Goal: Task Accomplishment & Management: Use online tool/utility

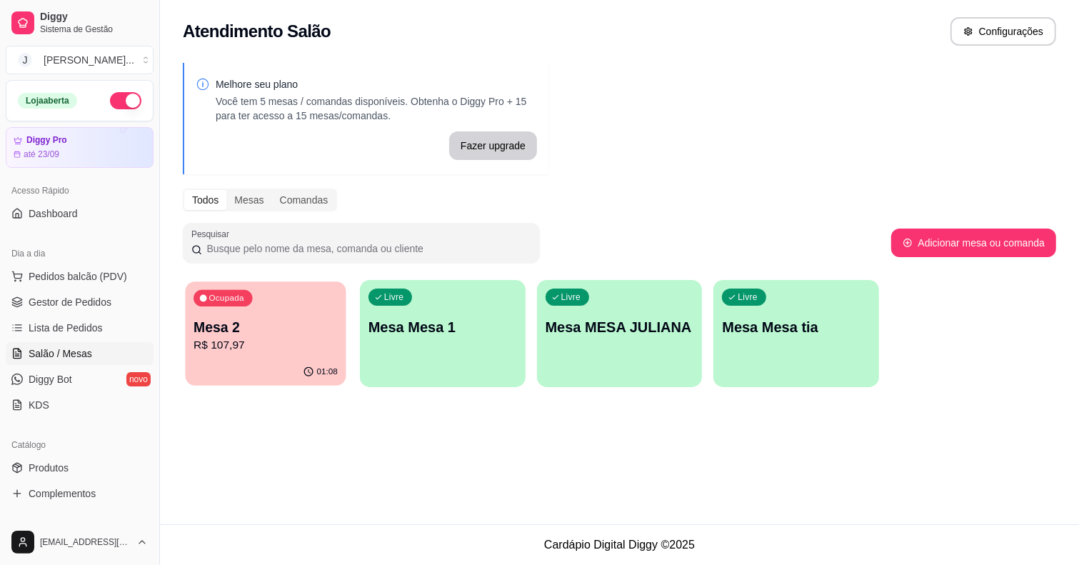
click at [311, 346] on p "R$ 107,97" at bounding box center [266, 345] width 144 height 16
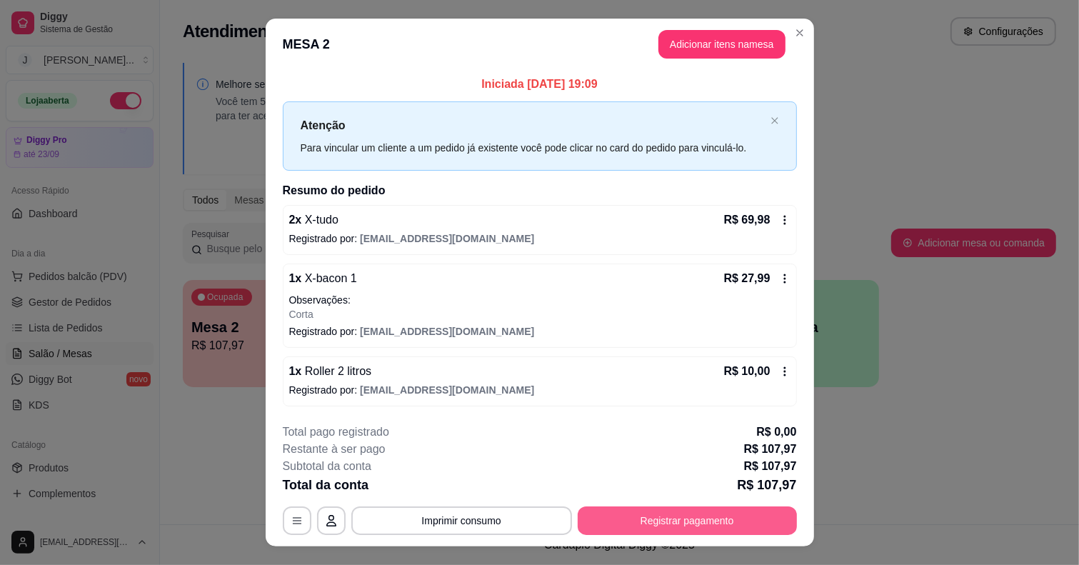
click at [670, 523] on button "Registrar pagamento" at bounding box center [687, 520] width 219 height 29
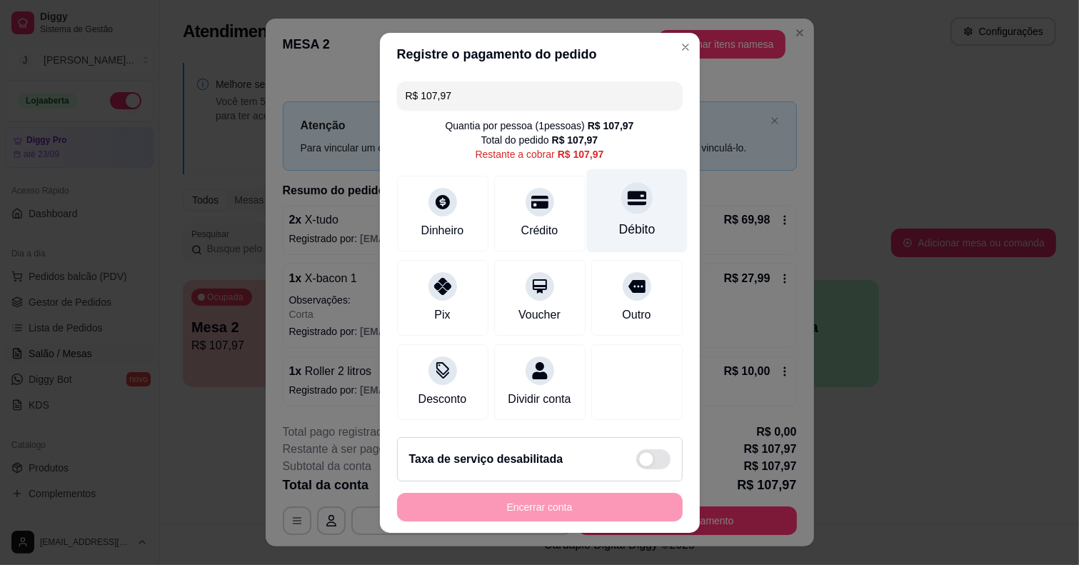
click at [618, 229] on div "Débito" at bounding box center [636, 229] width 36 height 19
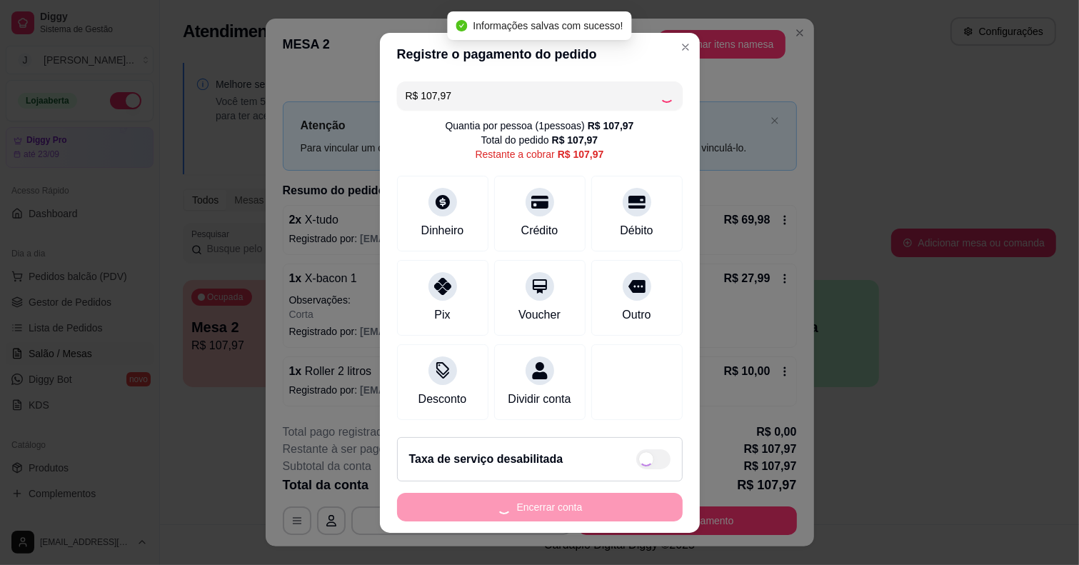
type input "R$ 0,00"
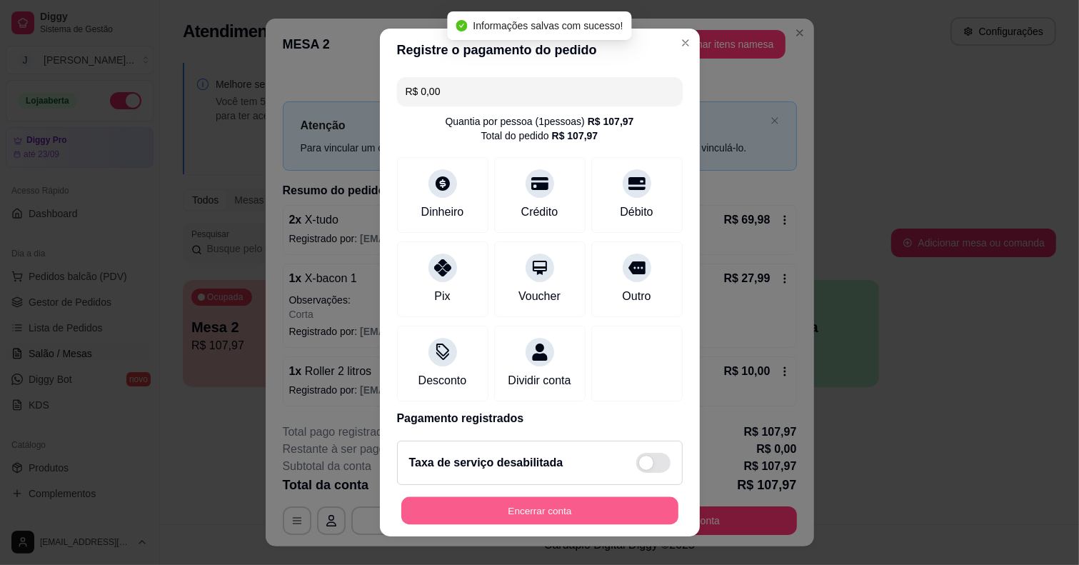
click at [573, 516] on button "Encerrar conta" at bounding box center [539, 511] width 277 height 28
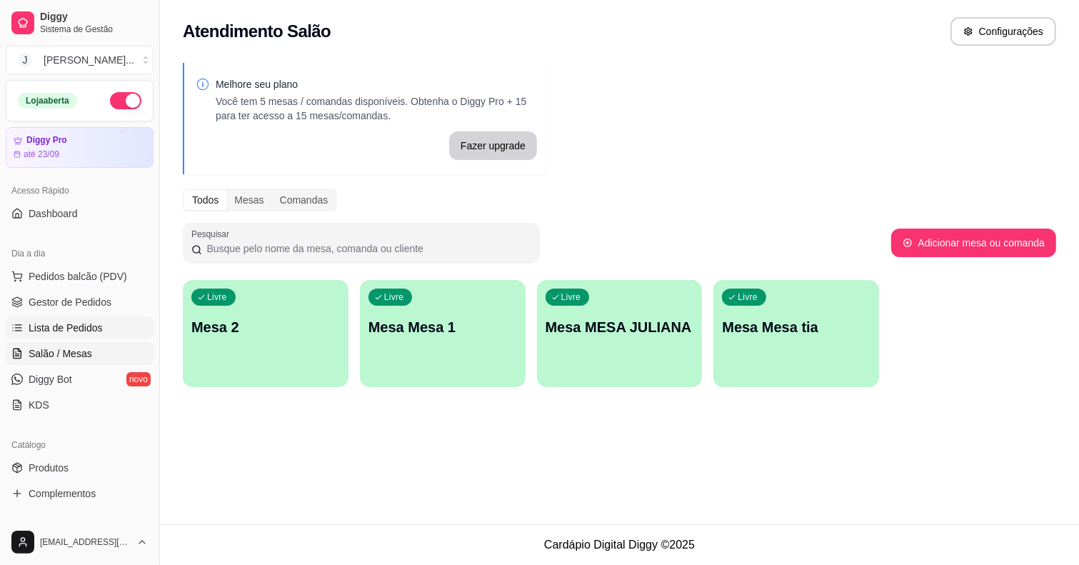
click at [14, 323] on icon at bounding box center [16, 327] width 11 height 11
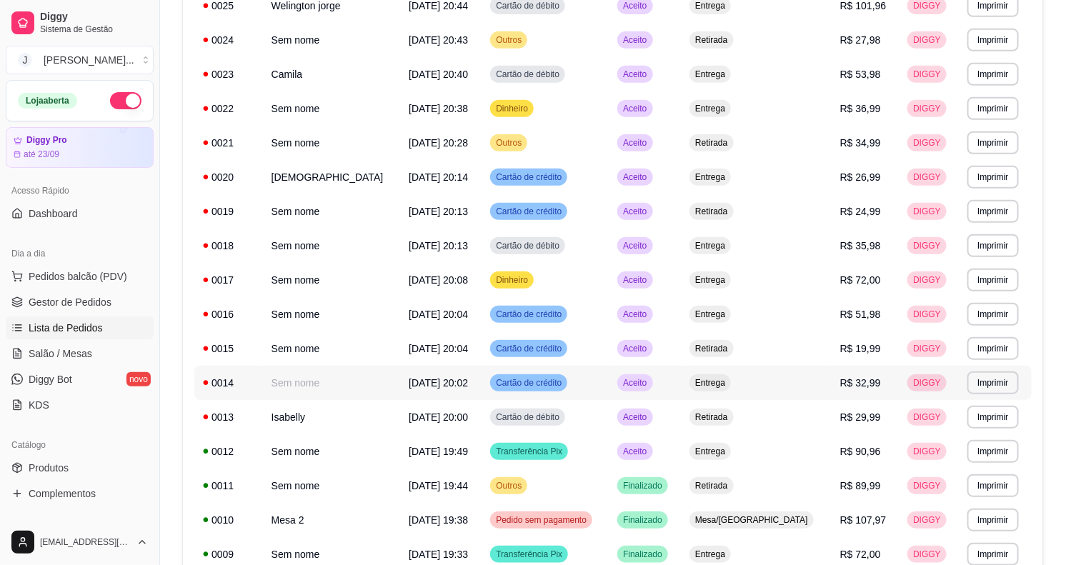
scroll to position [357, 0]
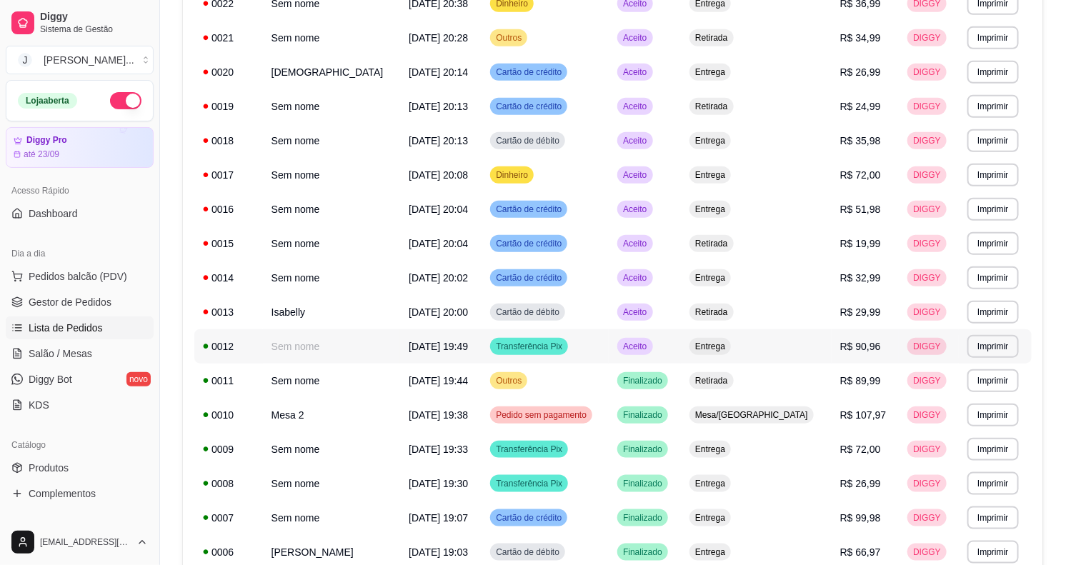
click at [608, 347] on td "Transferência Pix" at bounding box center [544, 346] width 127 height 34
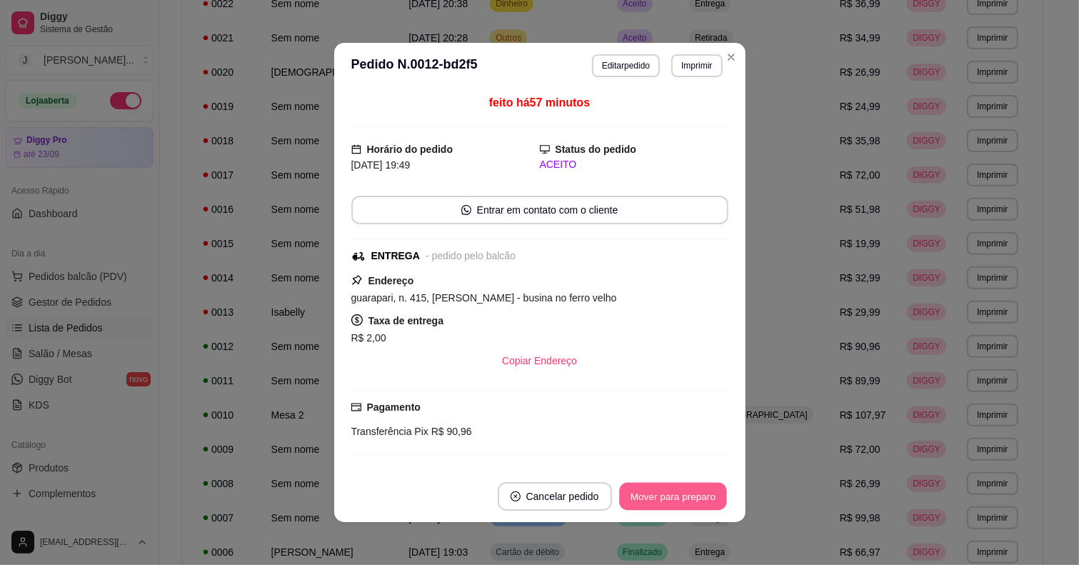
click at [619, 486] on button "Mover para preparo" at bounding box center [672, 497] width 107 height 28
click at [628, 494] on button "Mover para entrega" at bounding box center [673, 497] width 107 height 28
click at [631, 497] on button "Mover para finalizado" at bounding box center [669, 496] width 119 height 29
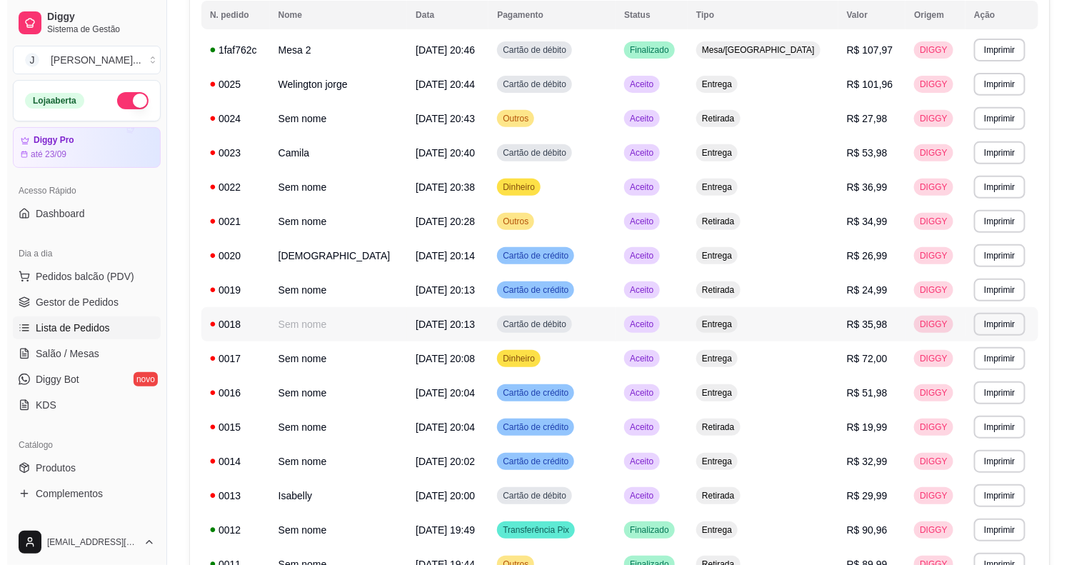
scroll to position [89, 0]
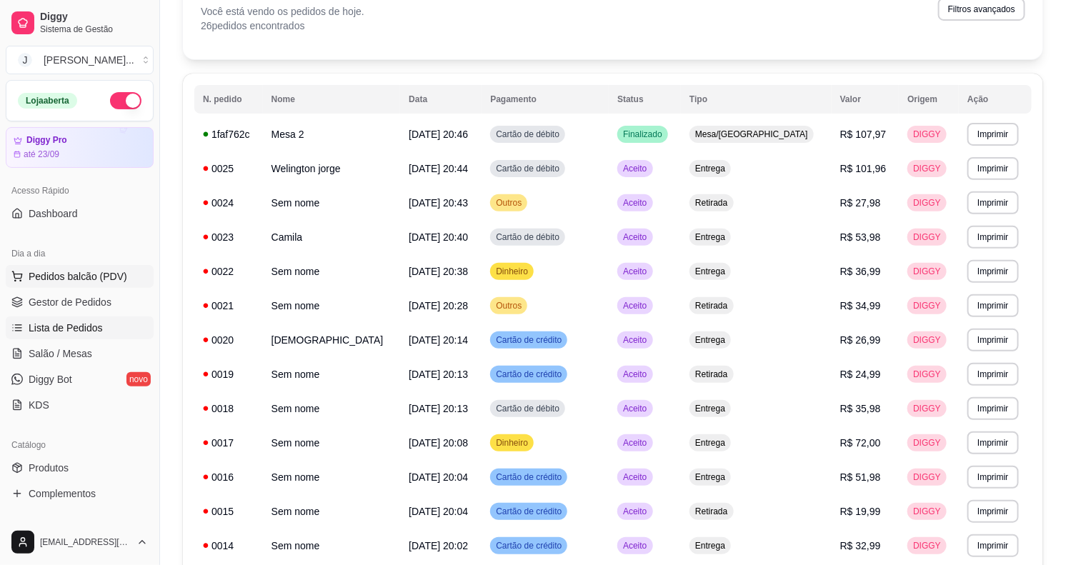
click at [125, 266] on button "Pedidos balcão (PDV)" at bounding box center [80, 276] width 148 height 23
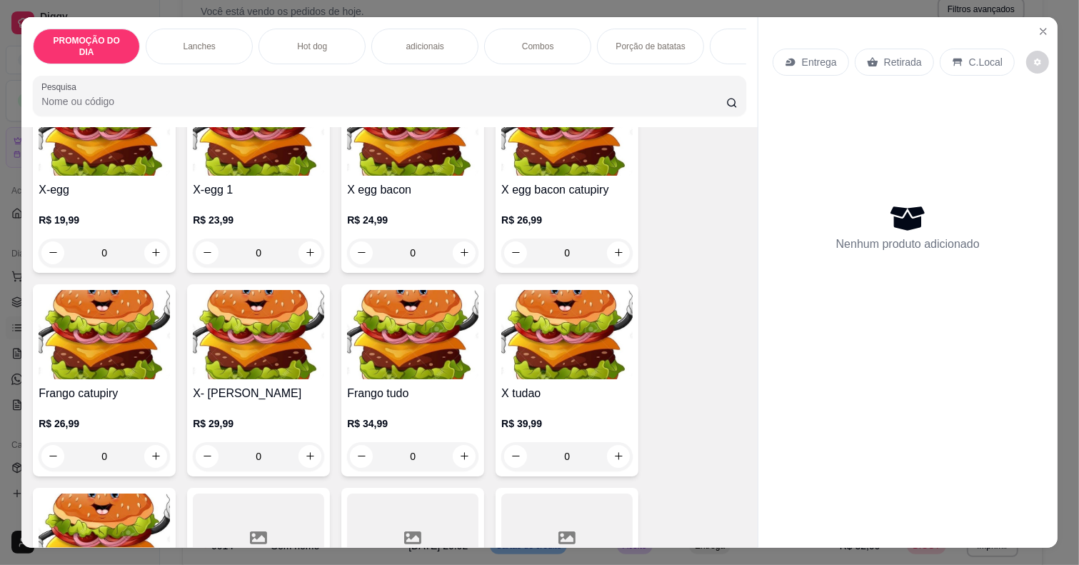
scroll to position [803, 0]
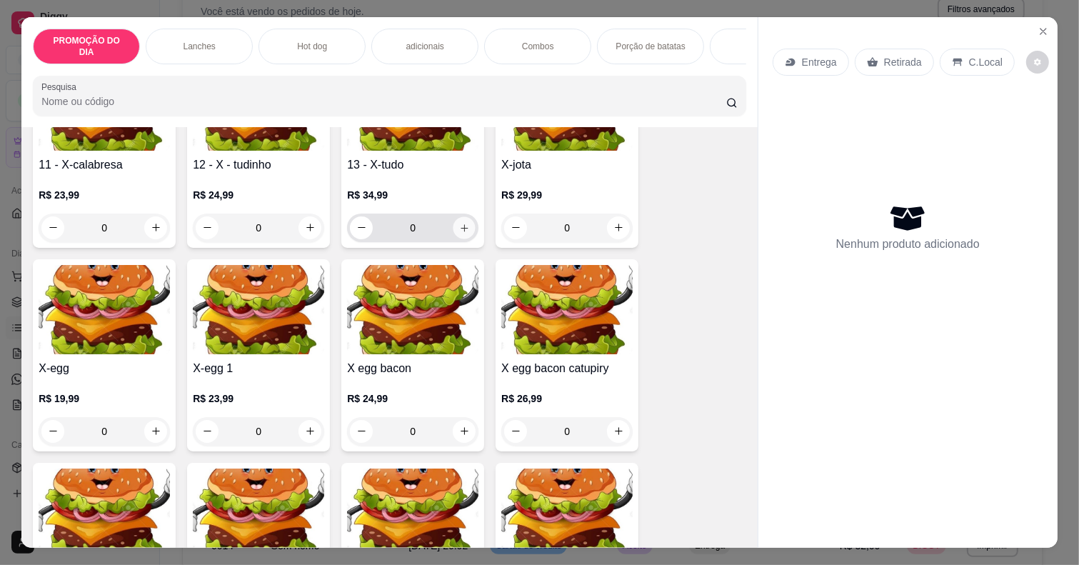
click at [453, 216] on button "increase-product-quantity" at bounding box center [464, 227] width 22 height 22
type input "2"
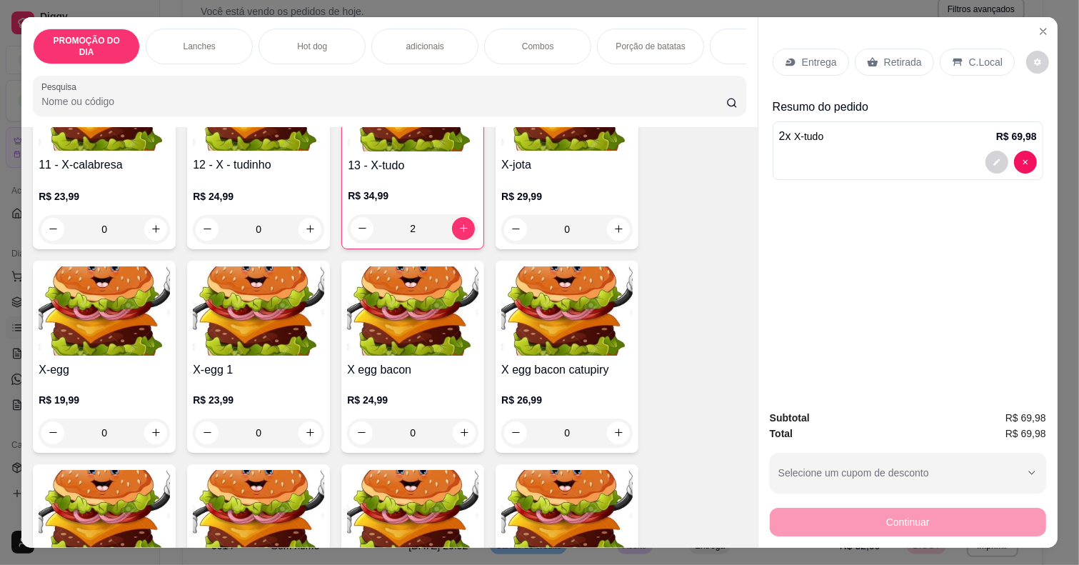
click at [903, 59] on p "Retirada" at bounding box center [903, 62] width 38 height 14
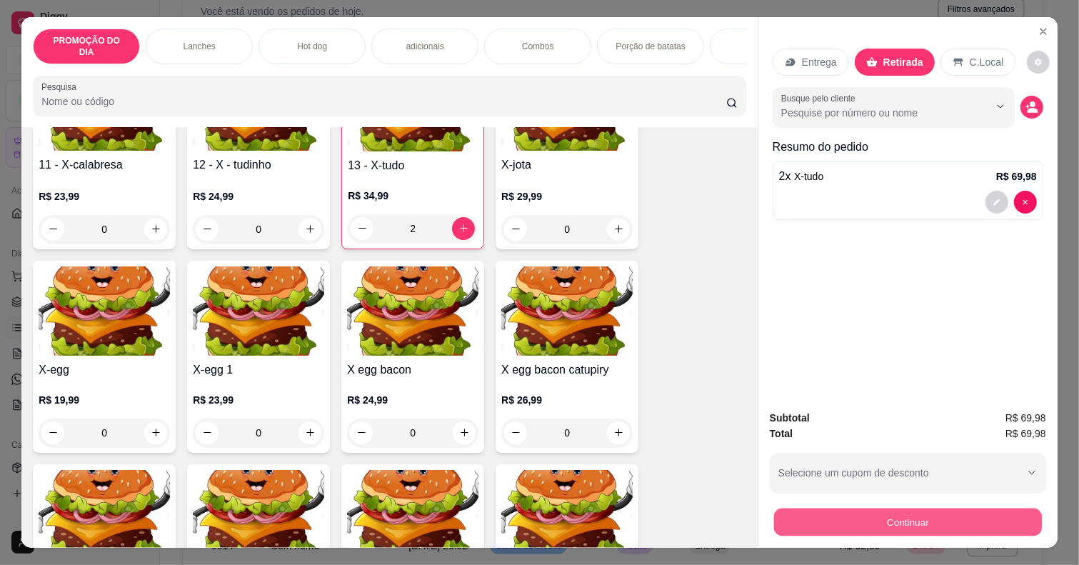
click at [958, 522] on button "Continuar" at bounding box center [908, 522] width 268 height 28
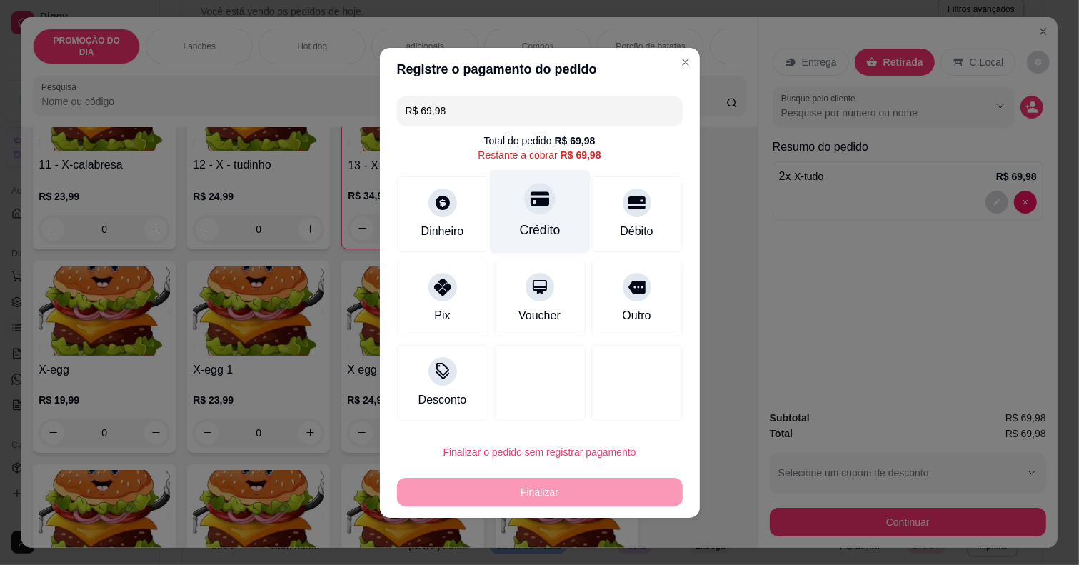
click at [550, 202] on div "Crédito" at bounding box center [539, 211] width 101 height 84
type input "R$ 0,00"
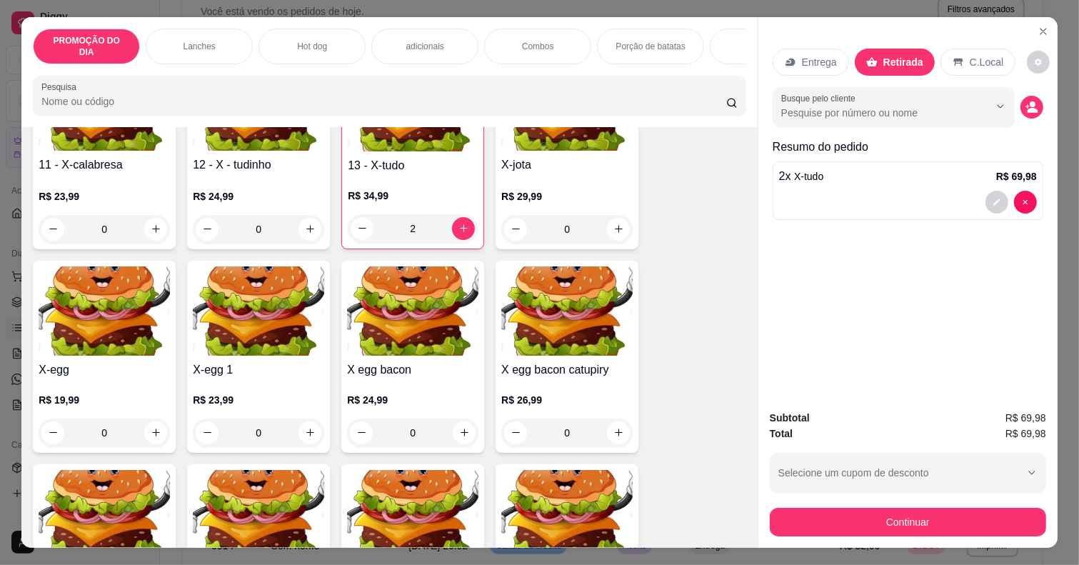
click at [554, 505] on img at bounding box center [566, 514] width 131 height 89
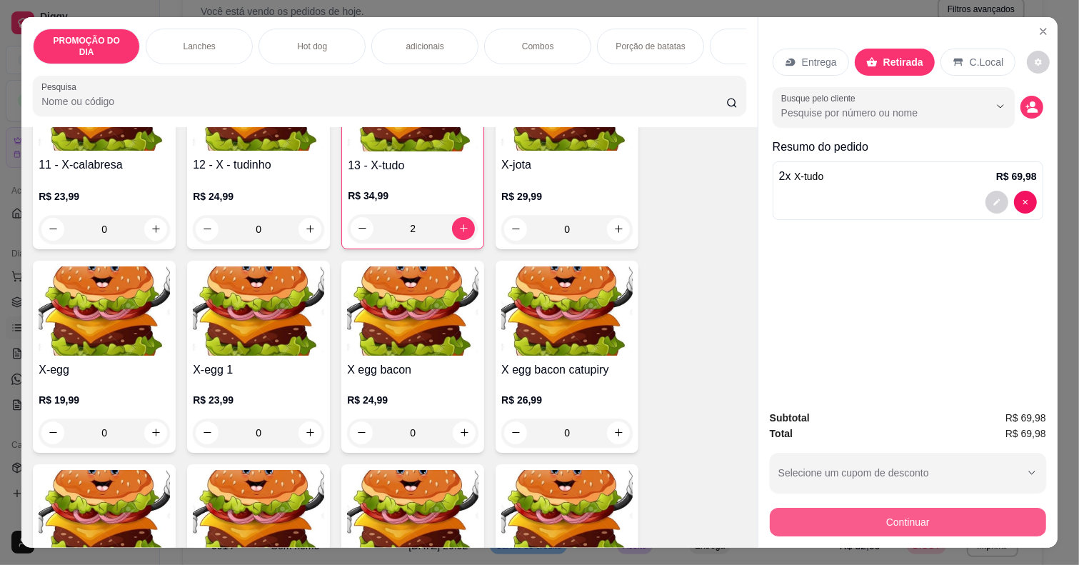
click at [861, 520] on button "Continuar" at bounding box center [908, 522] width 276 height 29
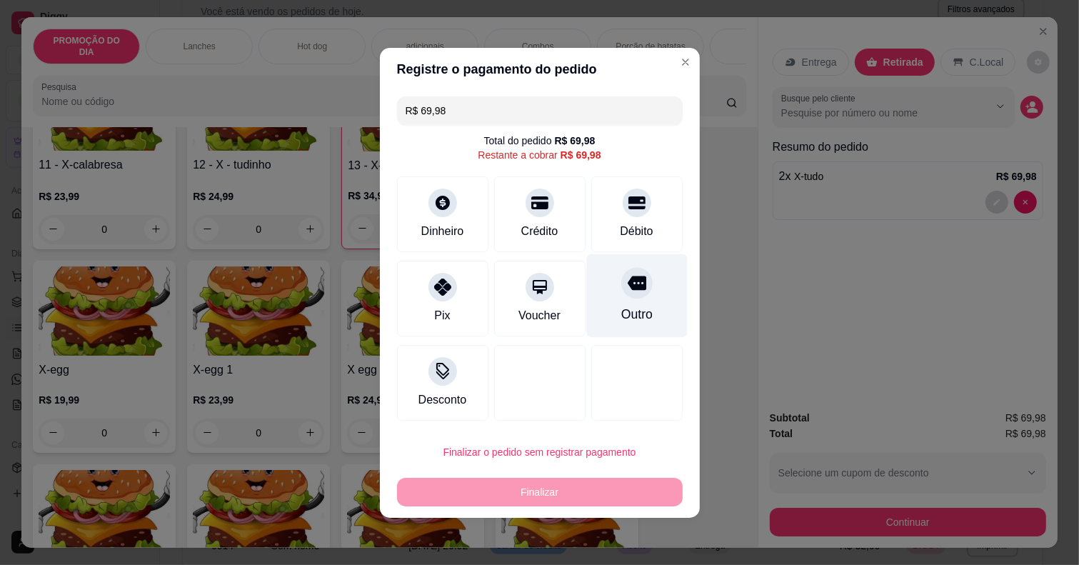
click at [637, 299] on div "Outro" at bounding box center [636, 296] width 101 height 84
type input "R$ 0,00"
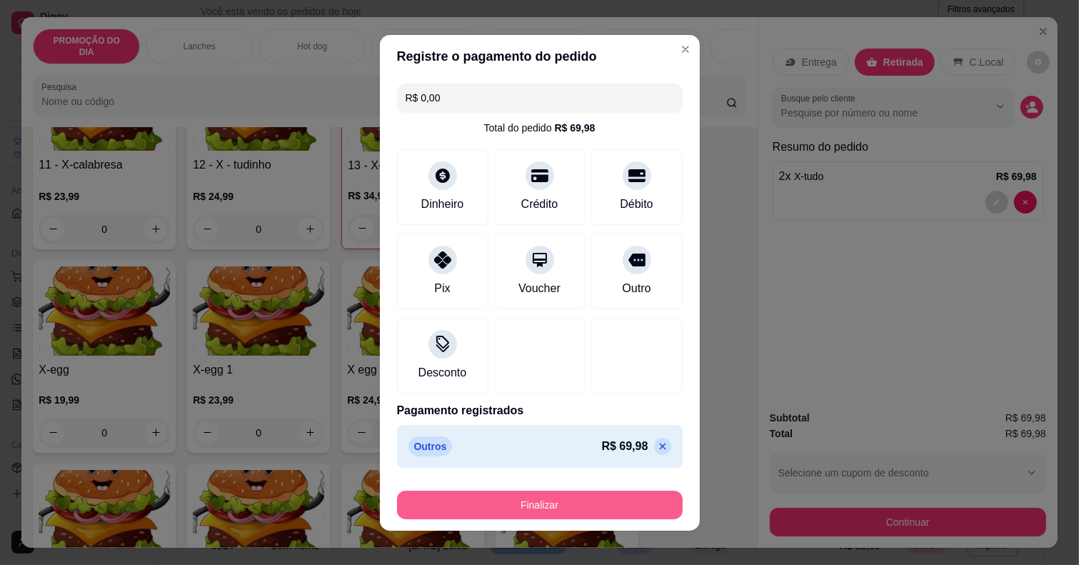
click at [652, 498] on button "Finalizar" at bounding box center [540, 505] width 286 height 29
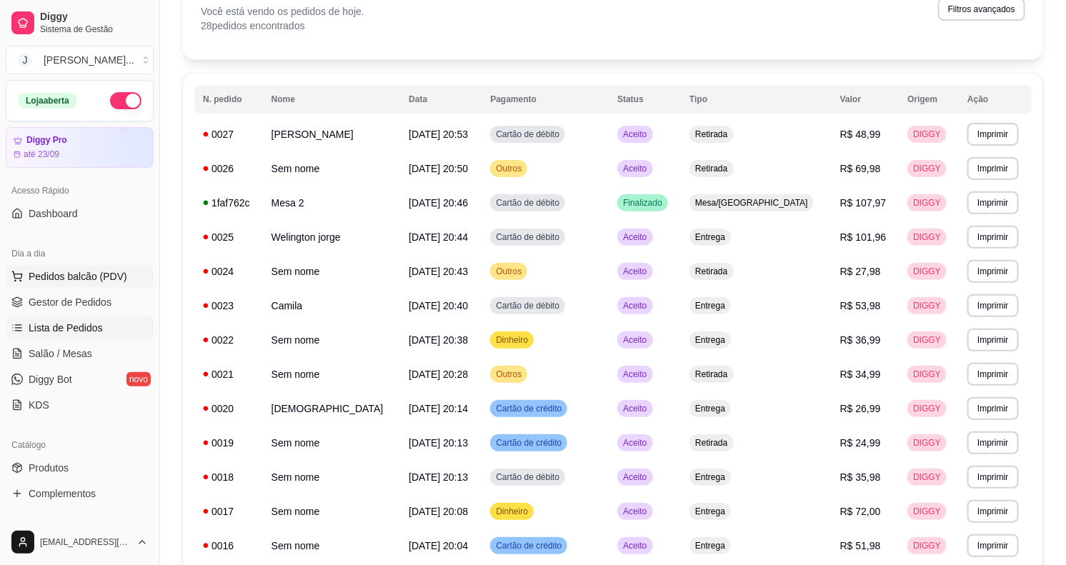
click at [34, 281] on span "Pedidos balcão (PDV)" at bounding box center [78, 276] width 99 height 14
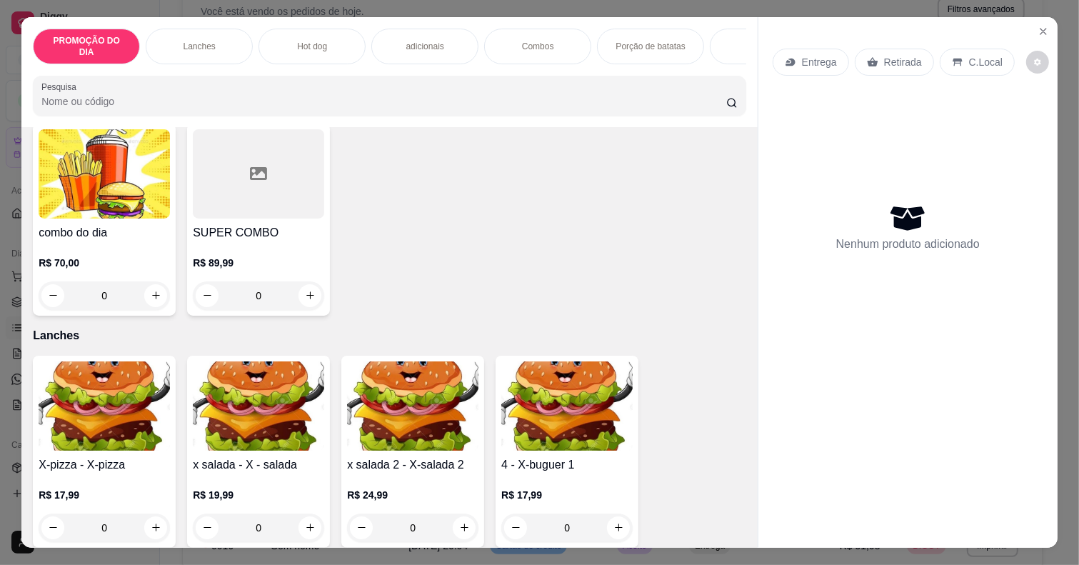
scroll to position [179, 0]
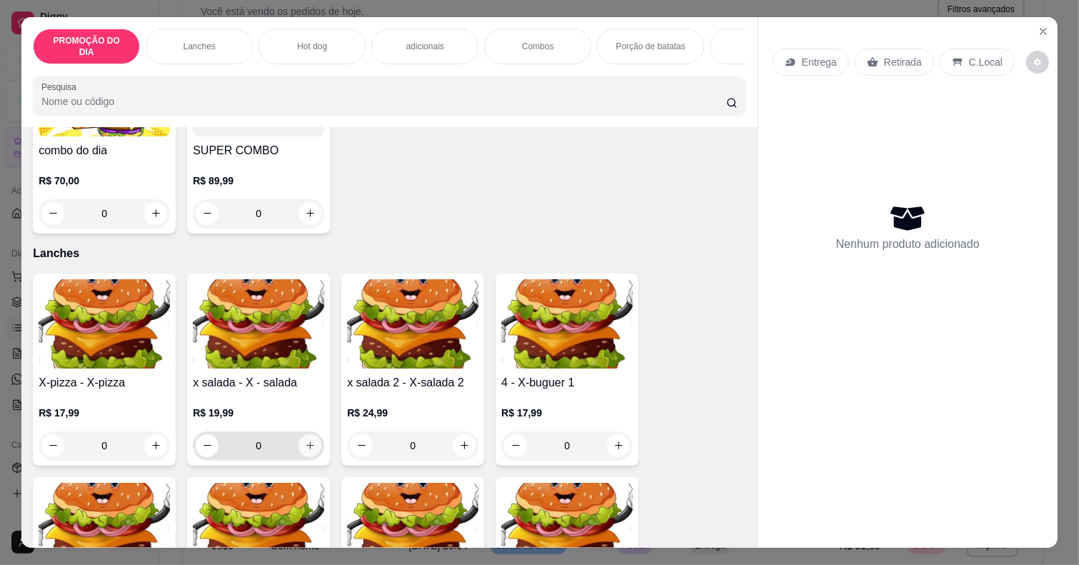
click at [305, 446] on icon "increase-product-quantity" at bounding box center [310, 445] width 11 height 11
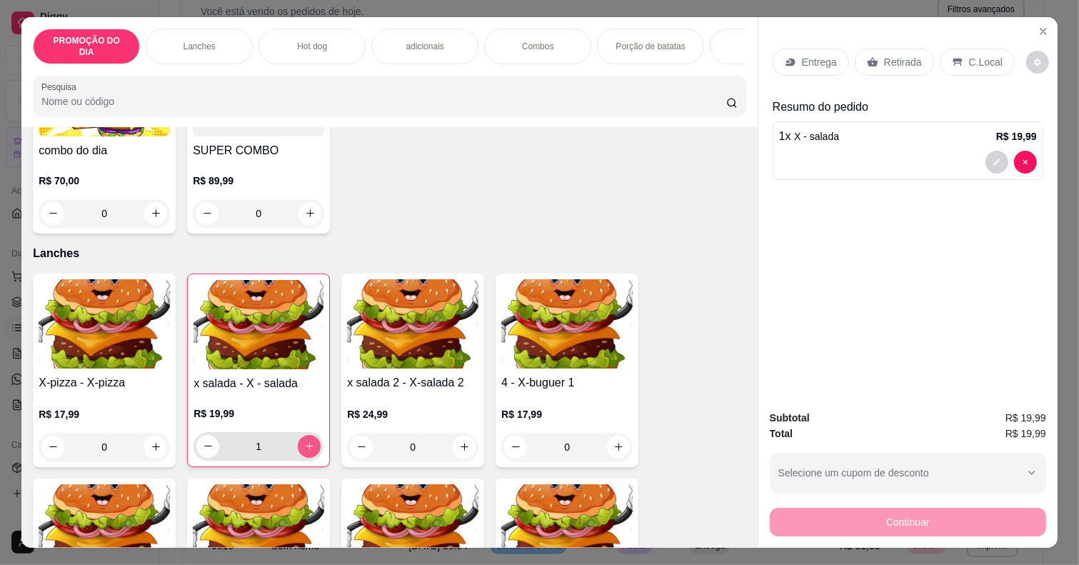
type input "1"
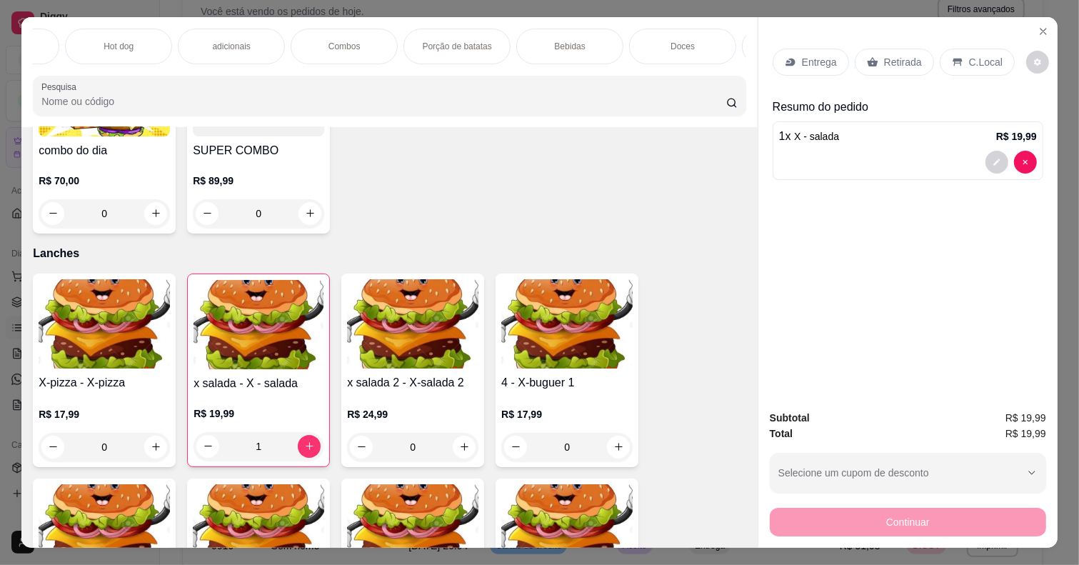
scroll to position [0, 195]
click at [557, 41] on p "Bebidas" at bounding box center [568, 46] width 31 height 11
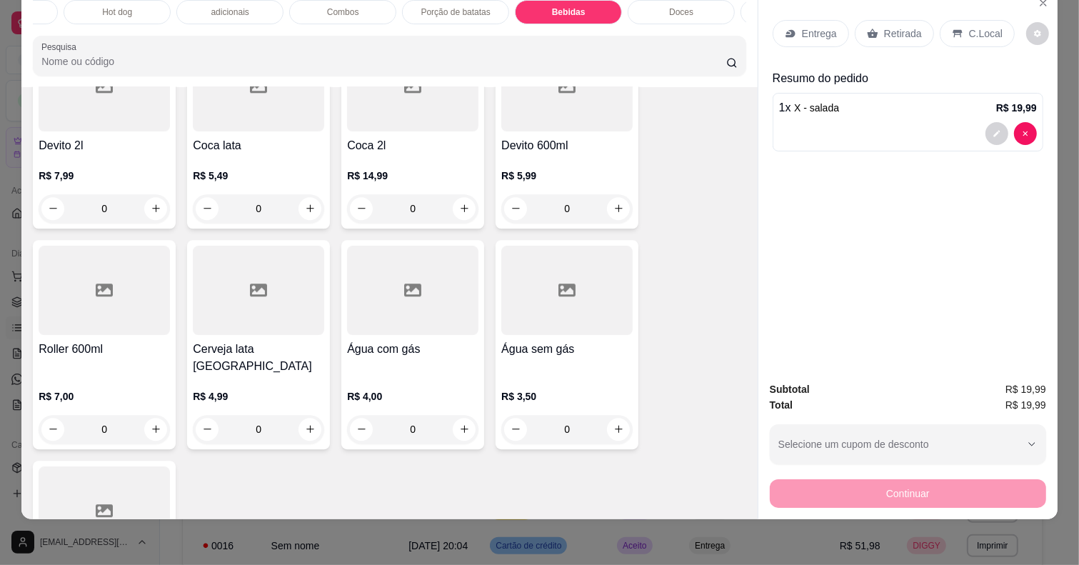
scroll to position [3176, 0]
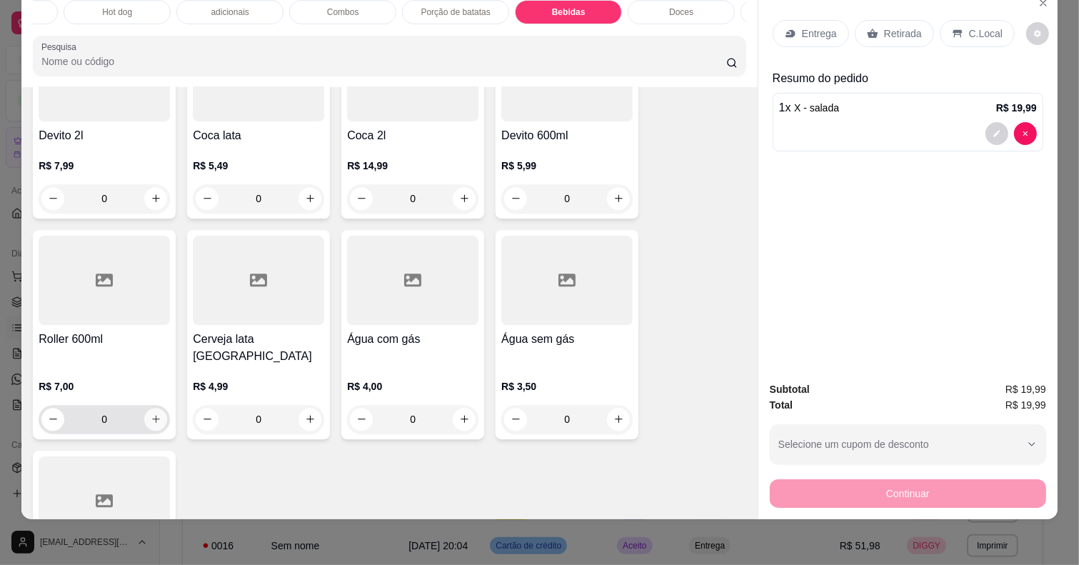
click at [152, 413] on icon "increase-product-quantity" at bounding box center [156, 418] width 11 height 11
type input "1"
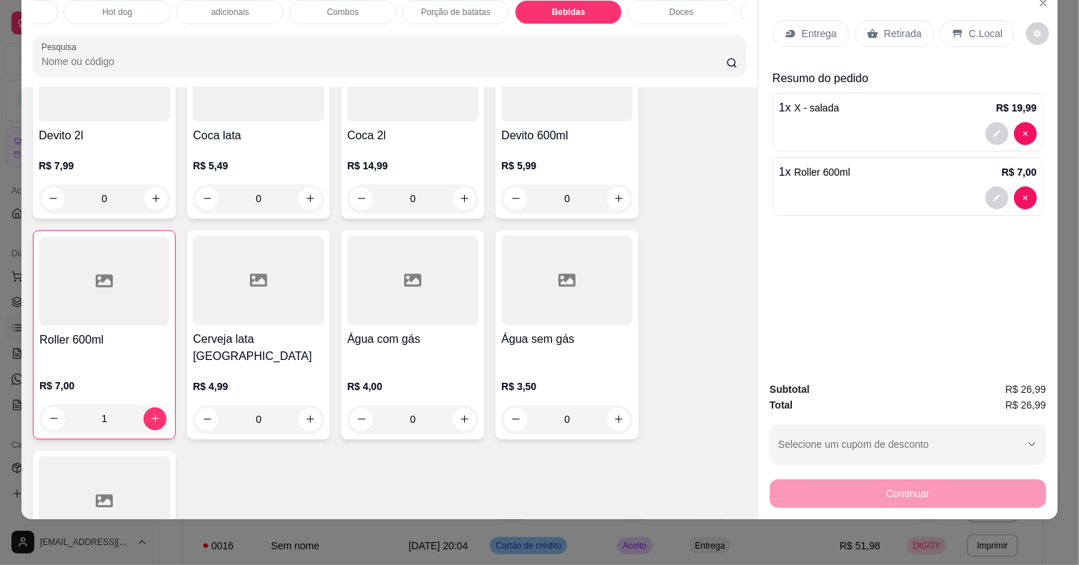
click at [812, 26] on p "Entrega" at bounding box center [819, 33] width 35 height 14
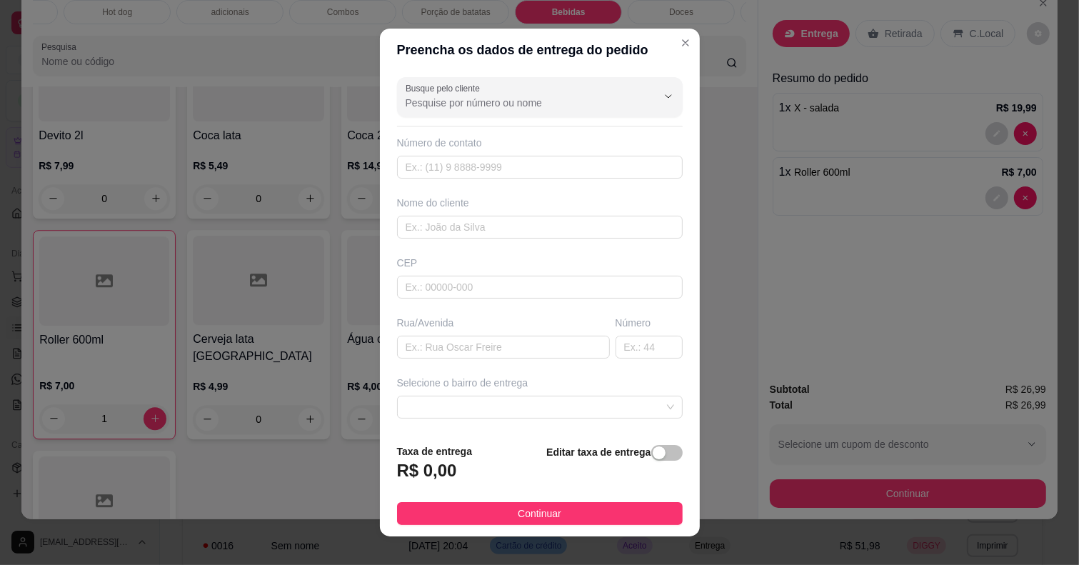
click at [393, 373] on div "Busque pelo cliente Número de contato Nome do cliente CEP Rua/[GEOGRAPHIC_DATA]…" at bounding box center [540, 251] width 320 height 361
click at [409, 354] on input "text" at bounding box center [503, 347] width 213 height 23
type input "sabedoria"
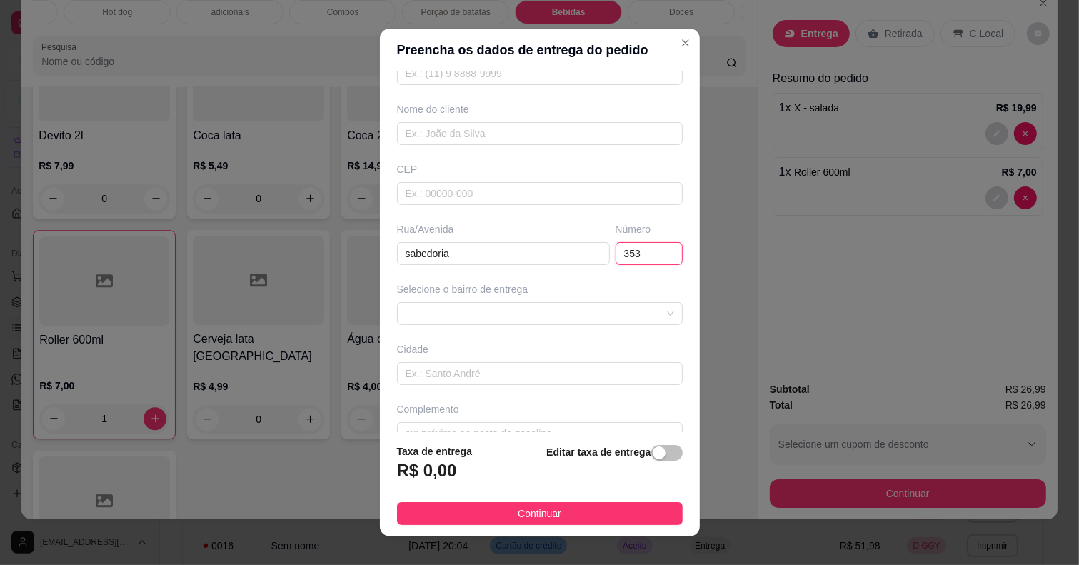
scroll to position [121, 0]
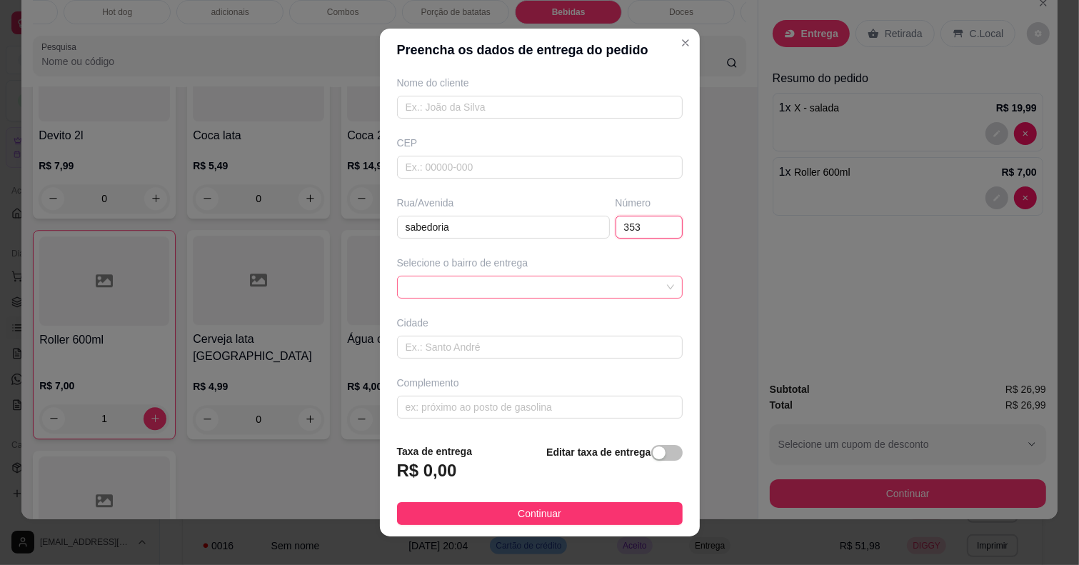
click at [493, 284] on span at bounding box center [540, 286] width 269 height 21
type input "353"
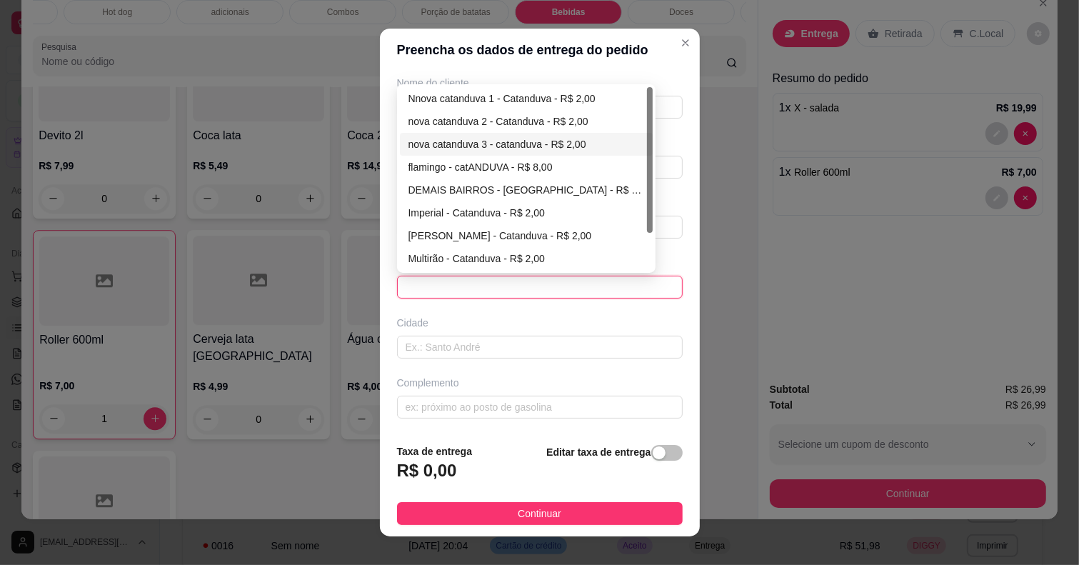
click at [482, 133] on div "nova catanduva 3 - catanduva - R$ 2,00" at bounding box center [527, 144] width 254 height 23
type input "catanduva"
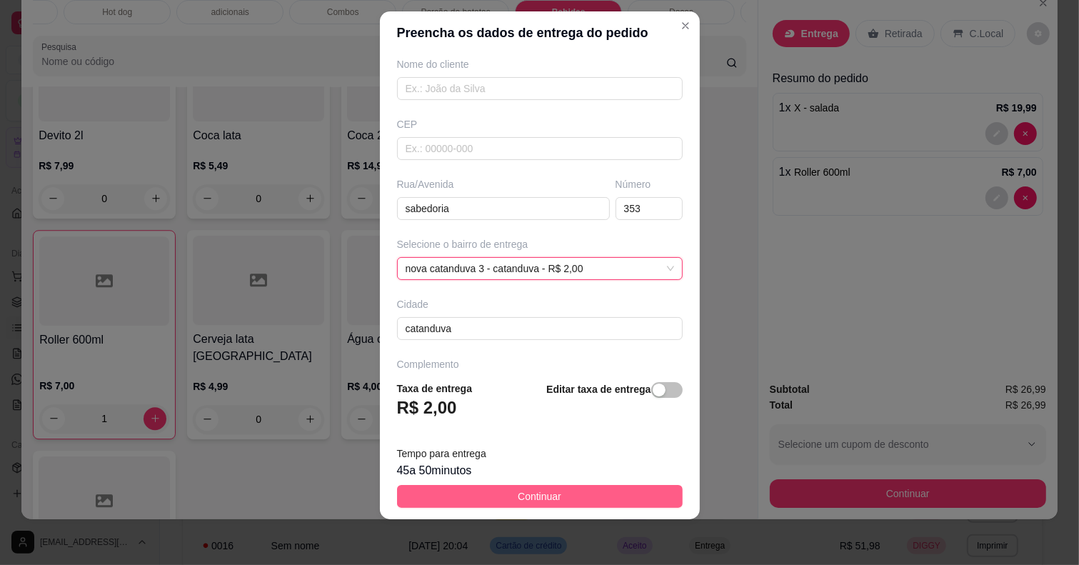
click at [503, 498] on button "Continuar" at bounding box center [540, 496] width 286 height 23
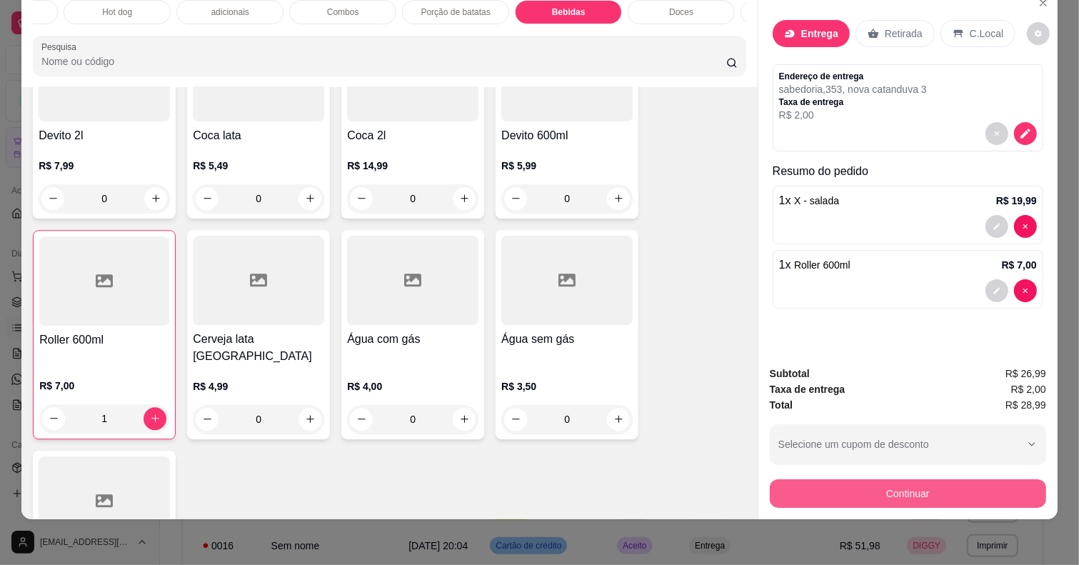
click at [855, 488] on button "Continuar" at bounding box center [908, 493] width 276 height 29
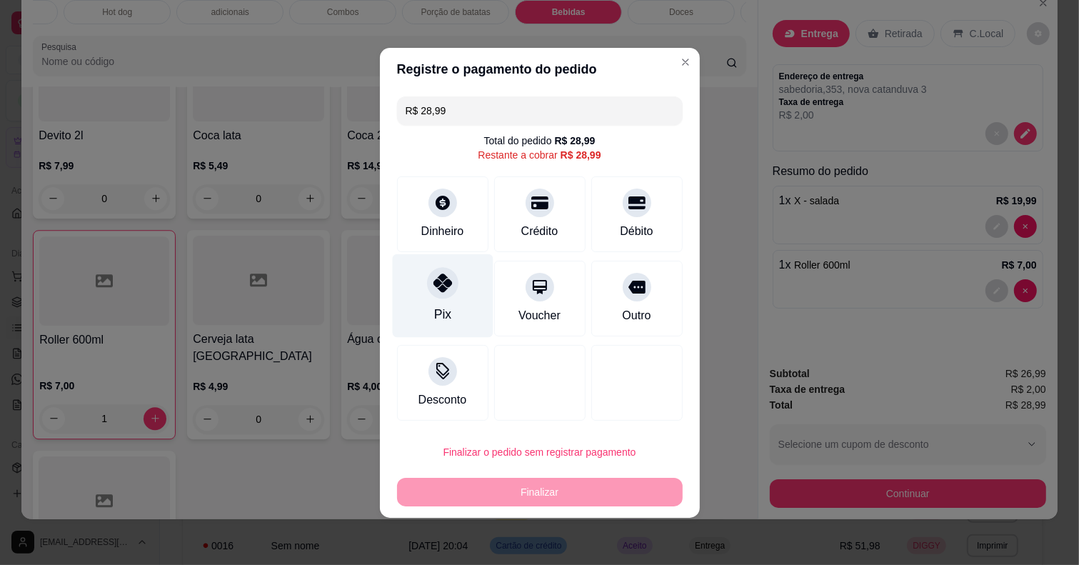
click at [426, 273] on div "Pix" at bounding box center [442, 296] width 101 height 84
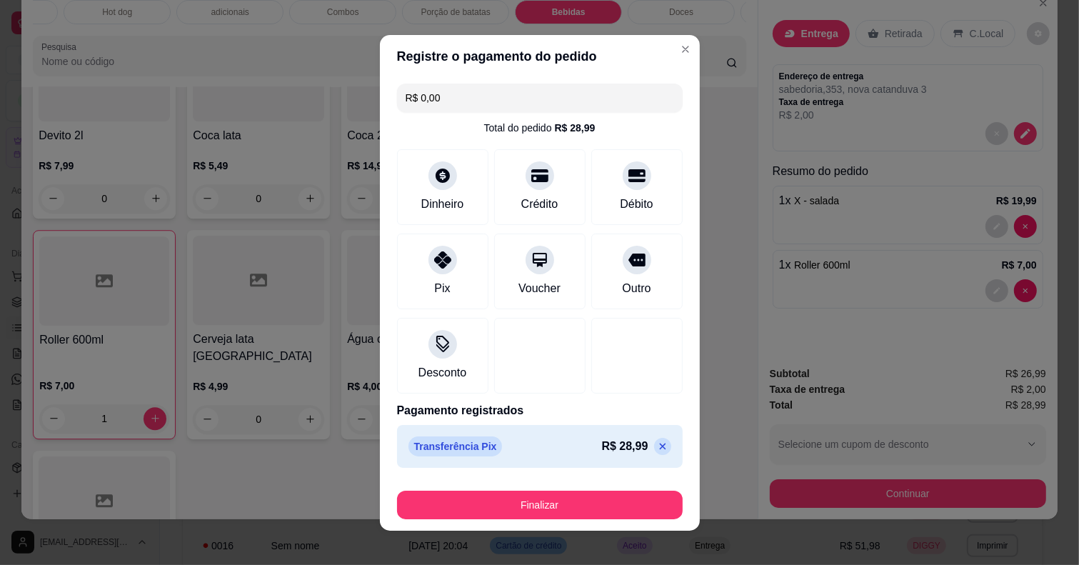
type input "R$ 0,00"
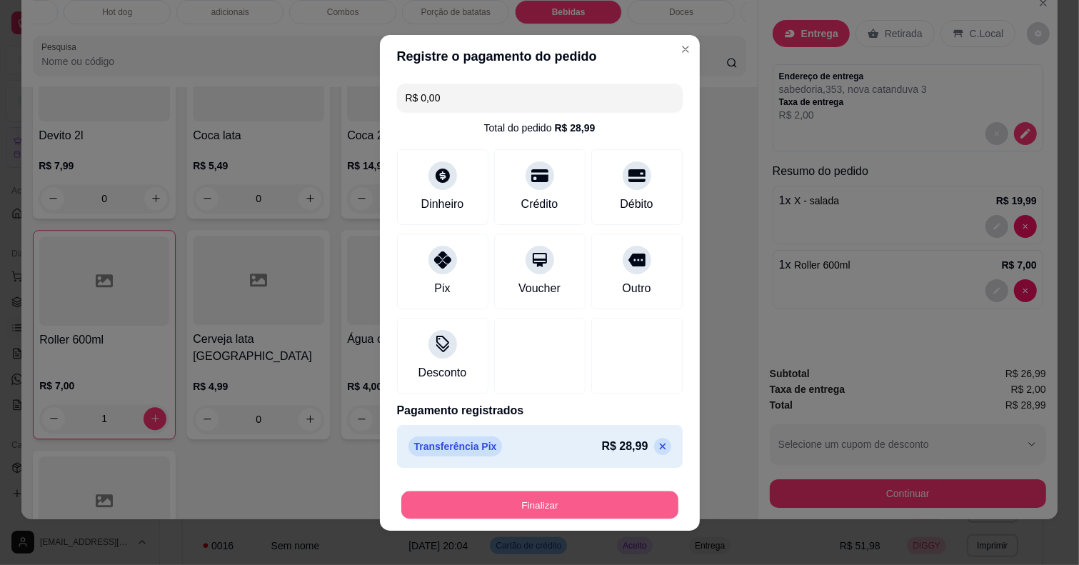
click at [566, 508] on button "Finalizar" at bounding box center [539, 505] width 277 height 28
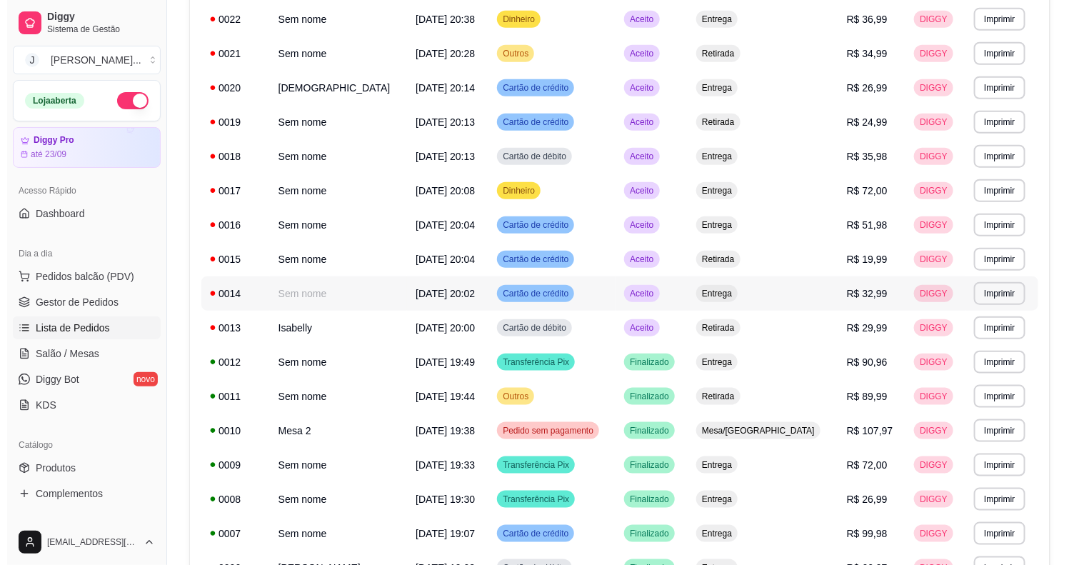
scroll to position [446, 0]
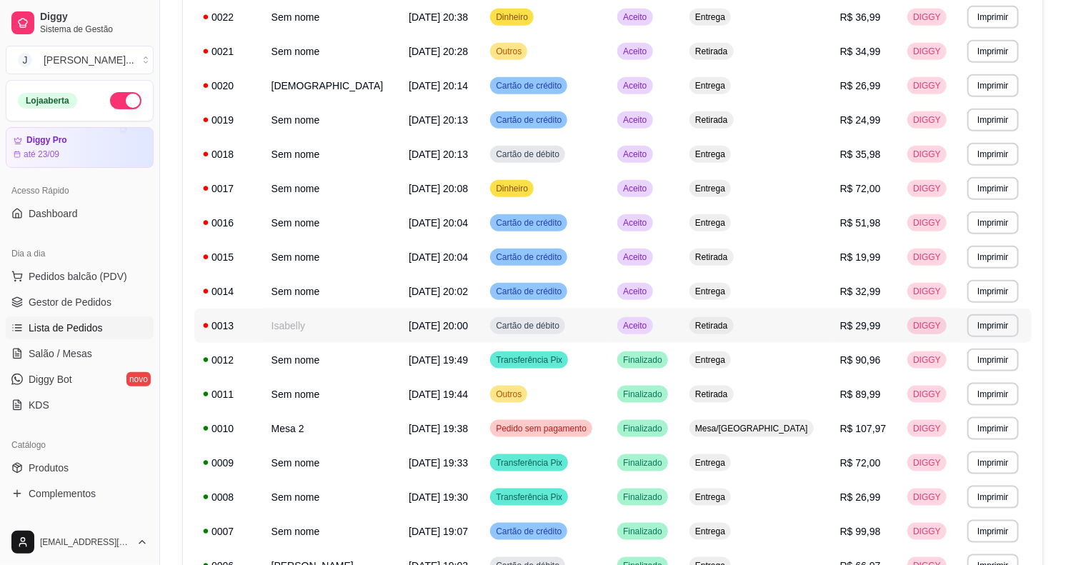
click at [681, 327] on td "Aceito" at bounding box center [644, 326] width 72 height 34
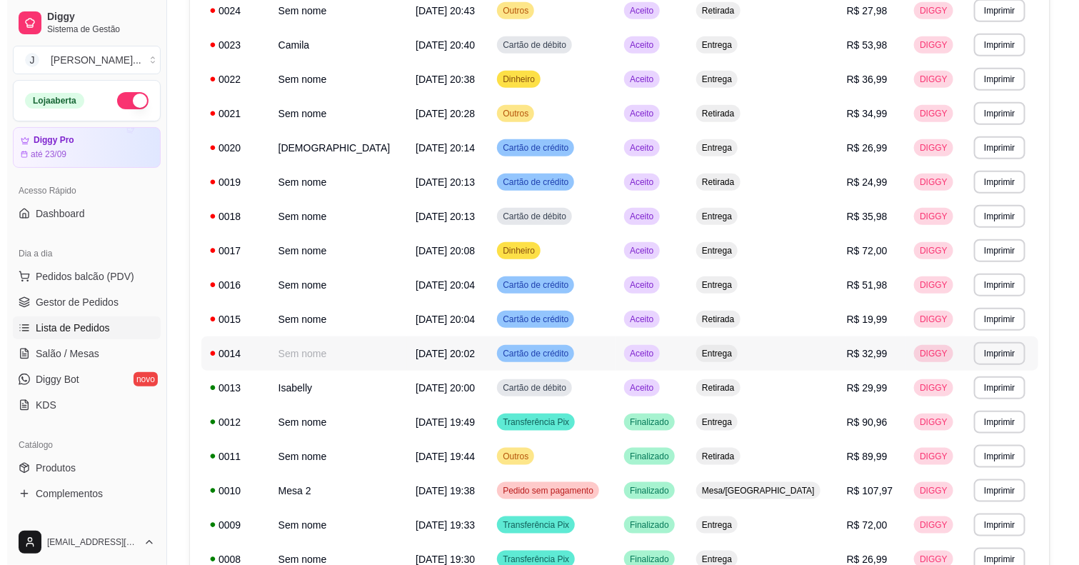
scroll to position [357, 0]
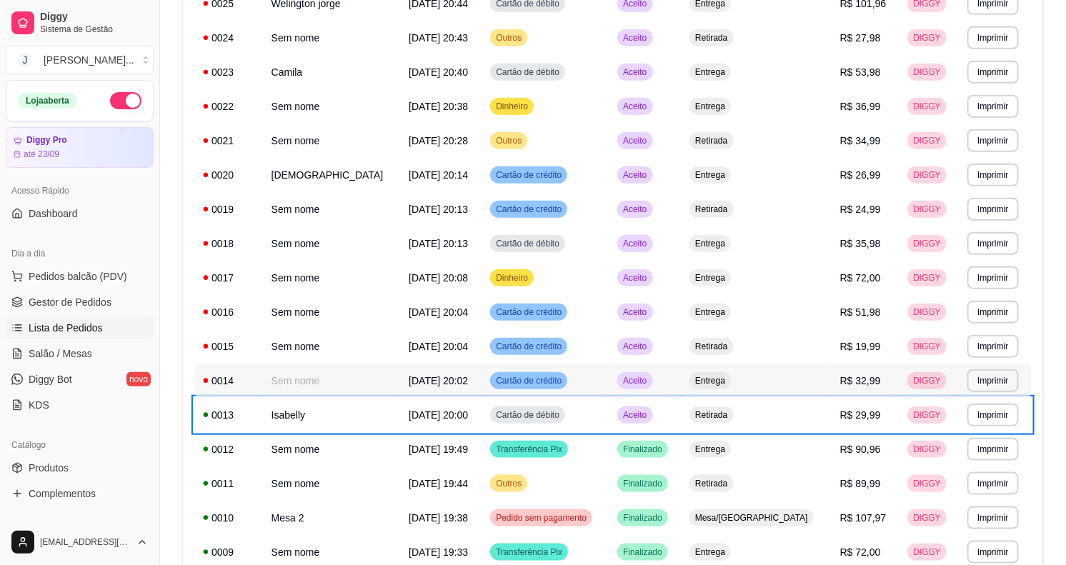
click at [794, 378] on td "Entrega" at bounding box center [756, 381] width 151 height 34
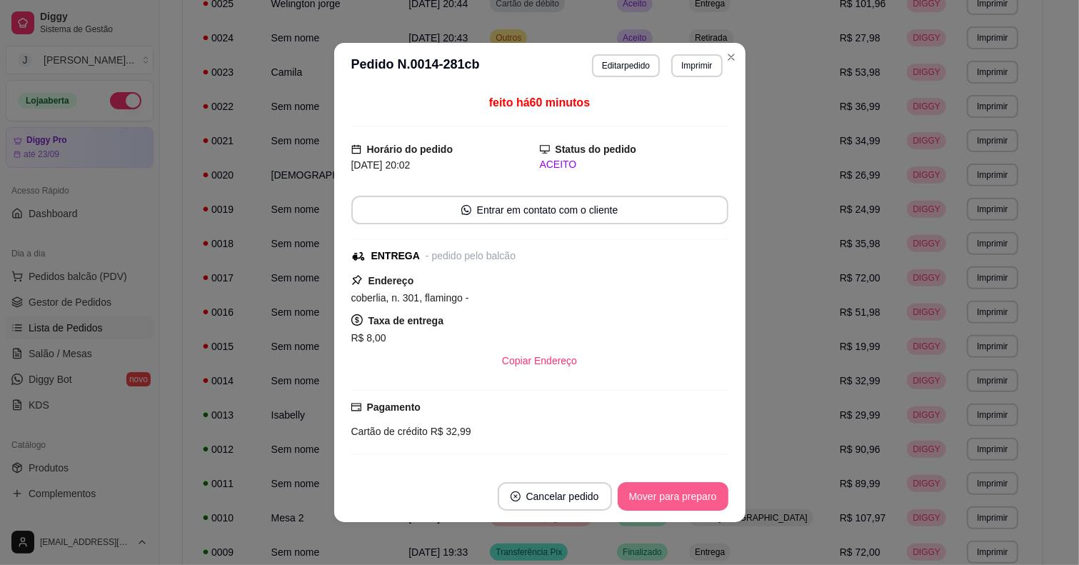
click at [651, 483] on button "Mover para preparo" at bounding box center [673, 496] width 111 height 29
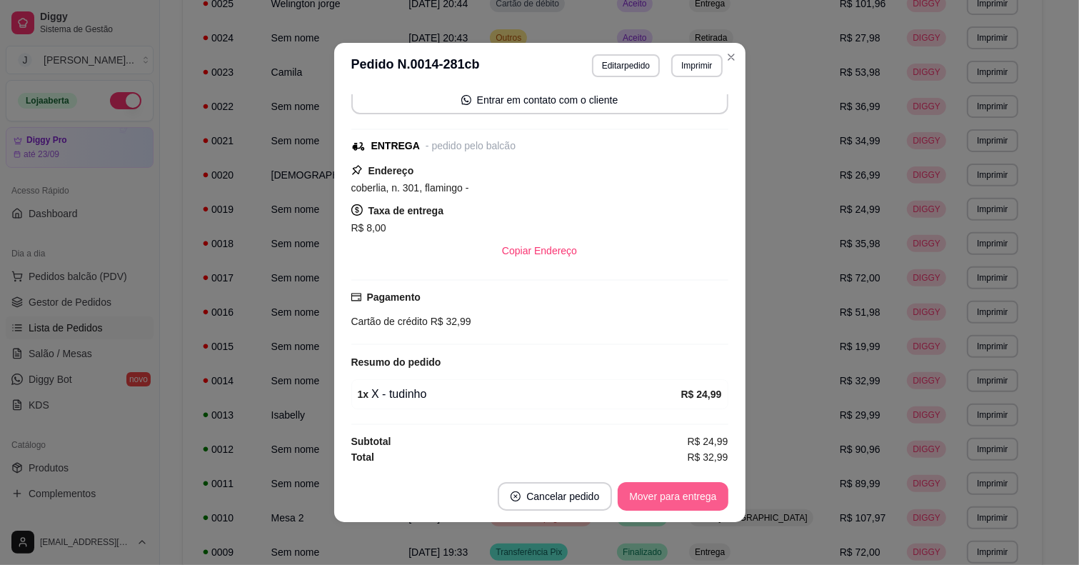
click at [634, 491] on button "Mover para entrega" at bounding box center [673, 496] width 110 height 29
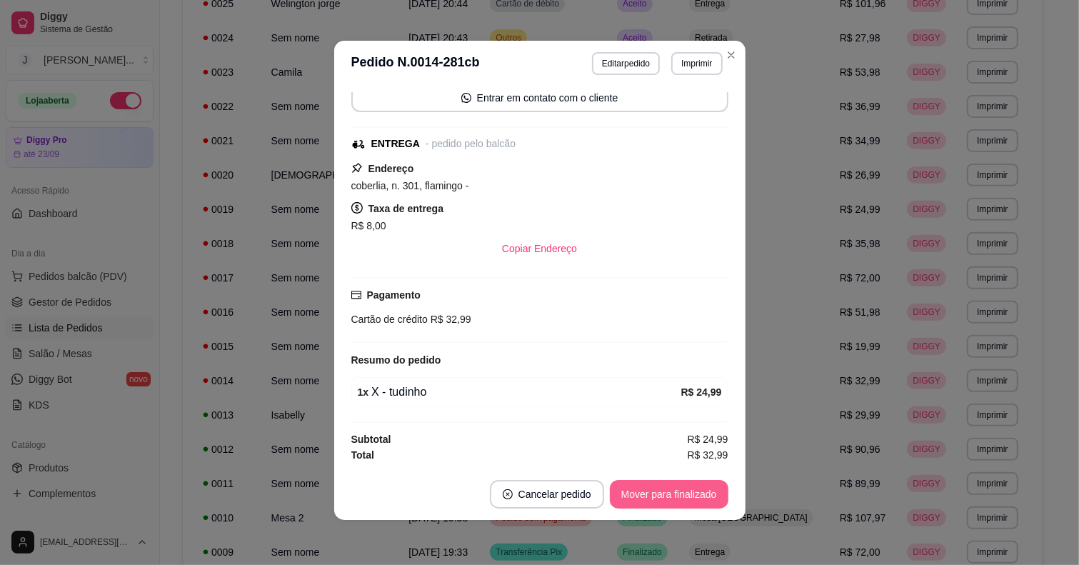
click at [658, 495] on button "Mover para finalizado" at bounding box center [669, 494] width 119 height 29
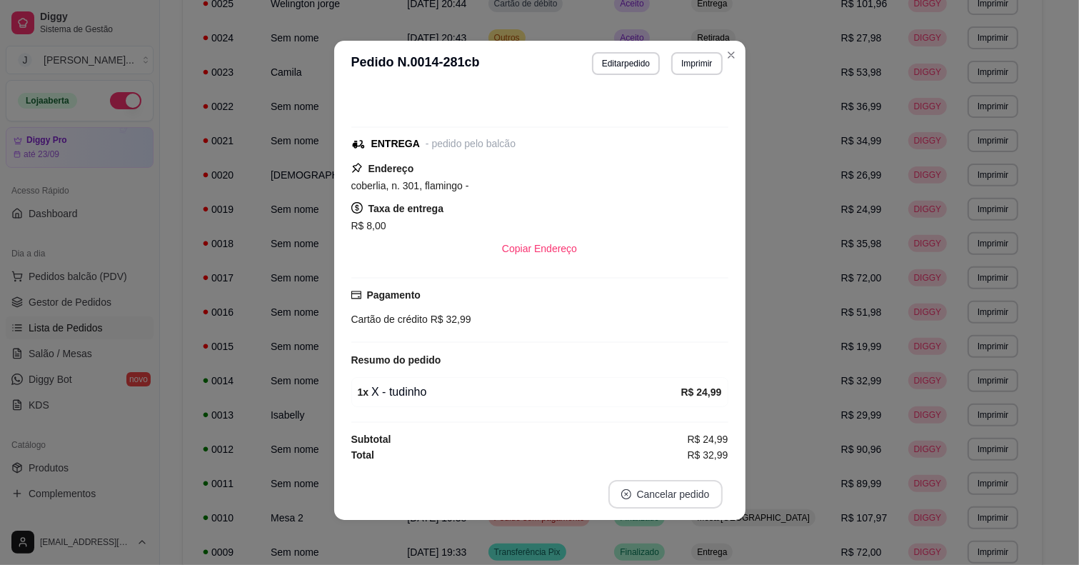
scroll to position [54, 0]
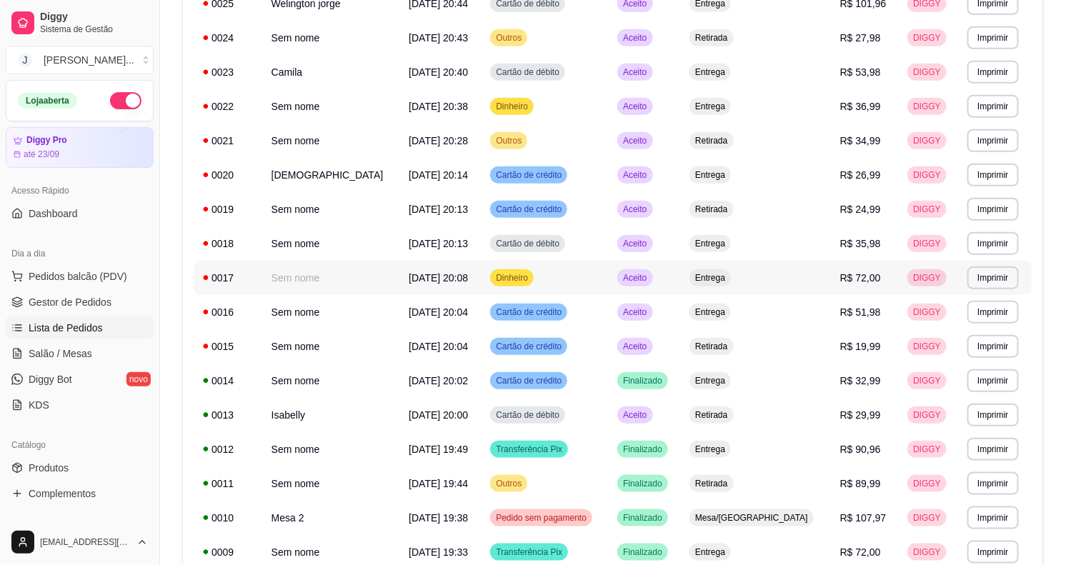
click at [788, 266] on td "Entrega" at bounding box center [756, 278] width 151 height 34
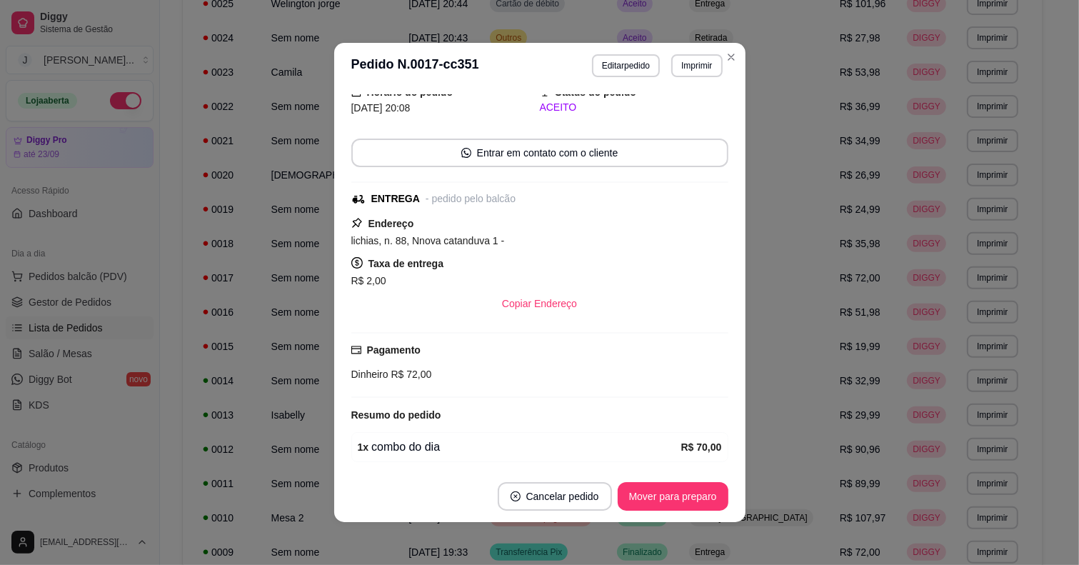
scroll to position [115, 0]
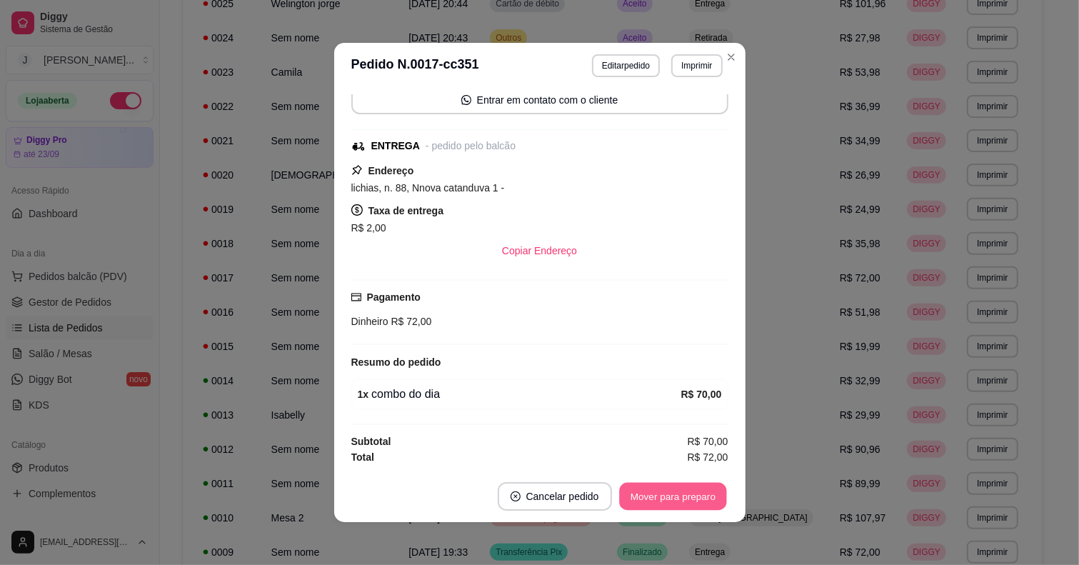
click at [641, 497] on button "Mover para preparo" at bounding box center [672, 497] width 107 height 28
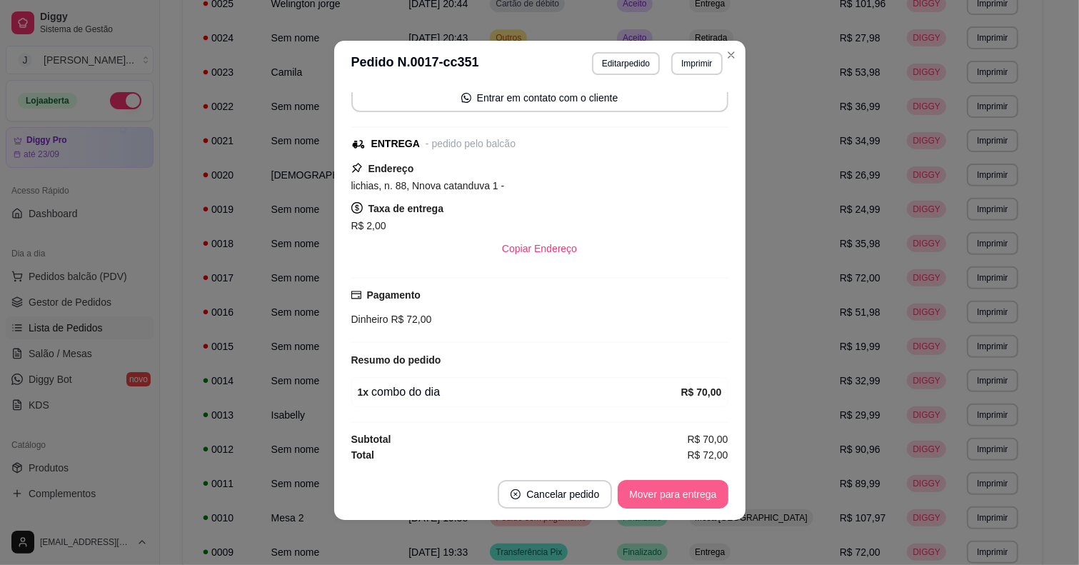
click at [688, 486] on button "Mover para entrega" at bounding box center [673, 494] width 110 height 29
click at [688, 486] on div "Mover para entrega" at bounding box center [663, 494] width 130 height 29
click at [691, 498] on button "Mover para finalizado" at bounding box center [668, 495] width 115 height 28
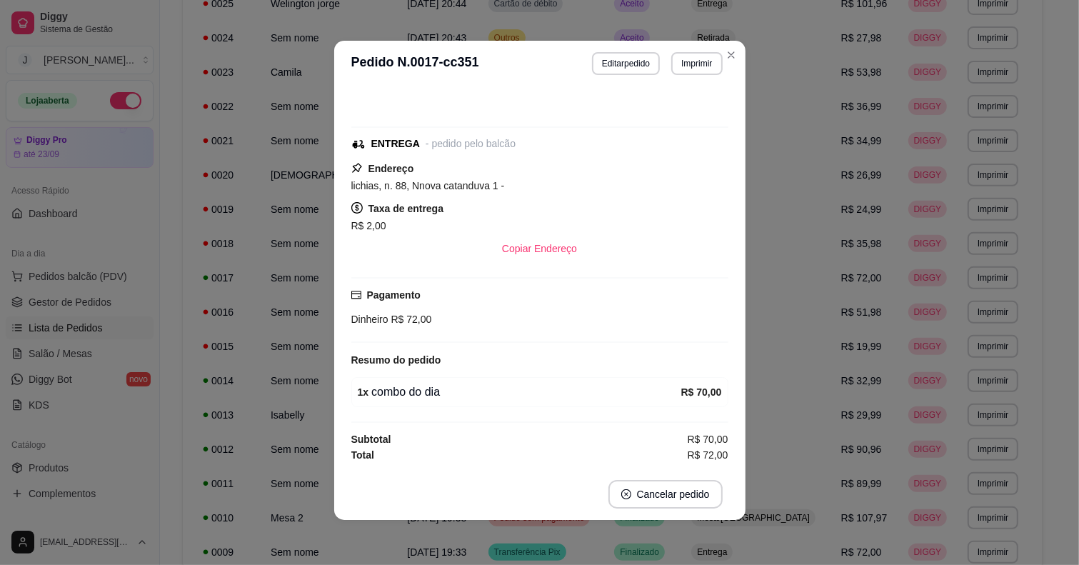
scroll to position [54, 0]
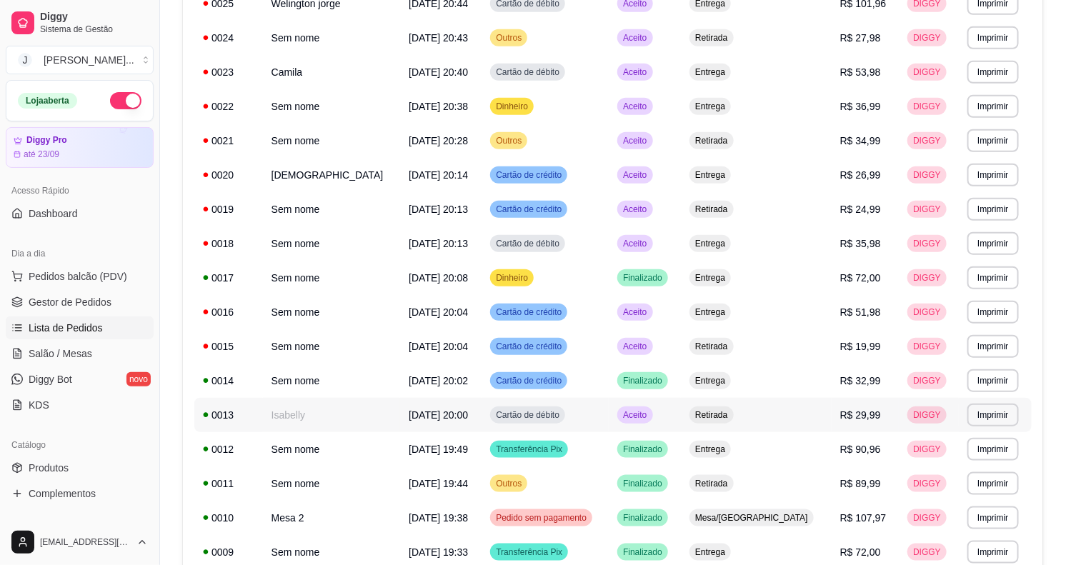
click at [681, 421] on td "Aceito" at bounding box center [644, 415] width 72 height 34
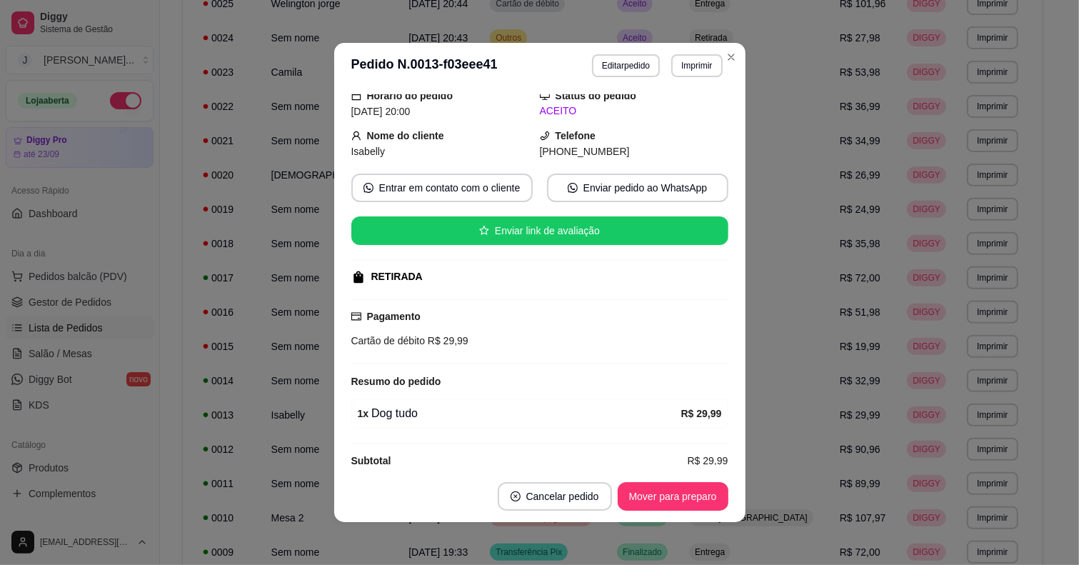
scroll to position [76, 0]
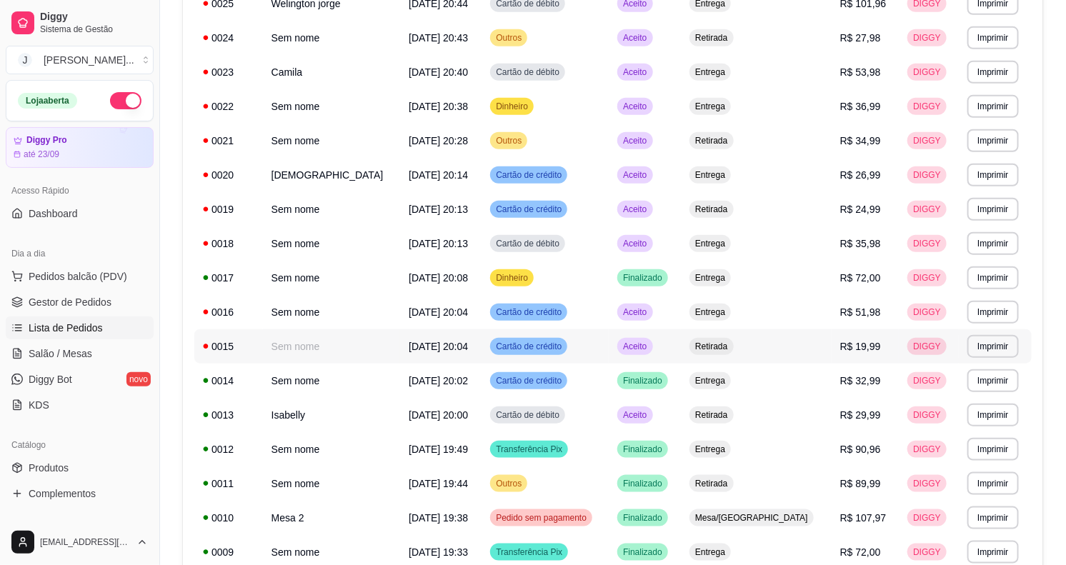
click at [681, 348] on td "Aceito" at bounding box center [644, 346] width 72 height 34
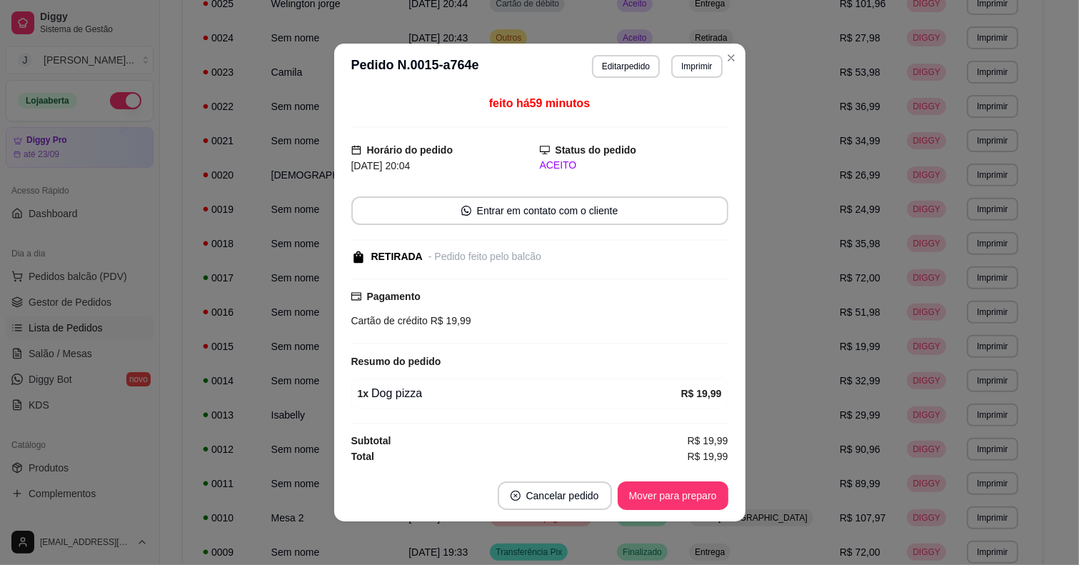
scroll to position [1, 0]
click at [707, 500] on button "Mover para preparo" at bounding box center [672, 496] width 107 height 28
click at [689, 497] on button "Mover para retirada disponível" at bounding box center [649, 495] width 158 height 29
click at [683, 497] on button "Mover para finalizado" at bounding box center [669, 495] width 119 height 29
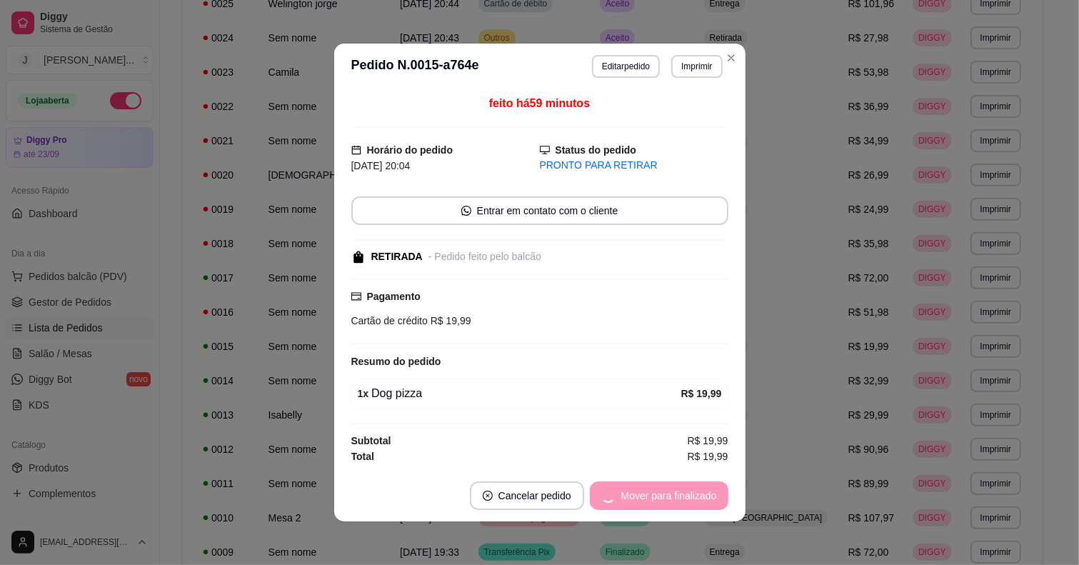
scroll to position [0, 0]
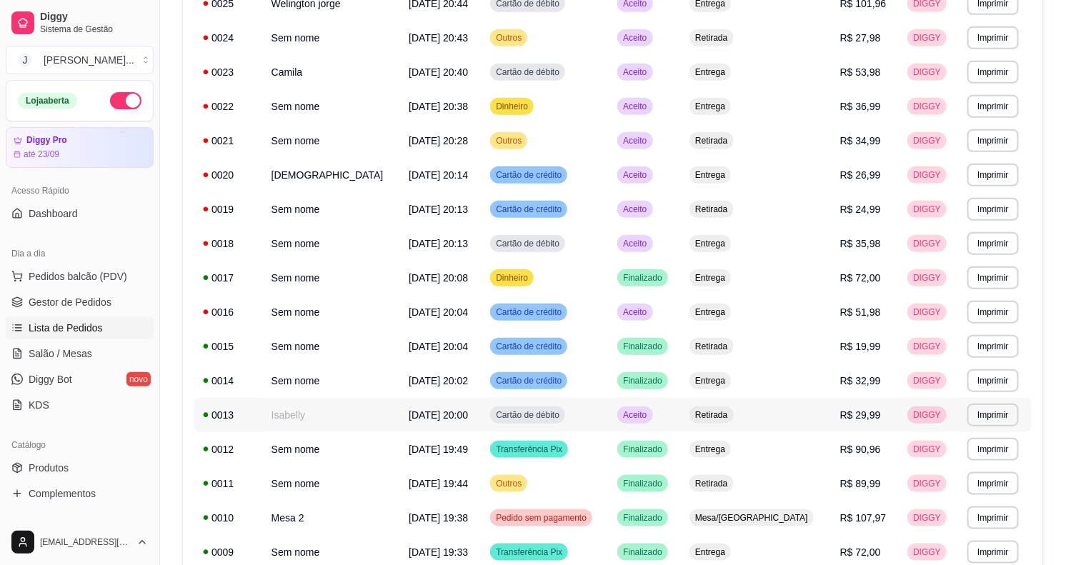
click at [681, 416] on td "Aceito" at bounding box center [644, 415] width 72 height 34
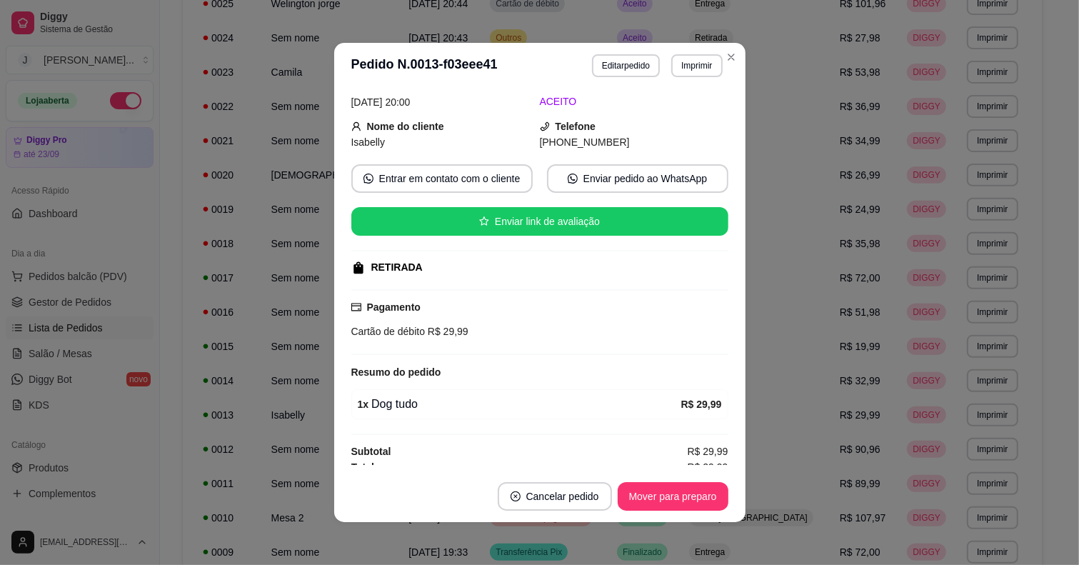
scroll to position [76, 0]
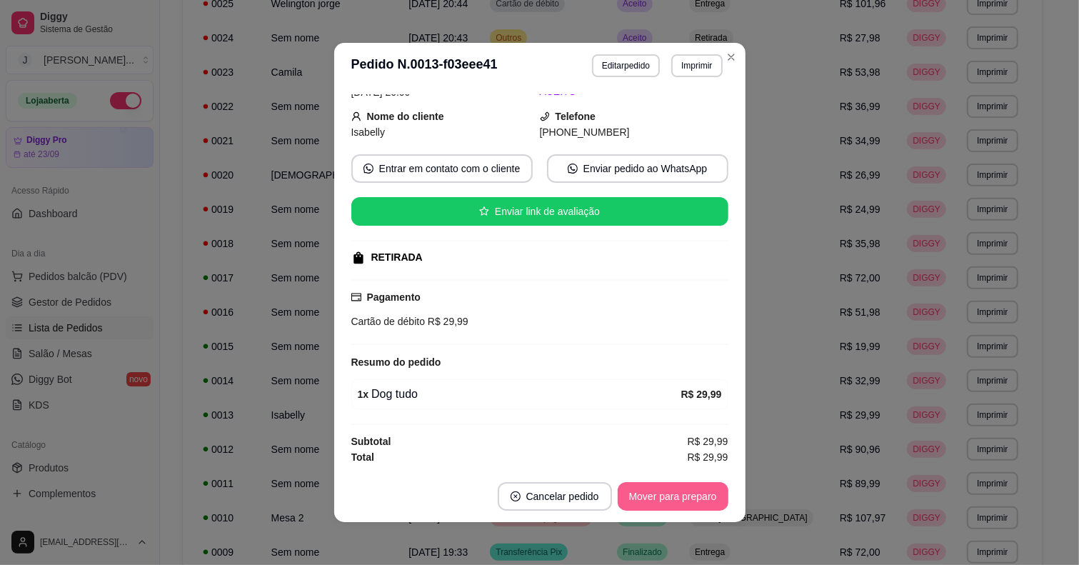
click at [677, 493] on button "Mover para preparo" at bounding box center [673, 496] width 111 height 29
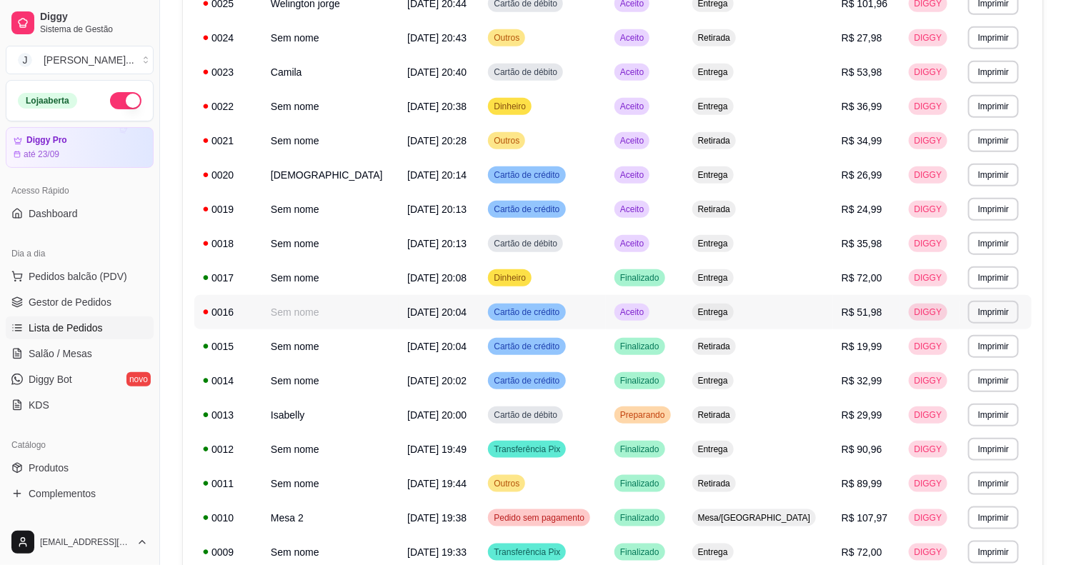
click at [683, 311] on td "Aceito" at bounding box center [645, 312] width 78 height 34
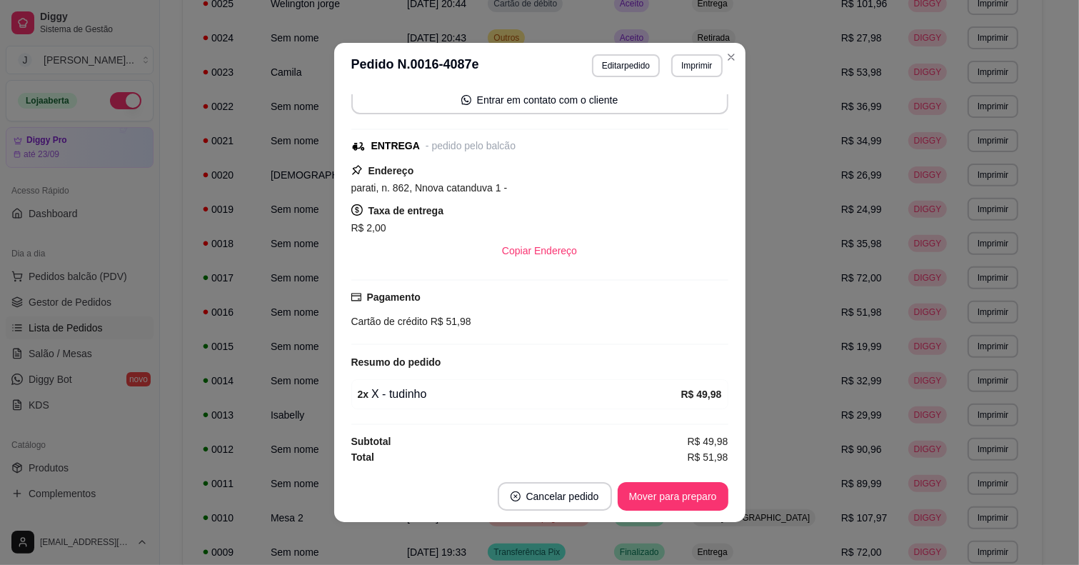
scroll to position [115, 0]
click at [641, 496] on button "Mover para preparo" at bounding box center [672, 497] width 107 height 28
click at [629, 500] on button "Mover para entrega" at bounding box center [673, 497] width 107 height 28
click at [647, 494] on button "Mover para finalizado" at bounding box center [669, 496] width 119 height 29
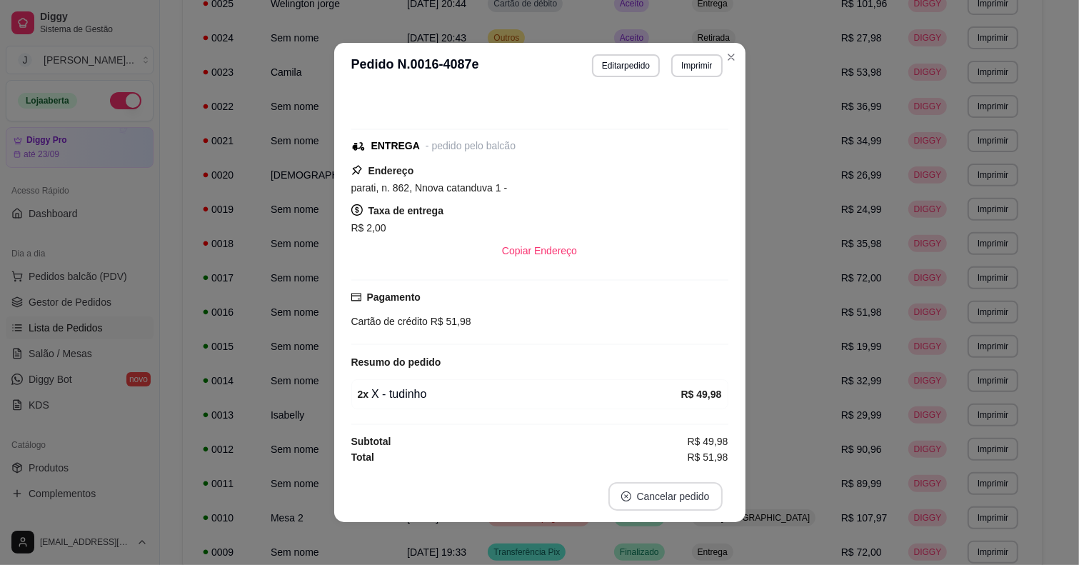
scroll to position [54, 0]
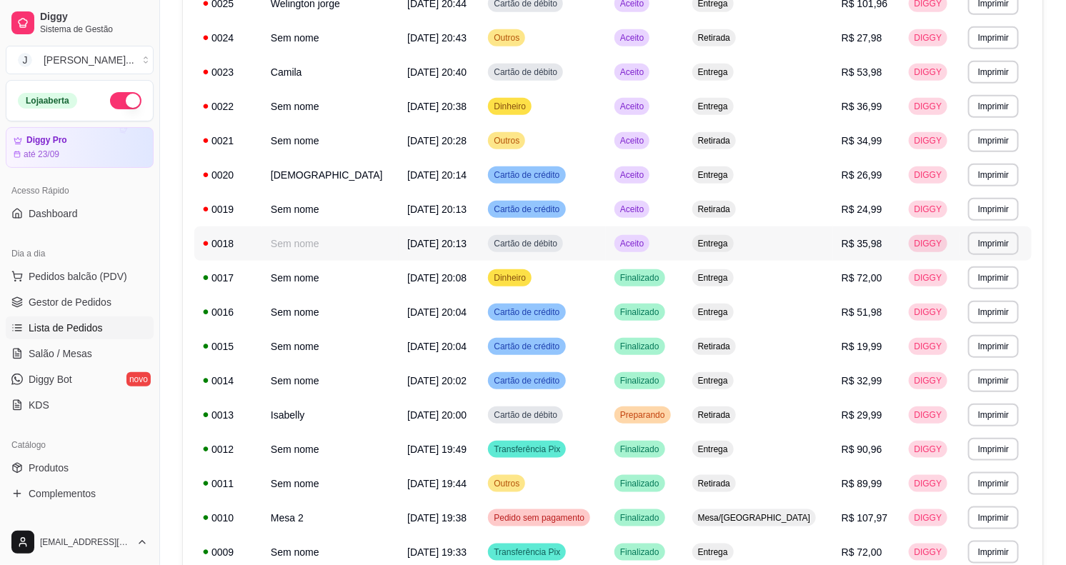
click at [790, 238] on td "Entrega" at bounding box center [757, 243] width 149 height 34
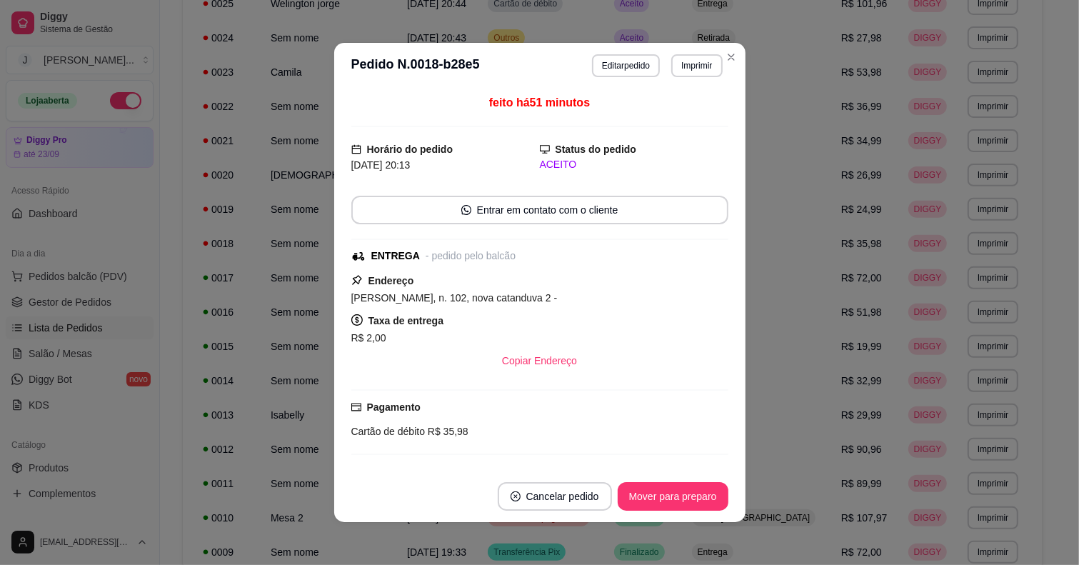
scroll to position [159, 0]
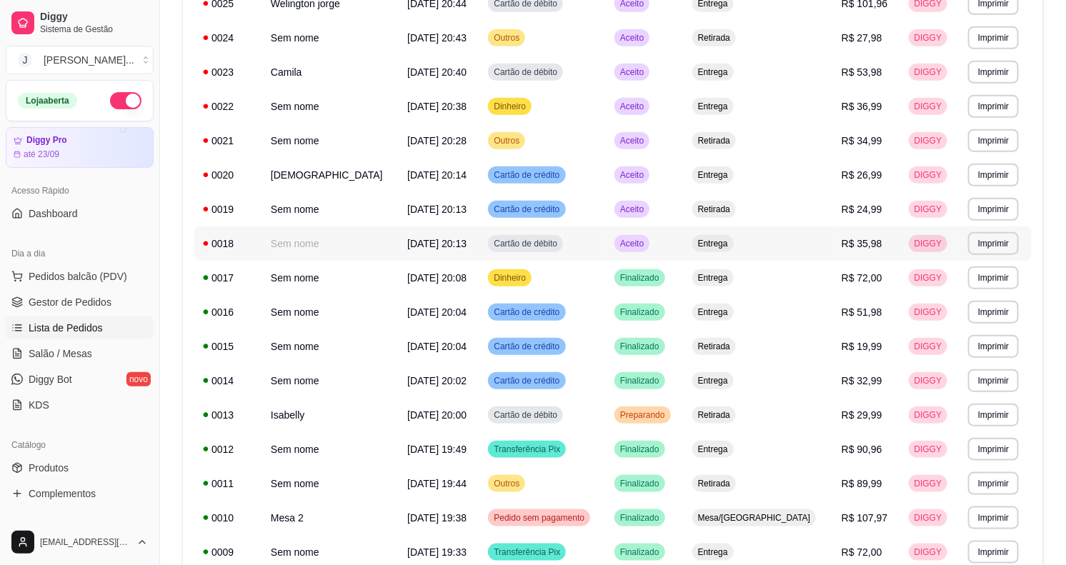
click at [683, 241] on td "Aceito" at bounding box center [645, 243] width 78 height 34
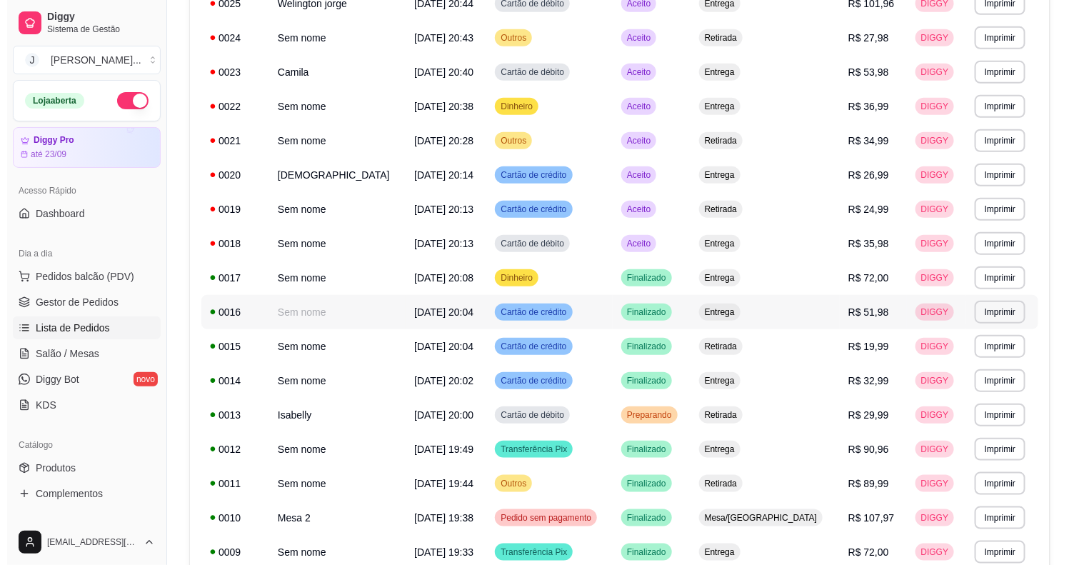
scroll to position [268, 0]
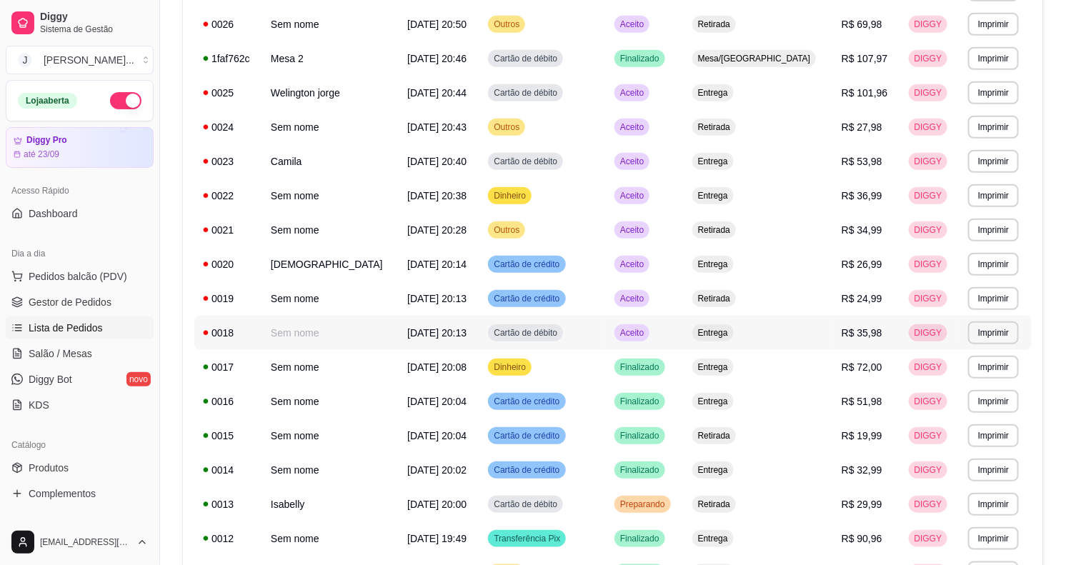
click at [683, 325] on td "Aceito" at bounding box center [645, 333] width 78 height 34
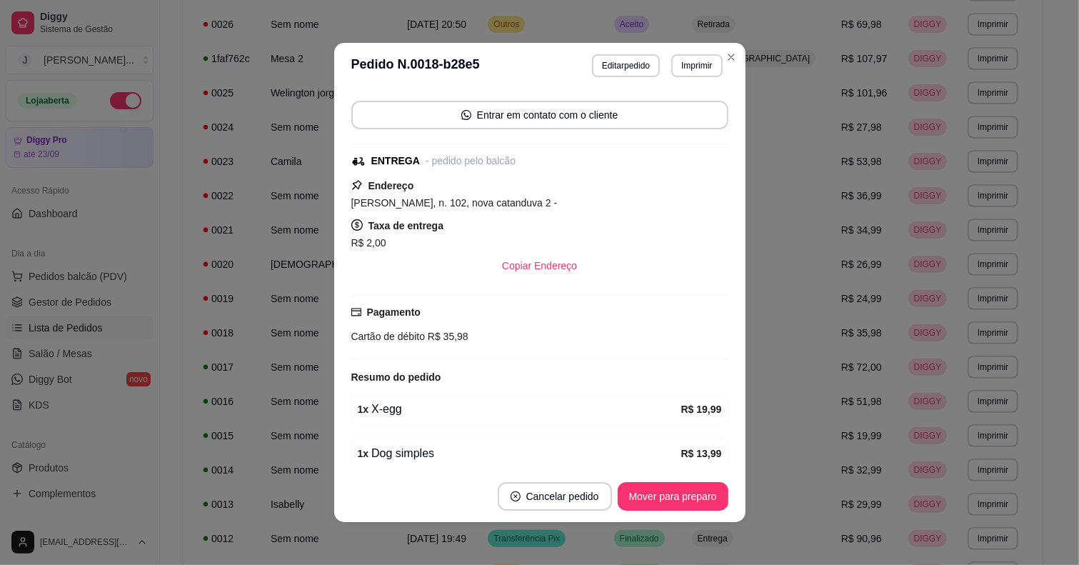
scroll to position [159, 0]
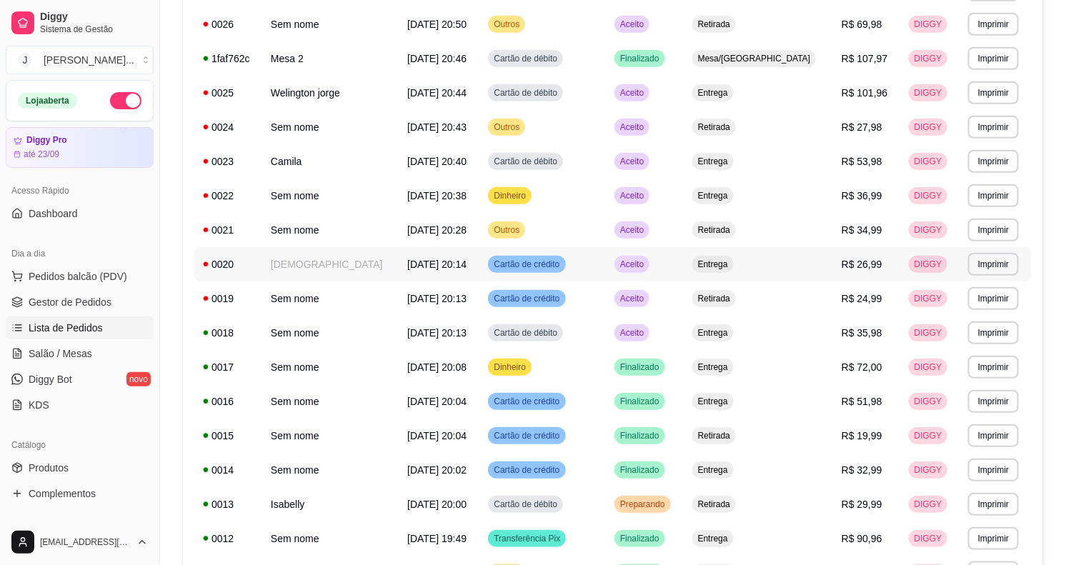
click at [683, 264] on td "Aceito" at bounding box center [645, 264] width 78 height 34
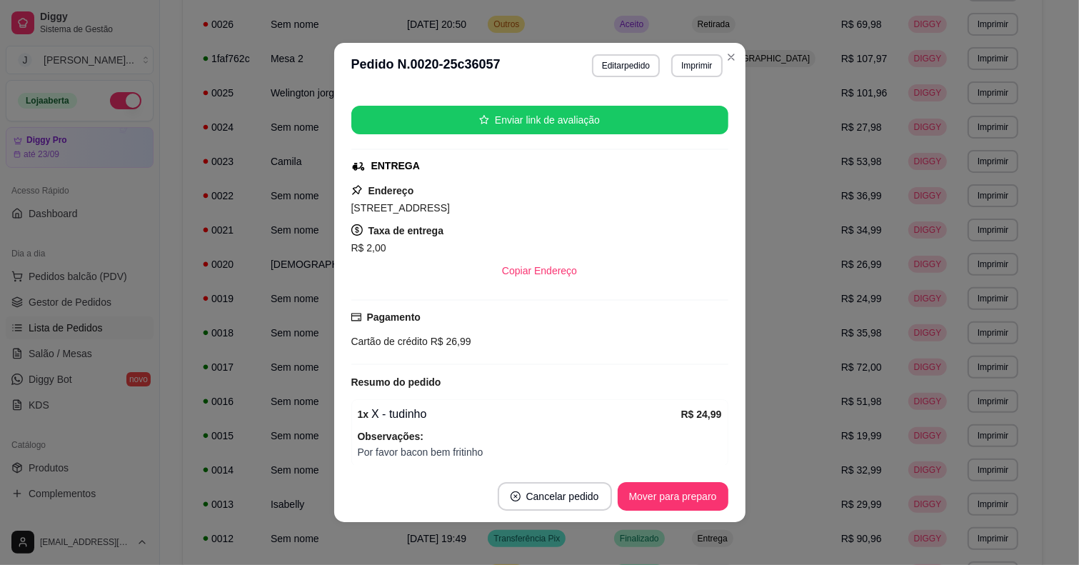
scroll to position [226, 0]
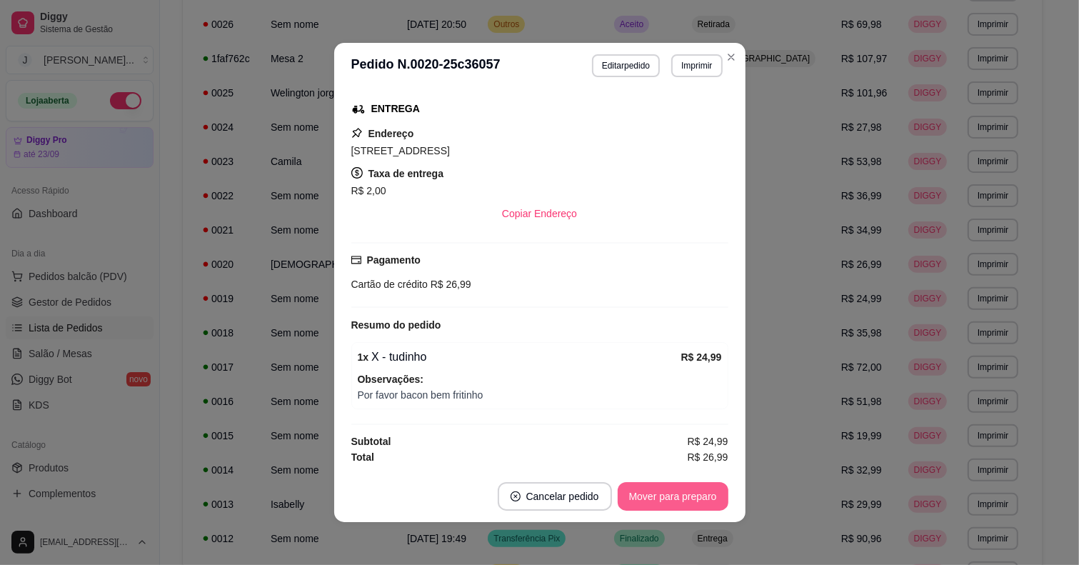
click at [678, 490] on button "Mover para preparo" at bounding box center [673, 496] width 111 height 29
click at [675, 493] on button "Mover para entrega" at bounding box center [673, 496] width 110 height 29
click at [686, 498] on button "Mover para finalizado" at bounding box center [669, 496] width 119 height 29
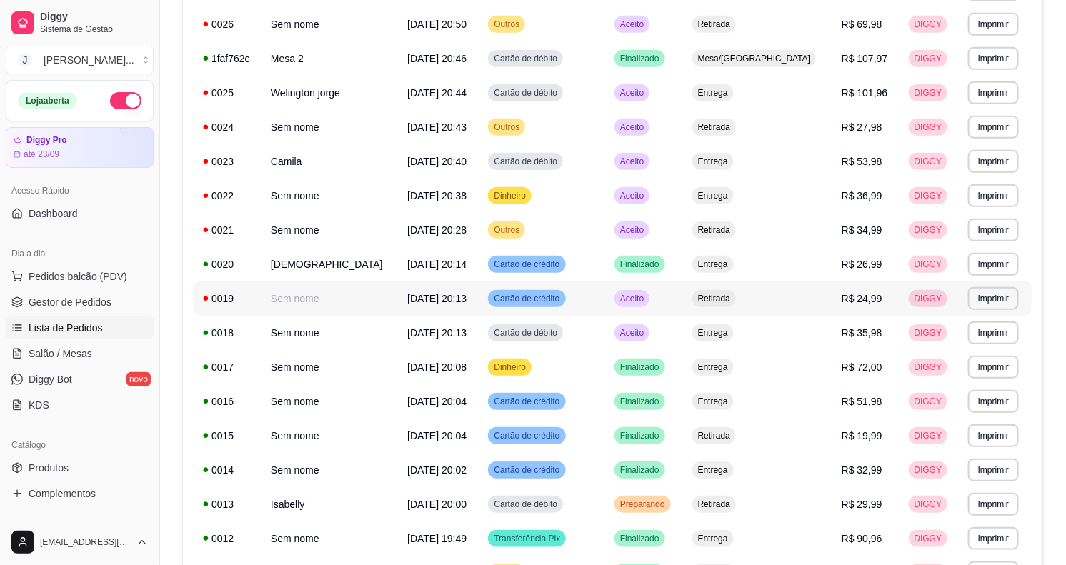
click at [793, 297] on td "Retirada" at bounding box center [757, 298] width 149 height 34
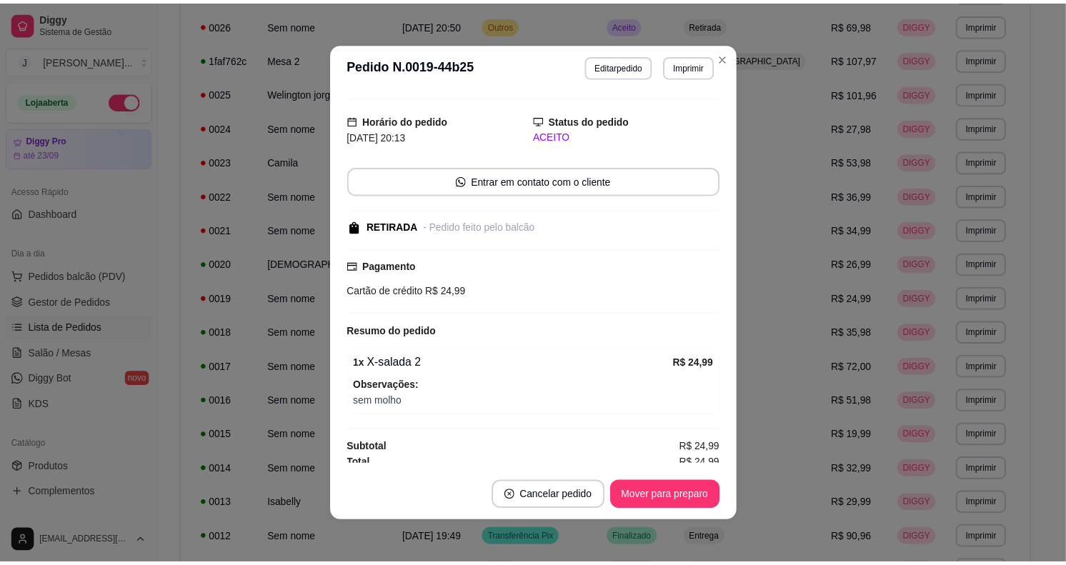
scroll to position [39, 0]
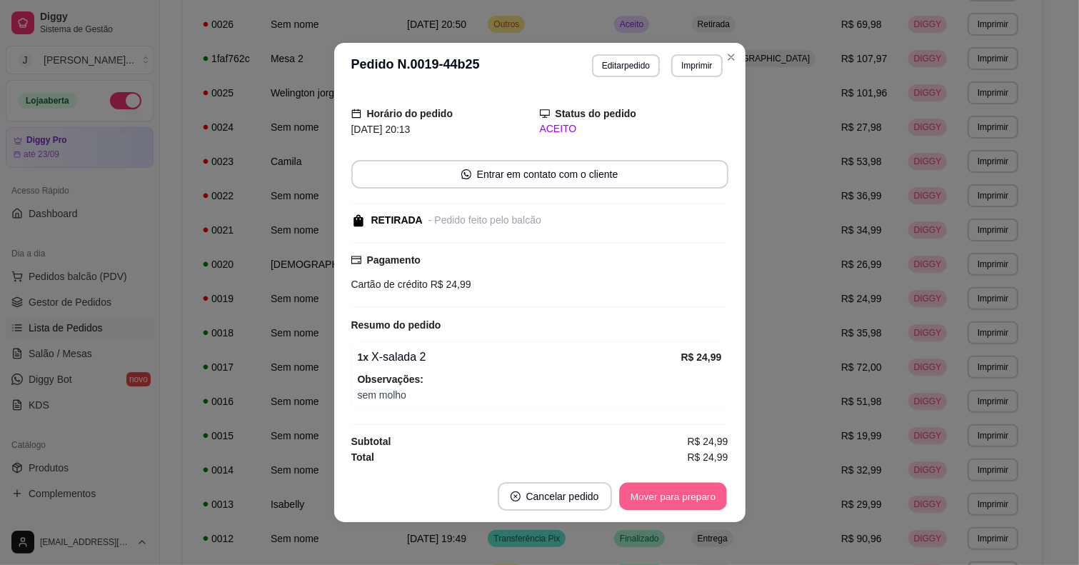
click at [702, 488] on button "Mover para preparo" at bounding box center [672, 497] width 107 height 28
click at [675, 500] on button "Mover para retirada disponível" at bounding box center [649, 496] width 158 height 29
click at [683, 500] on button "Mover para finalizado" at bounding box center [668, 497] width 115 height 28
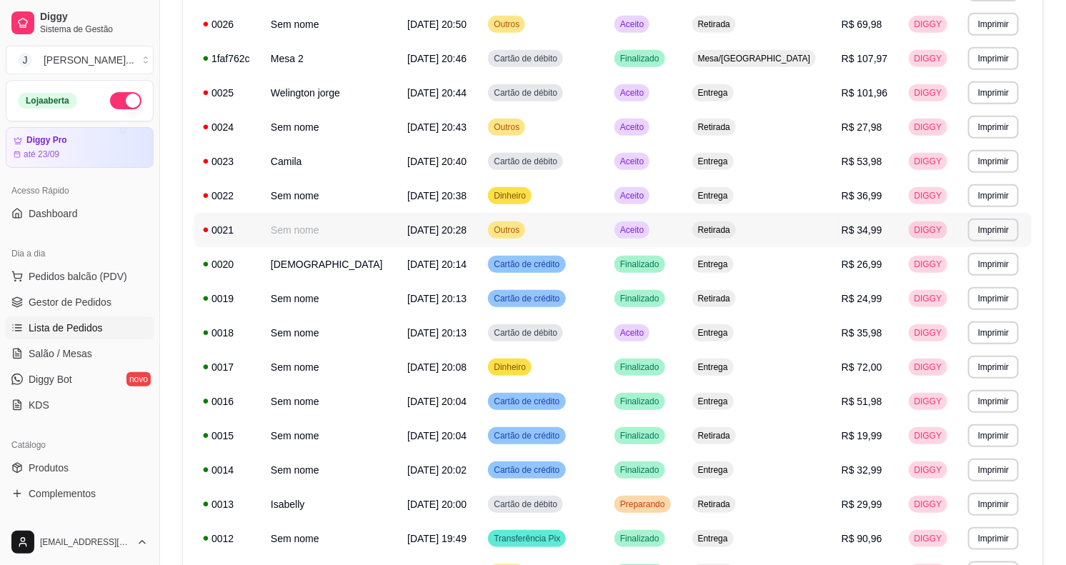
click at [786, 226] on td "Retirada" at bounding box center [757, 230] width 149 height 34
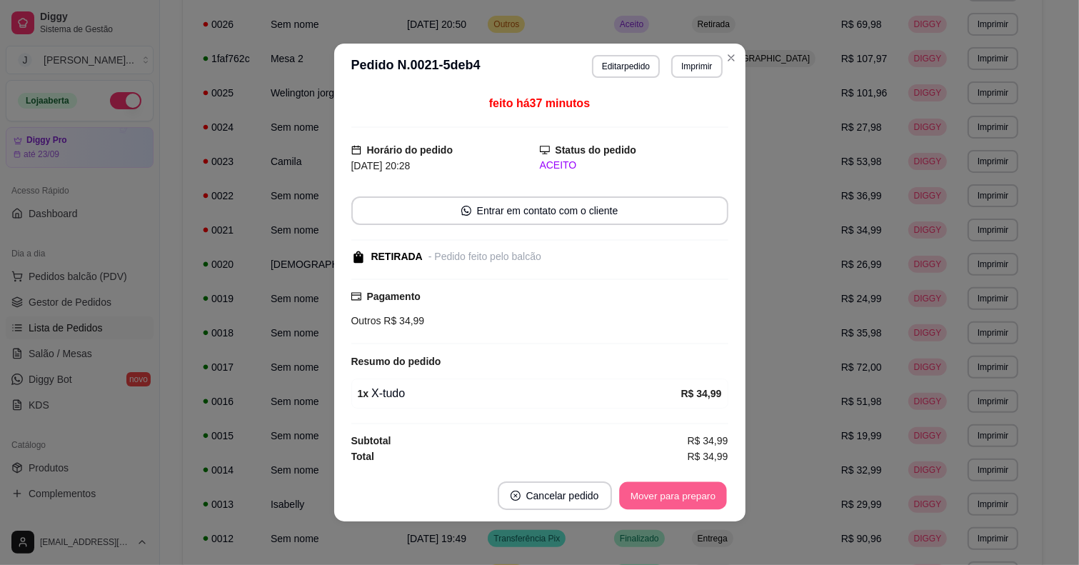
click at [658, 483] on button "Mover para preparo" at bounding box center [672, 496] width 107 height 28
click at [655, 497] on button "Mover para retirada disponível" at bounding box center [649, 496] width 153 height 28
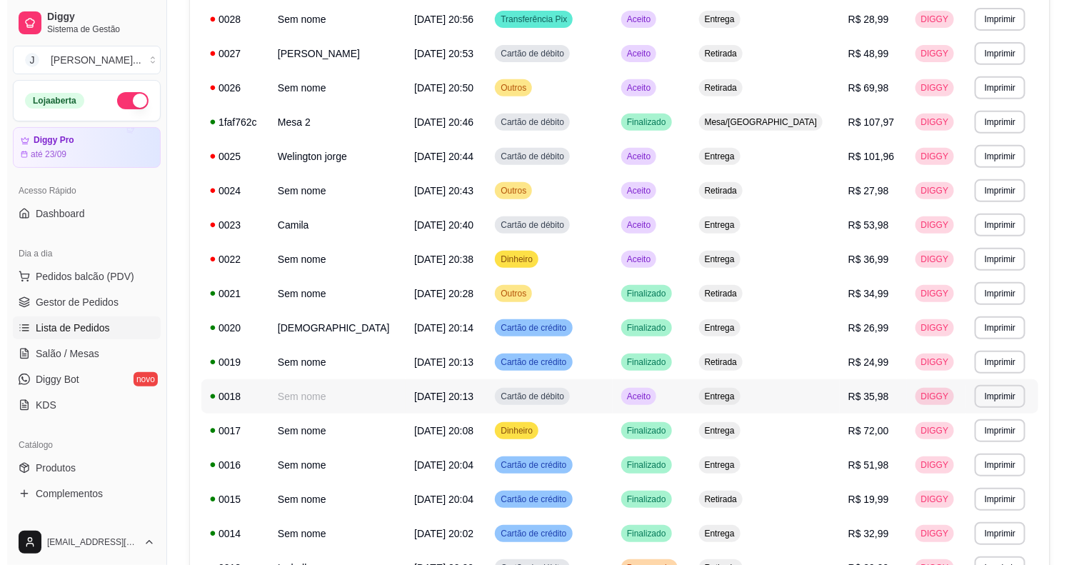
scroll to position [179, 0]
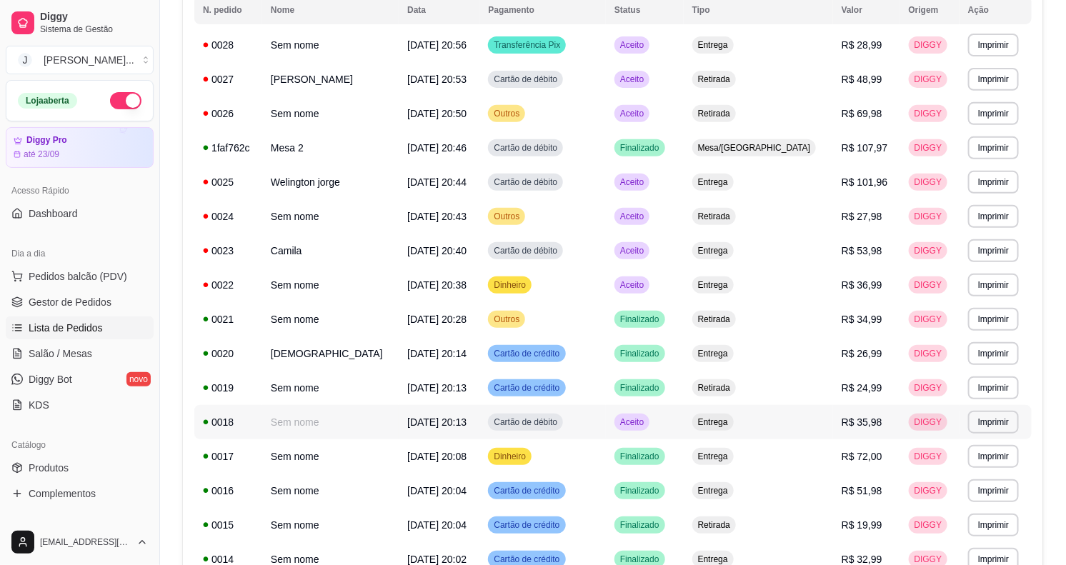
click at [683, 416] on td "Aceito" at bounding box center [645, 422] width 78 height 34
click at [683, 286] on td "Aceito" at bounding box center [645, 285] width 78 height 34
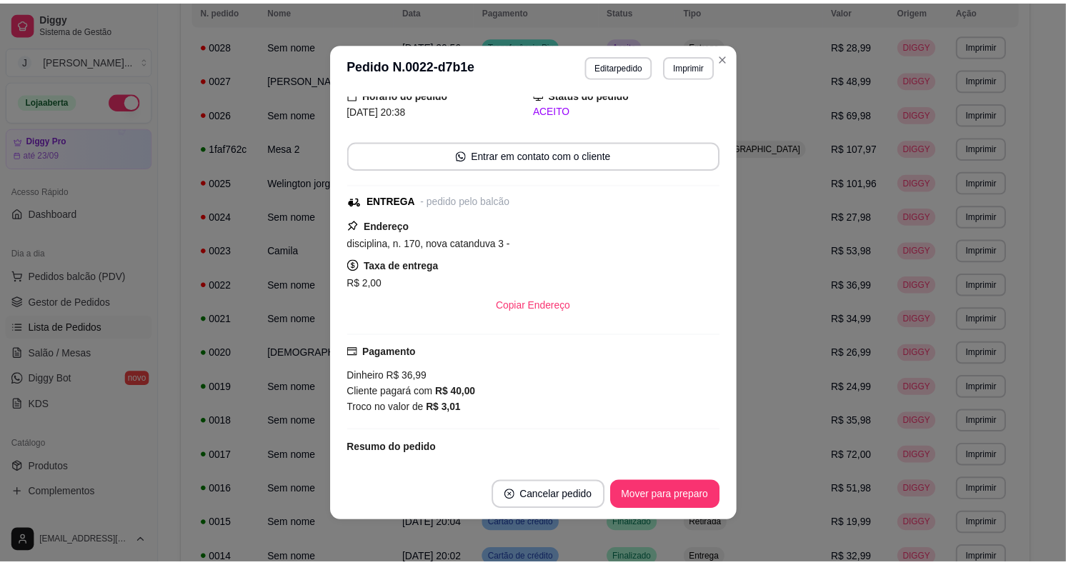
scroll to position [0, 0]
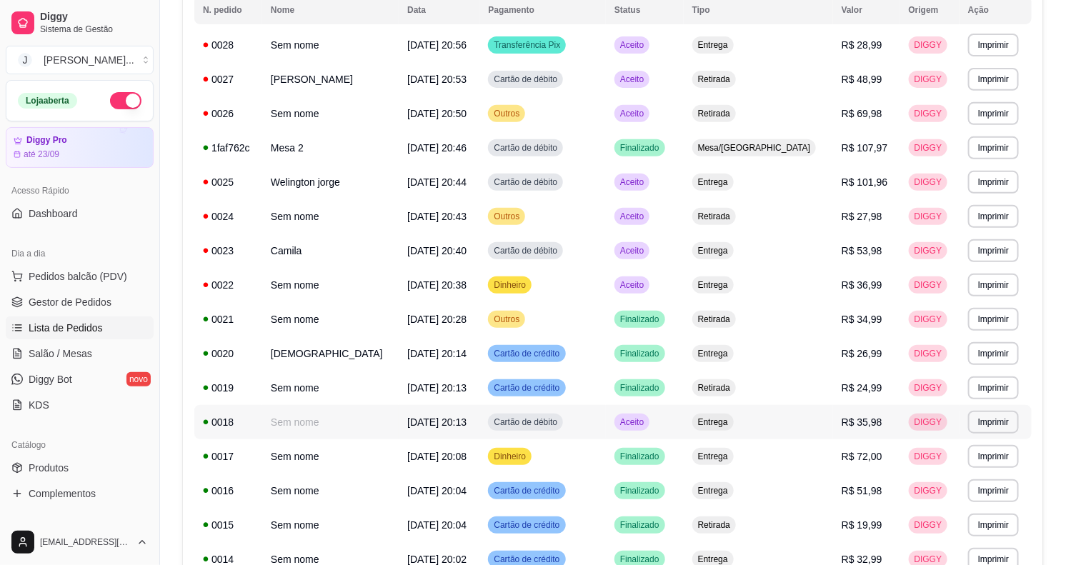
click at [683, 427] on td "Aceito" at bounding box center [645, 422] width 78 height 34
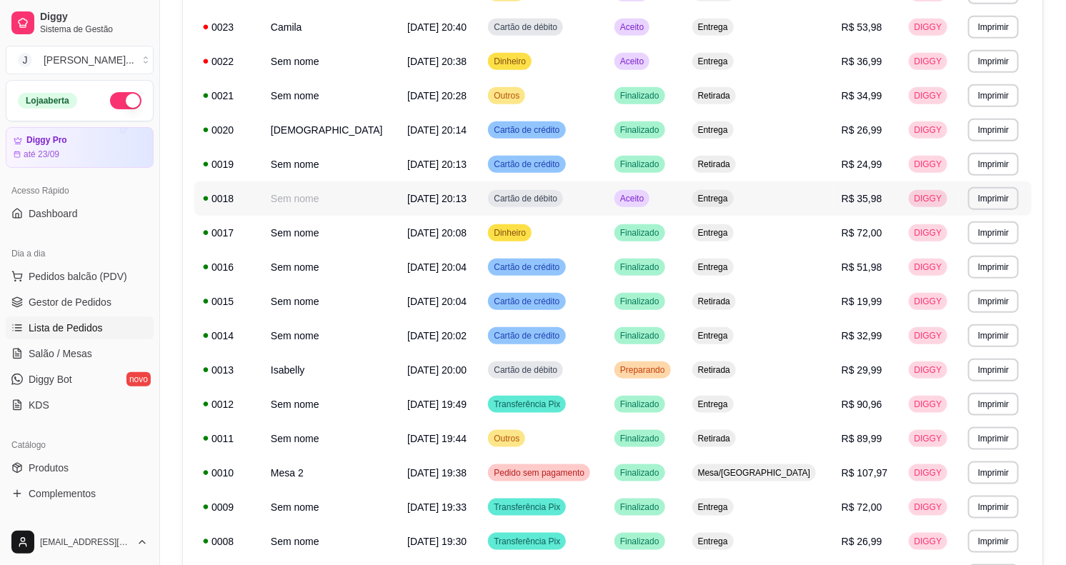
scroll to position [446, 0]
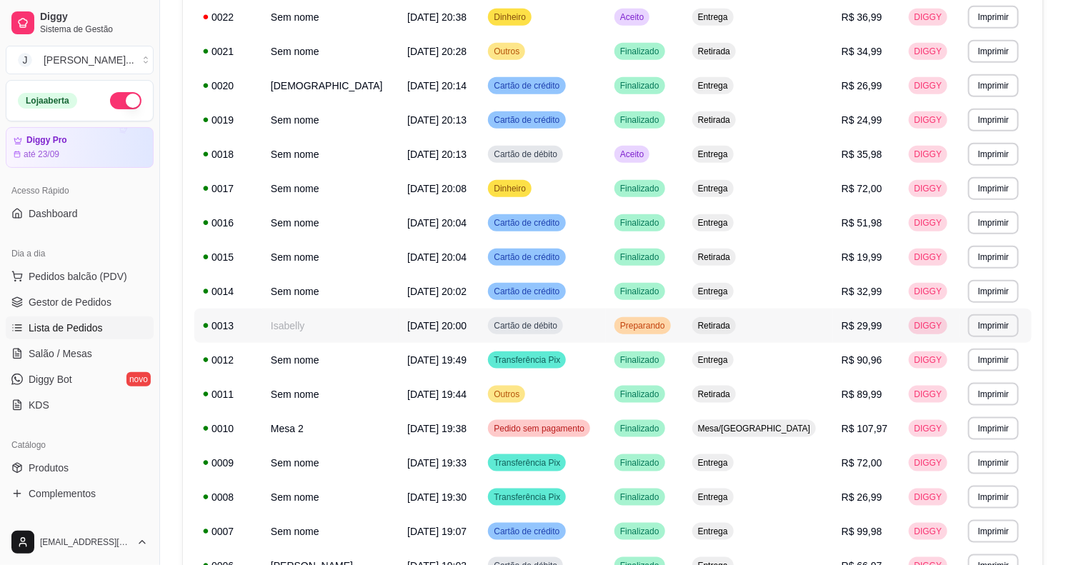
click at [671, 332] on div "Preparando" at bounding box center [642, 325] width 56 height 17
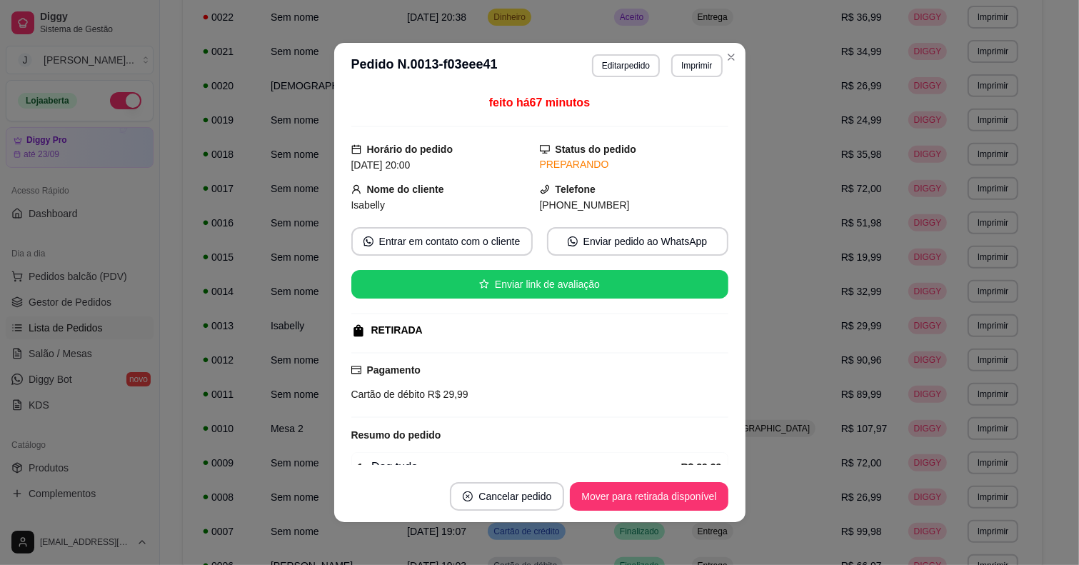
click at [590, 512] on footer "Cancelar pedido Mover para retirada disponível" at bounding box center [539, 496] width 411 height 51
click at [593, 493] on button "Mover para retirada disponível" at bounding box center [649, 496] width 158 height 29
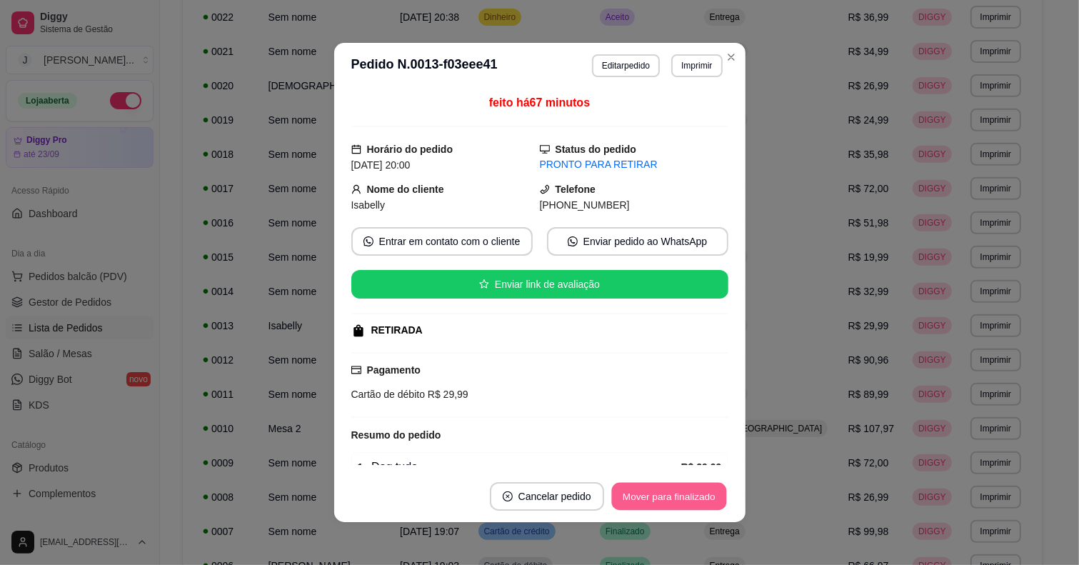
click at [671, 501] on button "Mover para finalizado" at bounding box center [668, 497] width 115 height 28
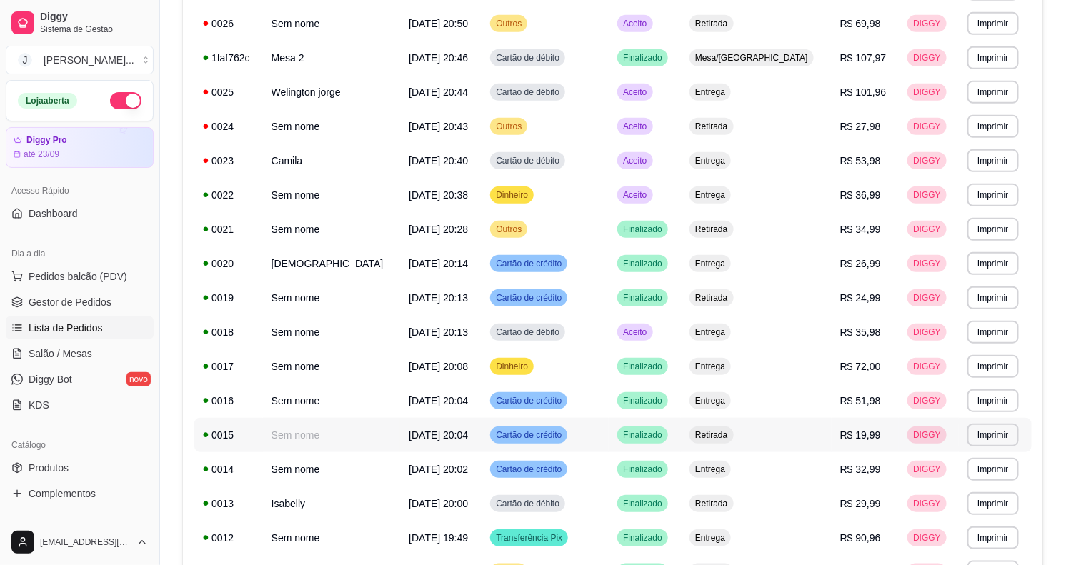
scroll to position [268, 0]
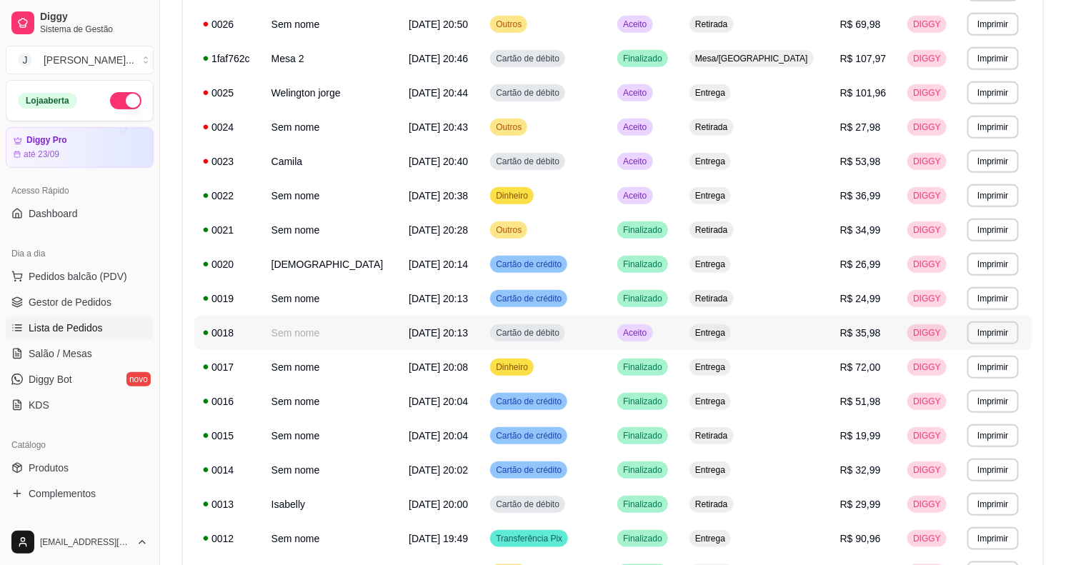
click at [681, 336] on td "Aceito" at bounding box center [644, 333] width 72 height 34
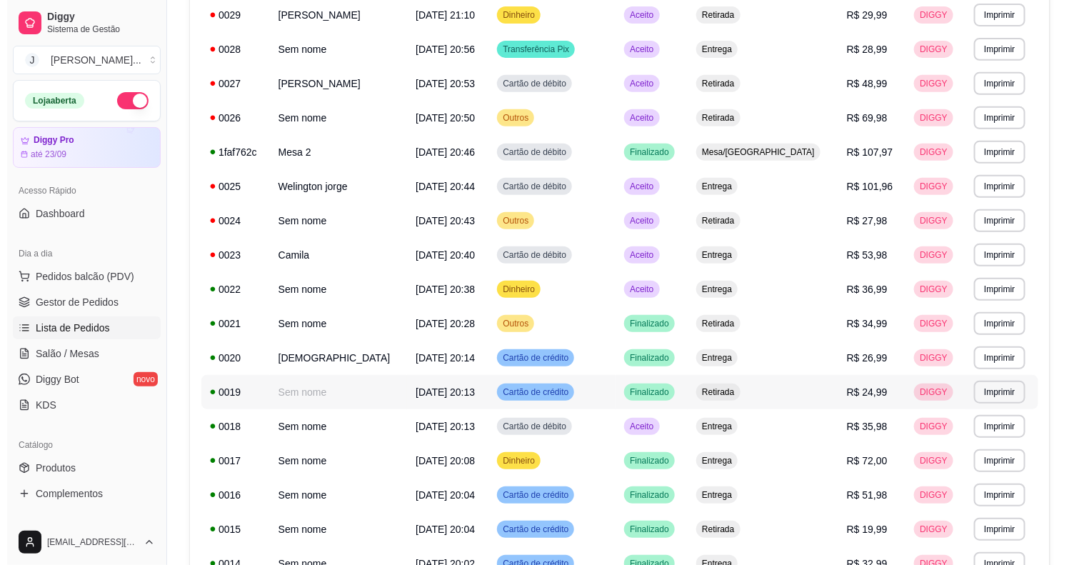
scroll to position [179, 0]
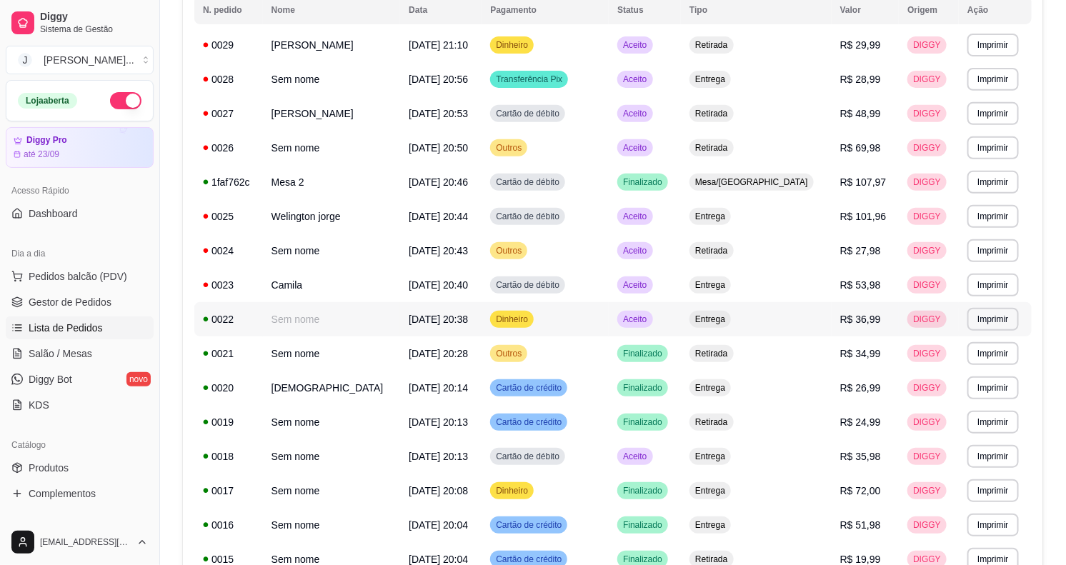
click at [681, 320] on td "Aceito" at bounding box center [644, 319] width 72 height 34
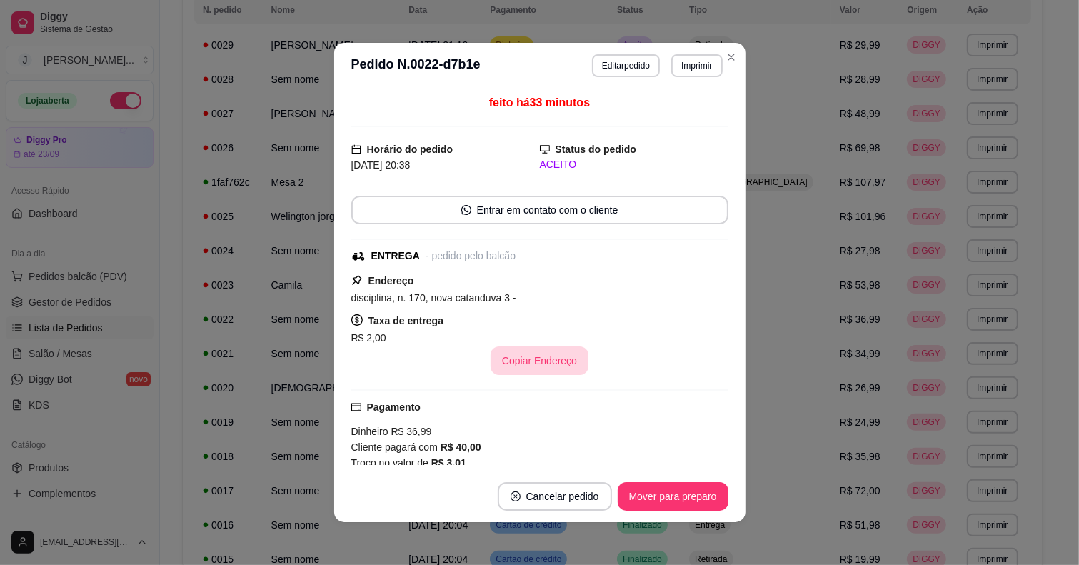
scroll to position [146, 0]
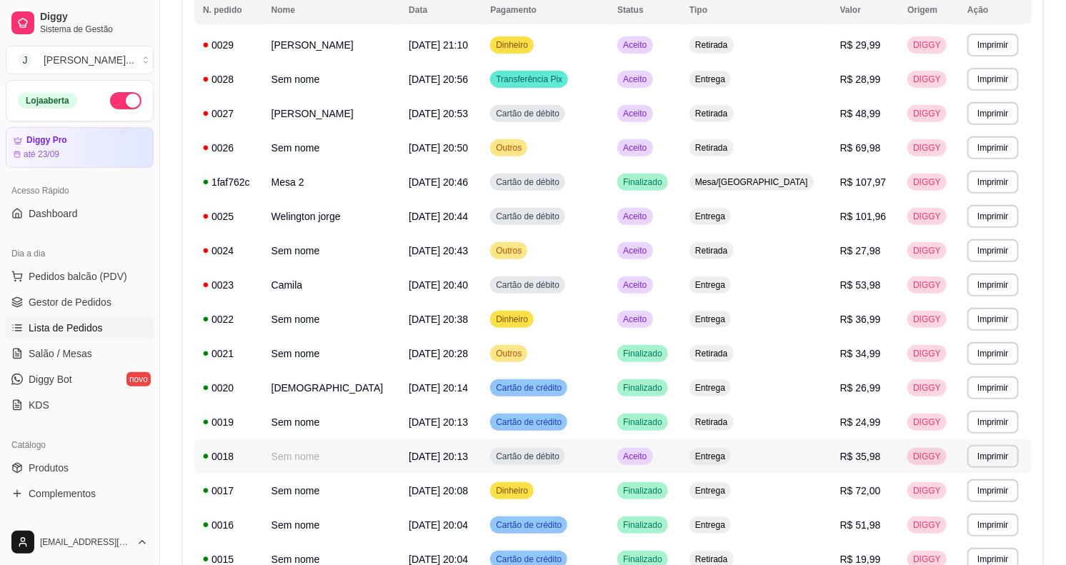
click at [681, 451] on td "Aceito" at bounding box center [644, 456] width 72 height 34
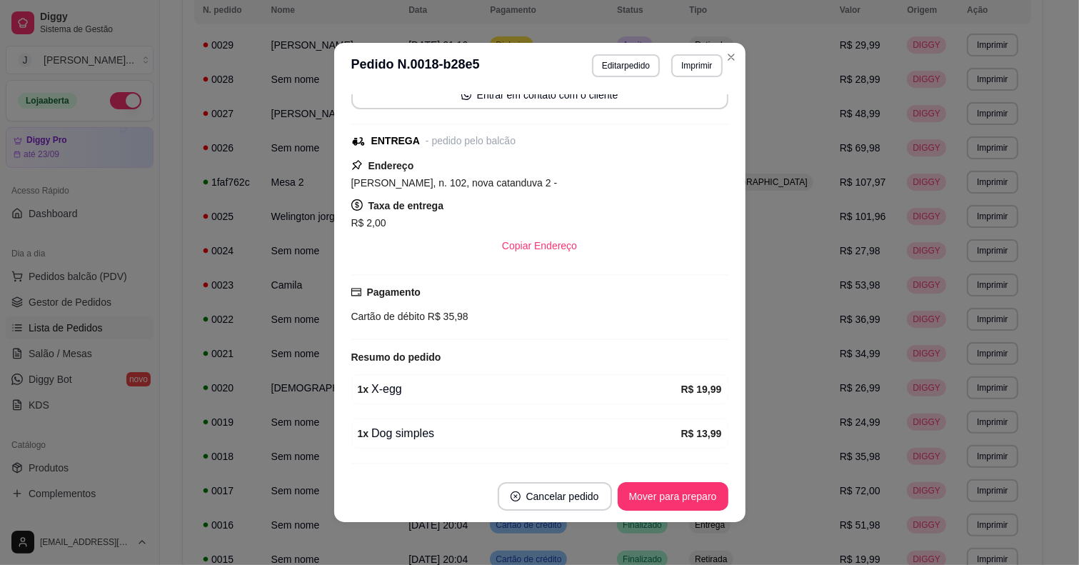
scroll to position [159, 0]
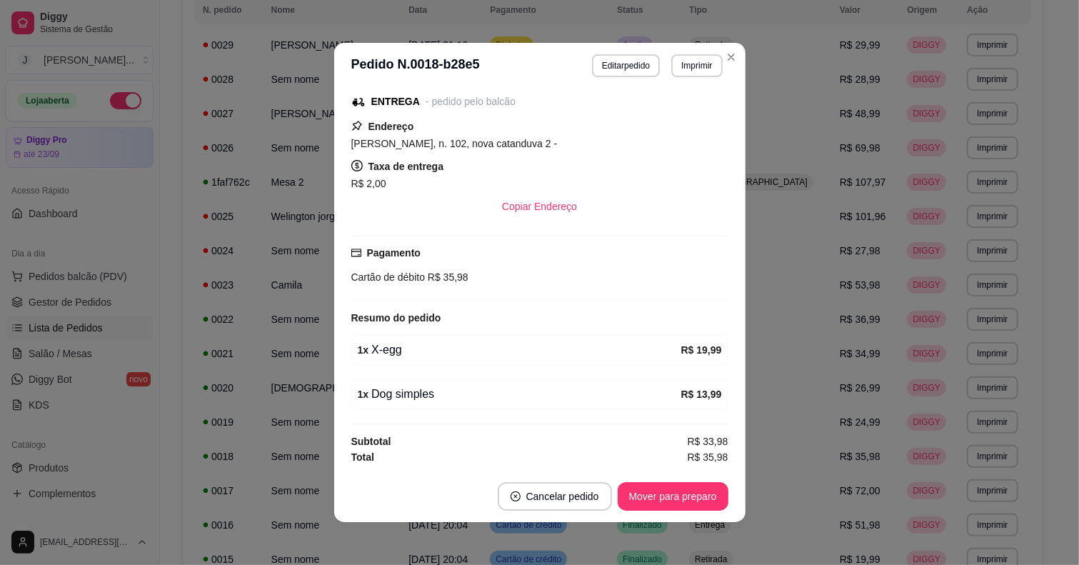
click at [653, 512] on footer "Cancelar pedido Mover para preparo" at bounding box center [539, 496] width 411 height 51
click at [652, 498] on button "Mover para preparo" at bounding box center [673, 496] width 111 height 29
click at [688, 65] on button "Imprimir" at bounding box center [696, 65] width 51 height 23
click at [679, 104] on div "Escolha a impressora Impressora" at bounding box center [665, 106] width 118 height 49
click at [675, 116] on button "Impressora" at bounding box center [665, 116] width 104 height 23
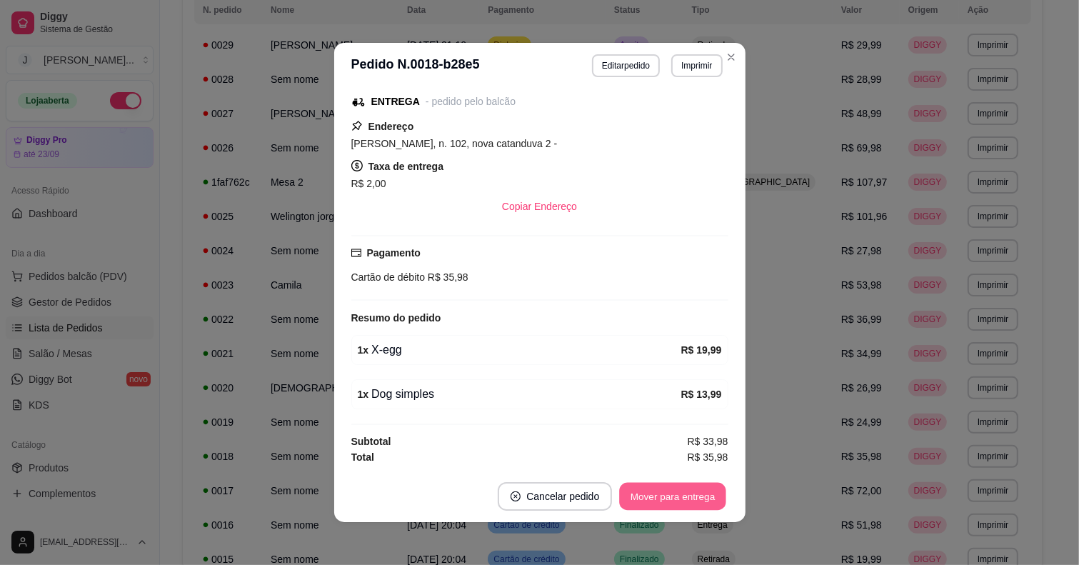
click at [639, 491] on button "Mover para entrega" at bounding box center [673, 497] width 107 height 28
click at [641, 502] on button "Mover para finalizado" at bounding box center [669, 496] width 119 height 29
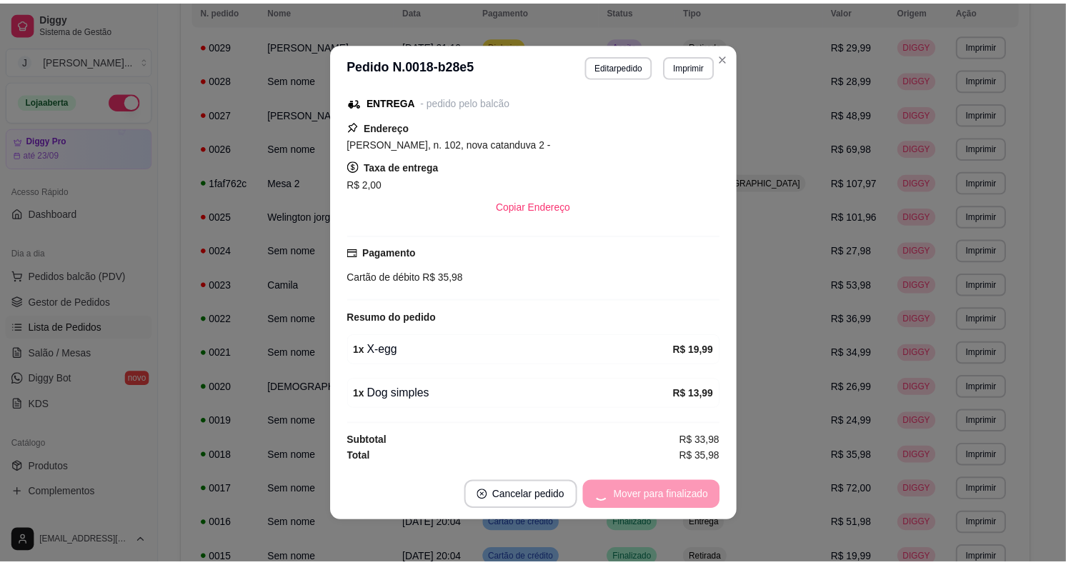
scroll to position [98, 0]
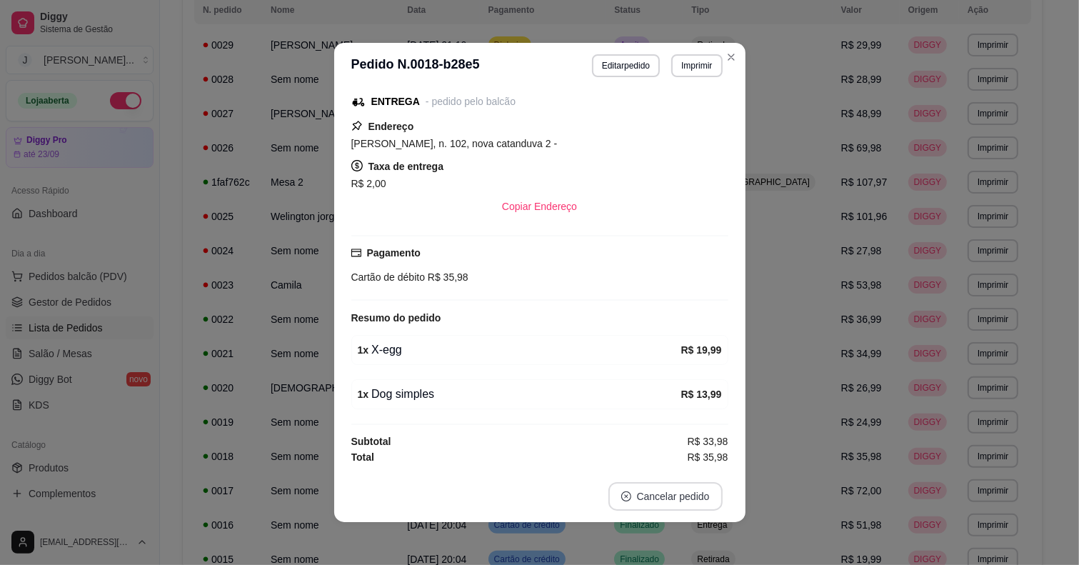
click at [646, 496] on button "Cancelar pedido" at bounding box center [665, 496] width 114 height 29
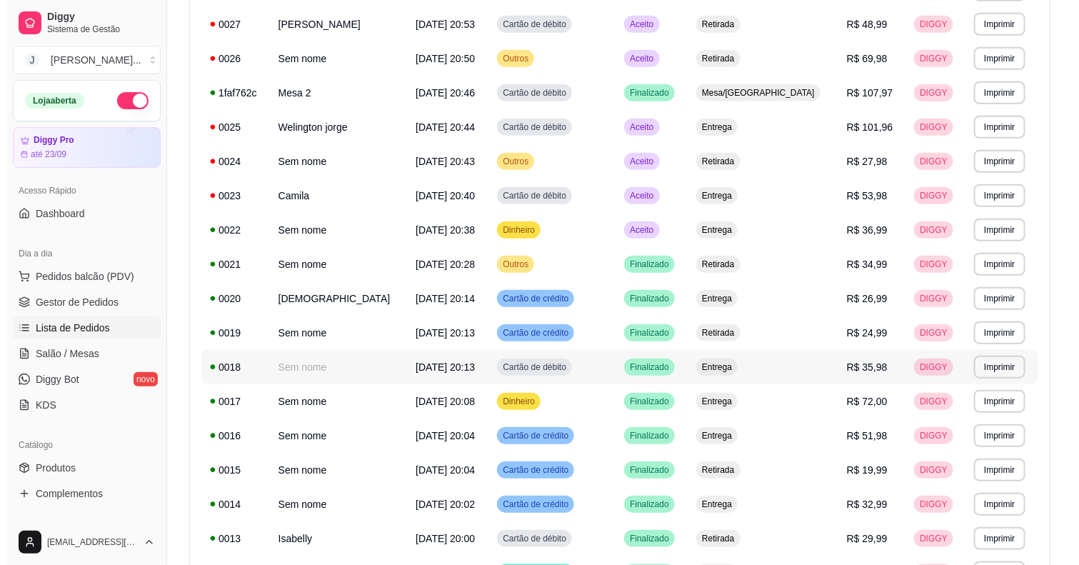
scroll to position [89, 0]
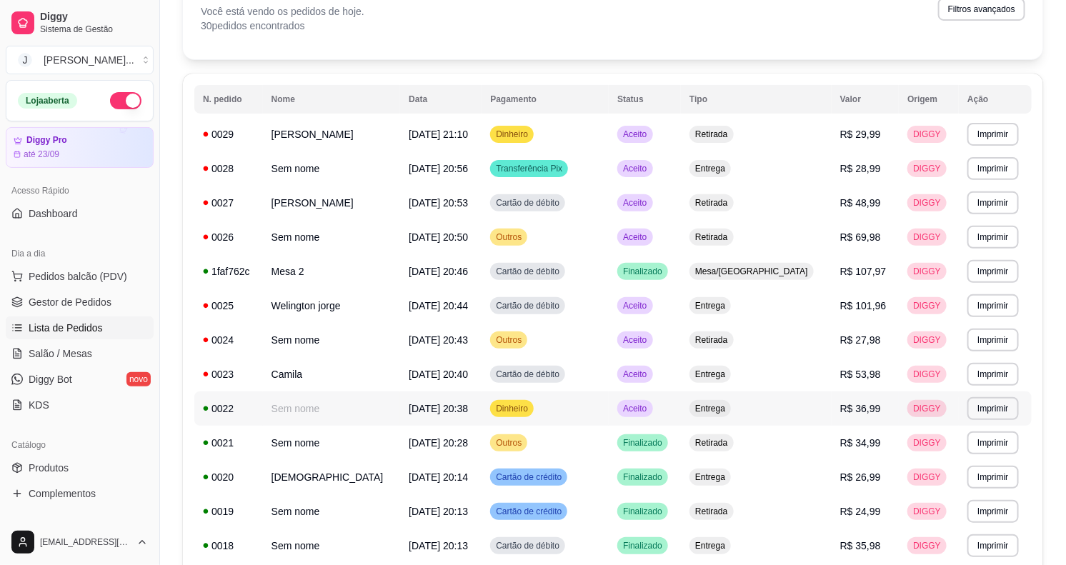
click at [681, 408] on td "Aceito" at bounding box center [644, 408] width 72 height 34
click at [31, 281] on span "Pedidos balcão (PDV)" at bounding box center [78, 276] width 99 height 14
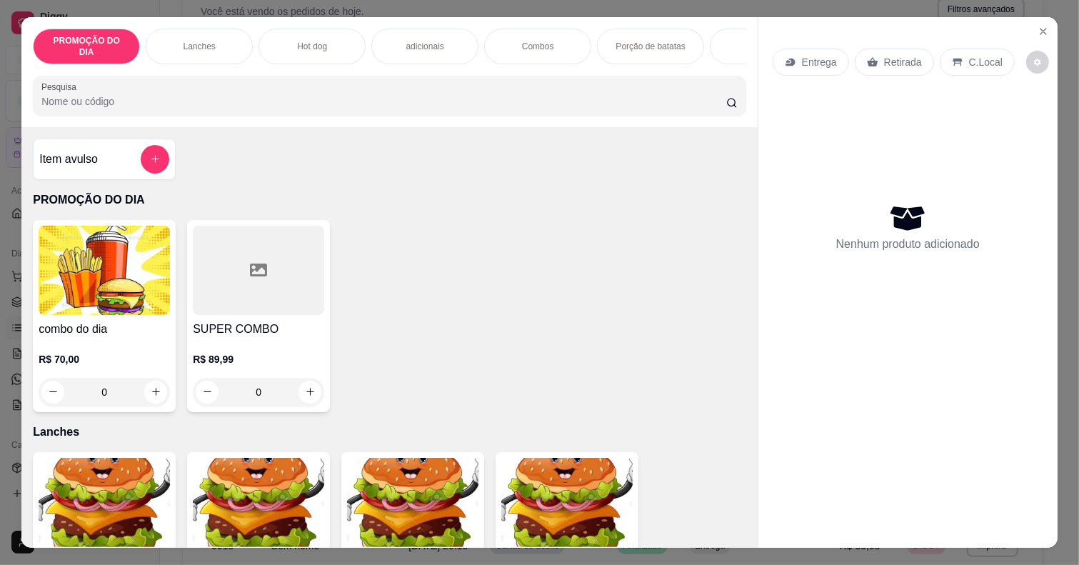
click at [616, 41] on p "Porção de batatas" at bounding box center [650, 46] width 69 height 11
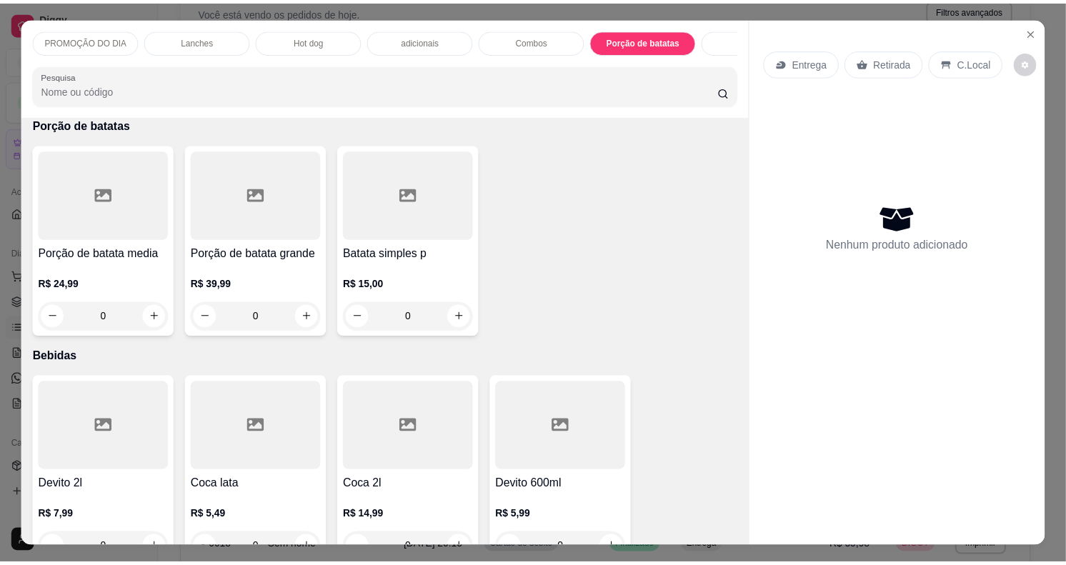
scroll to position [36, 0]
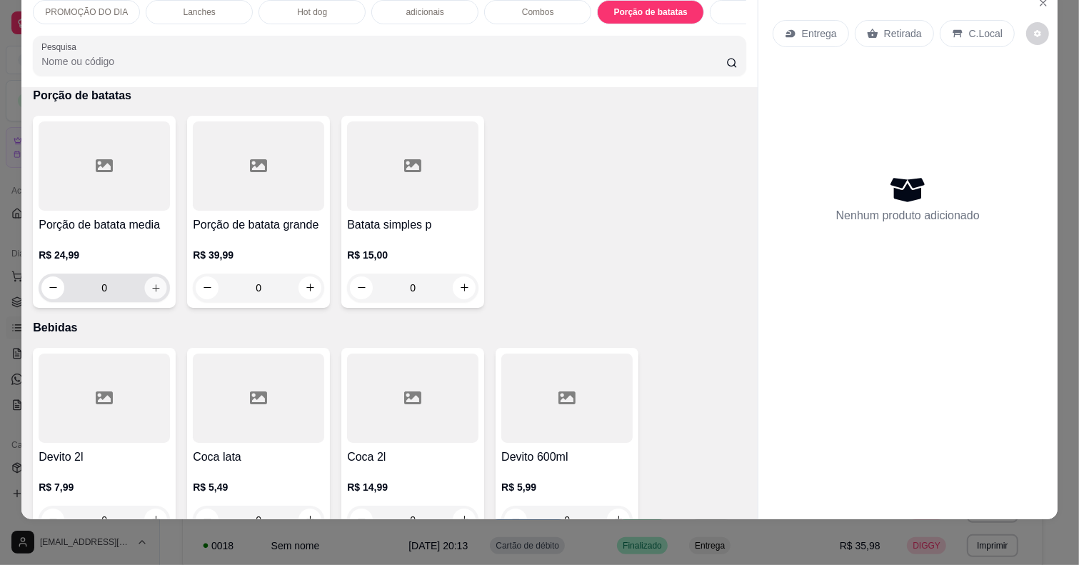
click at [154, 289] on icon "increase-product-quantity" at bounding box center [156, 287] width 11 height 11
type input "1"
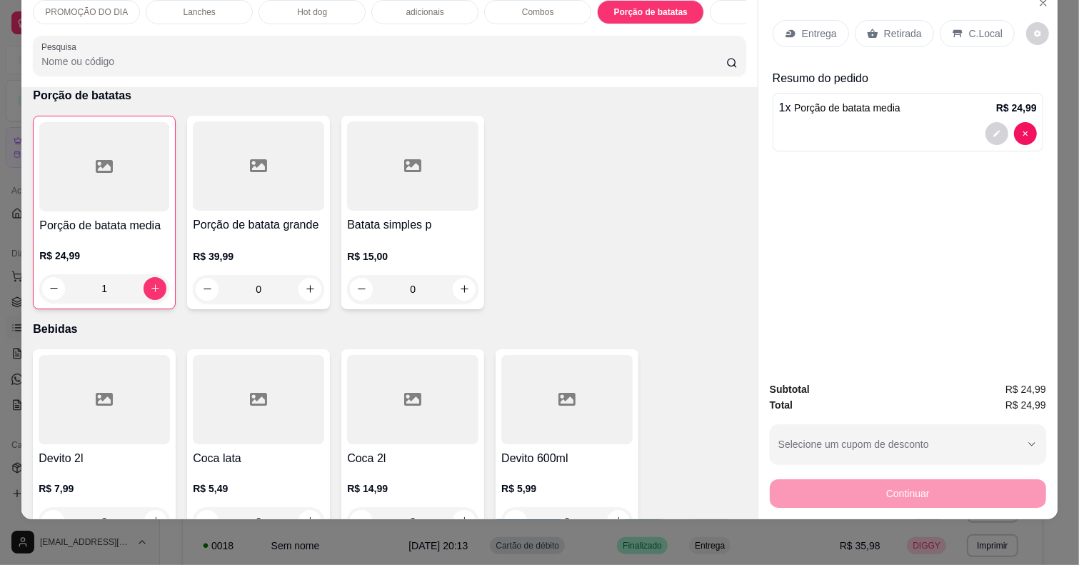
click at [886, 26] on p "Retirada" at bounding box center [903, 33] width 38 height 14
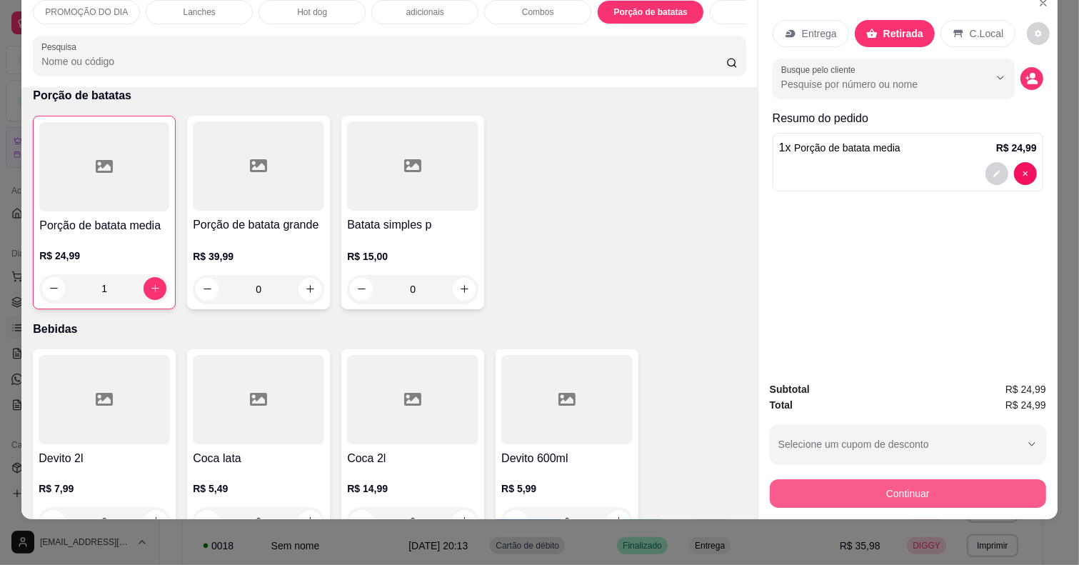
click at [906, 480] on button "Continuar" at bounding box center [908, 493] width 276 height 29
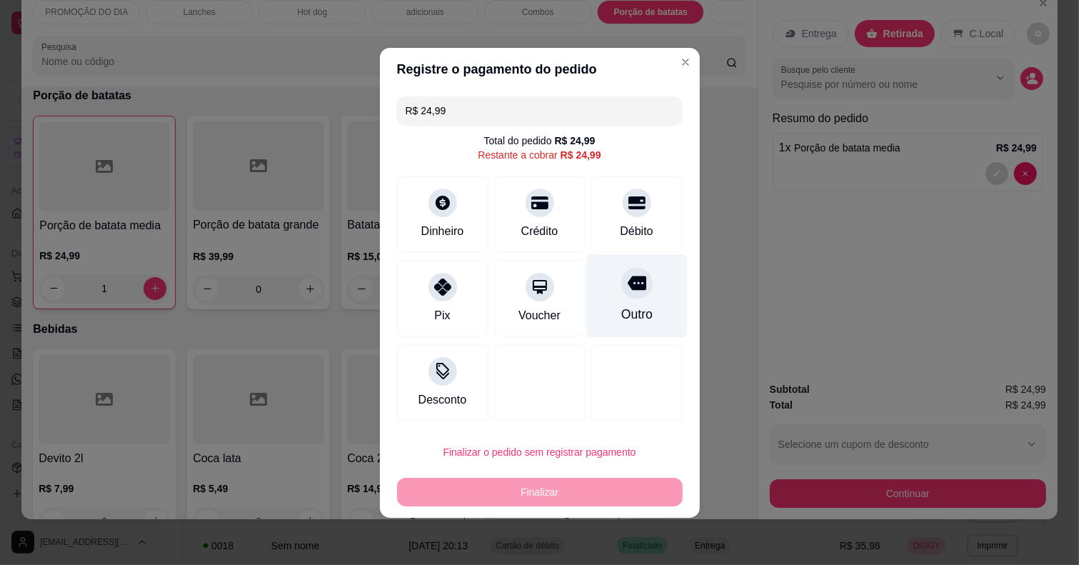
click at [634, 288] on icon at bounding box center [636, 283] width 19 height 14
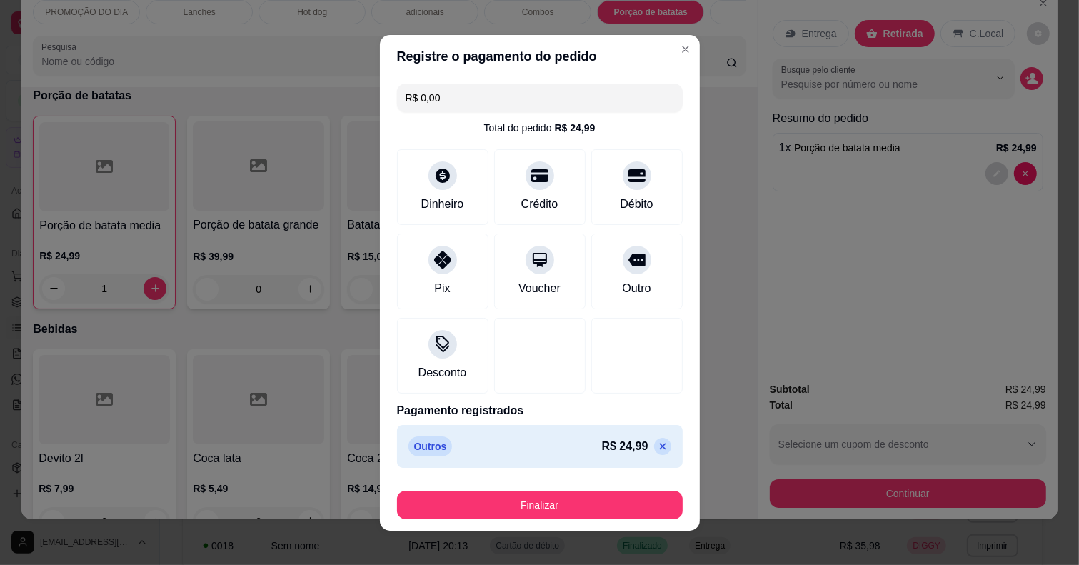
type input "R$ 0,00"
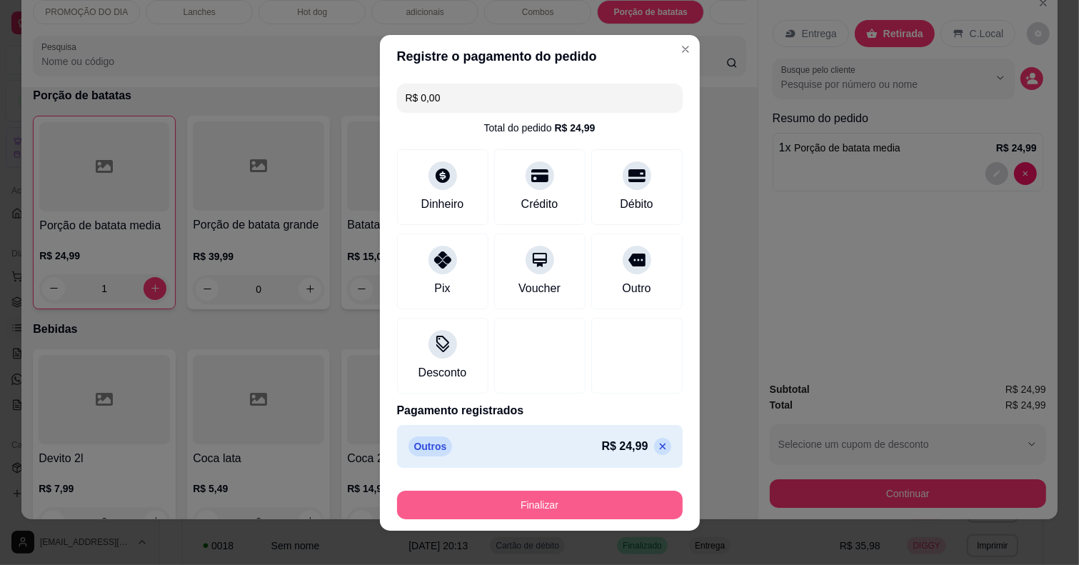
click at [533, 504] on button "Finalizar" at bounding box center [540, 505] width 286 height 29
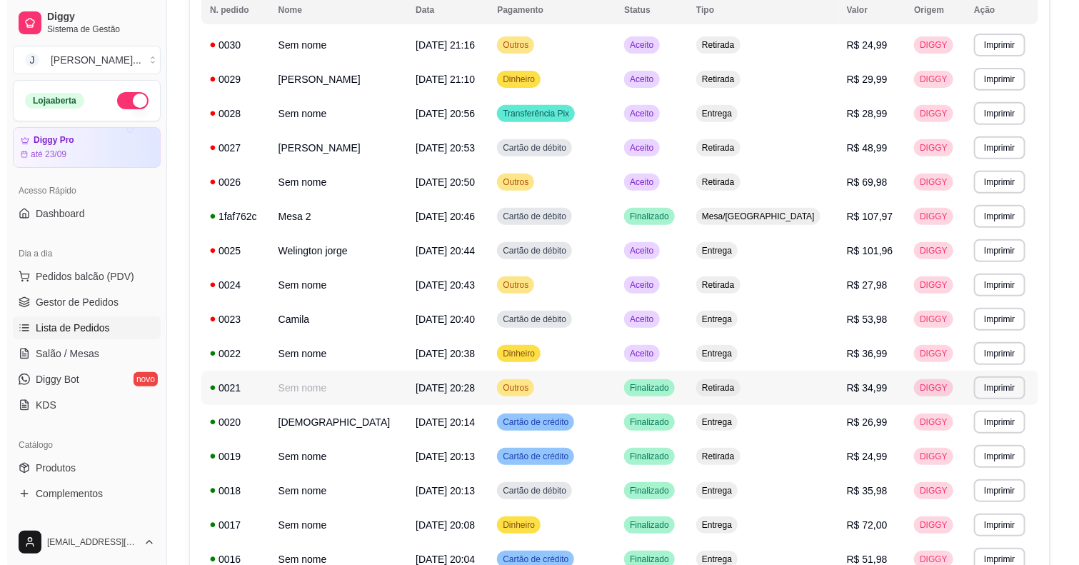
scroll to position [89, 0]
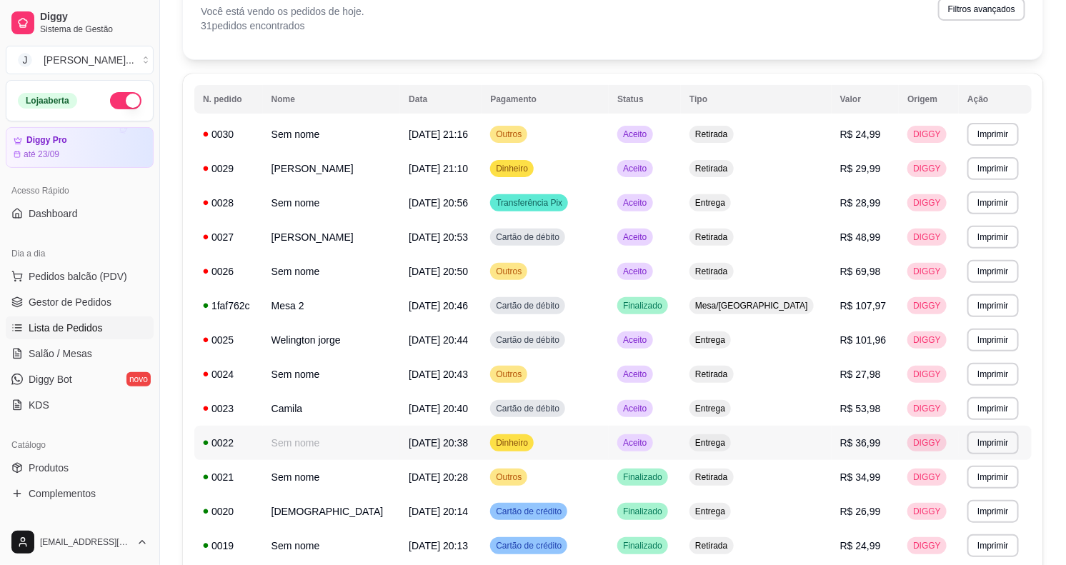
click at [681, 440] on td "Aceito" at bounding box center [644, 443] width 72 height 34
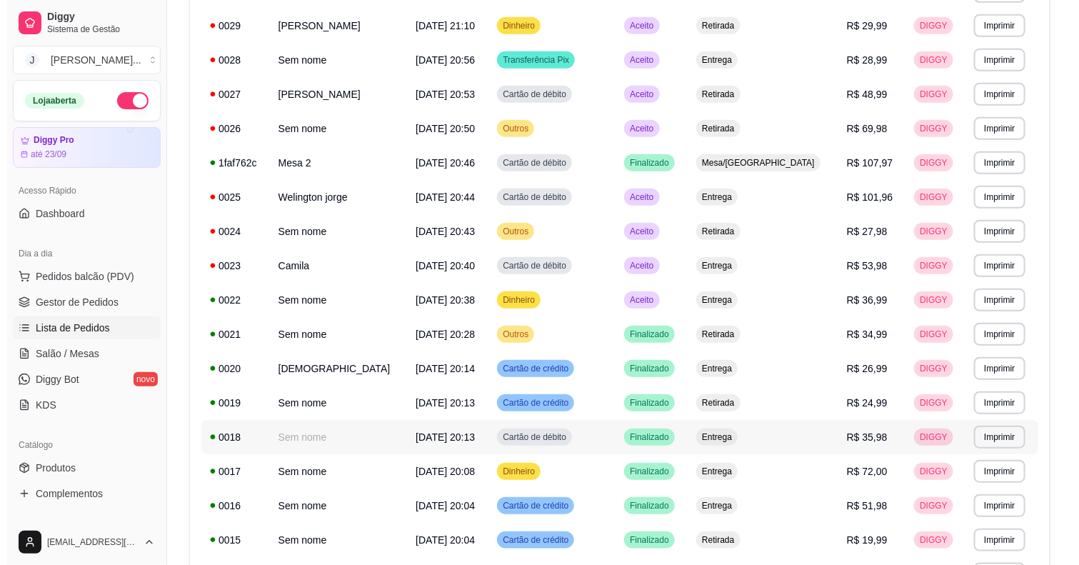
scroll to position [268, 0]
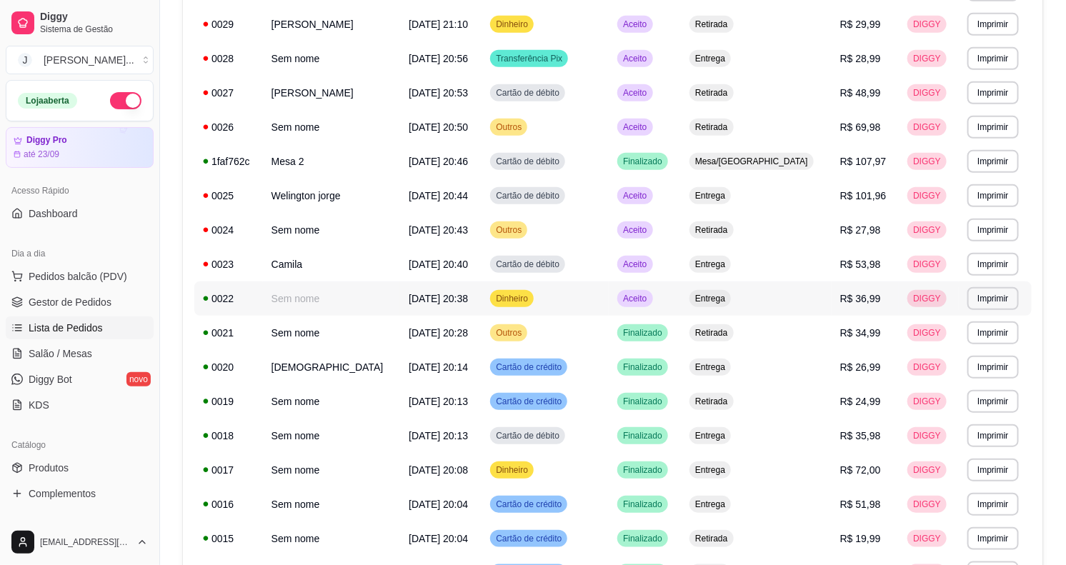
click at [681, 301] on td "Aceito" at bounding box center [644, 298] width 72 height 34
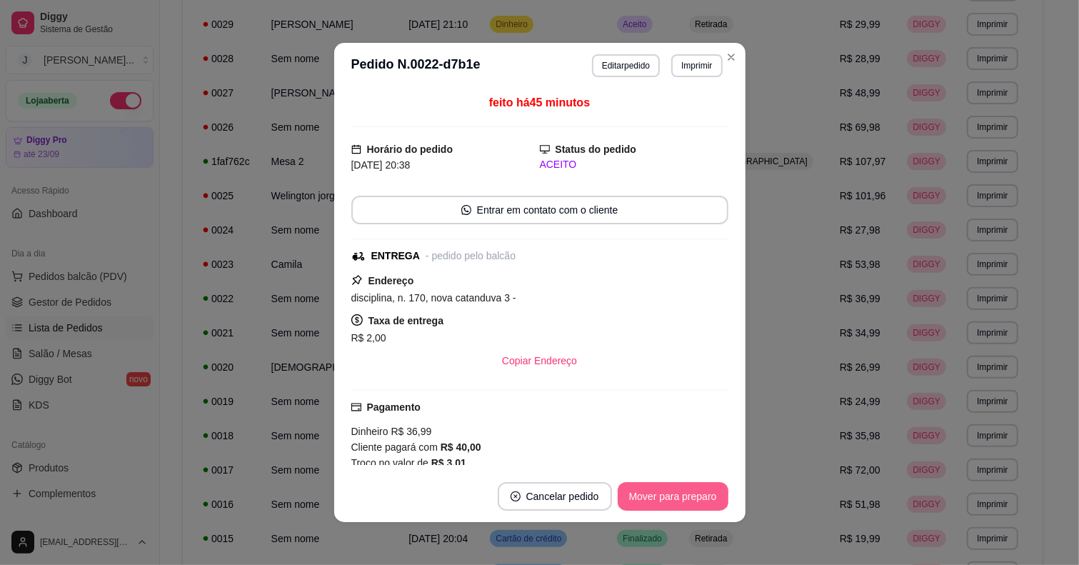
click at [647, 506] on button "Mover para preparo" at bounding box center [673, 496] width 111 height 29
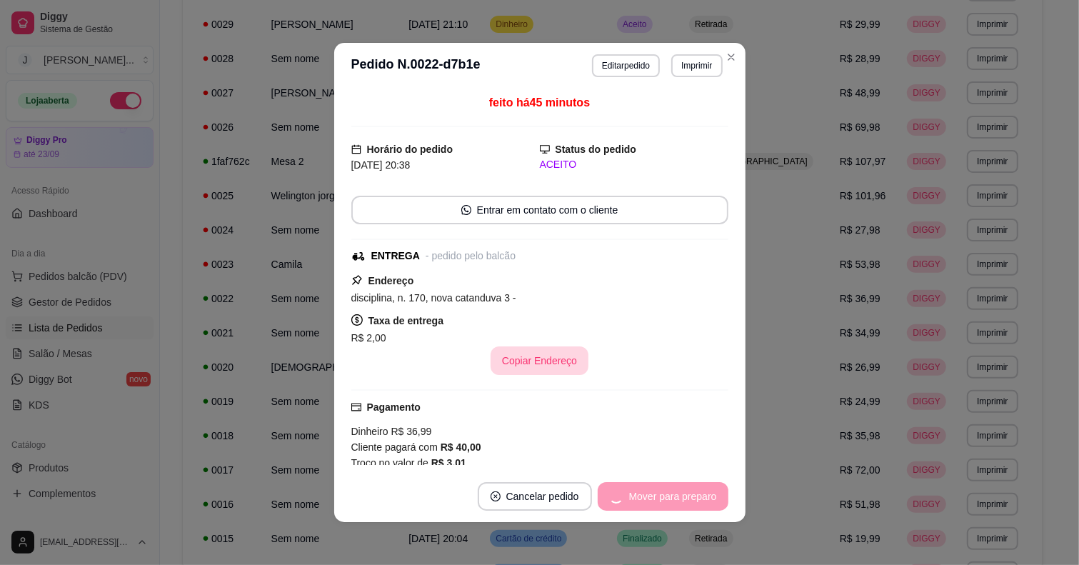
scroll to position [146, 0]
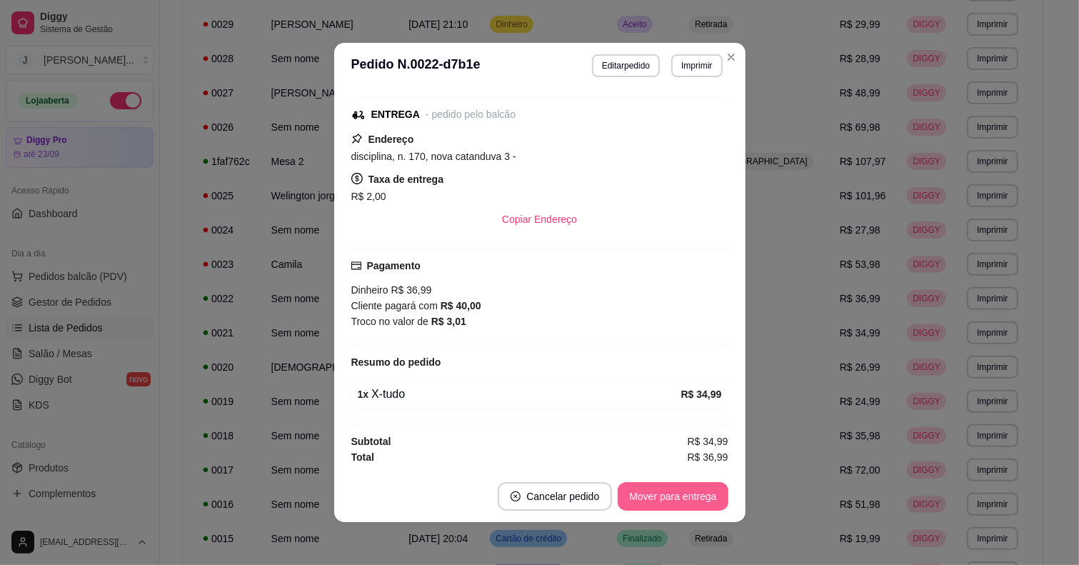
click at [650, 491] on button "Mover para entrega" at bounding box center [673, 496] width 110 height 29
click at [655, 493] on button "Mover para finalizado" at bounding box center [668, 497] width 115 height 28
click at [655, 493] on div "Mover para finalizado" at bounding box center [659, 496] width 139 height 29
click at [655, 493] on button "Cancelar pedido" at bounding box center [665, 496] width 114 height 29
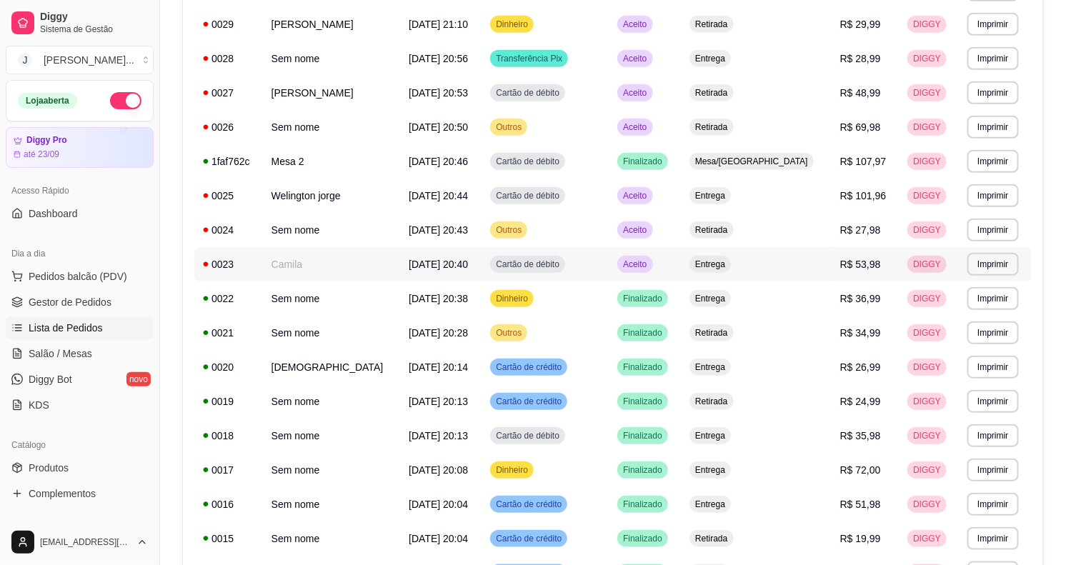
click at [681, 259] on td "Aceito" at bounding box center [644, 264] width 72 height 34
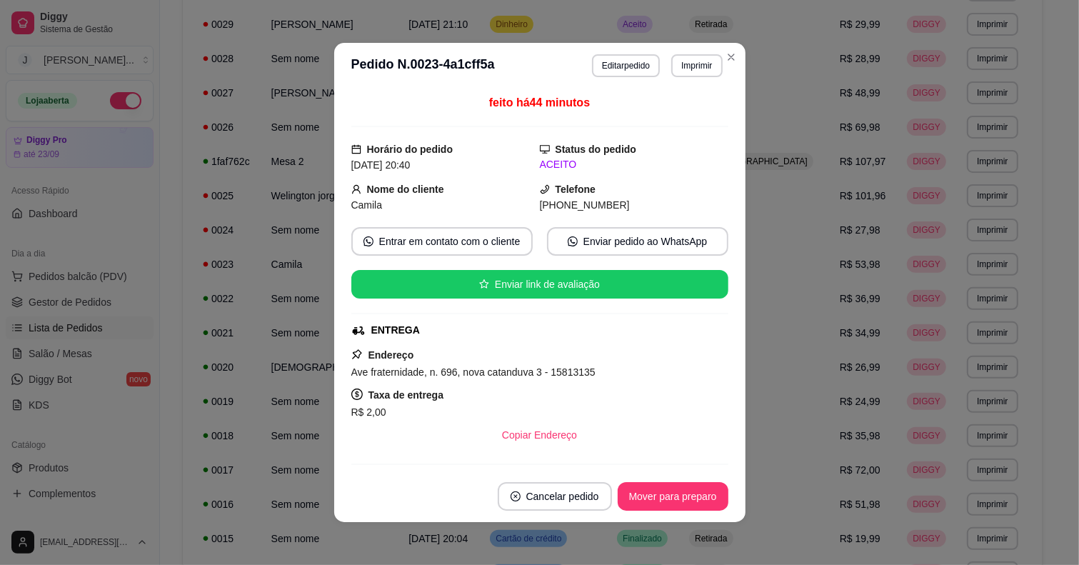
scroll to position [234, 0]
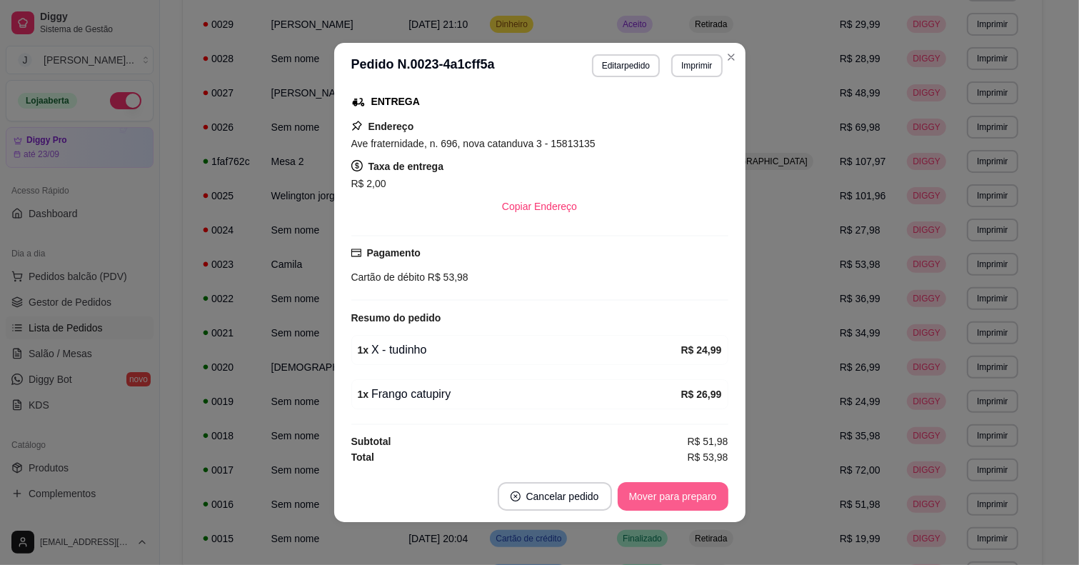
click at [671, 483] on button "Mover para preparo" at bounding box center [673, 496] width 111 height 29
click at [672, 487] on div "Mover para preparo" at bounding box center [663, 496] width 131 height 29
click at [672, 487] on div "Mover para preparo" at bounding box center [673, 496] width 111 height 29
click at [670, 494] on button "Mover para preparo" at bounding box center [672, 497] width 107 height 28
click at [683, 493] on button "Mover para entrega" at bounding box center [673, 497] width 107 height 28
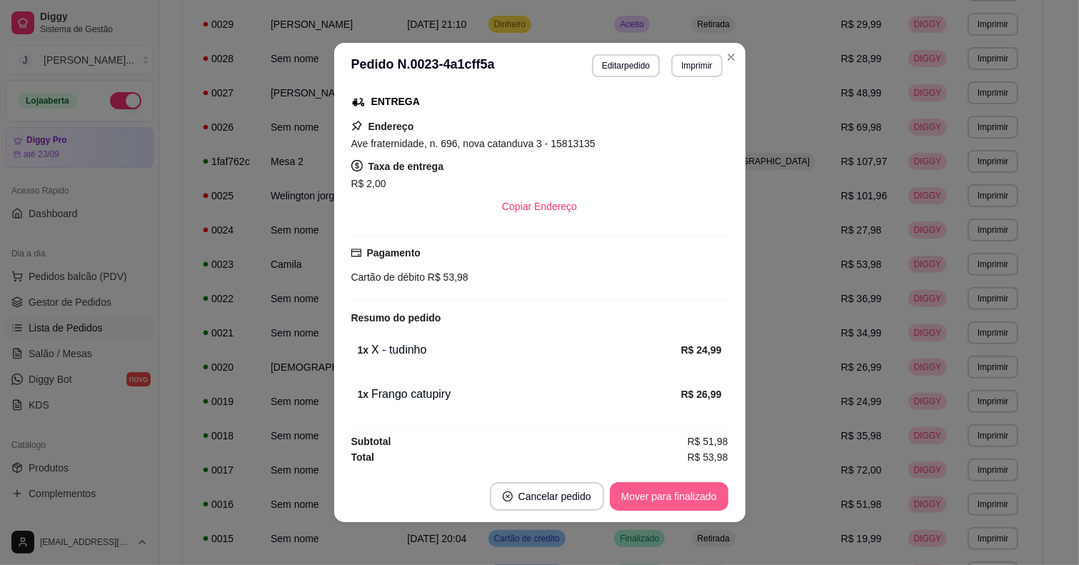
click at [654, 483] on button "Mover para finalizado" at bounding box center [669, 496] width 119 height 29
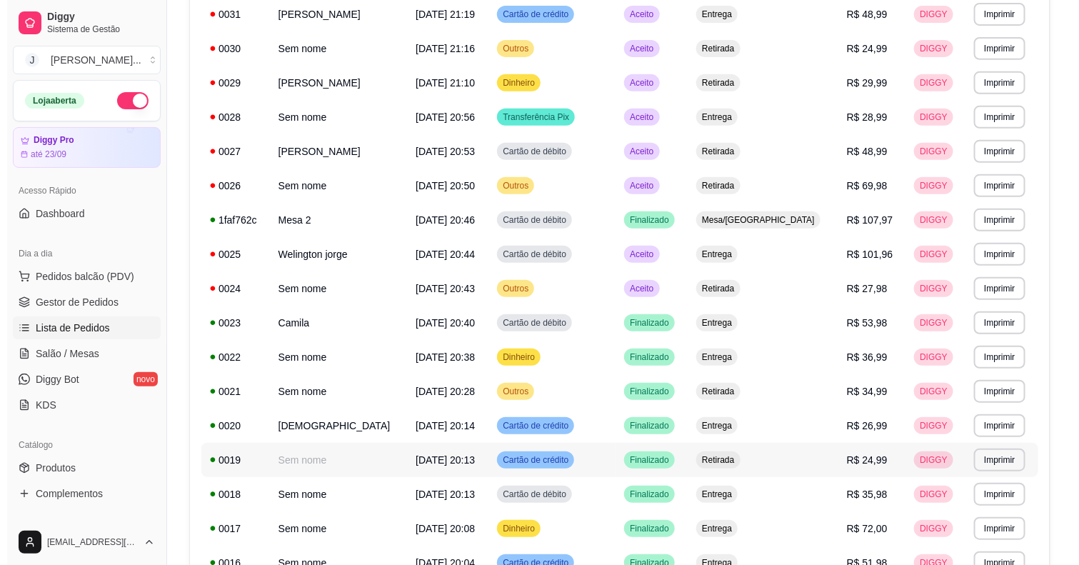
scroll to position [179, 0]
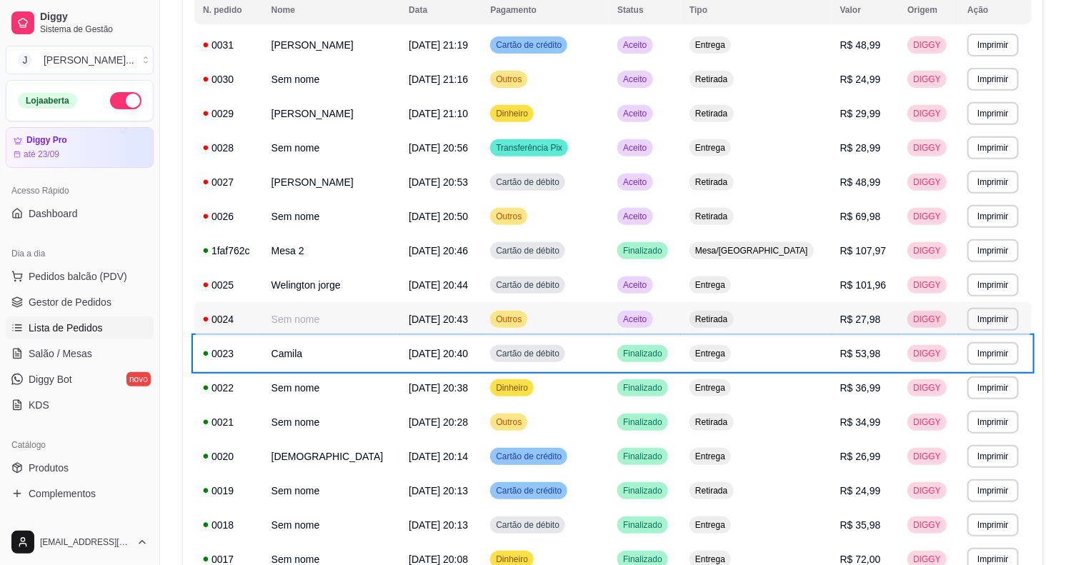
click at [681, 315] on td "Aceito" at bounding box center [644, 319] width 72 height 34
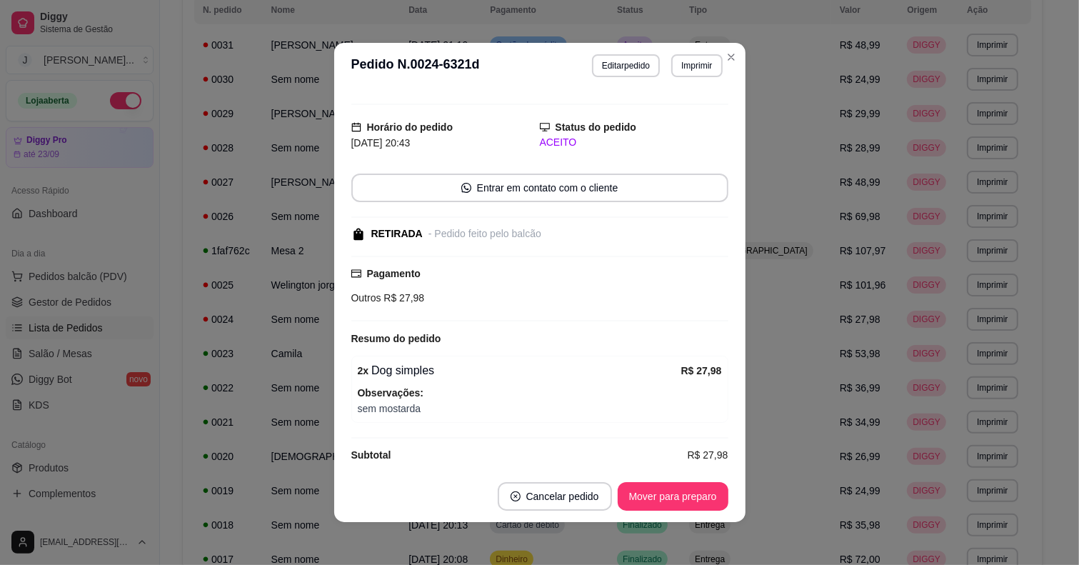
scroll to position [39, 0]
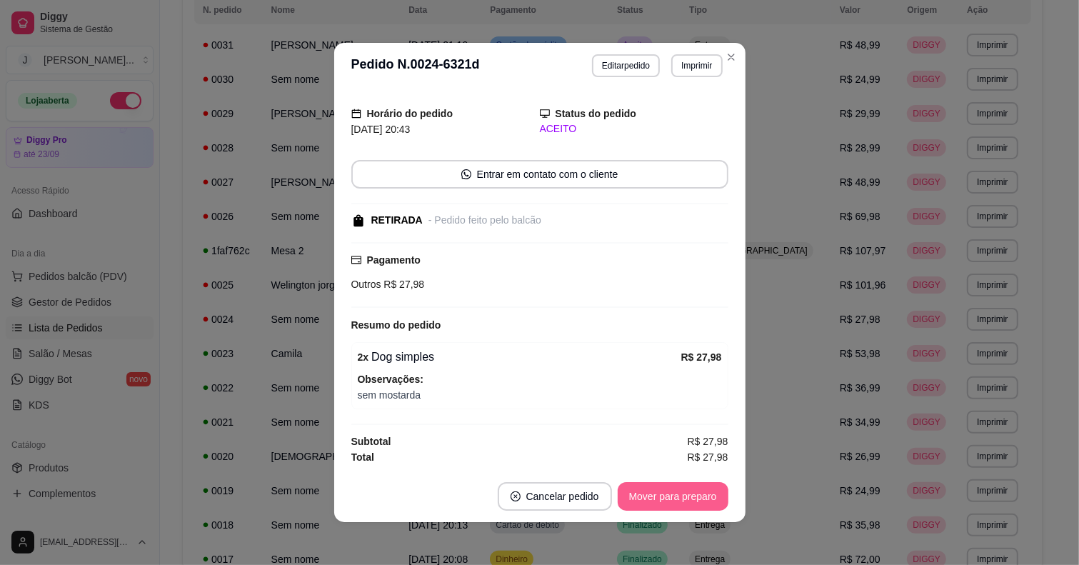
click at [630, 501] on button "Mover para preparo" at bounding box center [673, 496] width 111 height 29
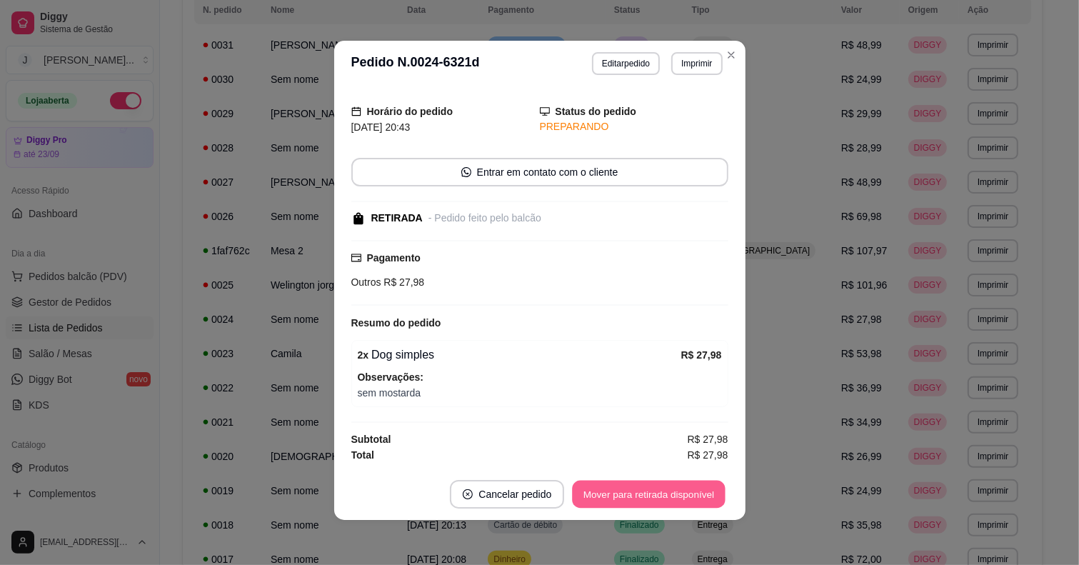
click at [652, 498] on button "Mover para retirada disponível" at bounding box center [649, 495] width 153 height 28
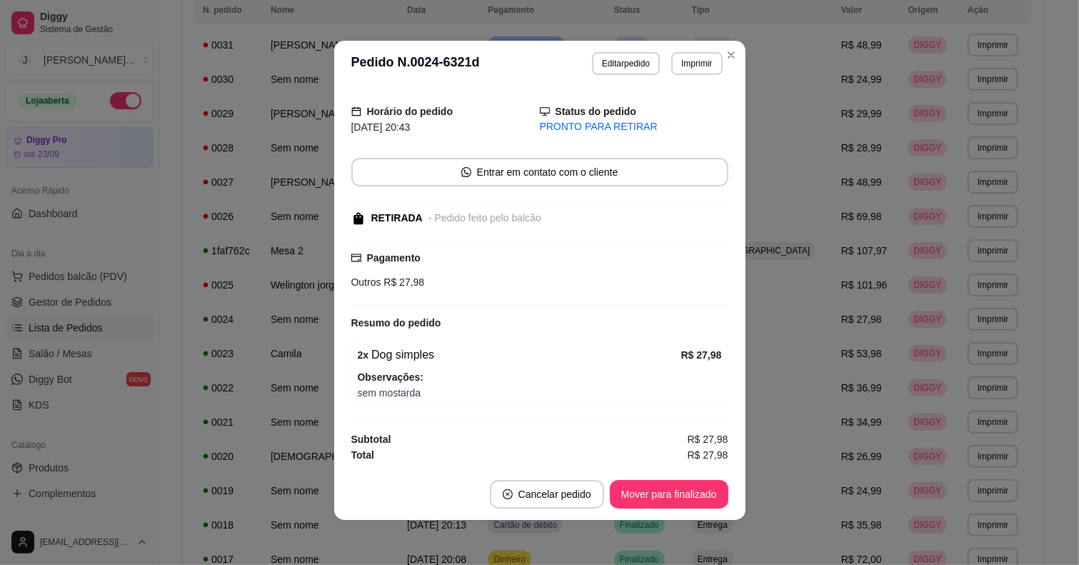
click at [652, 498] on button "Mover para finalizado" at bounding box center [669, 494] width 119 height 29
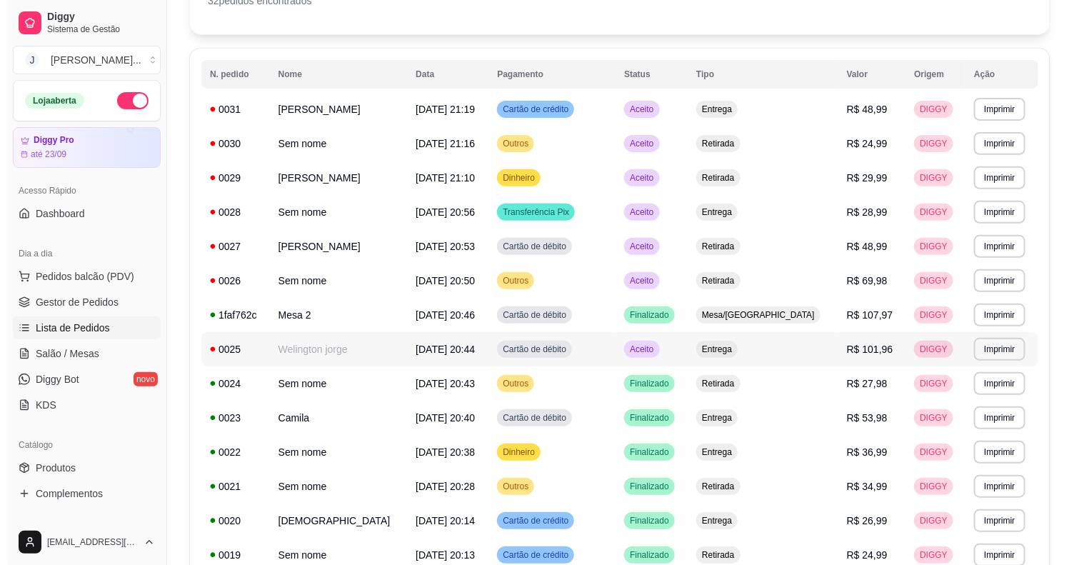
scroll to position [89, 0]
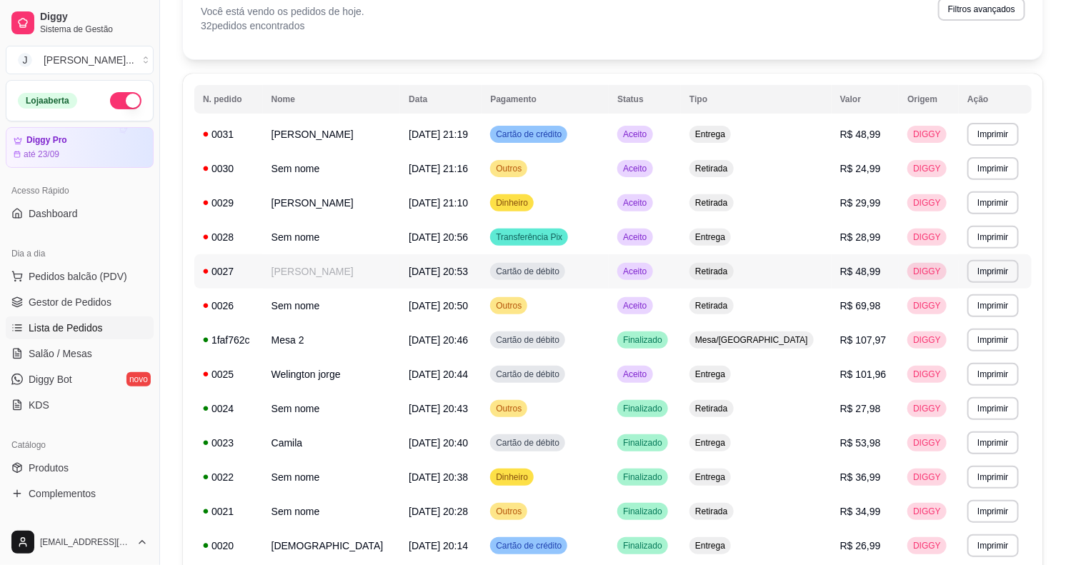
click at [601, 275] on td "Cartão de débito" at bounding box center [544, 271] width 127 height 34
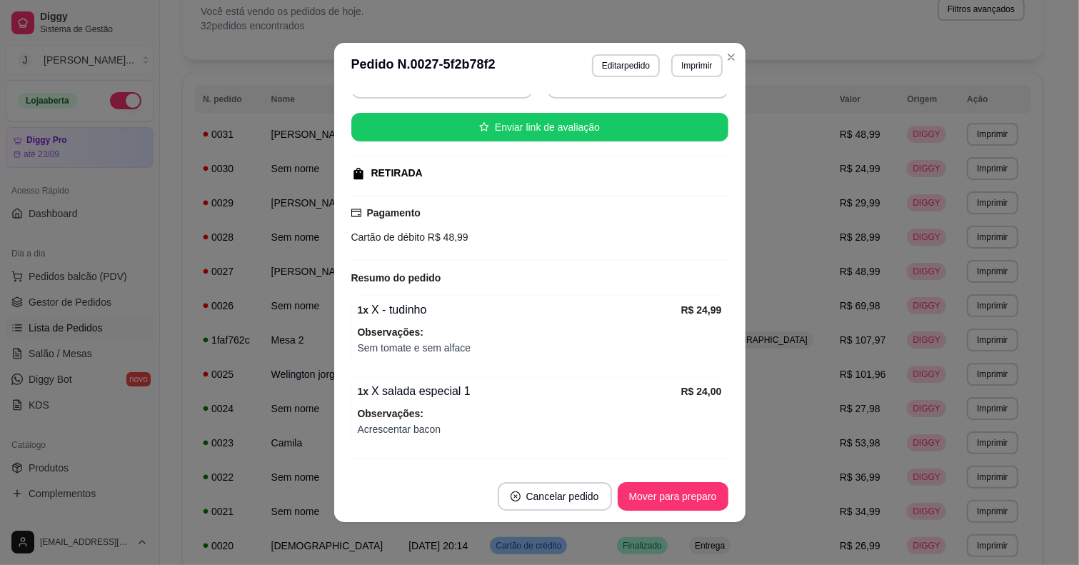
scroll to position [196, 0]
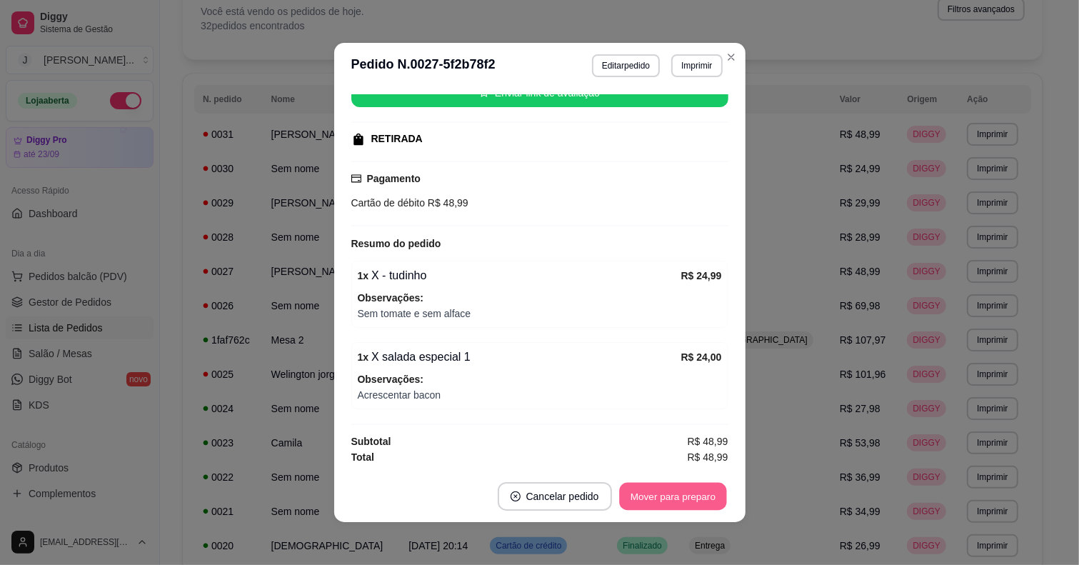
click at [664, 501] on button "Mover para preparo" at bounding box center [672, 497] width 107 height 28
click at [659, 500] on button "Mover para retirada disponível" at bounding box center [649, 496] width 158 height 29
click at [662, 497] on button "Mover para finalizado" at bounding box center [669, 496] width 119 height 29
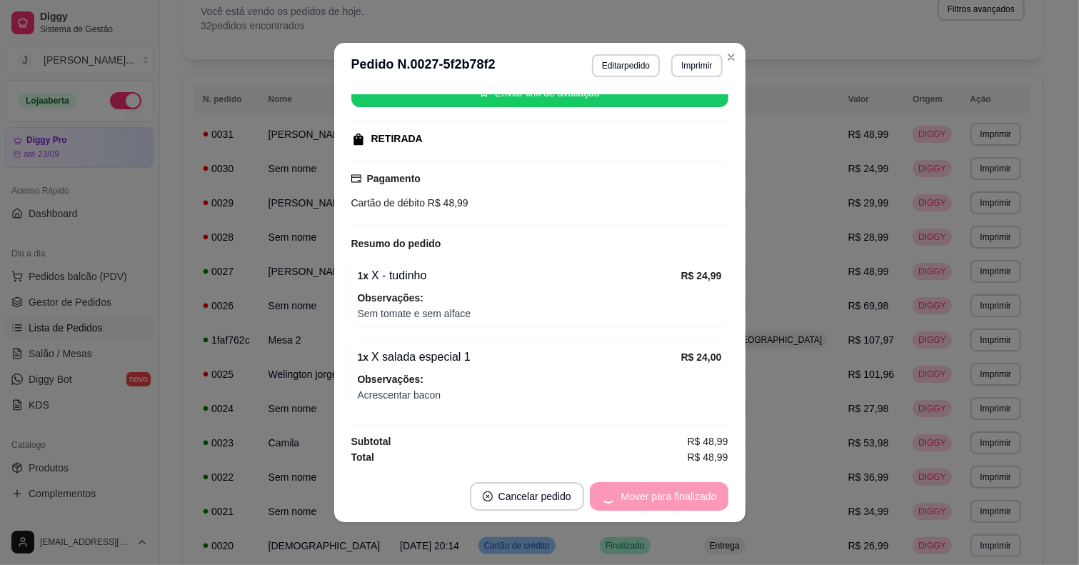
scroll to position [162, 0]
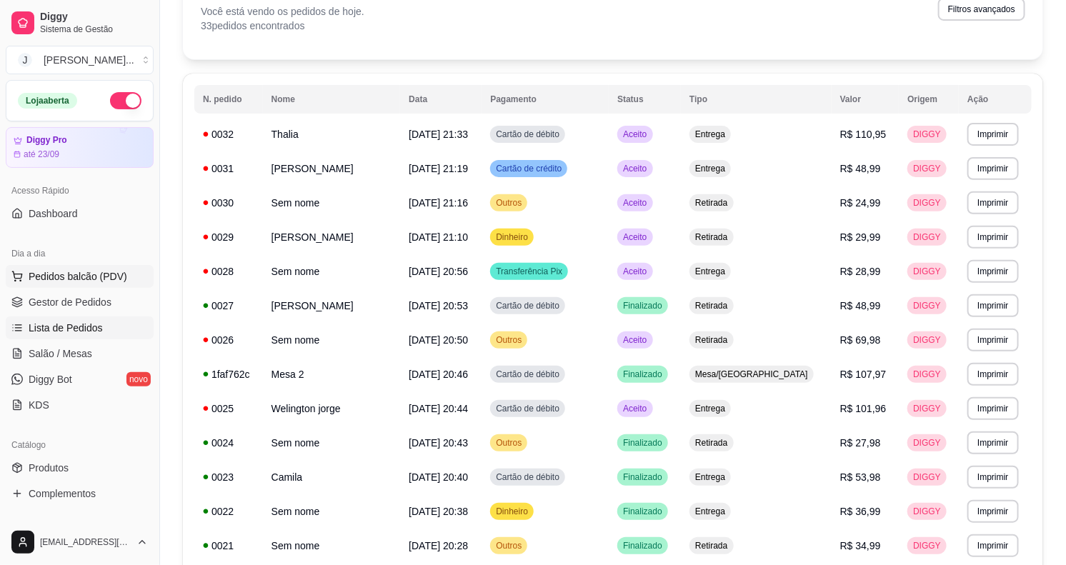
click at [76, 274] on span "Pedidos balcão (PDV)" at bounding box center [78, 276] width 99 height 14
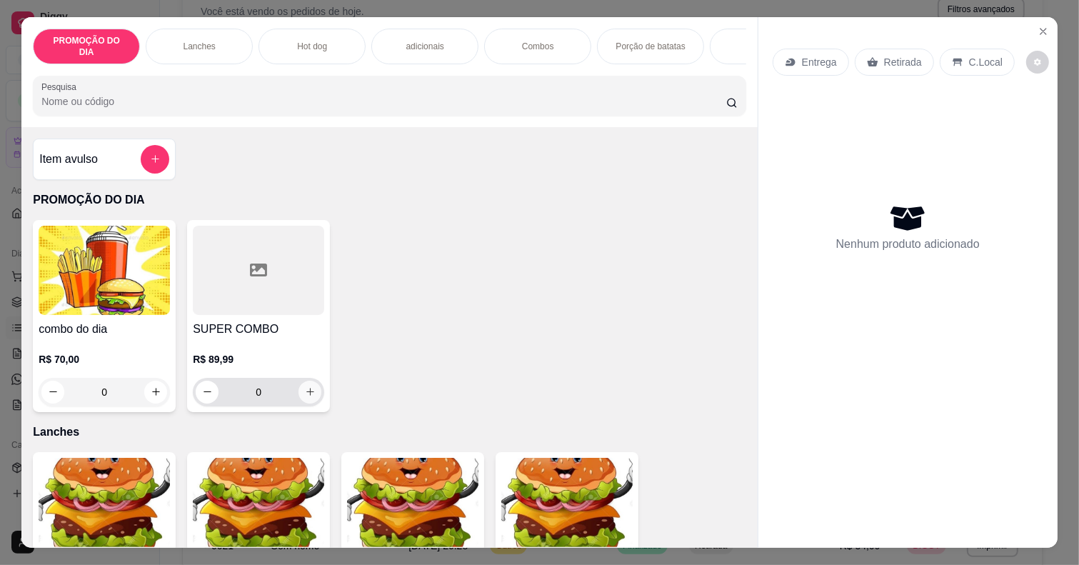
scroll to position [89, 0]
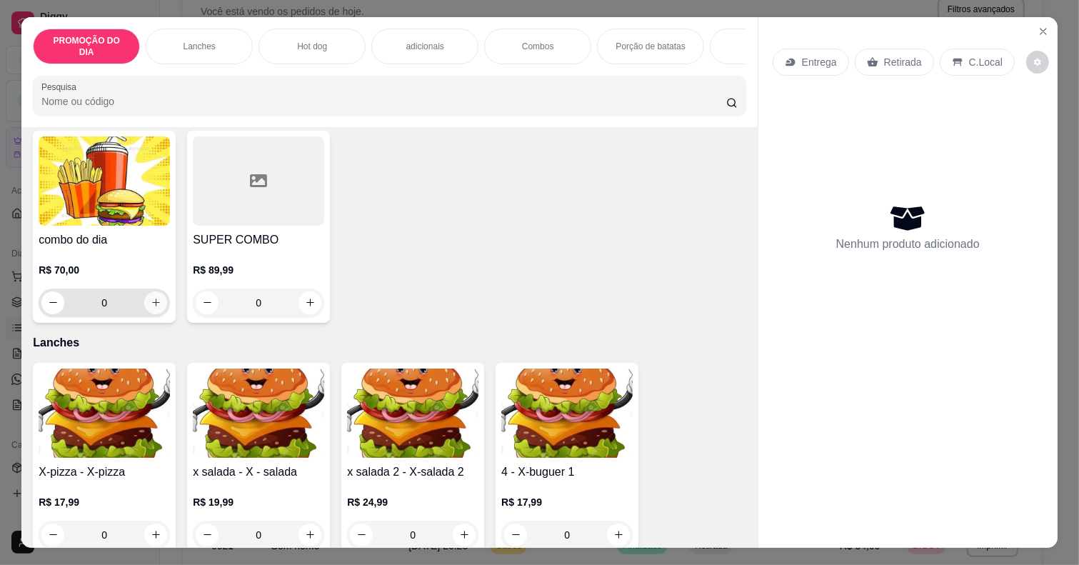
click at [155, 297] on button "increase-product-quantity" at bounding box center [155, 302] width 23 height 23
type input "1"
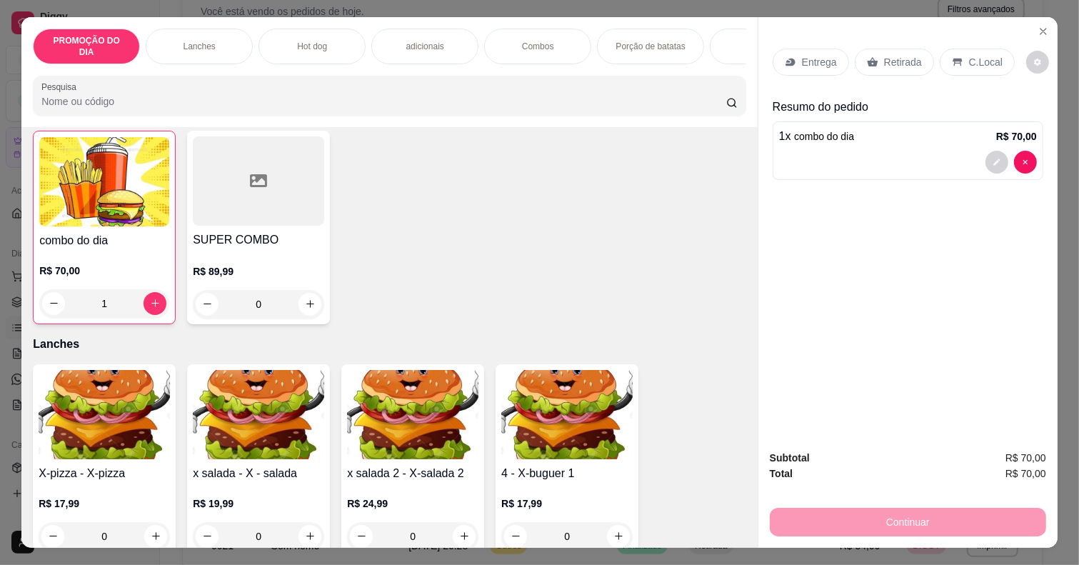
click at [831, 54] on div "Entrega" at bounding box center [811, 62] width 76 height 27
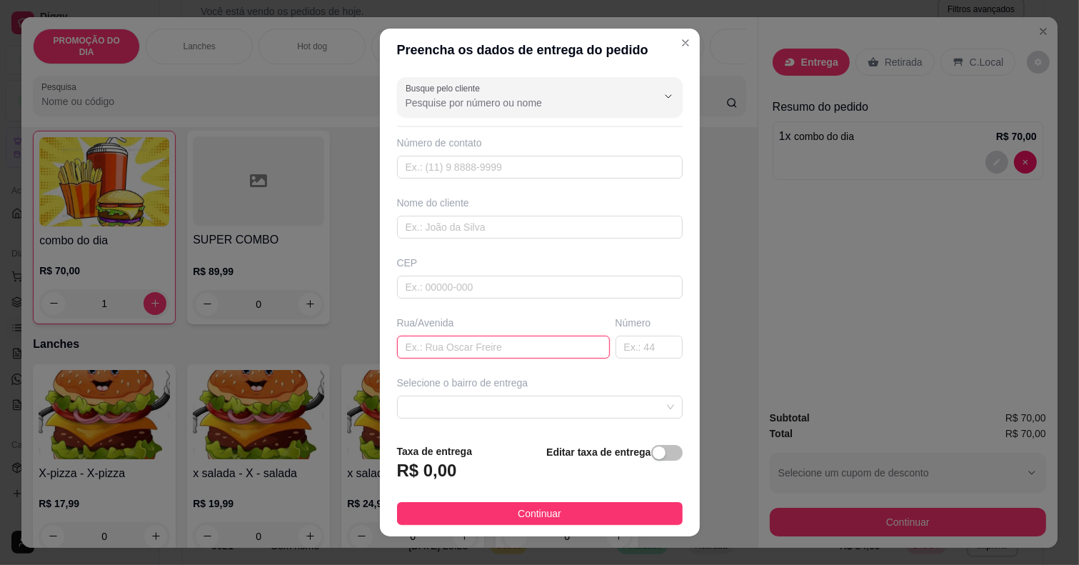
click at [427, 344] on input "text" at bounding box center [503, 347] width 213 height 23
type input "lichia"
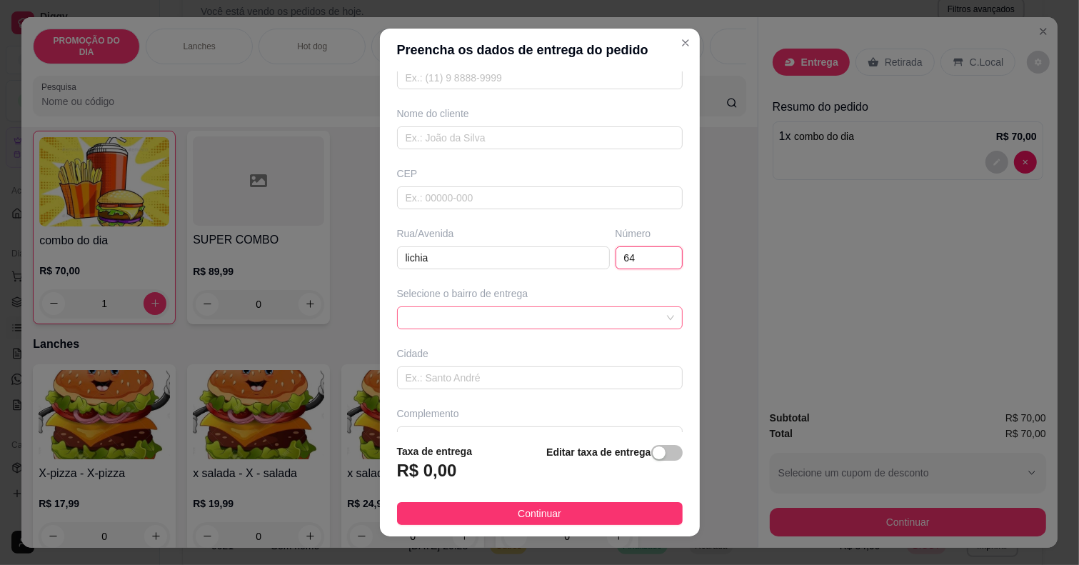
click at [446, 309] on span at bounding box center [540, 317] width 269 height 21
type input "64"
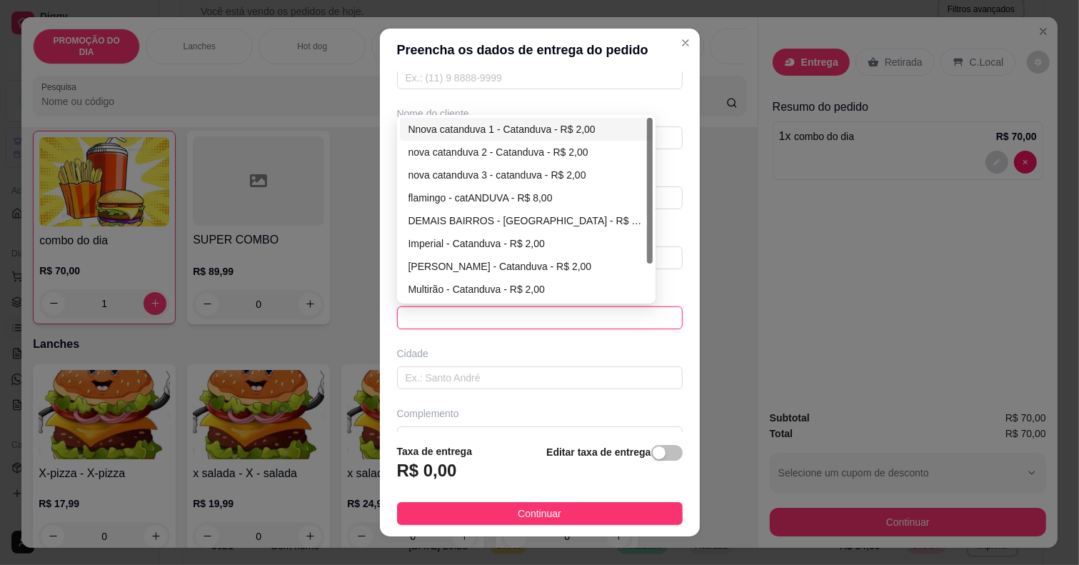
click at [482, 133] on div "Nnova catanduva 1 - Catanduva - R$ 2,00" at bounding box center [526, 129] width 236 height 16
type input "Catanduva"
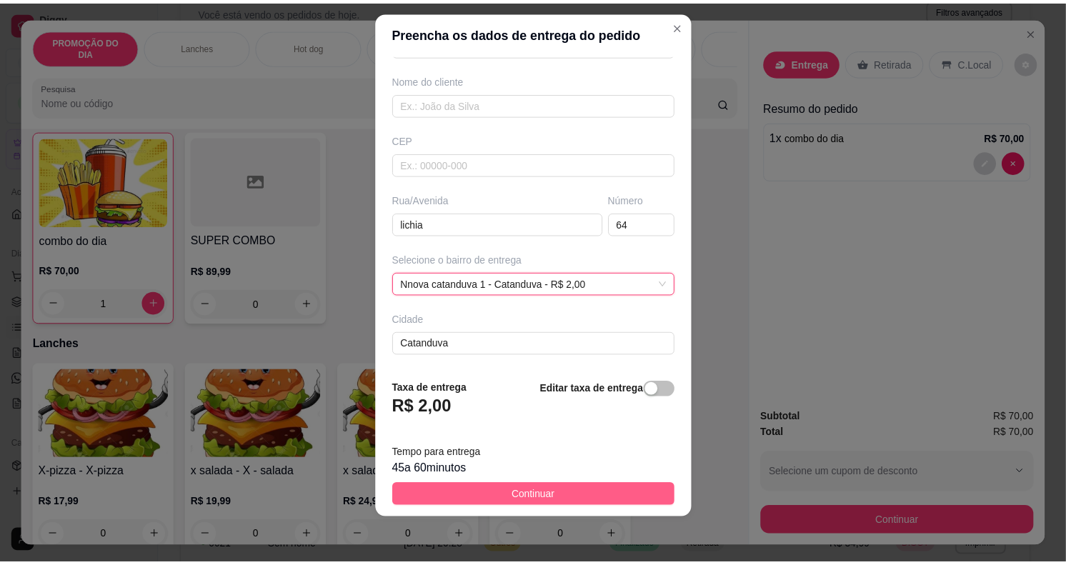
scroll to position [121, 0]
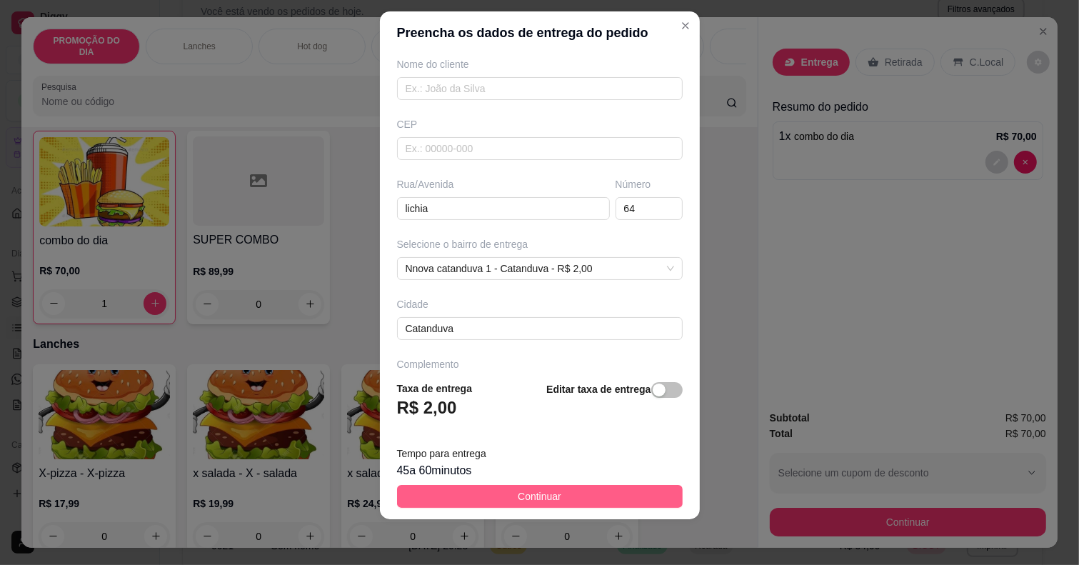
click at [491, 503] on button "Continuar" at bounding box center [540, 496] width 286 height 23
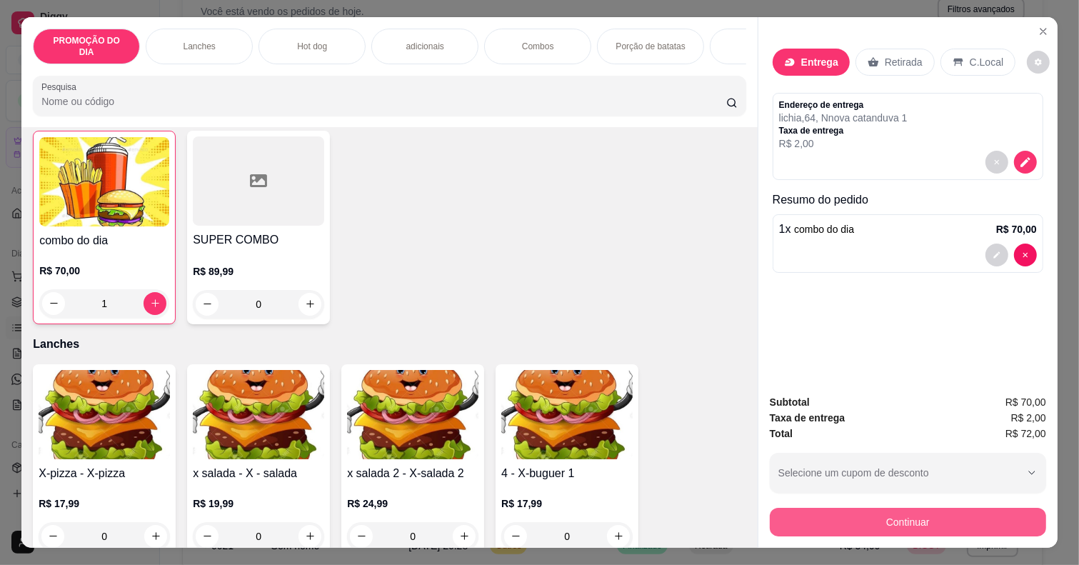
click at [856, 519] on button "Continuar" at bounding box center [908, 522] width 276 height 29
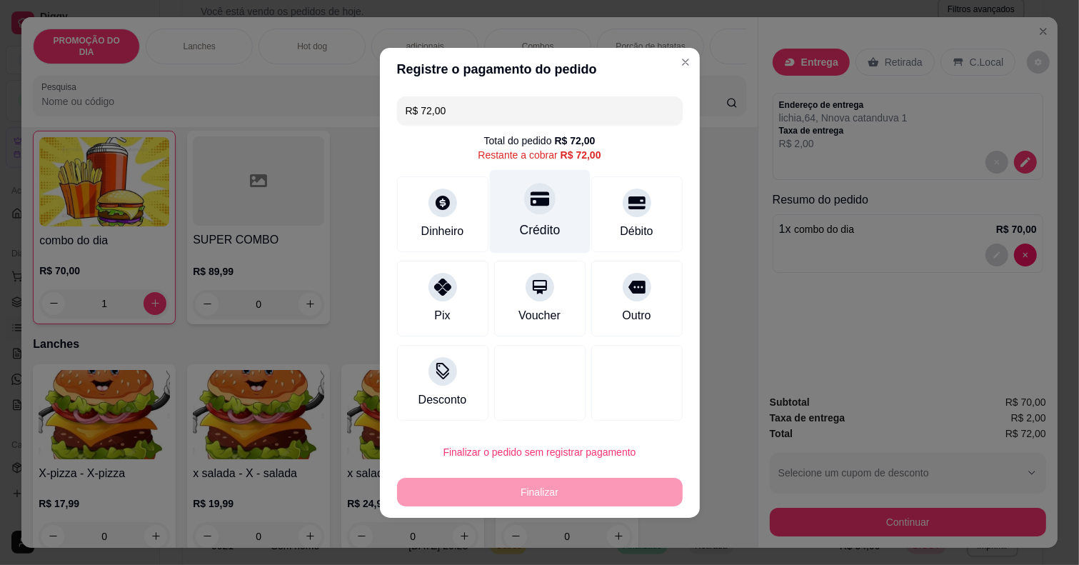
click at [533, 216] on div "Crédito" at bounding box center [539, 211] width 101 height 84
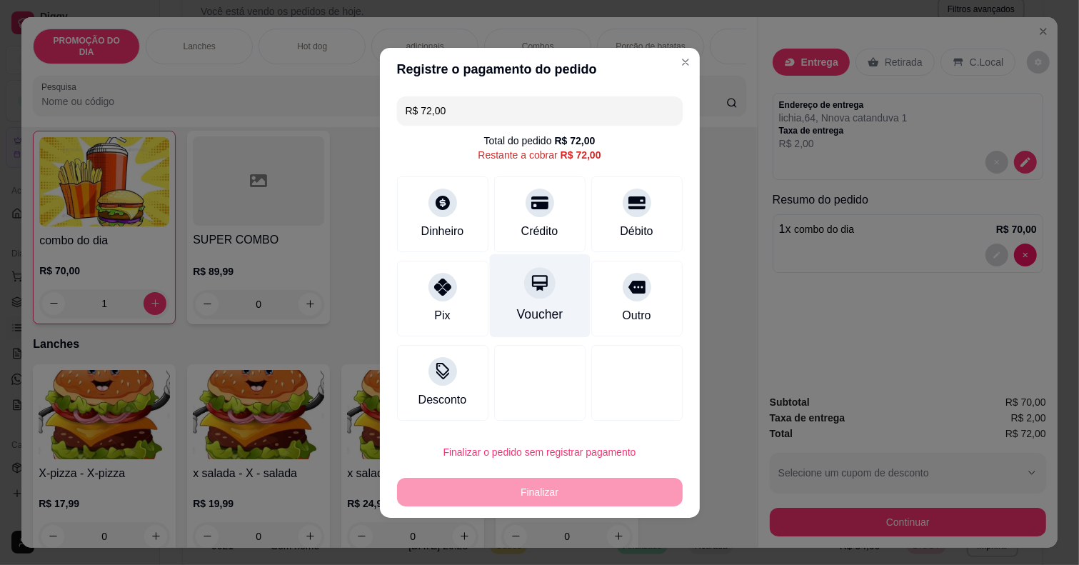
type input "R$ 0,00"
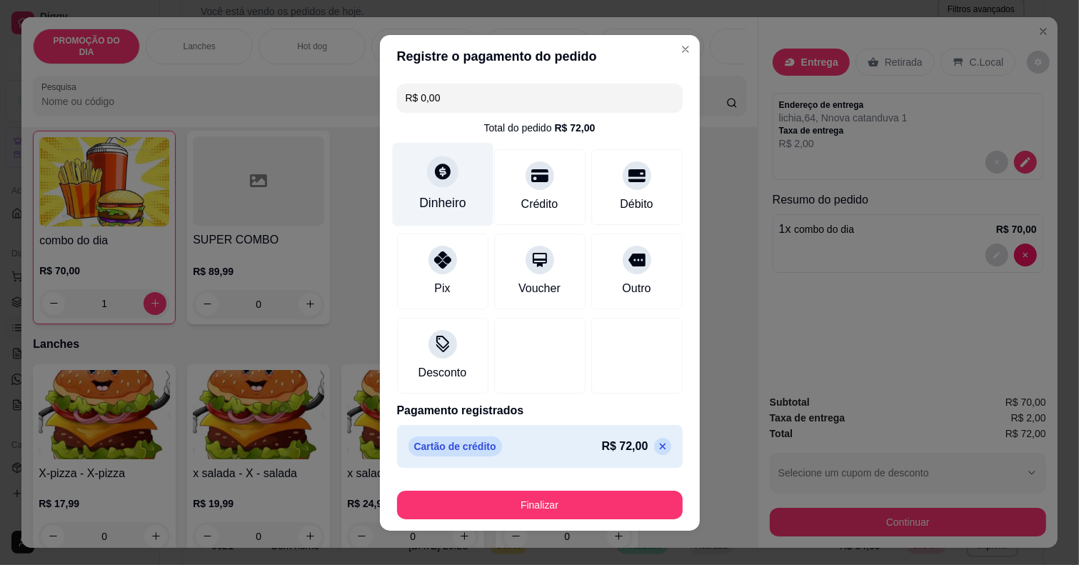
click at [435, 172] on icon at bounding box center [443, 172] width 16 height 16
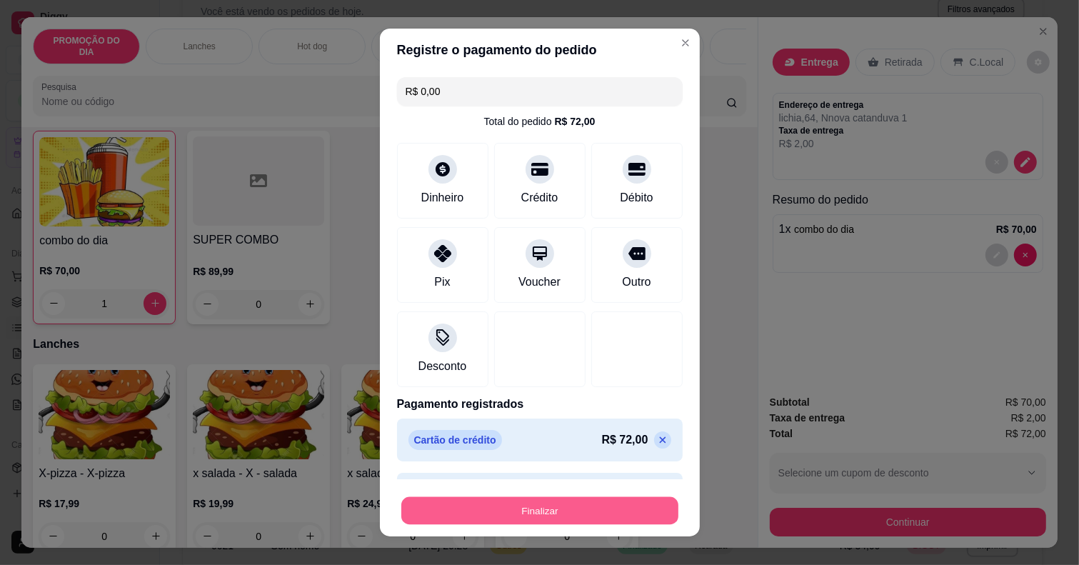
click at [573, 508] on button "Finalizar" at bounding box center [539, 511] width 277 height 28
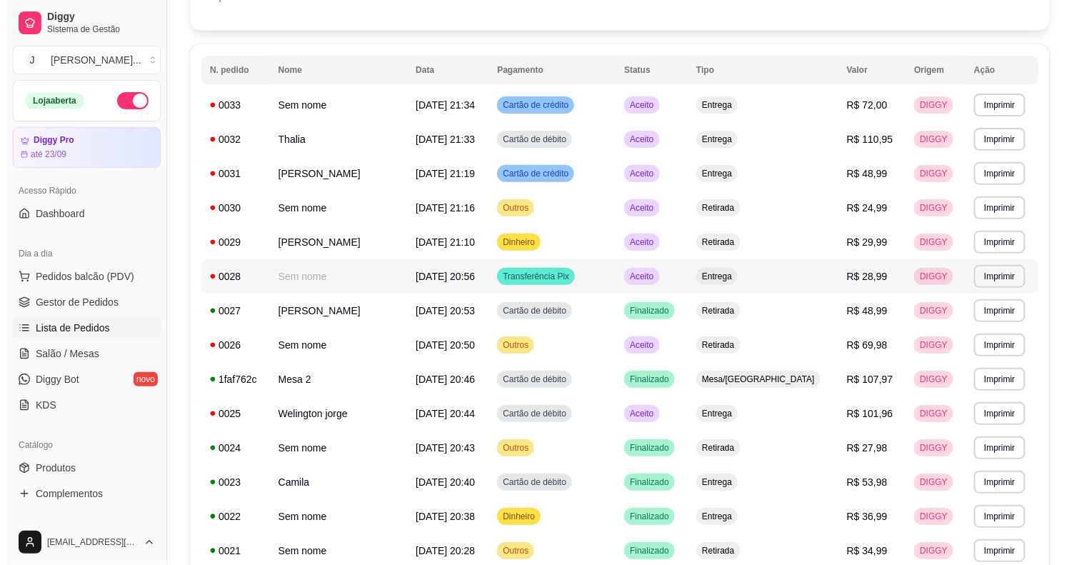
scroll to position [89, 0]
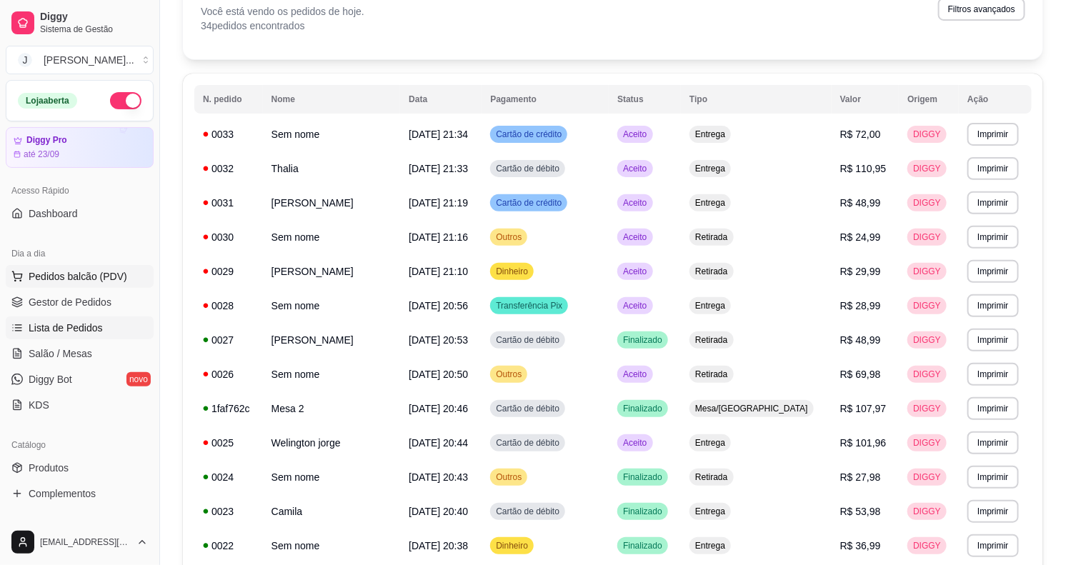
click at [54, 274] on span "Pedidos balcão (PDV)" at bounding box center [78, 276] width 99 height 14
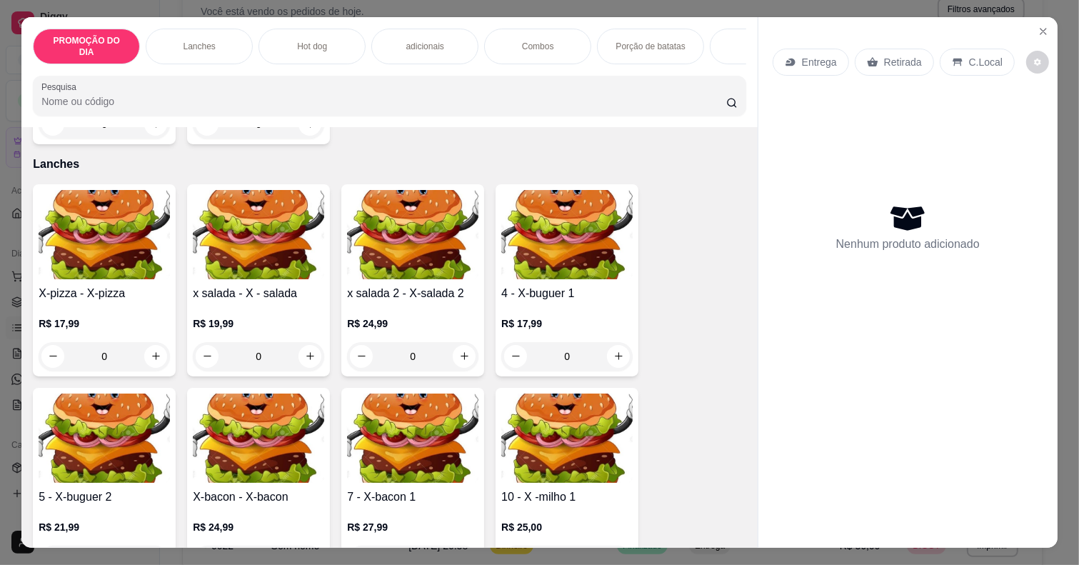
scroll to position [357, 0]
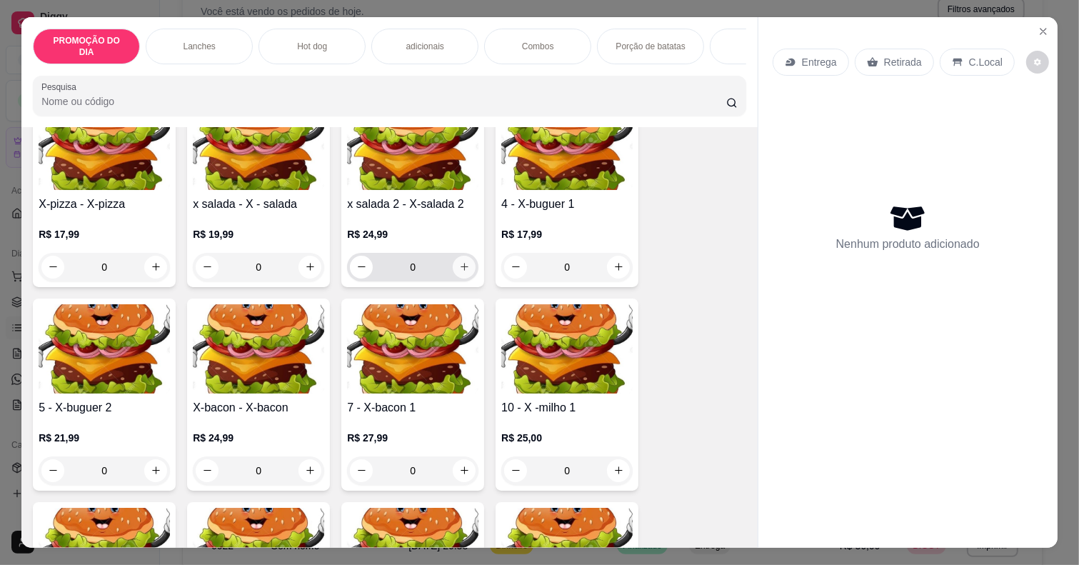
click at [459, 261] on icon "increase-product-quantity" at bounding box center [464, 266] width 11 height 11
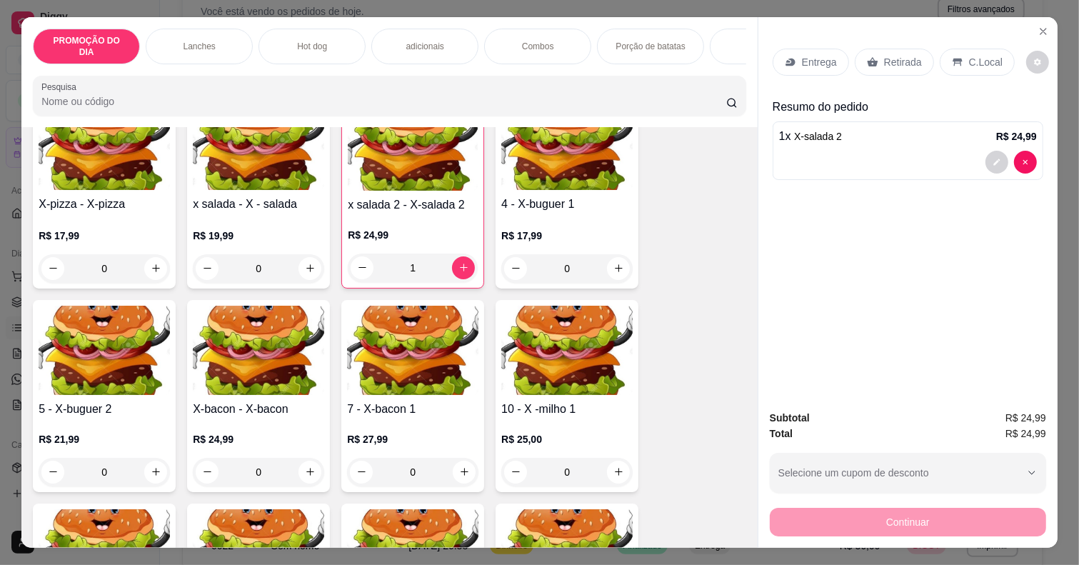
type input "1"
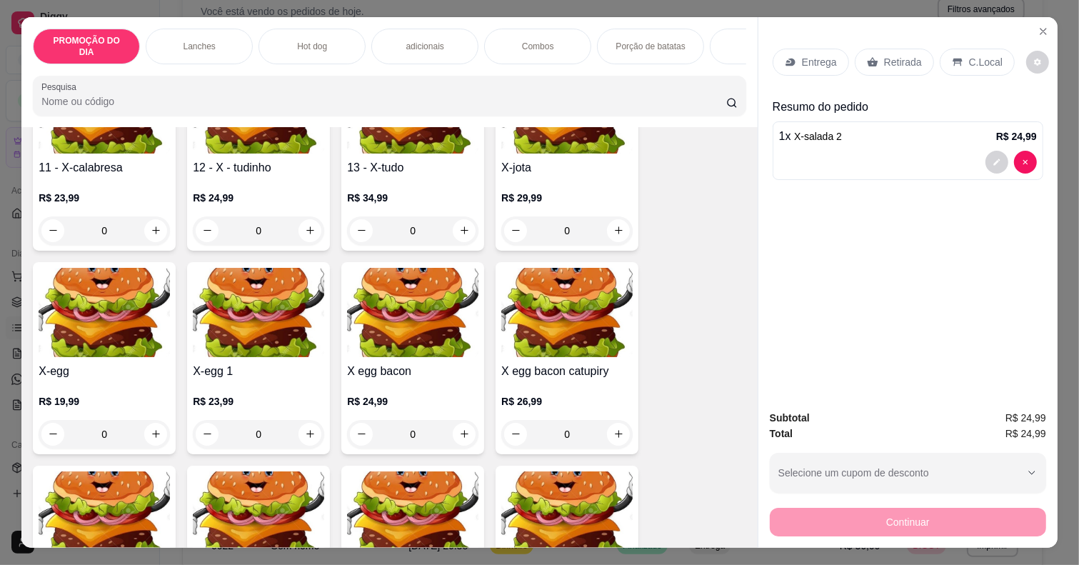
scroll to position [803, 0]
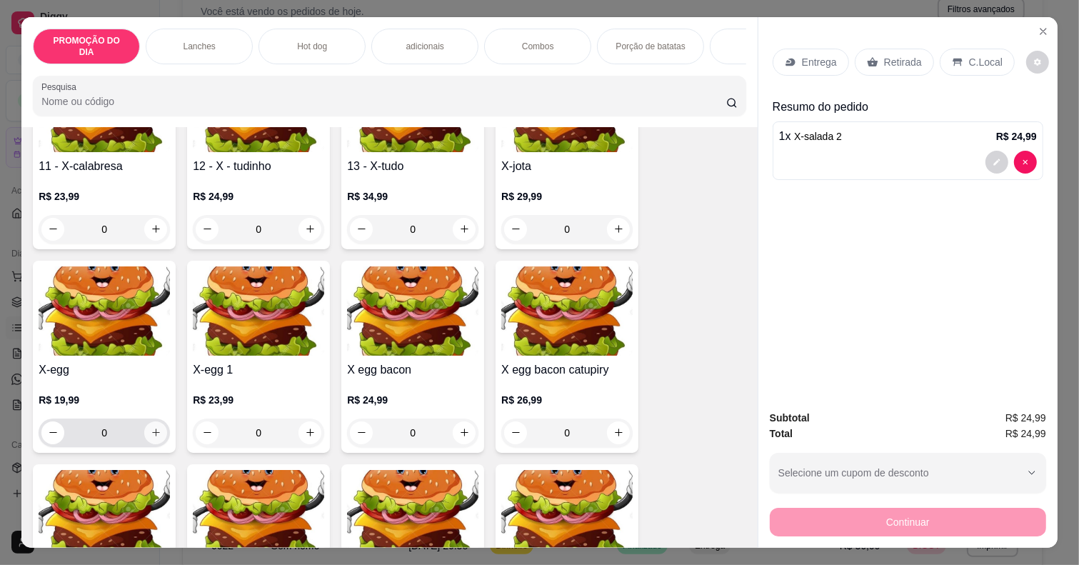
click at [151, 433] on icon "increase-product-quantity" at bounding box center [156, 432] width 11 height 11
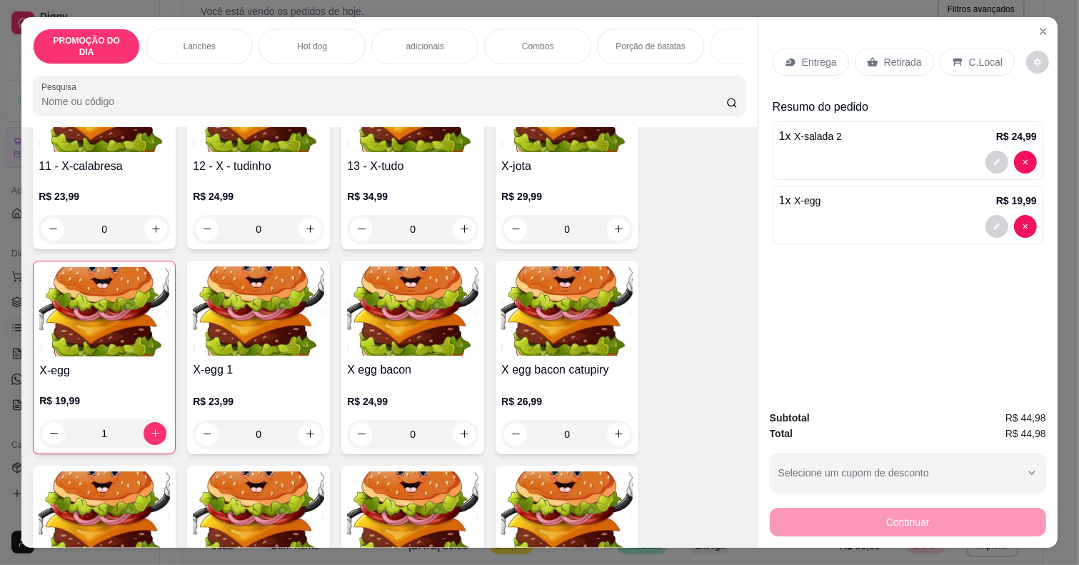
type input "1"
click at [806, 62] on p "Entrega" at bounding box center [819, 62] width 35 height 14
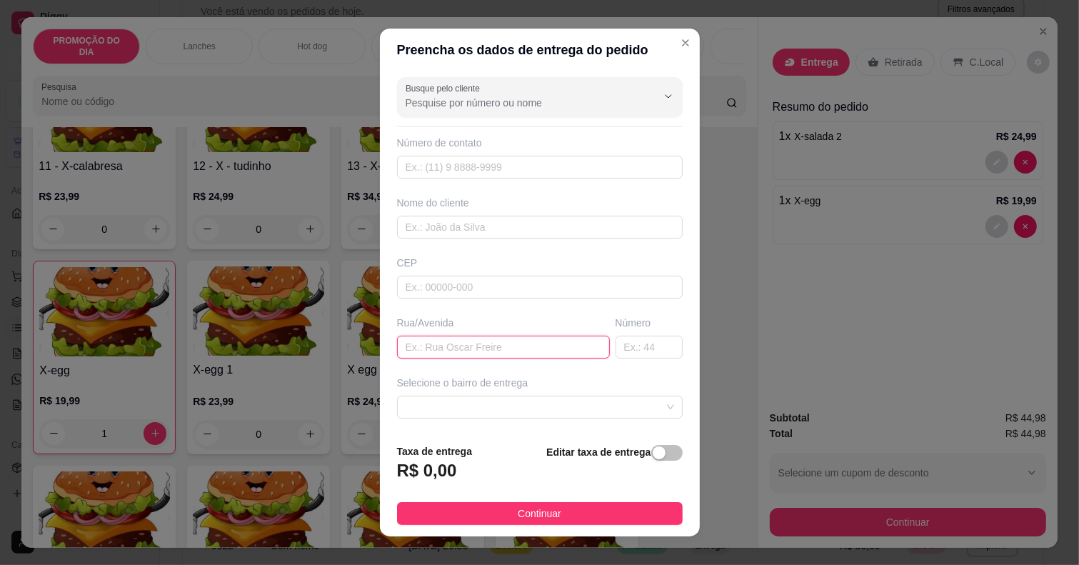
click at [472, 356] on input "text" at bounding box center [503, 347] width 213 height 23
click at [472, 339] on input "text" at bounding box center [503, 347] width 213 height 23
type input "caiçara"
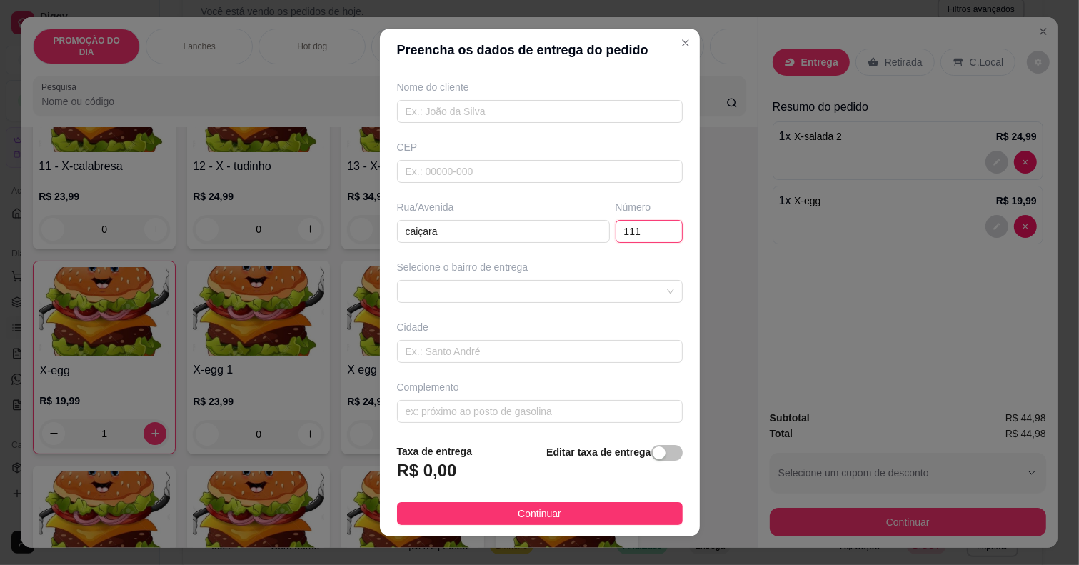
scroll to position [121, 0]
click at [482, 276] on span at bounding box center [540, 286] width 269 height 21
type input "111"
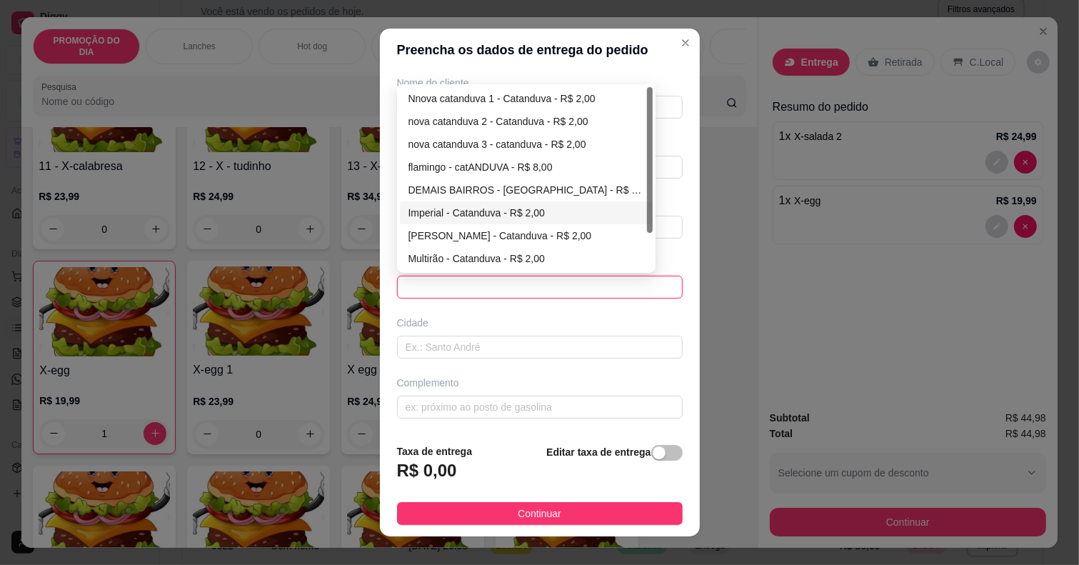
click at [462, 208] on div "Imperial - Catanduva - R$ 2,00" at bounding box center [526, 213] width 236 height 16
type input "Catanduva"
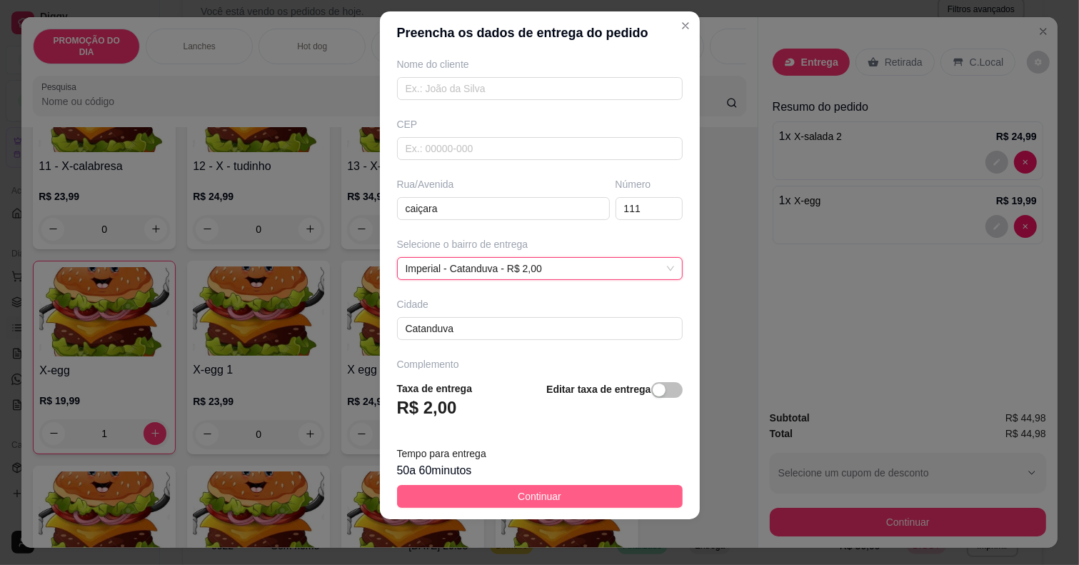
click at [469, 488] on button "Continuar" at bounding box center [540, 496] width 286 height 23
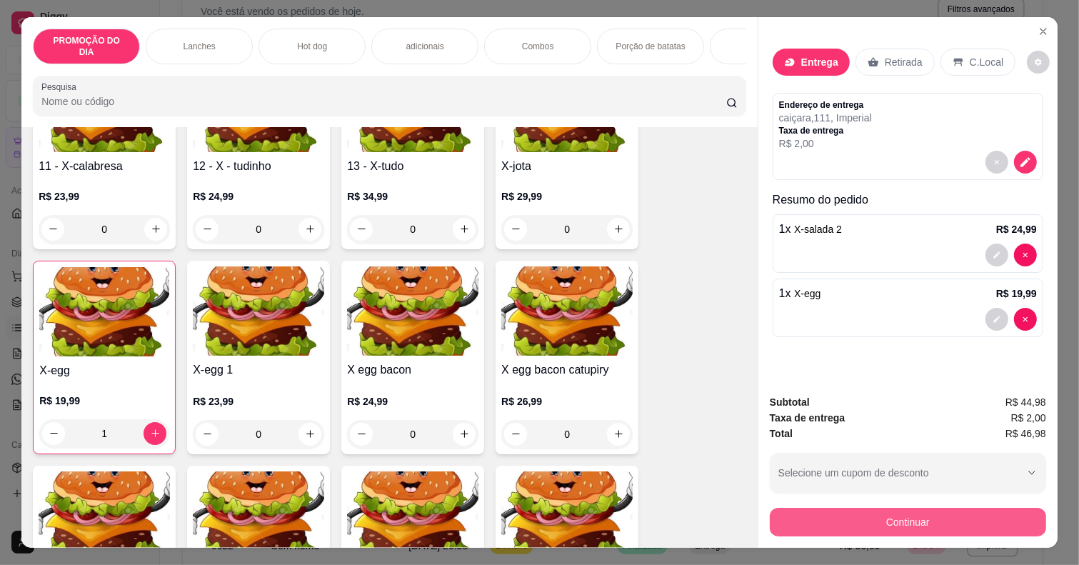
click at [868, 518] on button "Continuar" at bounding box center [908, 522] width 276 height 29
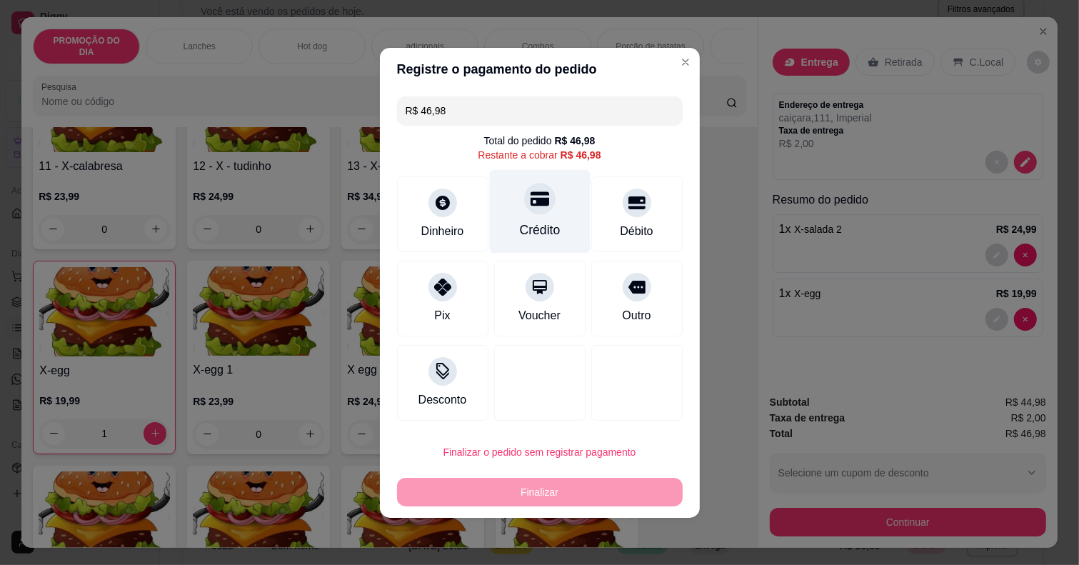
click at [525, 212] on div at bounding box center [539, 198] width 31 height 31
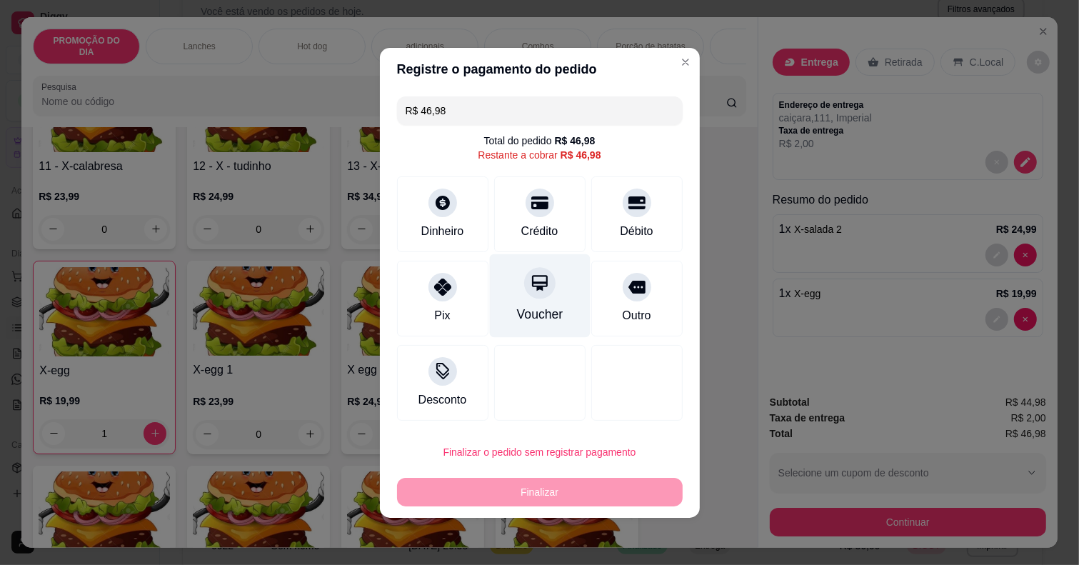
type input "R$ 0,00"
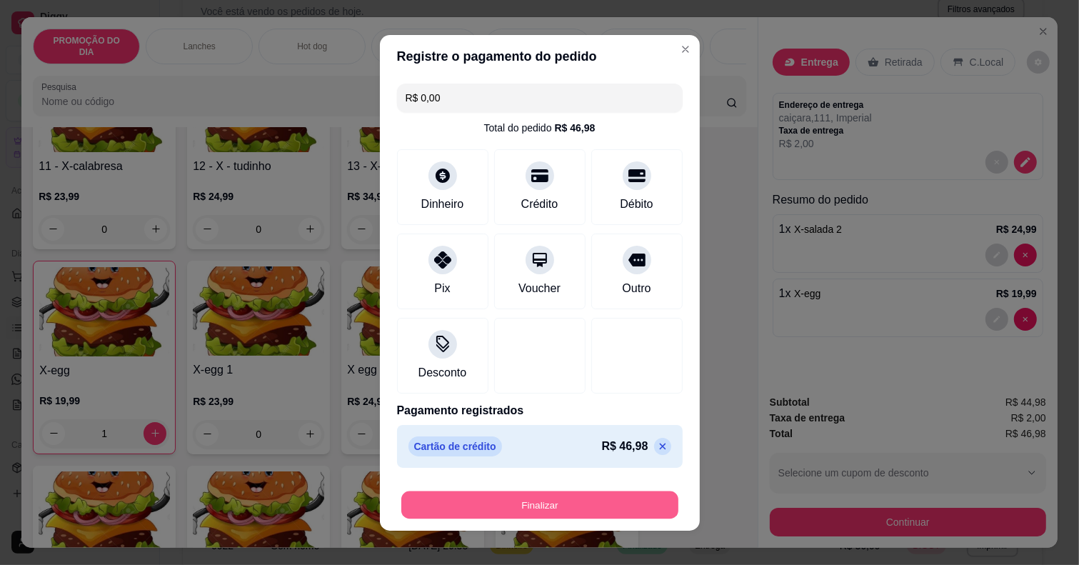
click at [526, 491] on div "Finalizar" at bounding box center [540, 505] width 286 height 29
click at [522, 502] on button "Finalizar" at bounding box center [540, 505] width 286 height 29
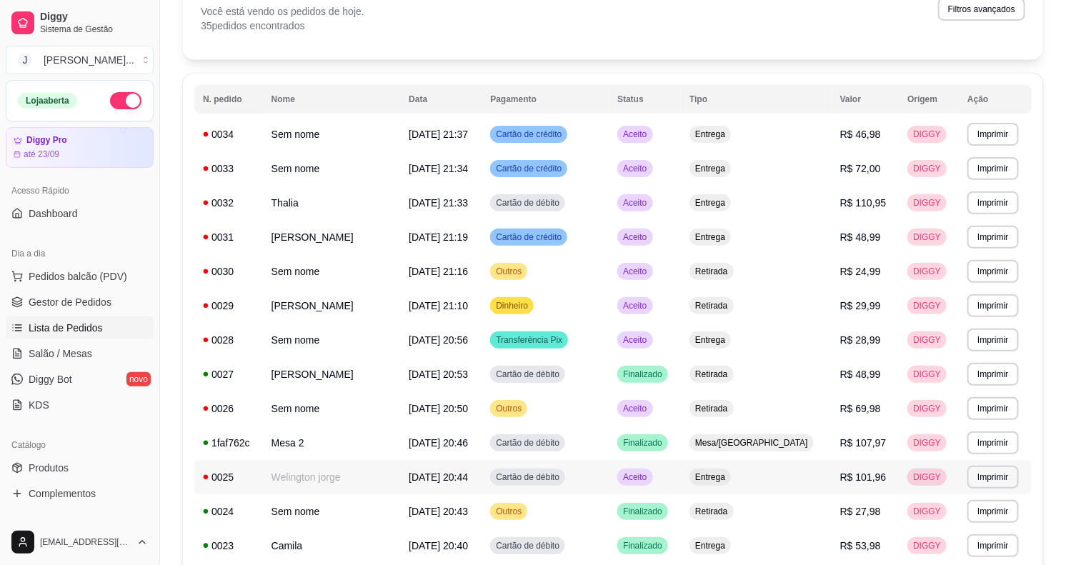
click at [581, 469] on td "Cartão de débito" at bounding box center [544, 477] width 127 height 34
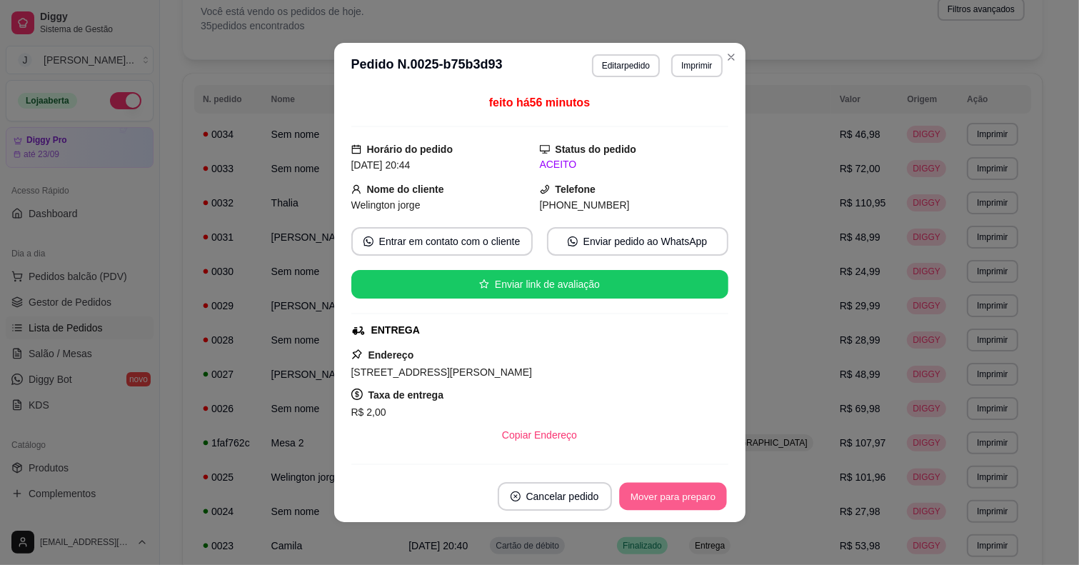
click at [636, 505] on button "Mover para preparo" at bounding box center [672, 497] width 107 height 28
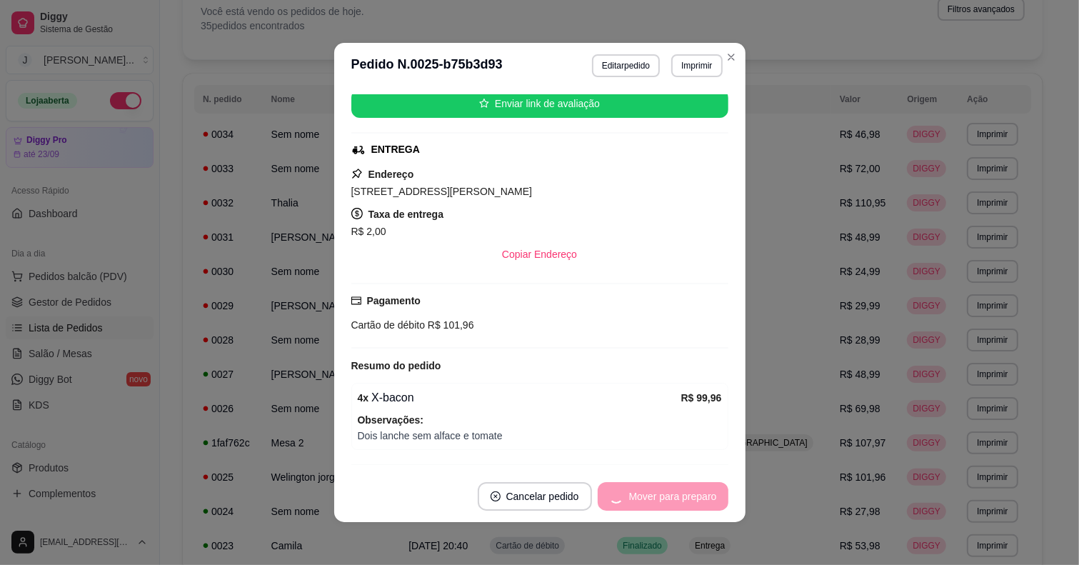
scroll to position [226, 0]
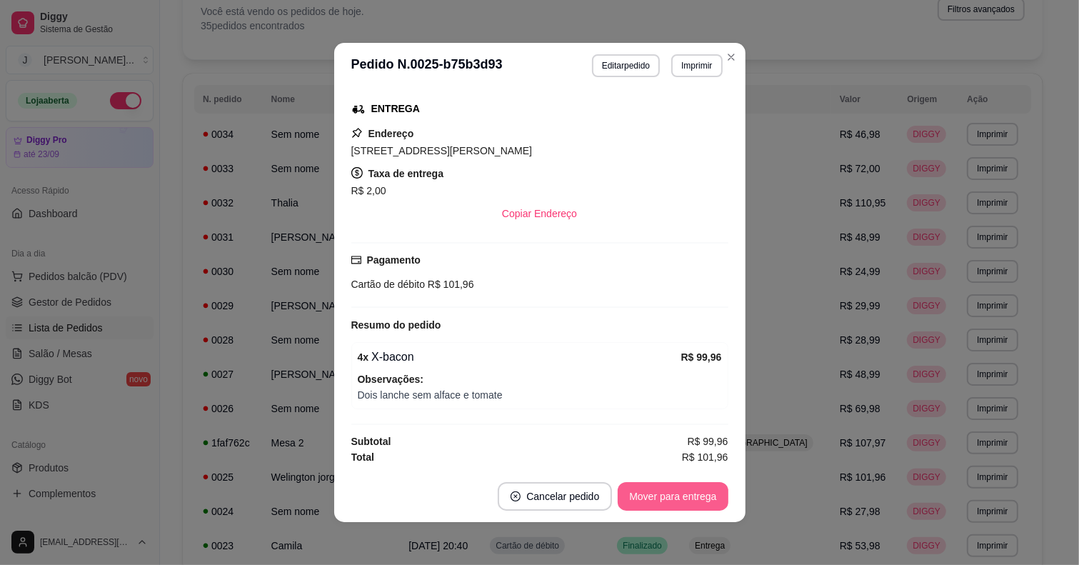
click at [668, 503] on button "Mover para entrega" at bounding box center [673, 496] width 110 height 29
click at [663, 501] on button "Mover para finalizado" at bounding box center [669, 496] width 119 height 29
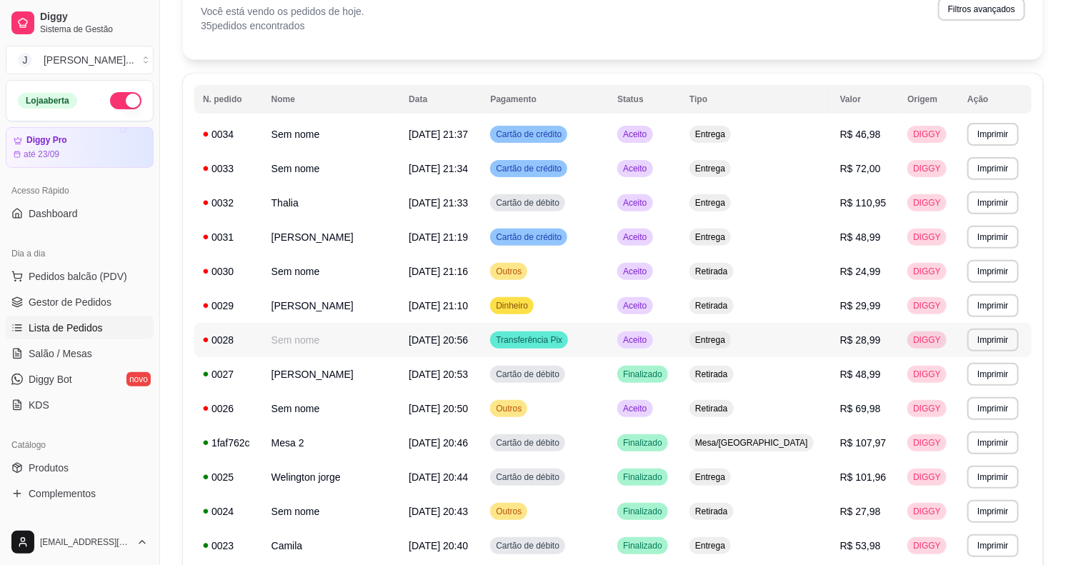
click at [681, 345] on td "Aceito" at bounding box center [644, 340] width 72 height 34
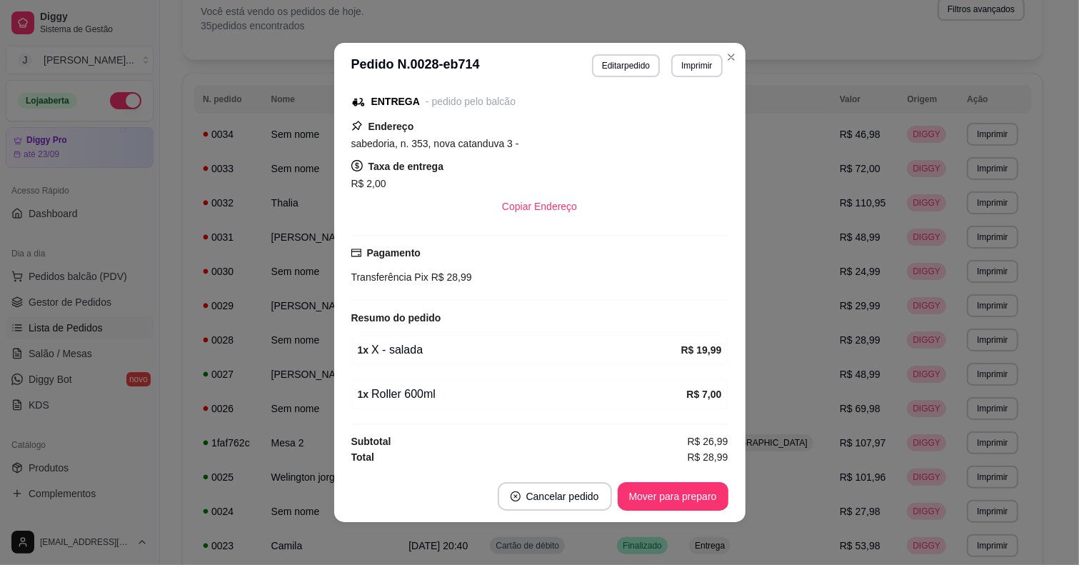
scroll to position [159, 0]
click at [680, 494] on button "Mover para preparo" at bounding box center [672, 497] width 107 height 28
click at [665, 500] on button "Mover para entrega" at bounding box center [673, 496] width 110 height 29
click at [665, 500] on div "Mover para entrega" at bounding box center [663, 496] width 130 height 29
click at [665, 500] on button "Mover para finalizado" at bounding box center [669, 496] width 119 height 29
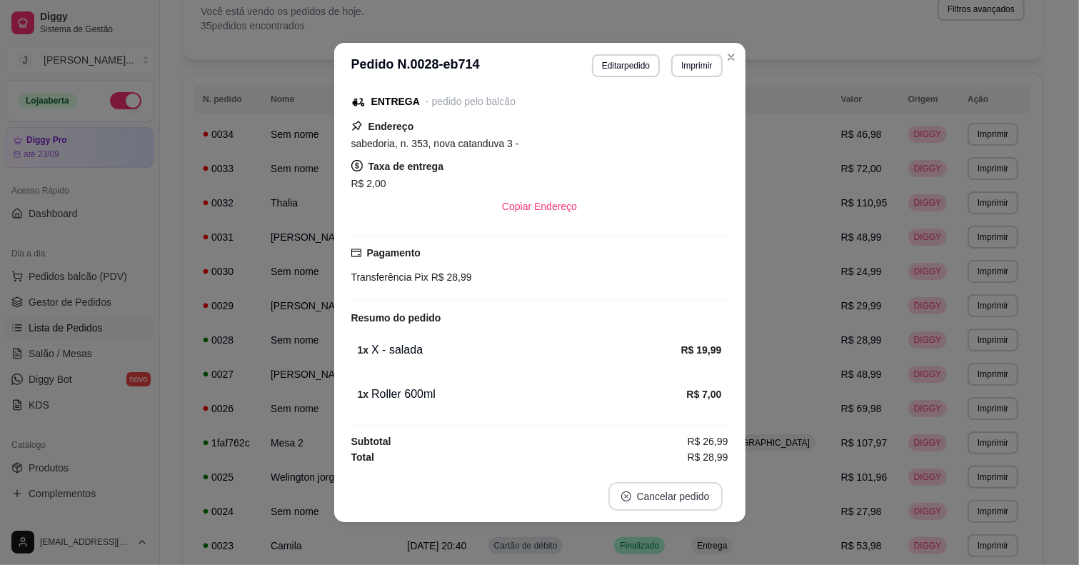
scroll to position [98, 0]
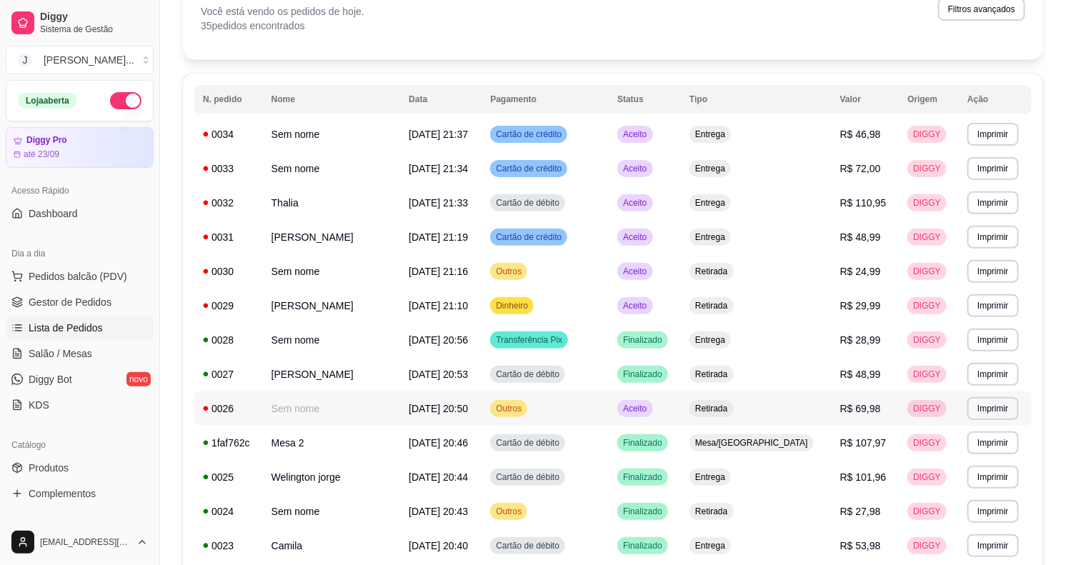
click at [681, 403] on td "Aceito" at bounding box center [644, 408] width 72 height 34
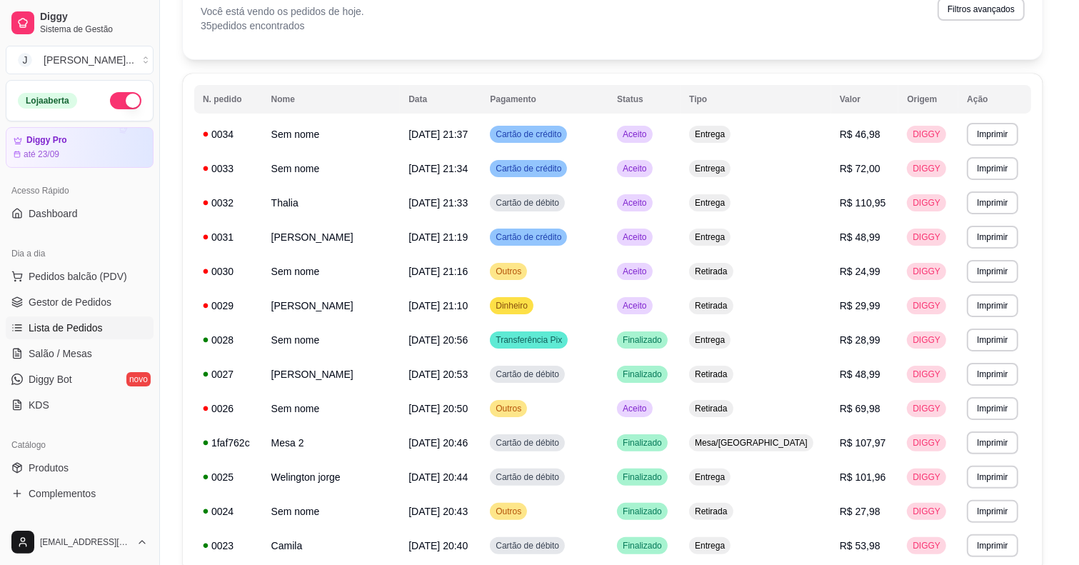
scroll to position [1, 0]
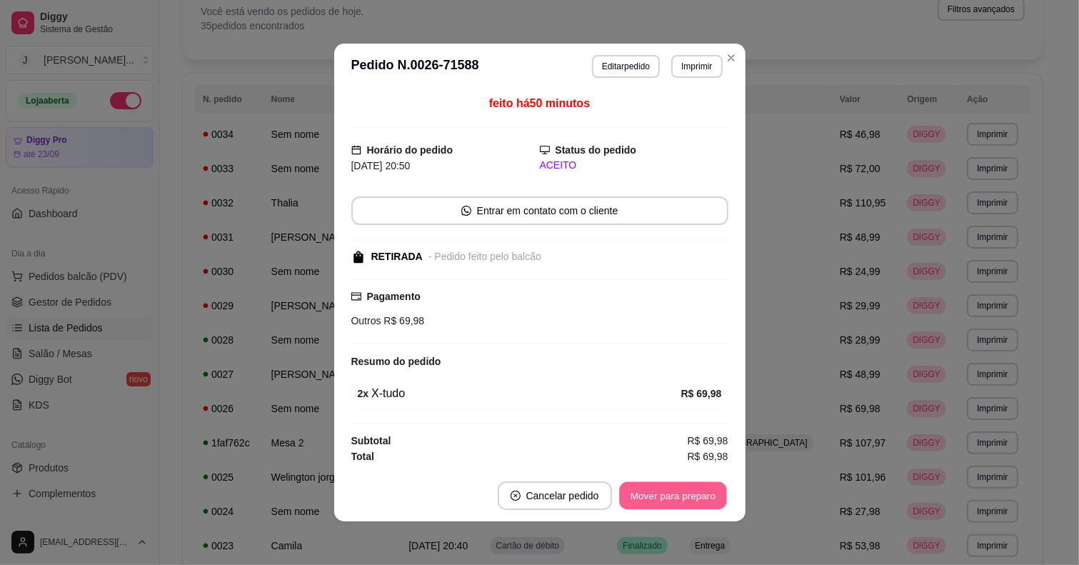
click at [698, 489] on button "Mover para preparo" at bounding box center [672, 496] width 107 height 28
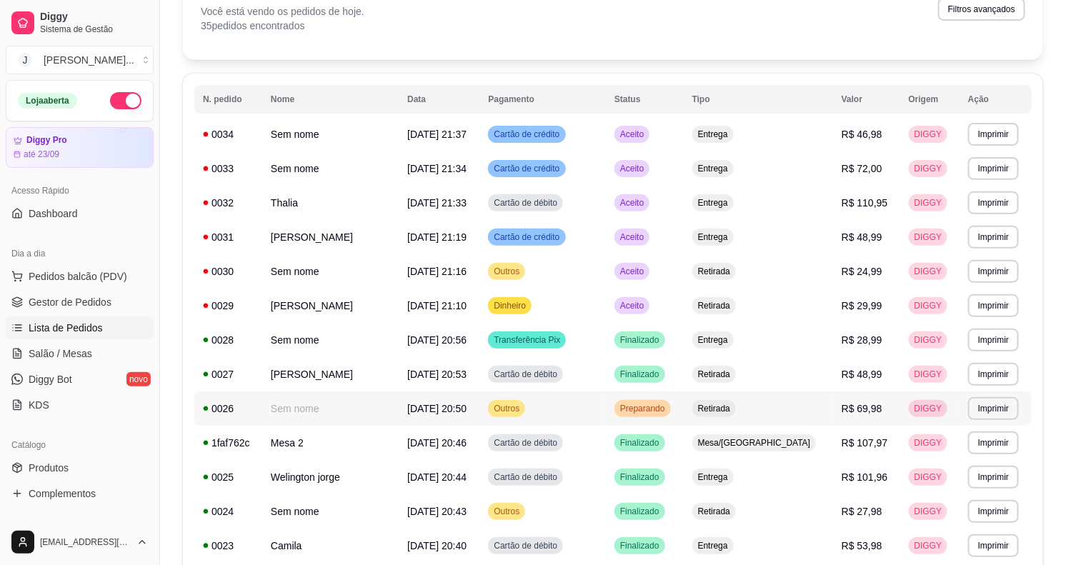
click at [723, 408] on td "Retirada" at bounding box center [757, 408] width 149 height 34
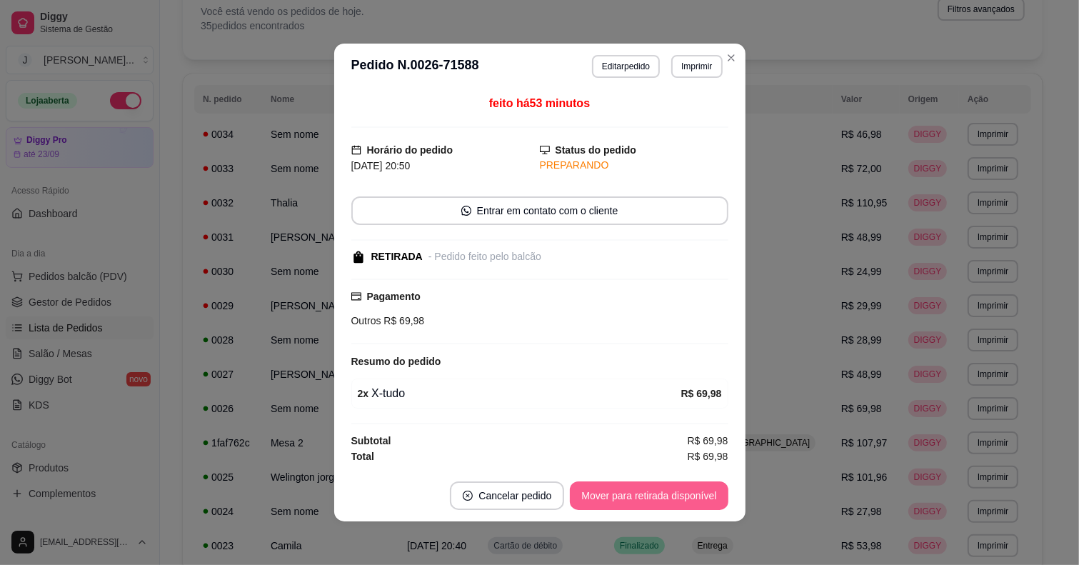
click at [616, 486] on button "Mover para retirada disponível" at bounding box center [649, 495] width 158 height 29
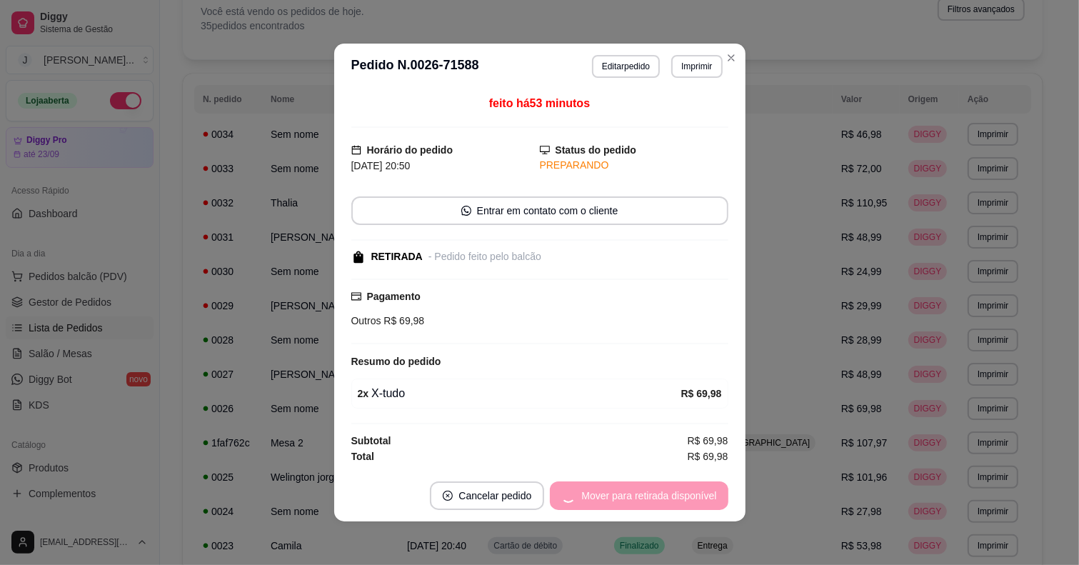
scroll to position [2, 0]
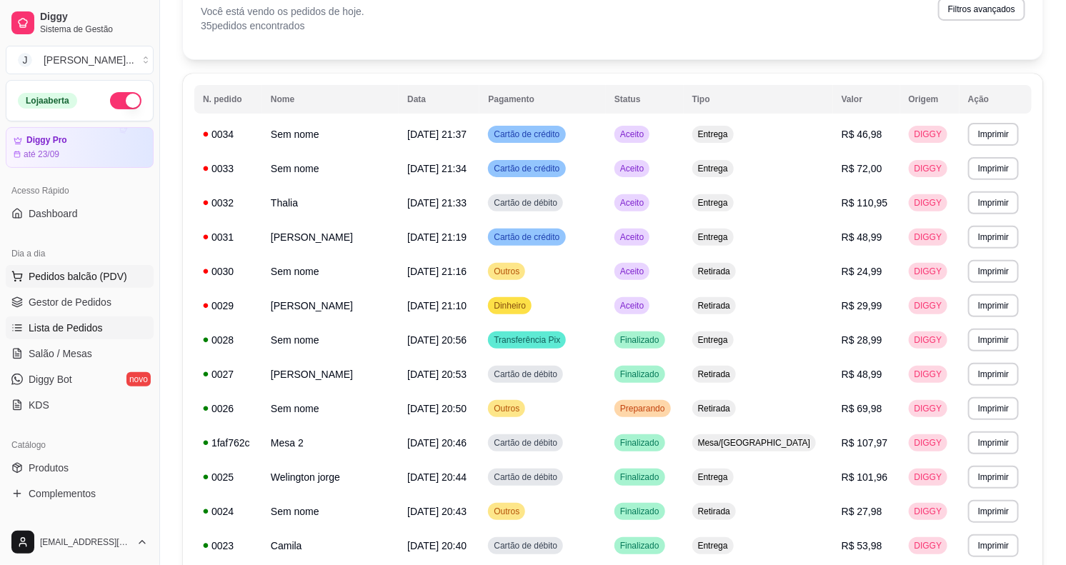
click at [80, 270] on span "Pedidos balcão (PDV)" at bounding box center [78, 276] width 99 height 14
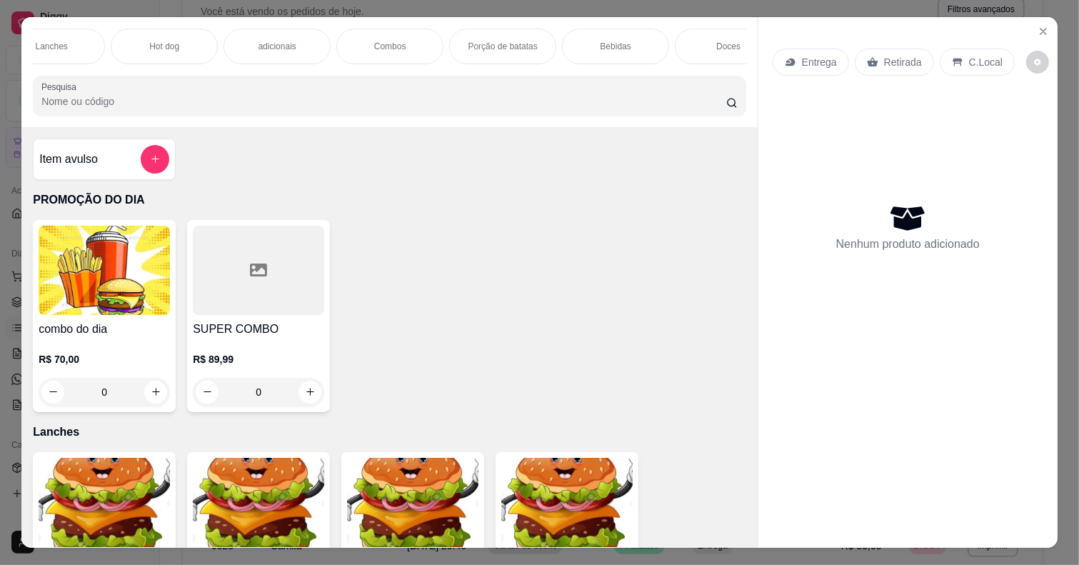
scroll to position [0, 193]
click at [571, 41] on p "Bebidas" at bounding box center [571, 46] width 31 height 11
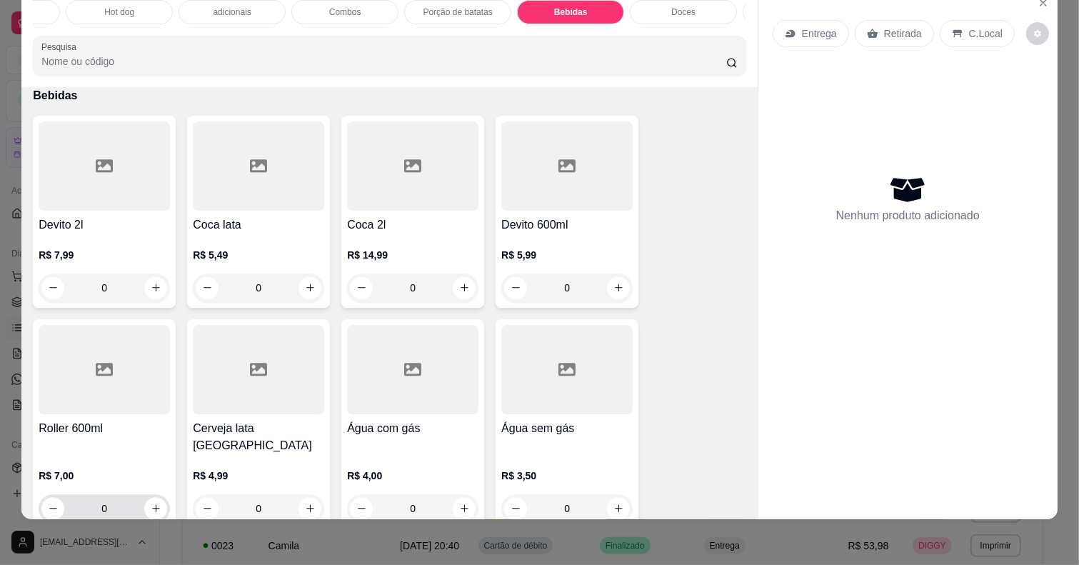
scroll to position [3174, 0]
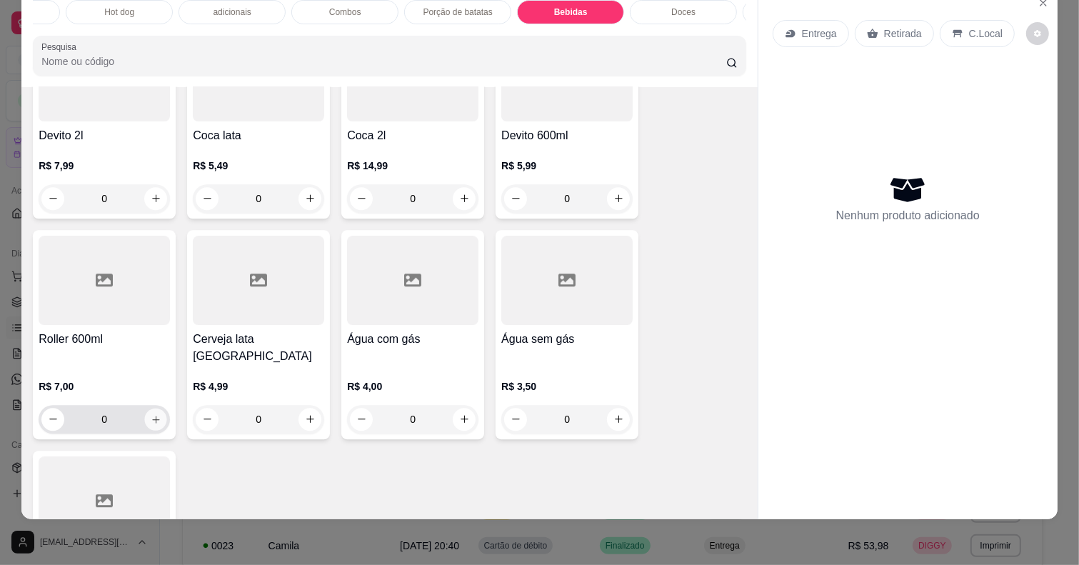
click at [151, 413] on icon "increase-product-quantity" at bounding box center [156, 418] width 11 height 11
type input "1"
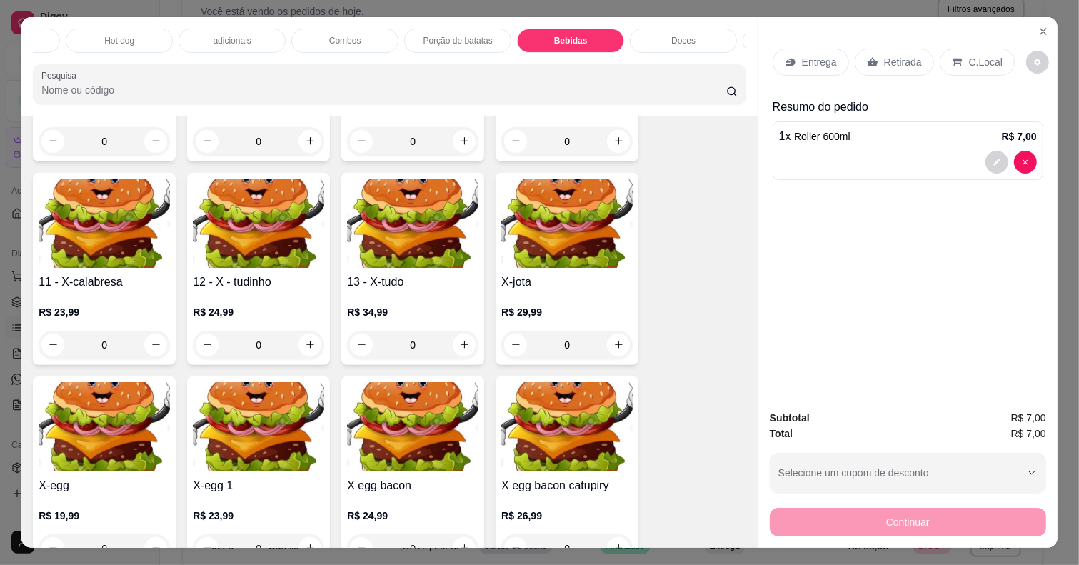
scroll to position [229, 0]
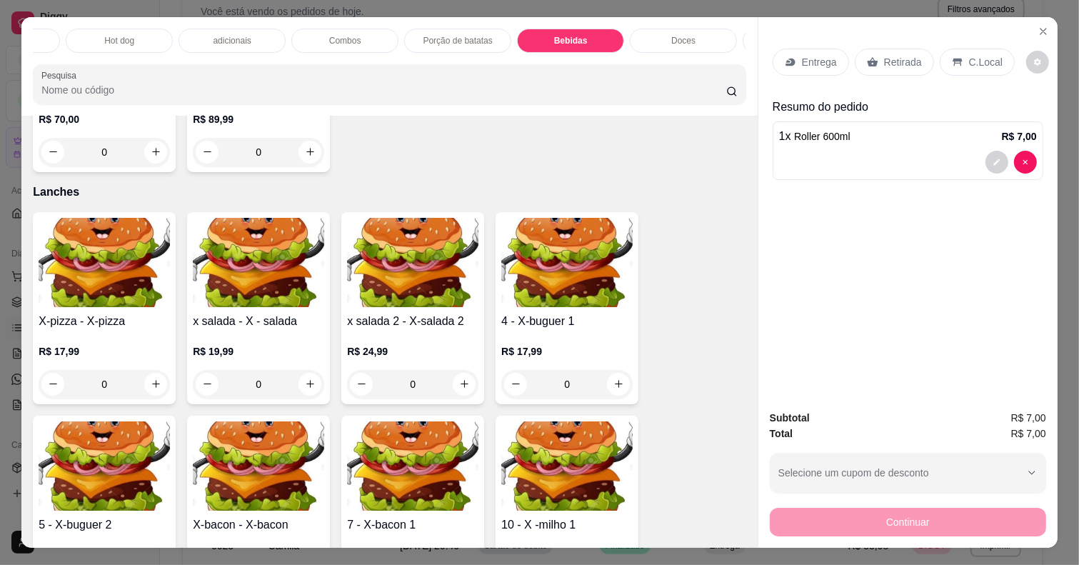
click at [246, 31] on div "adicionais" at bounding box center [232, 41] width 107 height 24
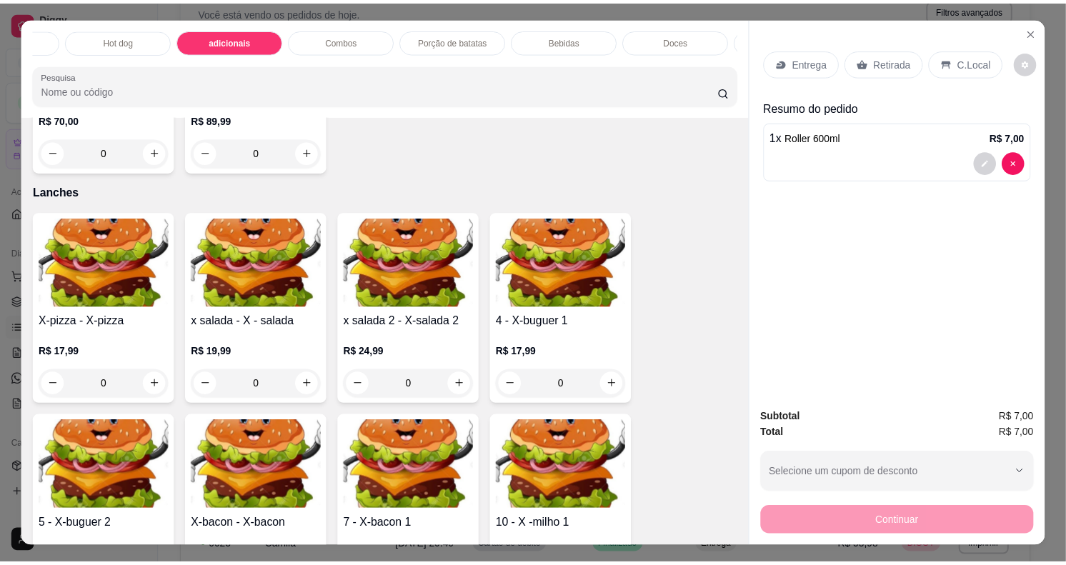
scroll to position [36, 0]
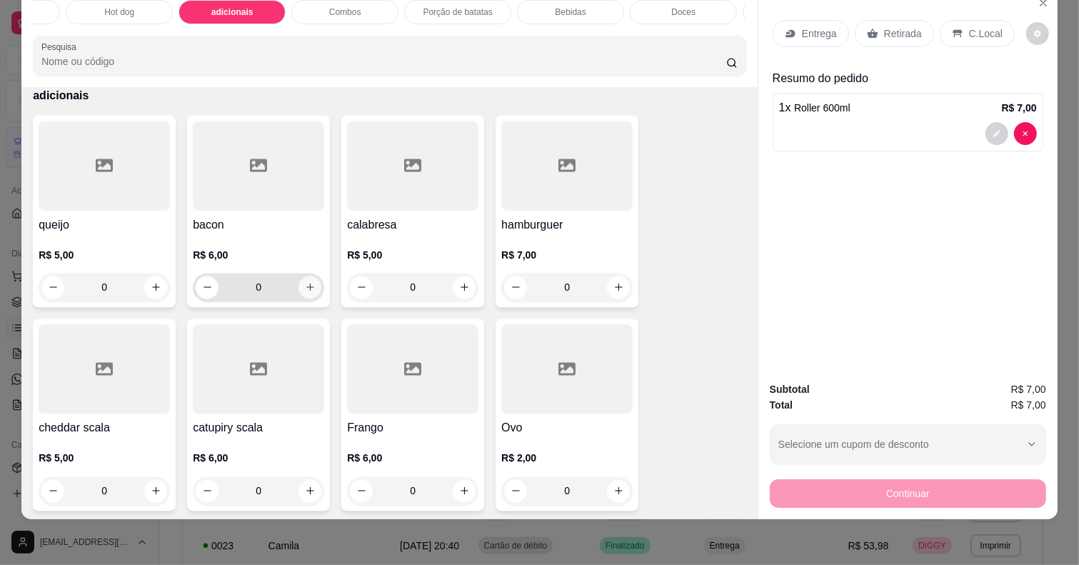
click at [299, 290] on button "increase-product-quantity" at bounding box center [310, 287] width 23 height 23
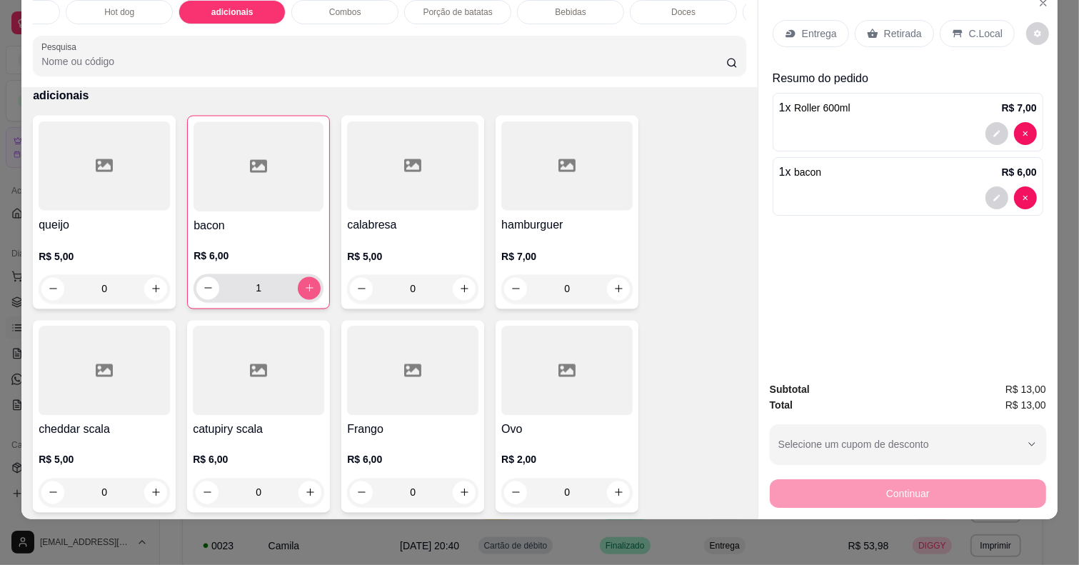
type input "1"
drag, startPoint x: 900, startPoint y: 18, endPoint x: 903, endPoint y: 483, distance: 465.6
click at [897, 26] on p "Retirada" at bounding box center [903, 33] width 38 height 14
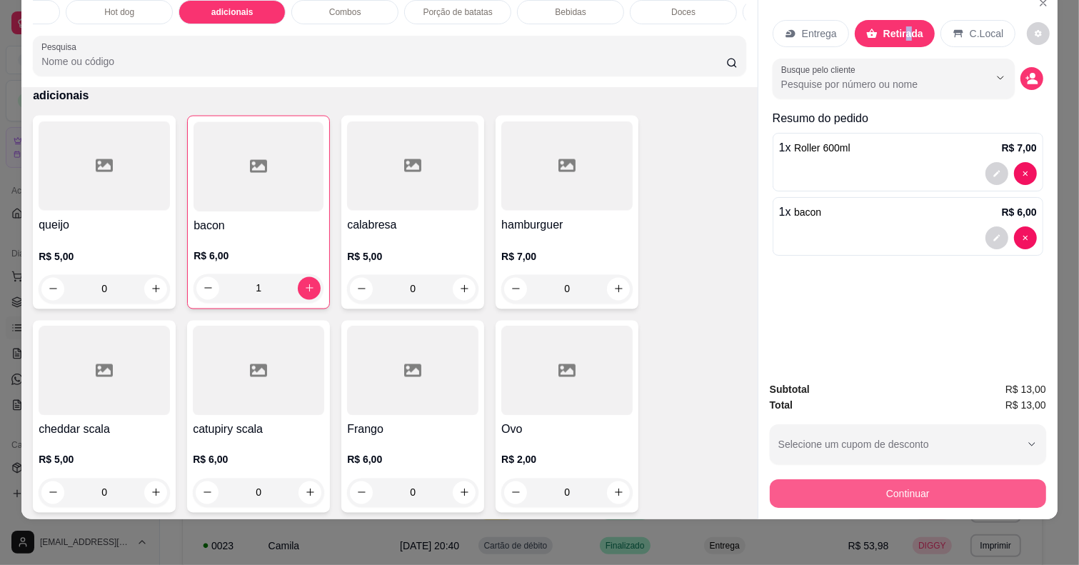
click at [903, 483] on button "Continuar" at bounding box center [908, 493] width 276 height 29
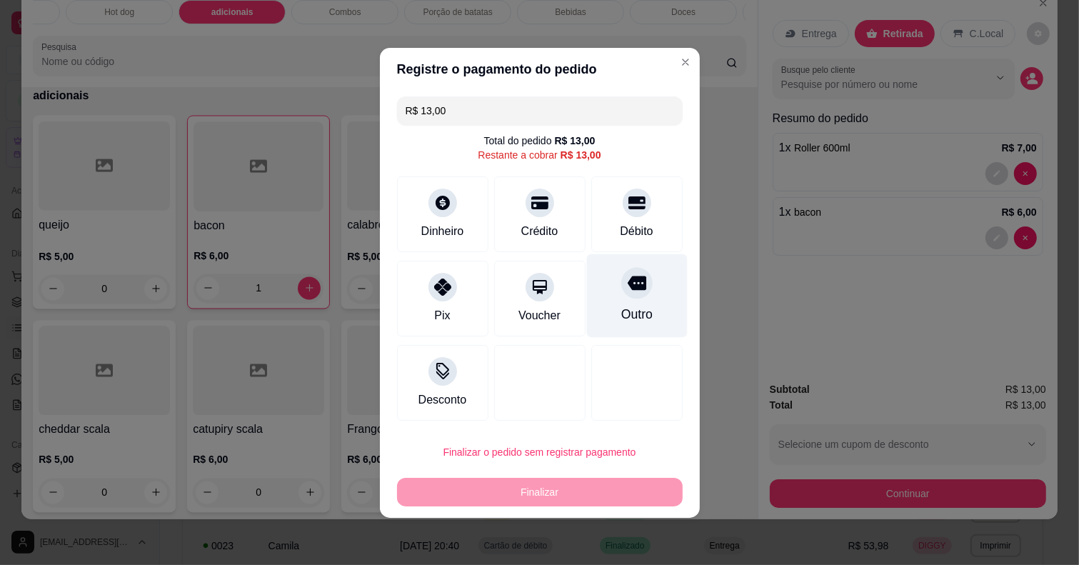
click at [606, 308] on div "Outro" at bounding box center [636, 296] width 101 height 84
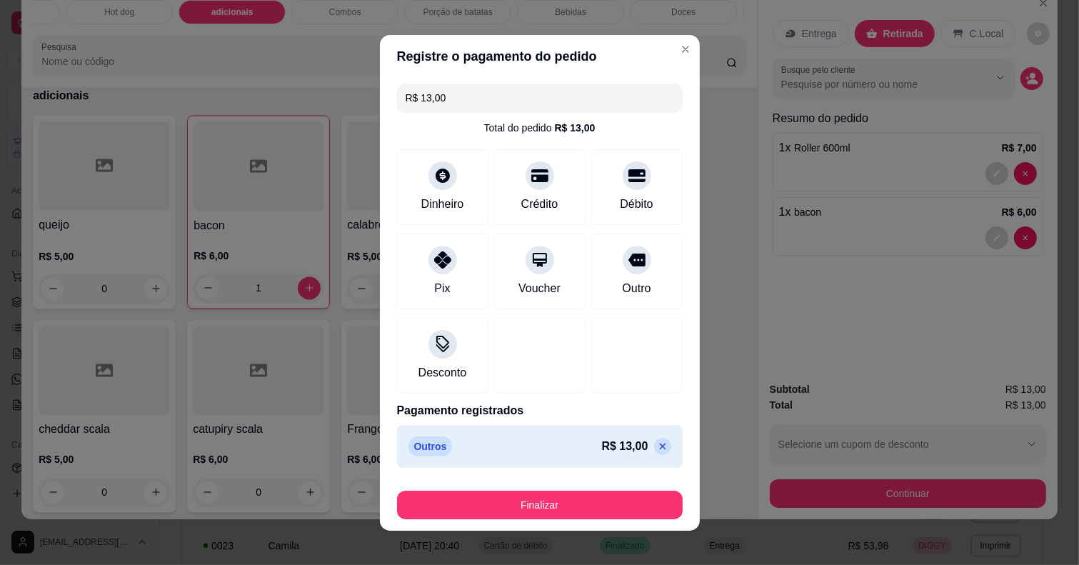
type input "R$ 0,00"
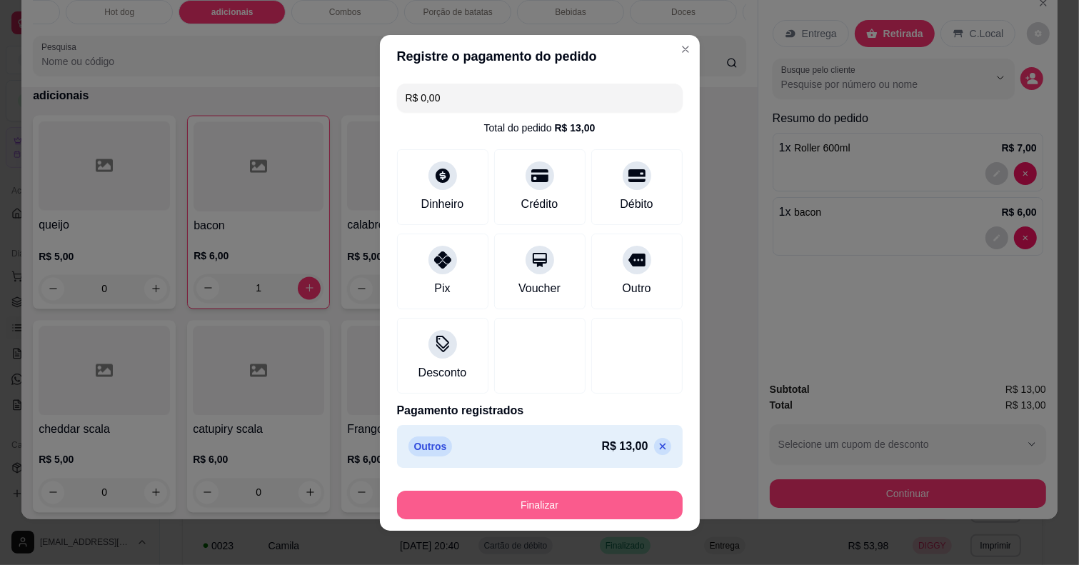
click at [556, 518] on button "Finalizar" at bounding box center [540, 505] width 286 height 29
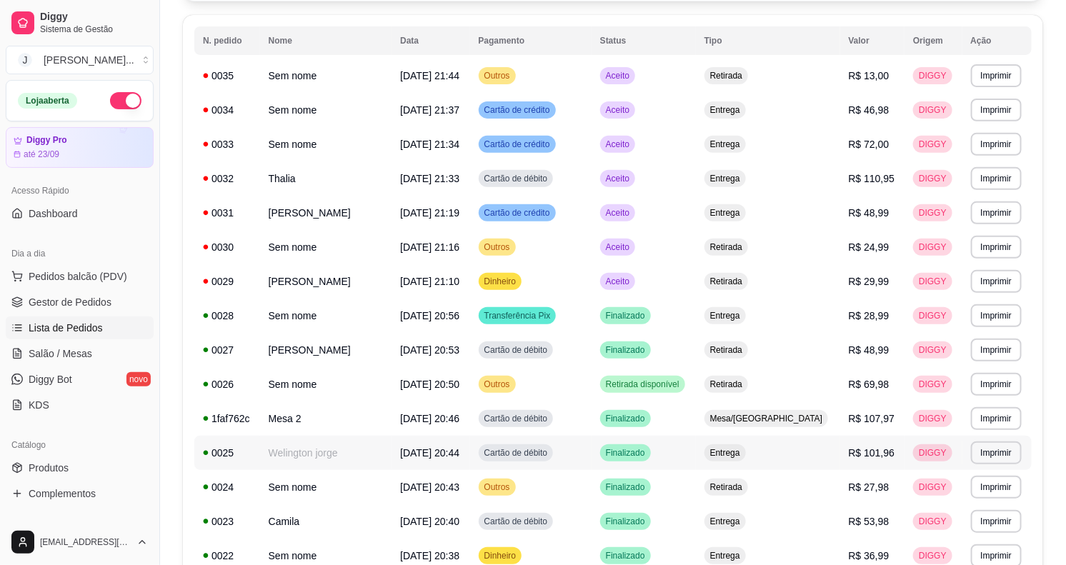
scroll to position [179, 0]
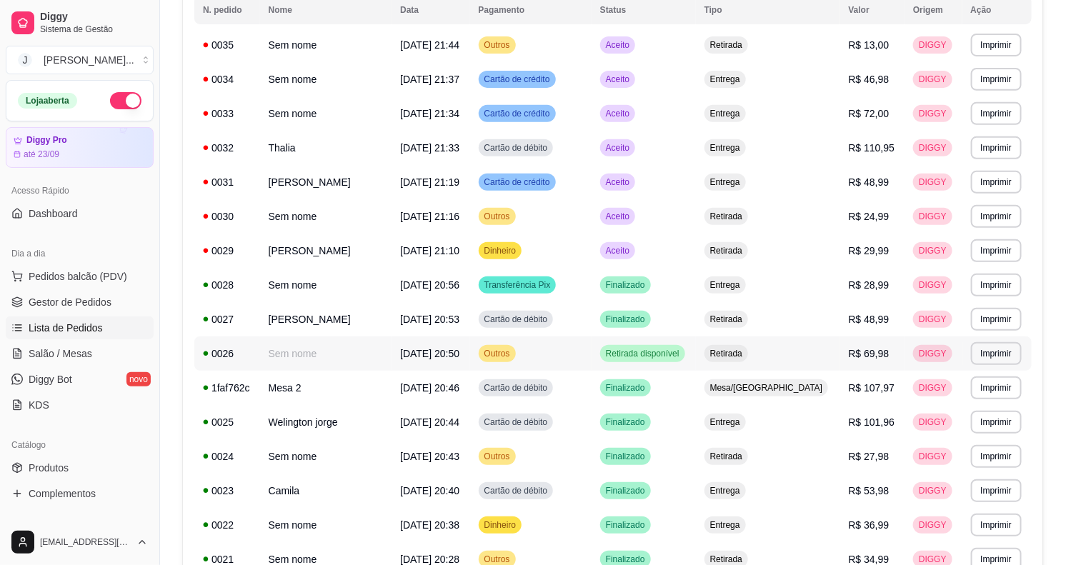
click at [696, 354] on td "Retirada disponível" at bounding box center [643, 353] width 104 height 34
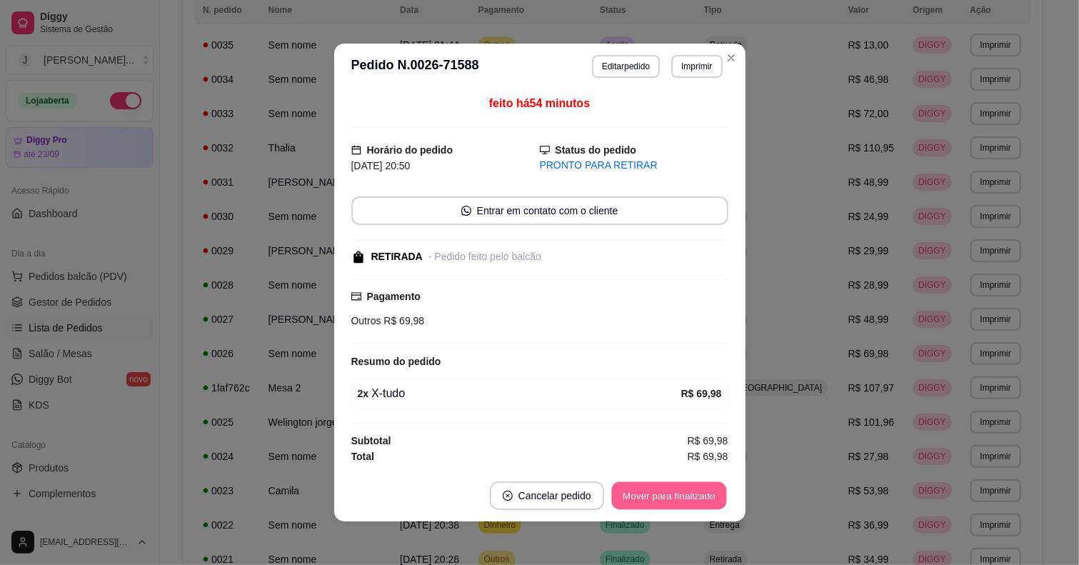
click at [676, 493] on button "Mover para finalizado" at bounding box center [668, 496] width 115 height 28
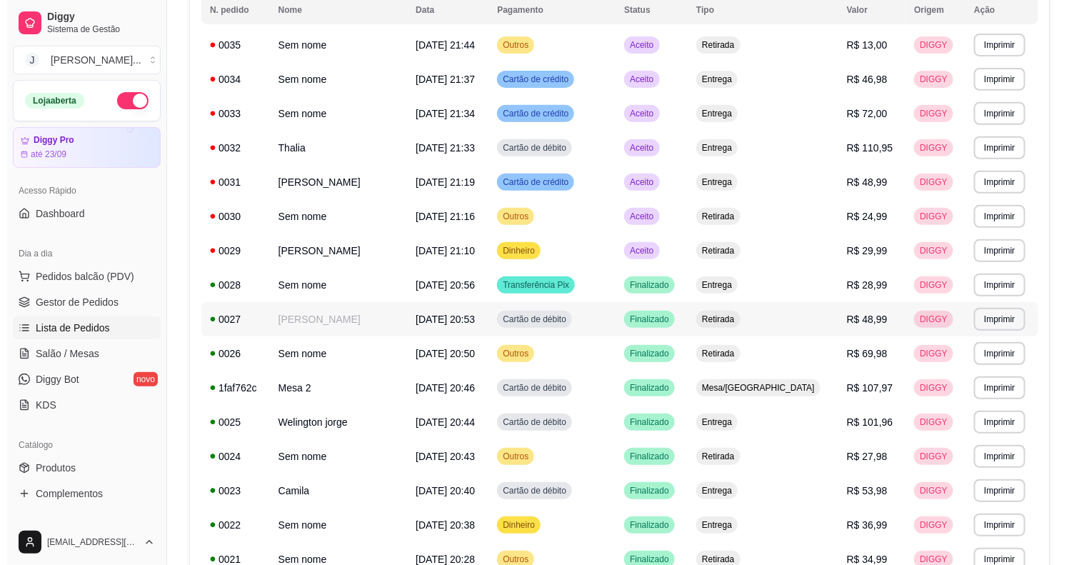
scroll to position [89, 0]
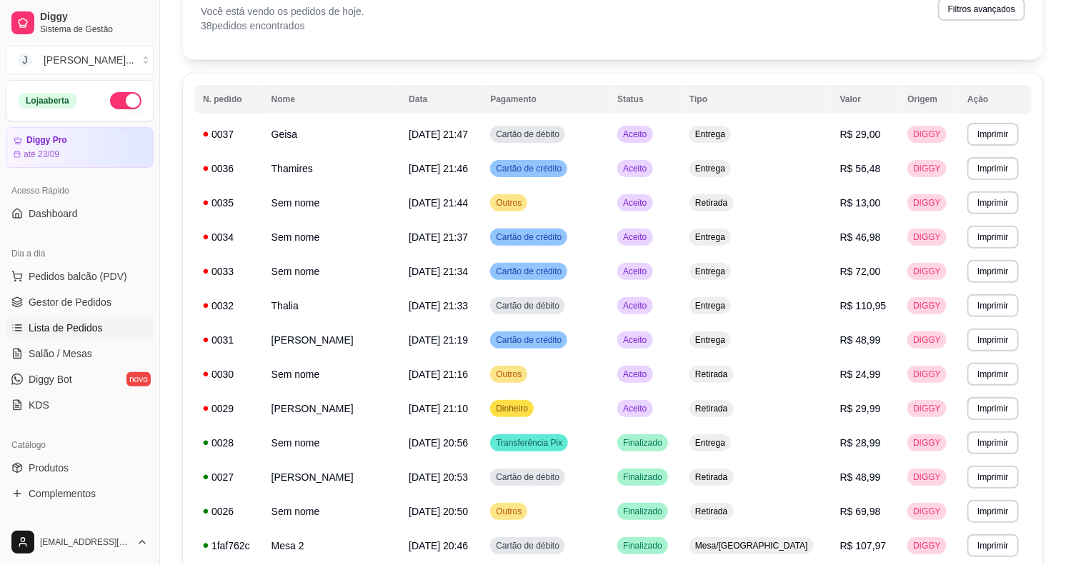
click at [69, 277] on span "Pedidos balcão (PDV)" at bounding box center [78, 276] width 99 height 14
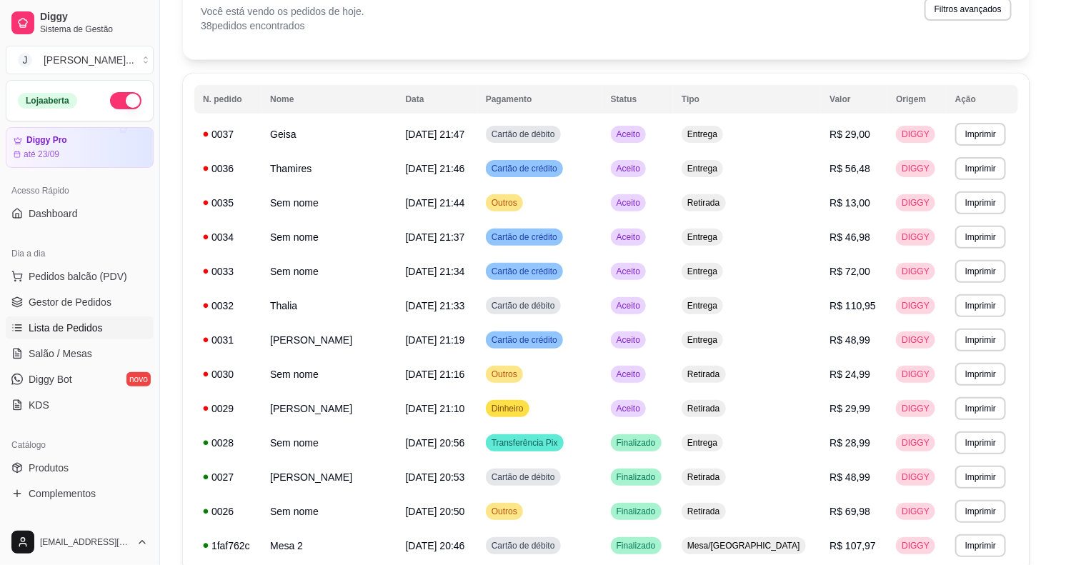
click at [82, 275] on img at bounding box center [104, 270] width 131 height 89
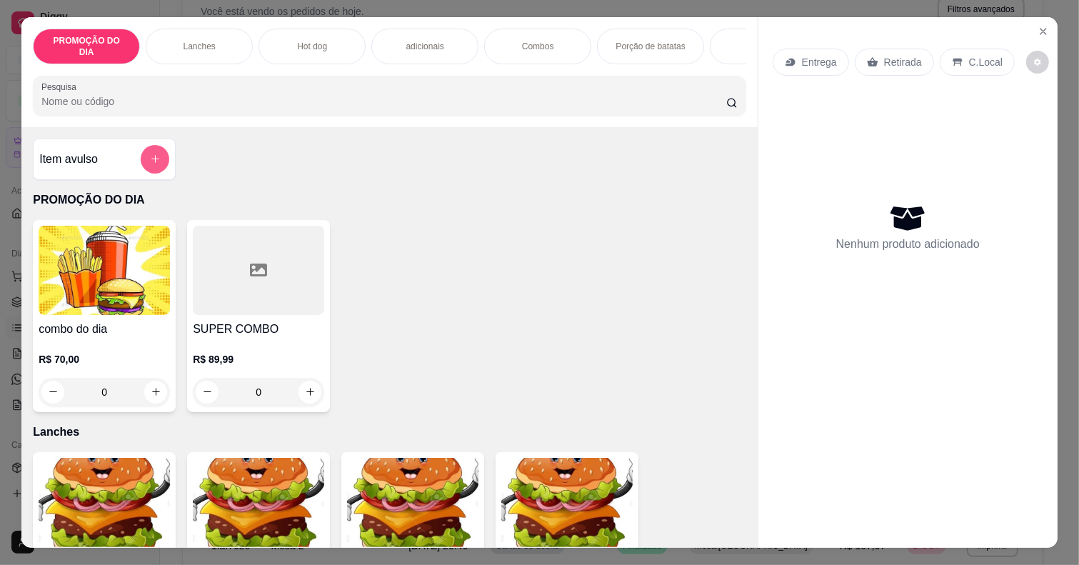
click at [154, 150] on button "add-separate-item" at bounding box center [155, 159] width 29 height 29
click at [476, 234] on input "Nome do produto" at bounding box center [540, 232] width 270 height 14
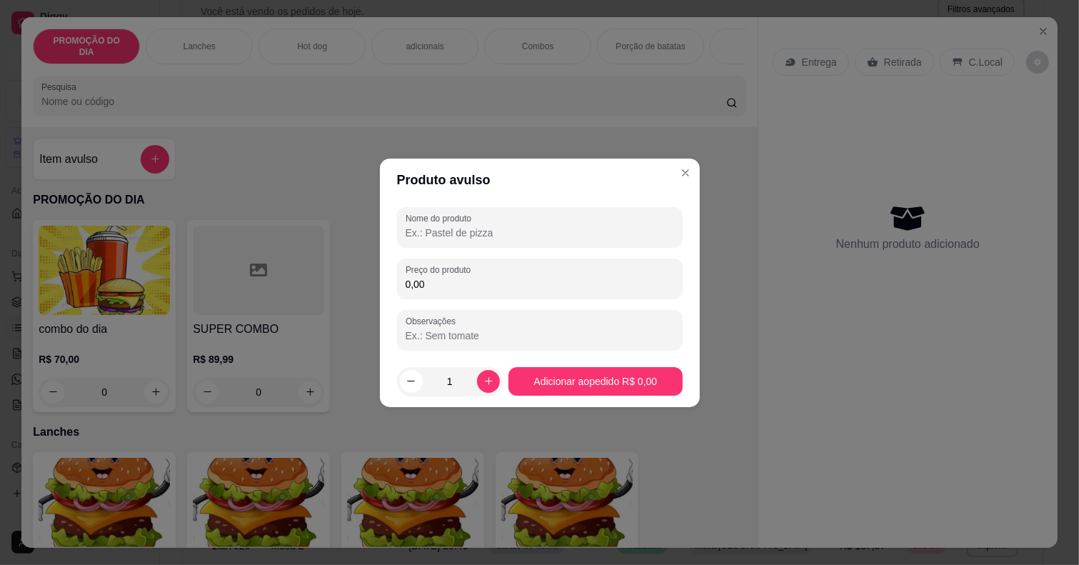
click at [476, 234] on input "Nome do produto" at bounding box center [540, 233] width 269 height 14
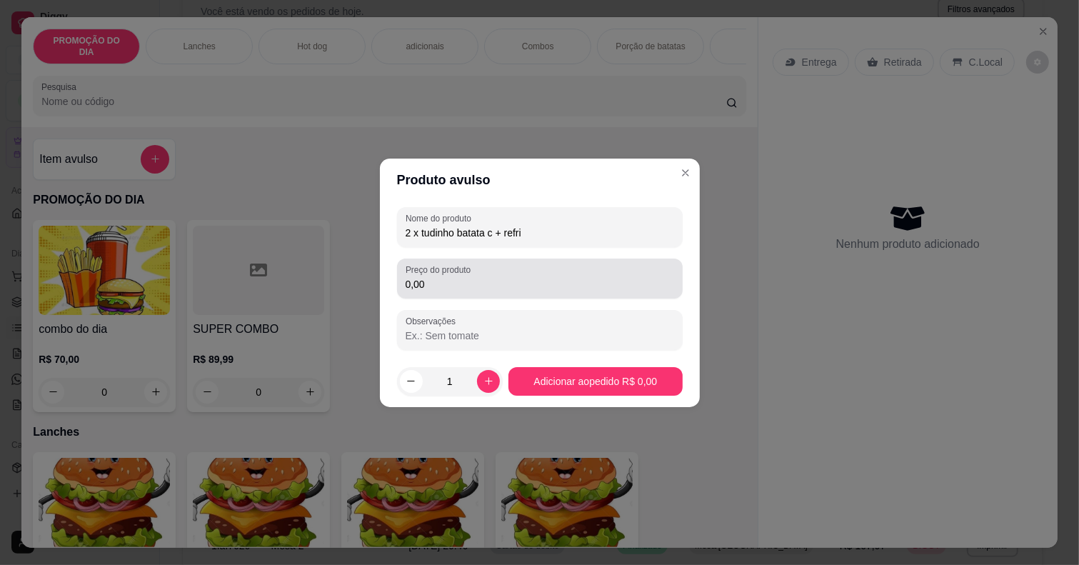
type input "2 x tudinho batata c + refri"
click at [503, 290] on input "0,00" at bounding box center [540, 284] width 269 height 14
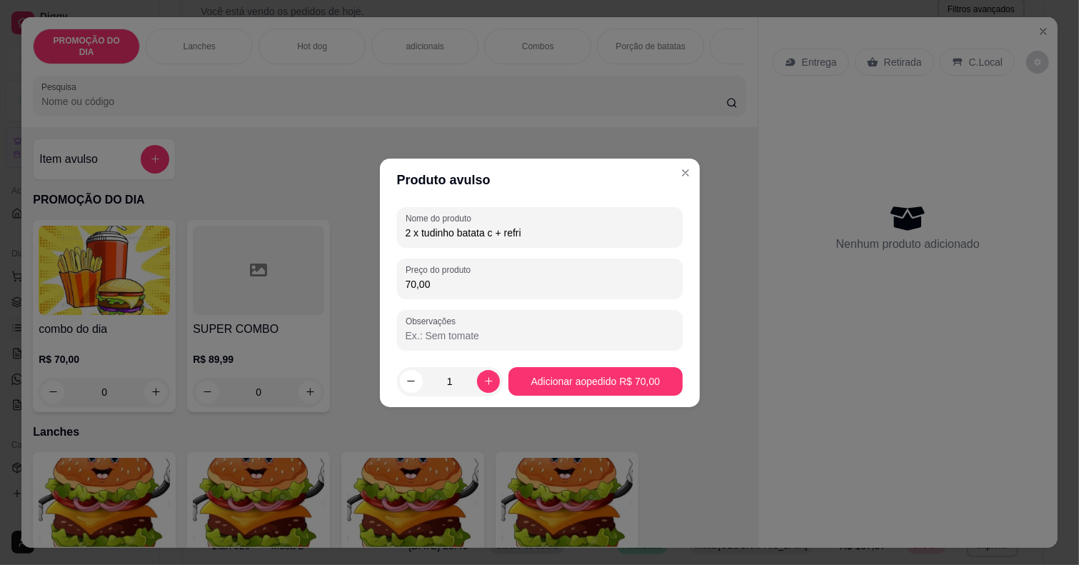
type input "70,00"
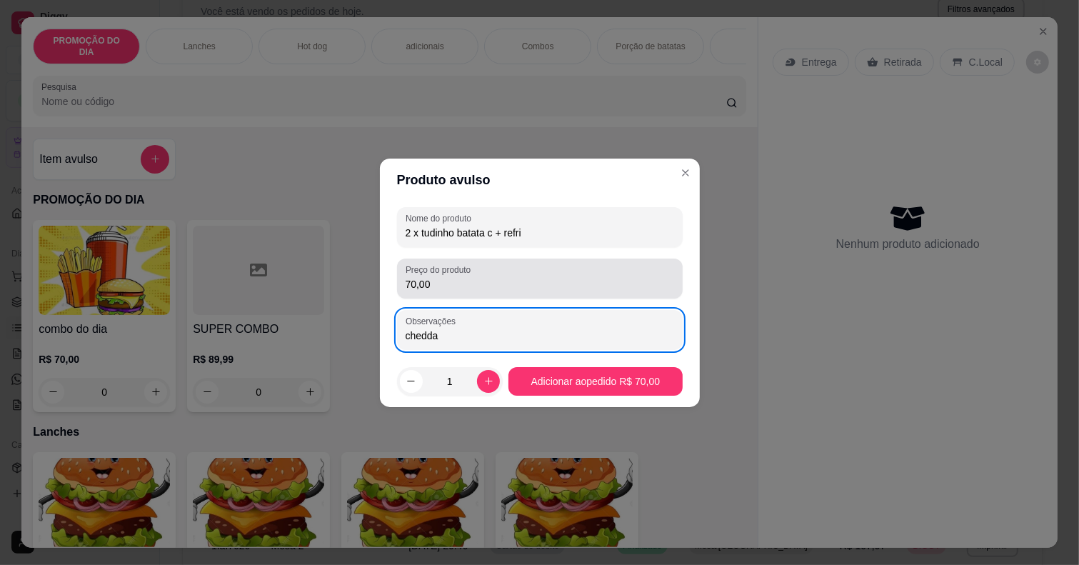
type input "cheddar"
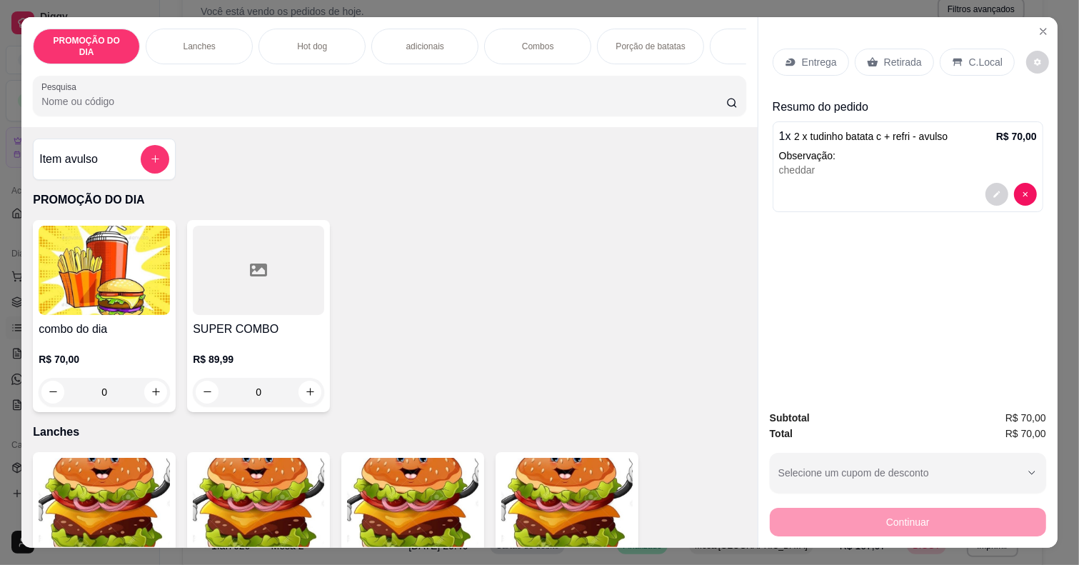
click at [829, 49] on div "Entrega" at bounding box center [811, 62] width 76 height 27
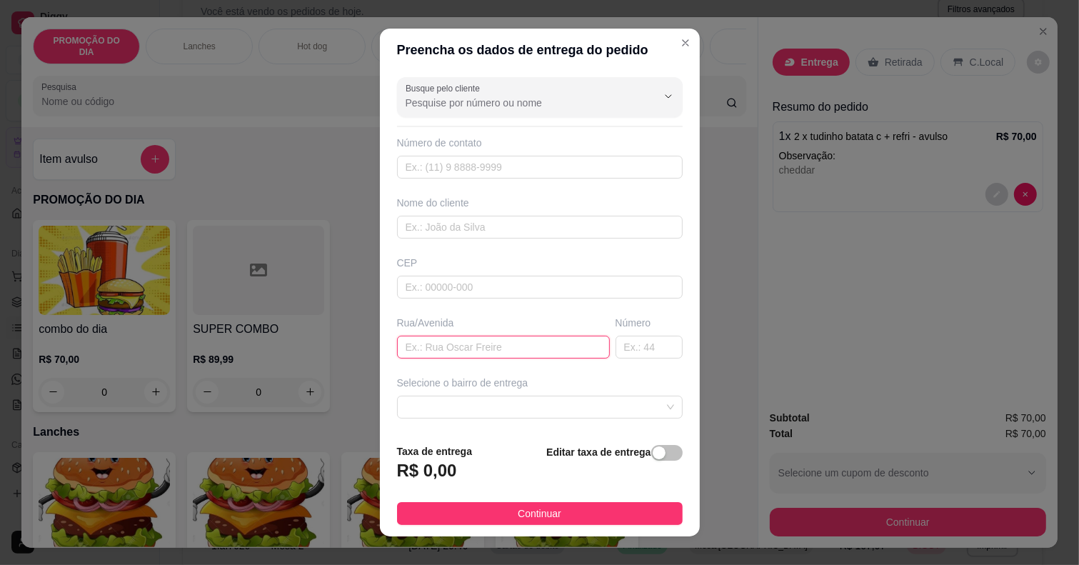
click at [479, 352] on input "text" at bounding box center [503, 347] width 213 height 23
type input "arcilio chimelo"
type input "173"
click at [582, 390] on div "Selecione o bairro de entrega" at bounding box center [540, 383] width 286 height 14
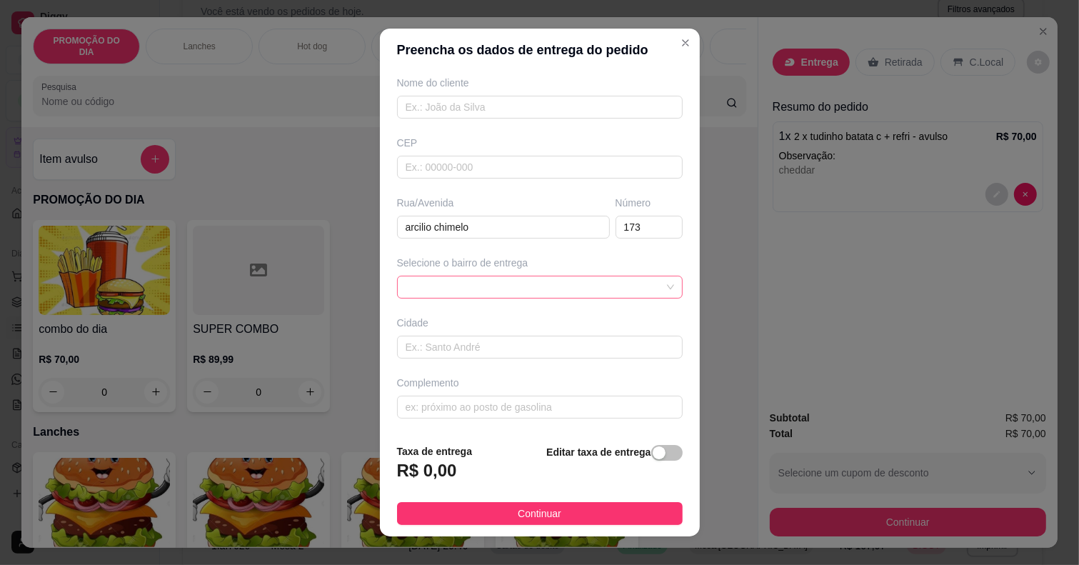
click at [489, 276] on div at bounding box center [540, 287] width 286 height 23
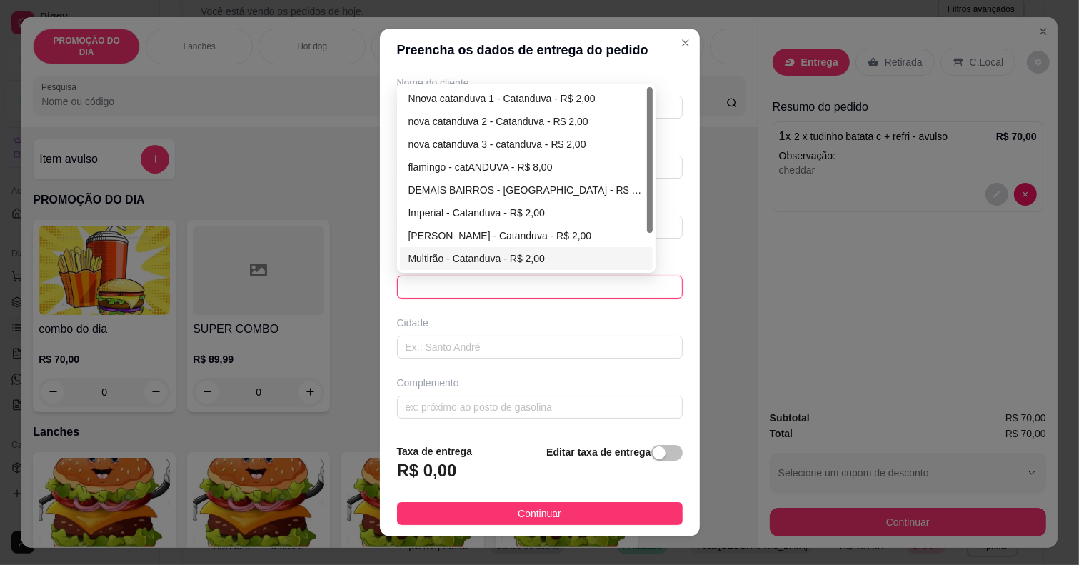
click at [450, 252] on div "Multirão - Catanduva - R$ 2,00" at bounding box center [526, 259] width 236 height 16
type input "Catanduva"
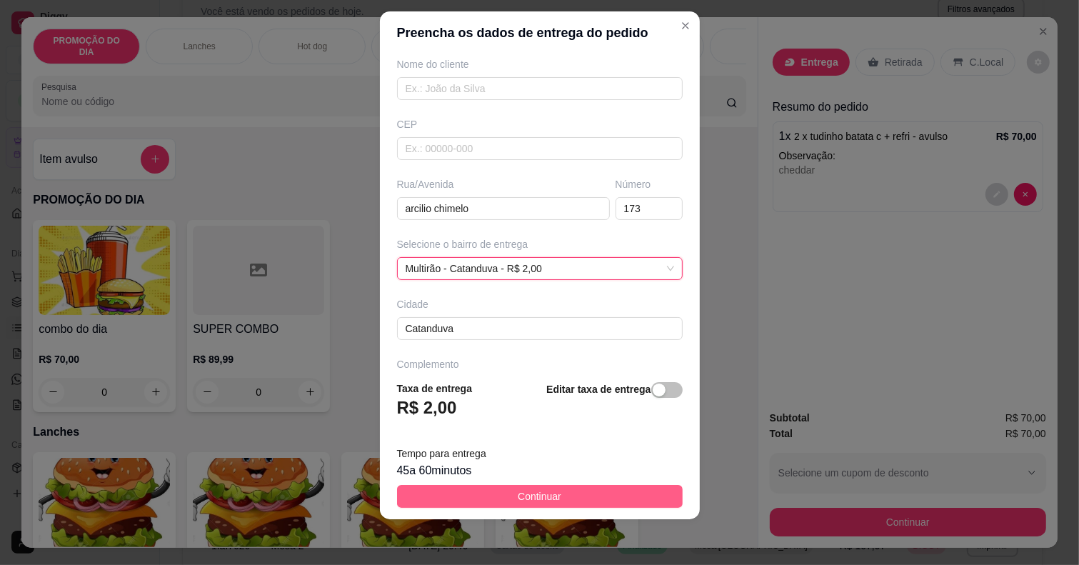
click at [543, 502] on span "Continuar" at bounding box center [540, 496] width 44 height 16
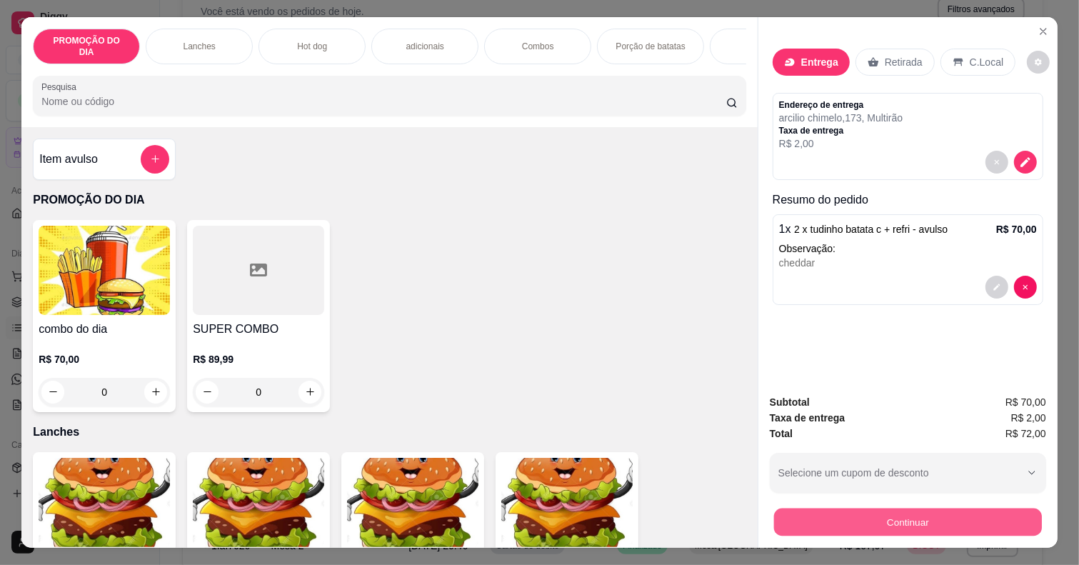
click at [803, 514] on button "Continuar" at bounding box center [908, 522] width 268 height 28
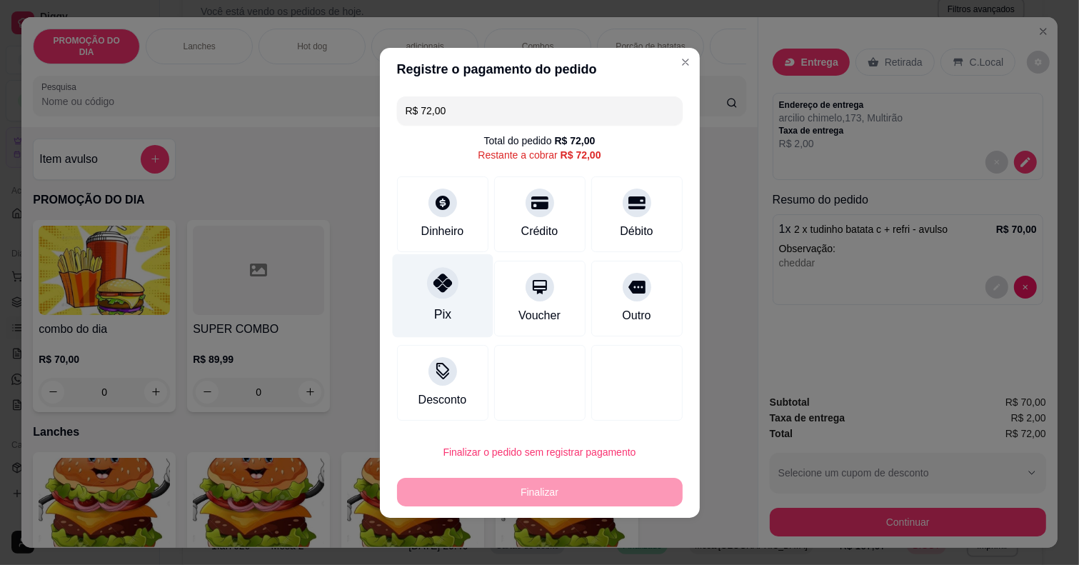
click at [458, 290] on div "Pix" at bounding box center [442, 296] width 101 height 84
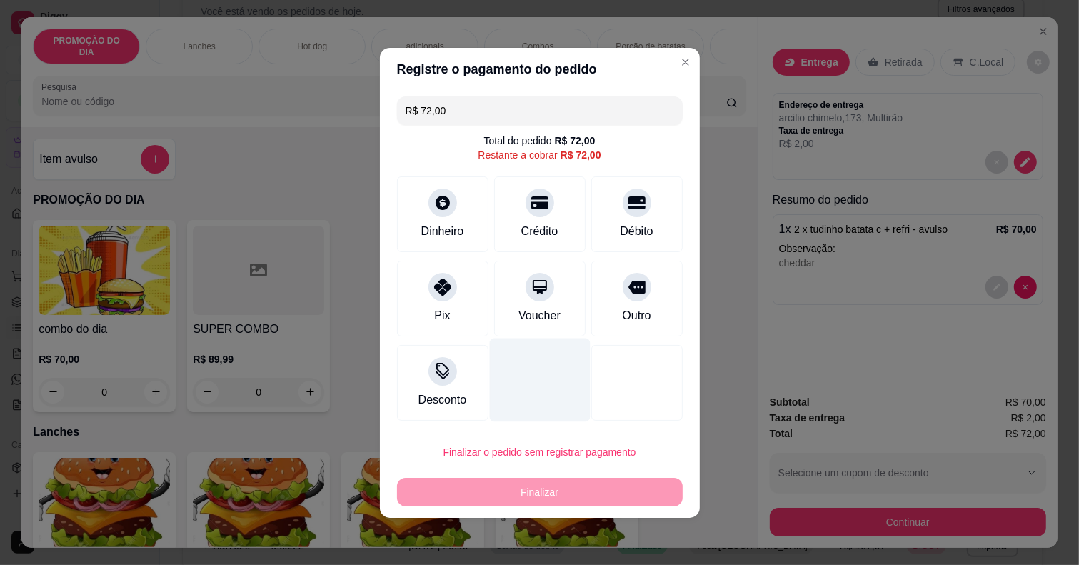
type input "R$ 0,00"
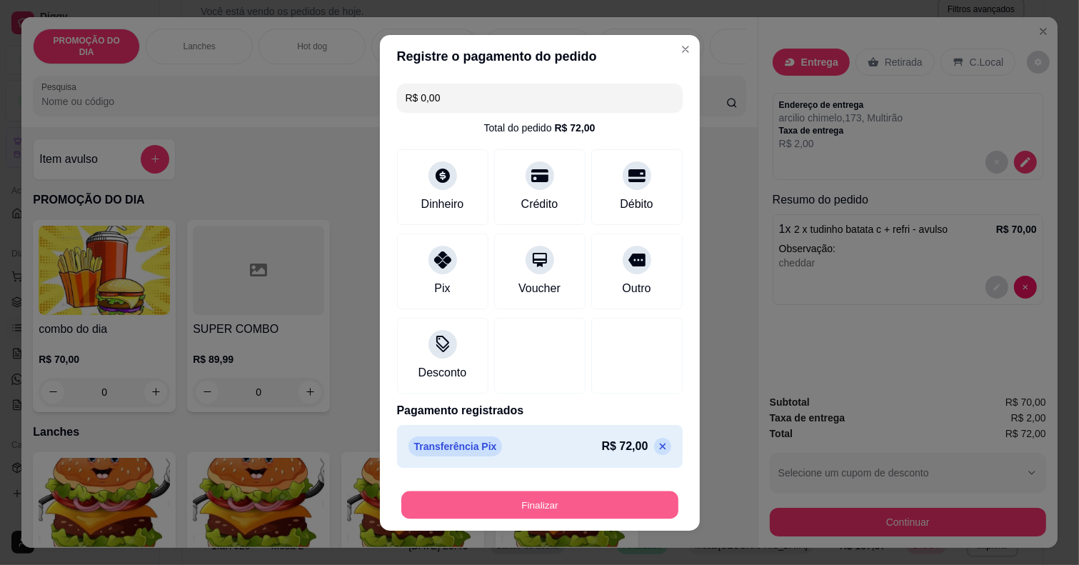
click at [641, 511] on button "Finalizar" at bounding box center [539, 505] width 277 height 28
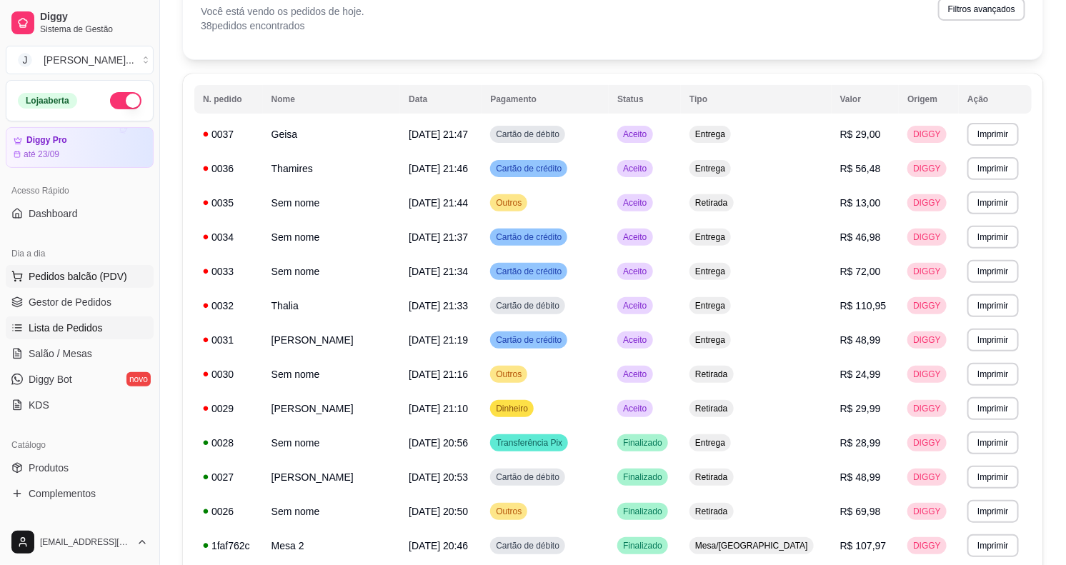
click at [84, 286] on button "Pedidos balcão (PDV)" at bounding box center [80, 276] width 148 height 23
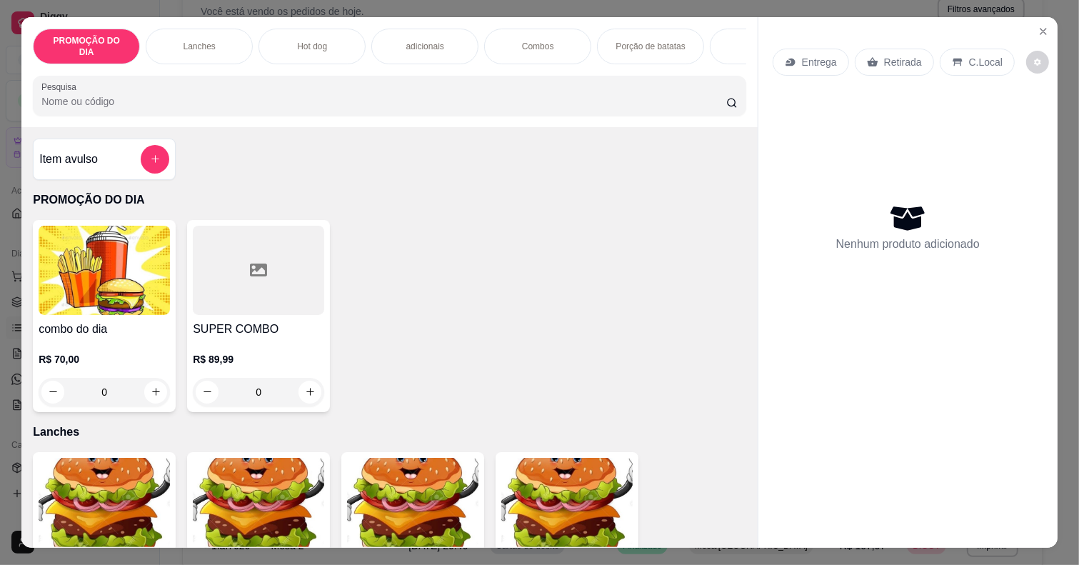
click at [311, 41] on p "Hot dog" at bounding box center [312, 46] width 30 height 11
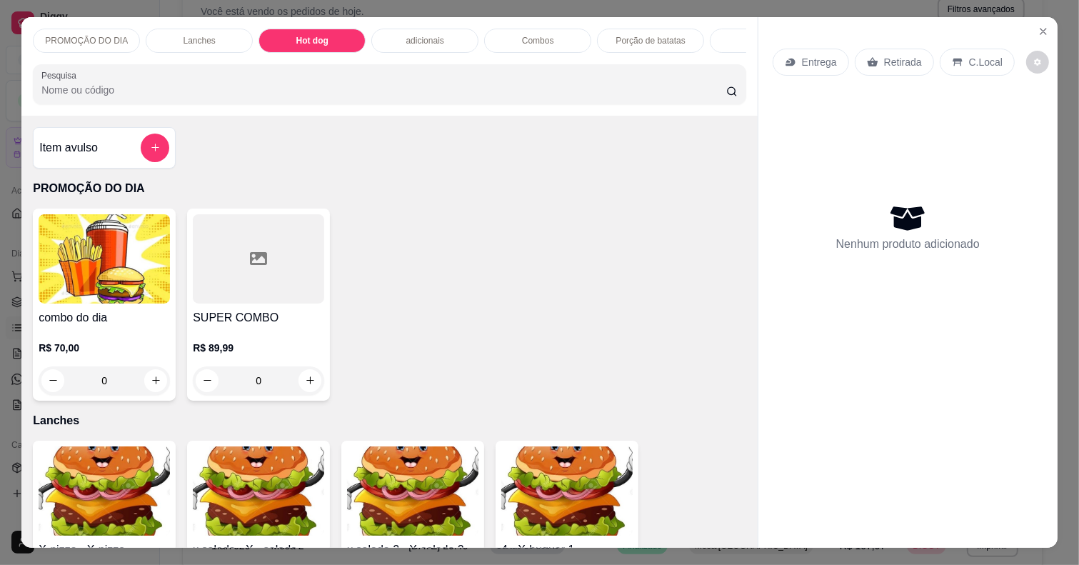
scroll to position [36, 0]
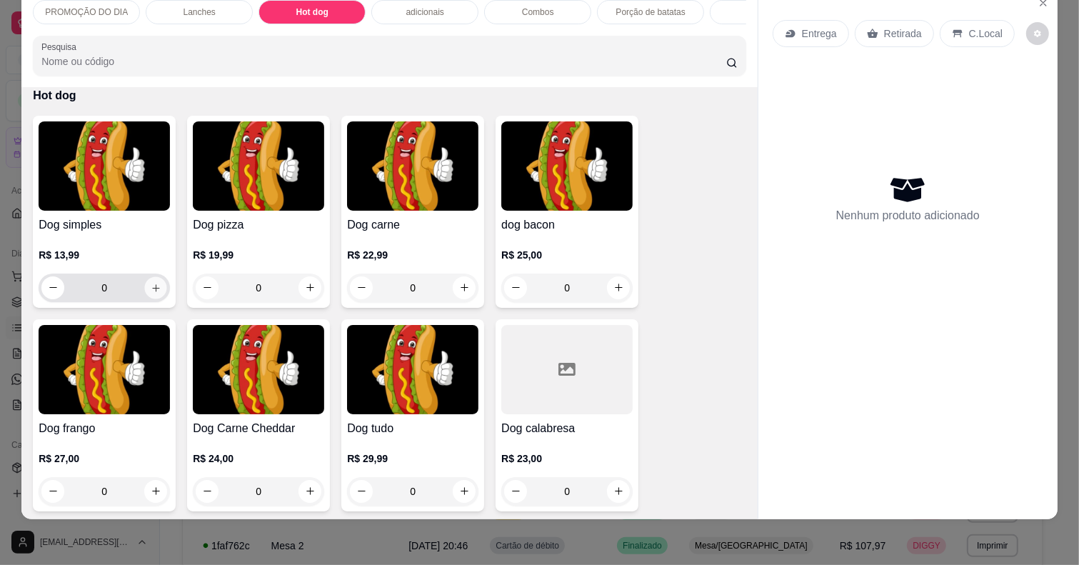
click at [145, 286] on button "increase-product-quantity" at bounding box center [156, 287] width 22 height 22
type input "1"
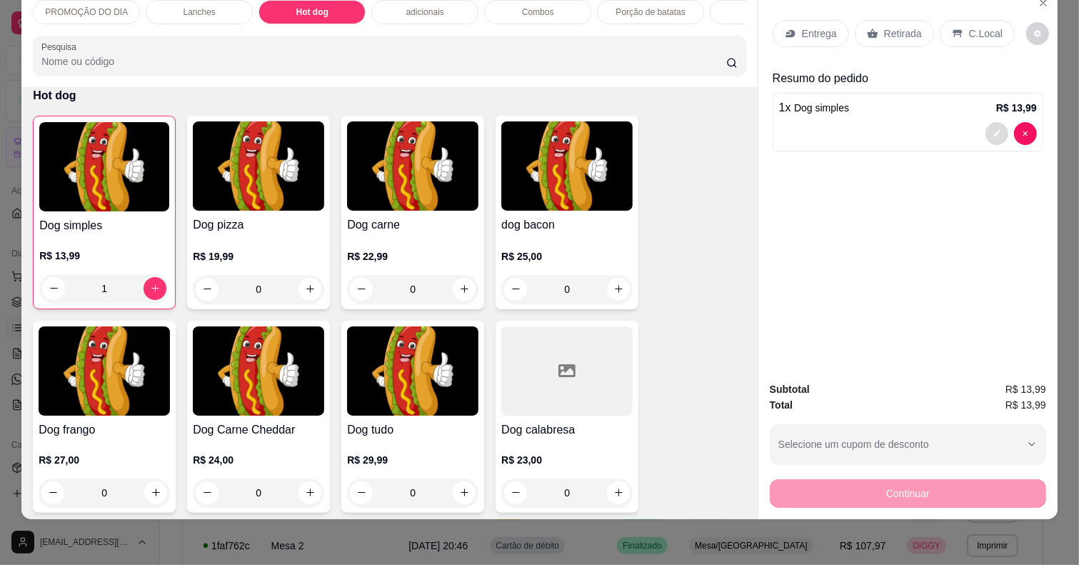
click at [993, 129] on icon "decrease-product-quantity" at bounding box center [997, 133] width 9 height 9
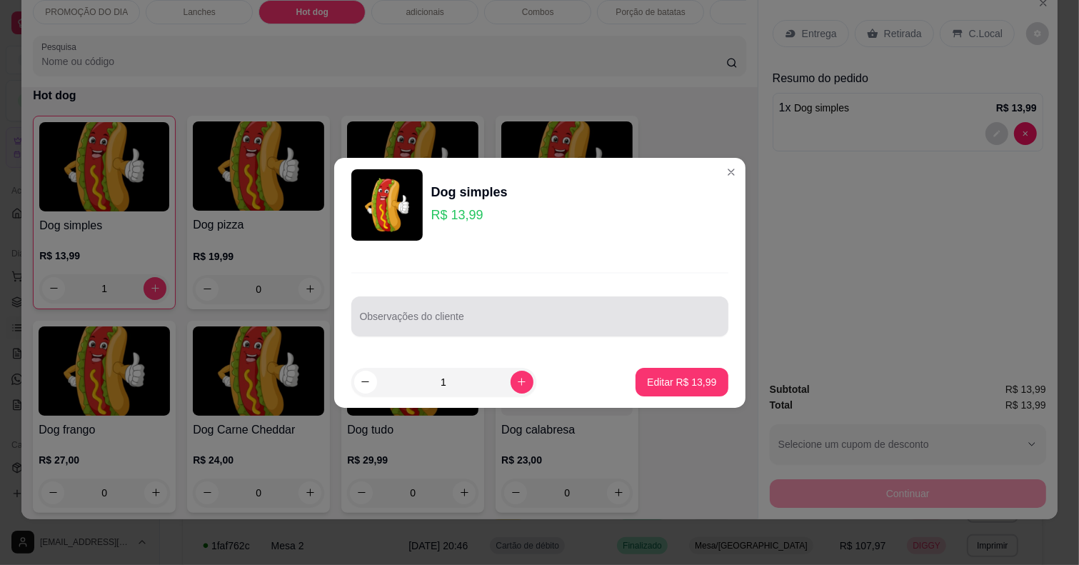
click at [523, 313] on div at bounding box center [540, 316] width 360 height 29
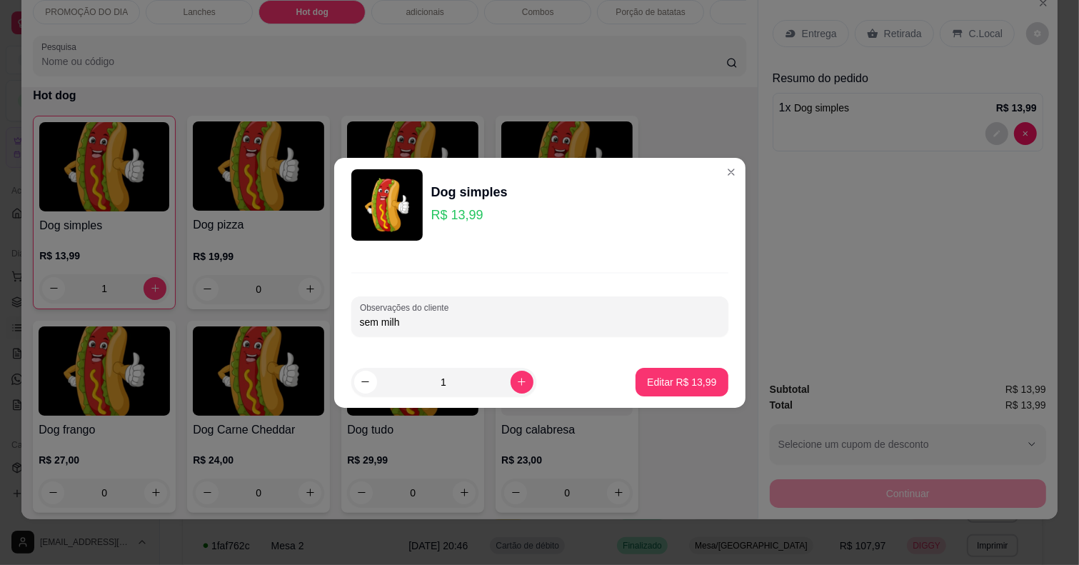
type input "sem milho"
click at [672, 375] on p "Editar R$ 13,99" at bounding box center [681, 382] width 69 height 14
type input "0"
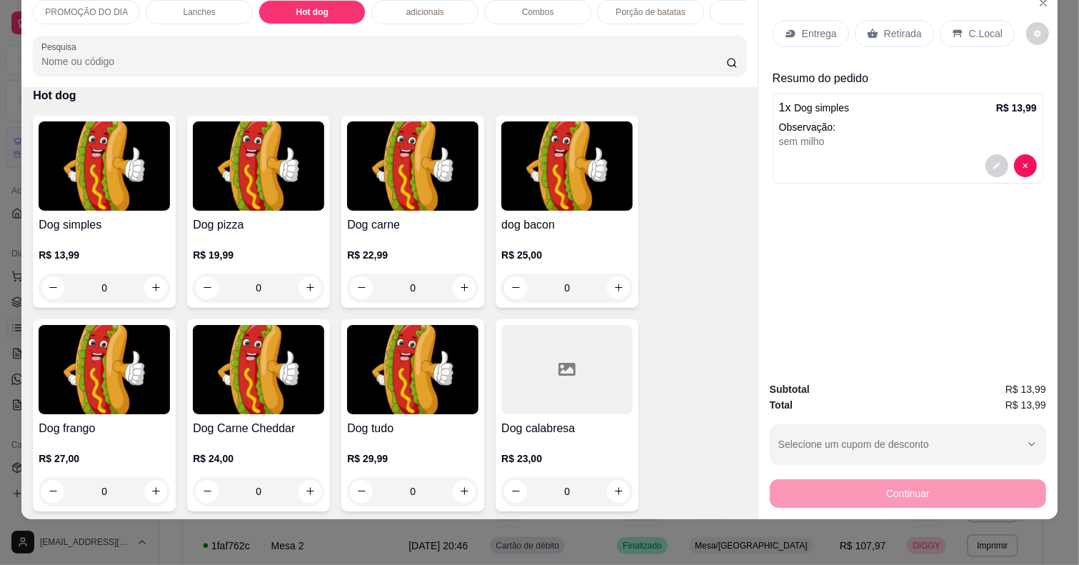
click at [822, 26] on p "Entrega" at bounding box center [819, 33] width 35 height 14
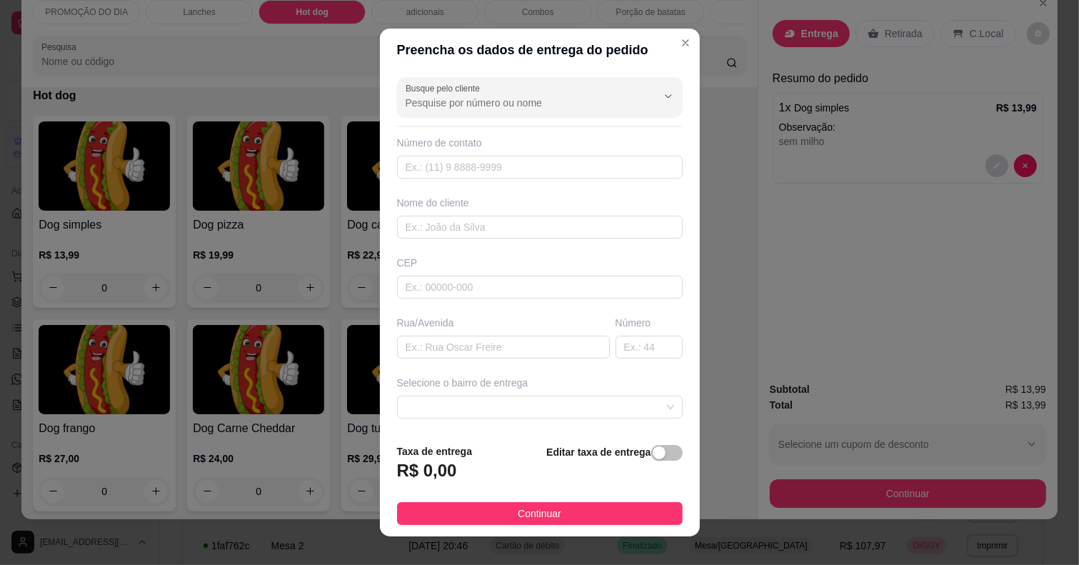
click at [436, 377] on div "Selecione o bairro de entrega" at bounding box center [540, 383] width 286 height 14
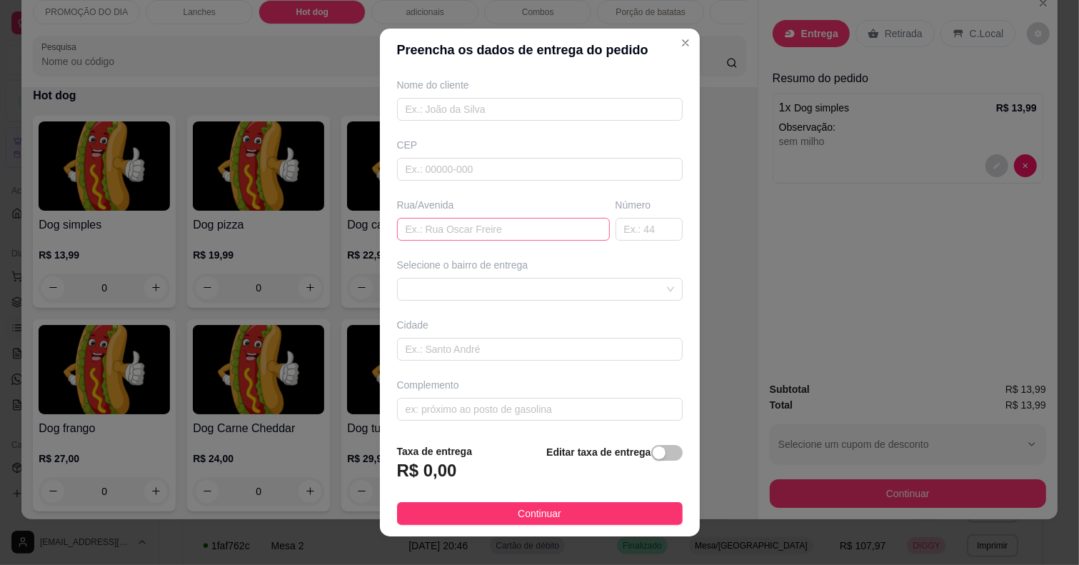
scroll to position [121, 0]
click at [473, 288] on span at bounding box center [540, 286] width 269 height 21
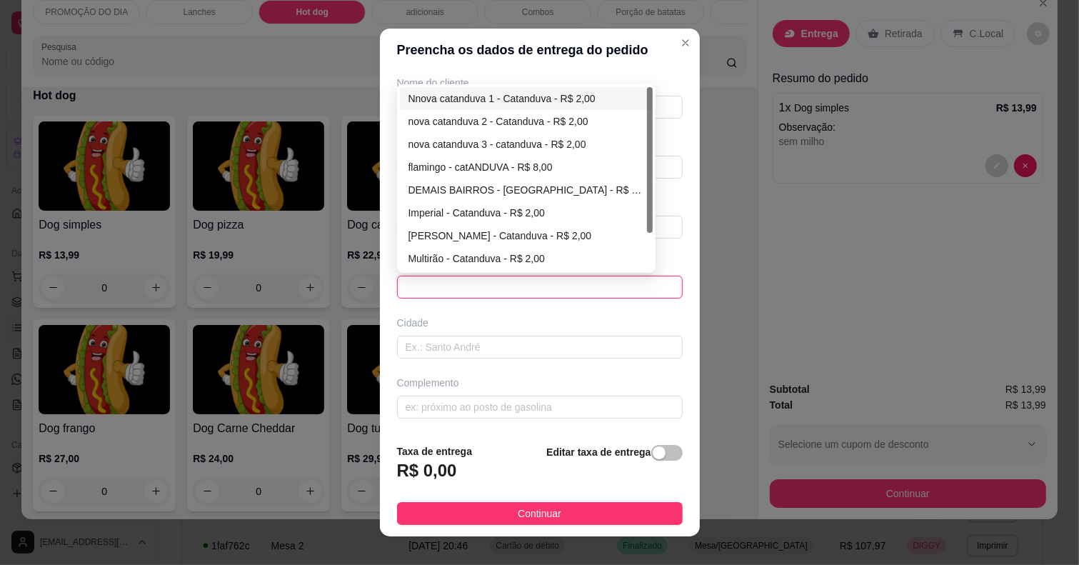
click at [491, 99] on div "Nnova catanduva 1 - Catanduva - R$ 2,00" at bounding box center [526, 99] width 236 height 16
type input "Catanduva"
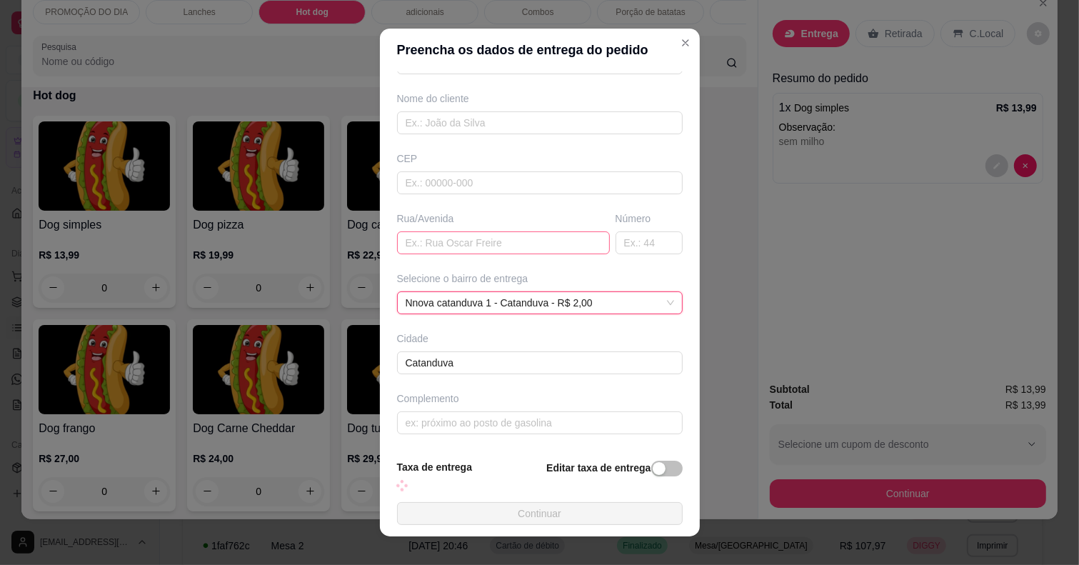
scroll to position [106, 0]
click at [441, 236] on input "text" at bounding box center [503, 242] width 213 height 23
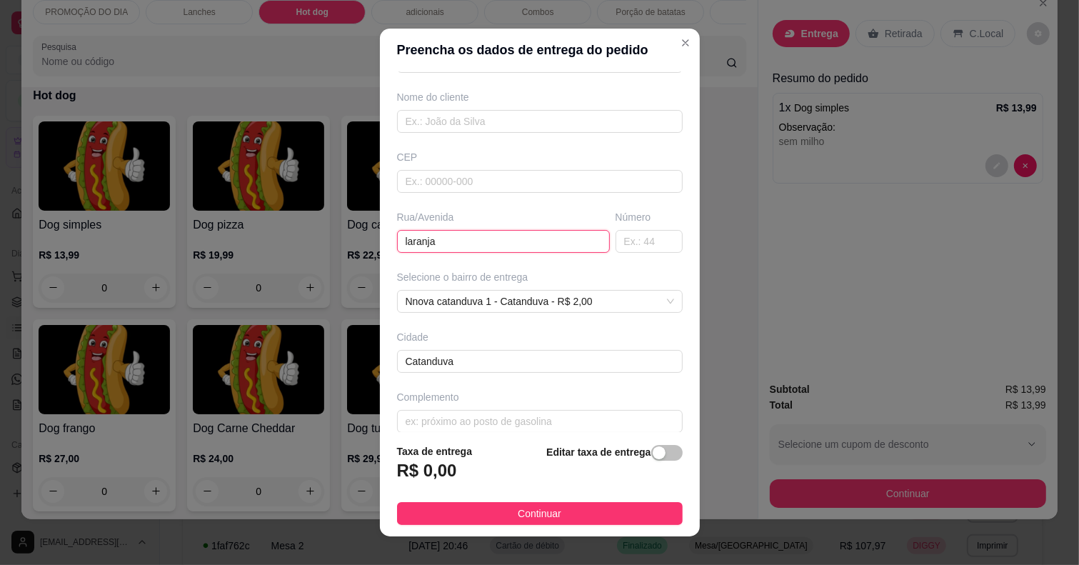
type input "laranja"
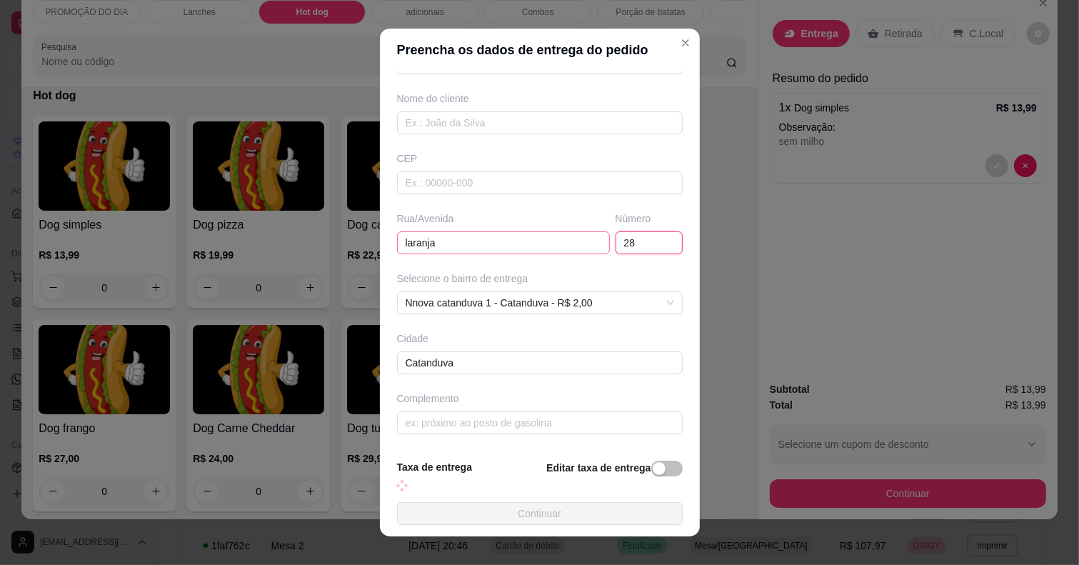
type input "289"
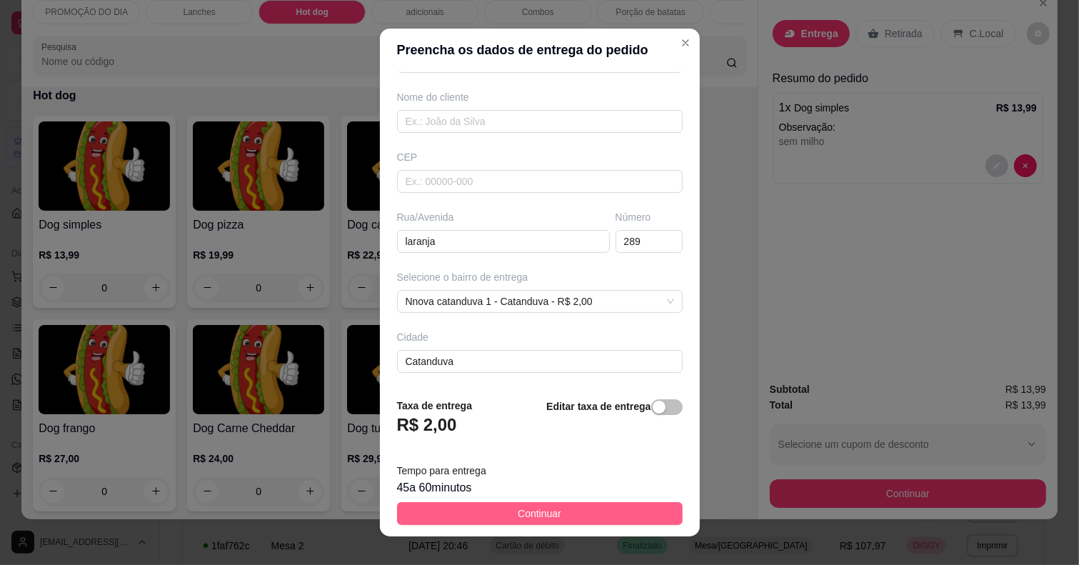
click at [496, 513] on button "Continuar" at bounding box center [540, 513] width 286 height 23
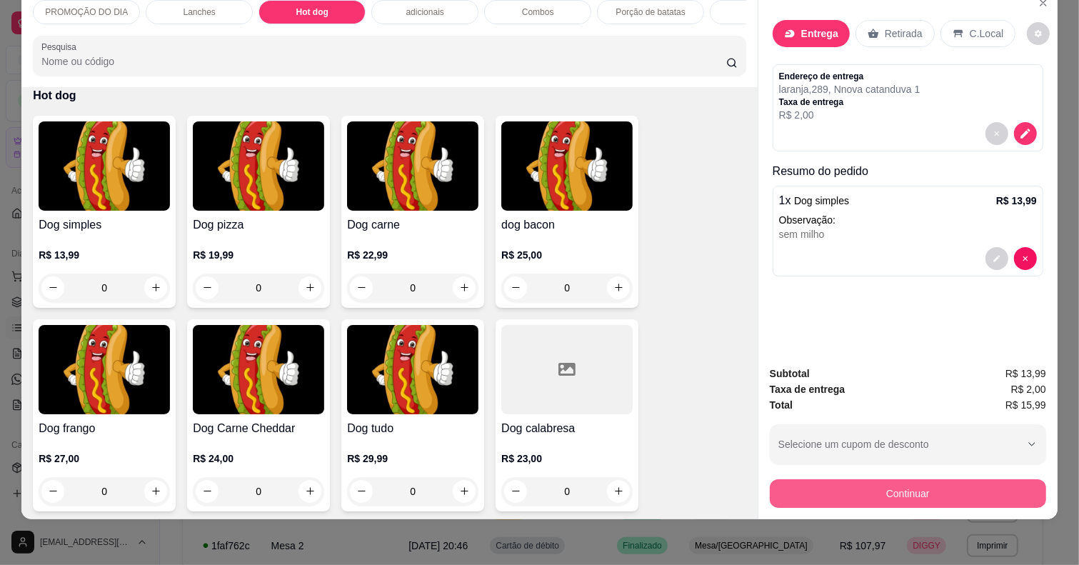
click at [770, 476] on div "Continuar" at bounding box center [908, 492] width 276 height 32
click at [843, 484] on button "Continuar" at bounding box center [908, 494] width 268 height 28
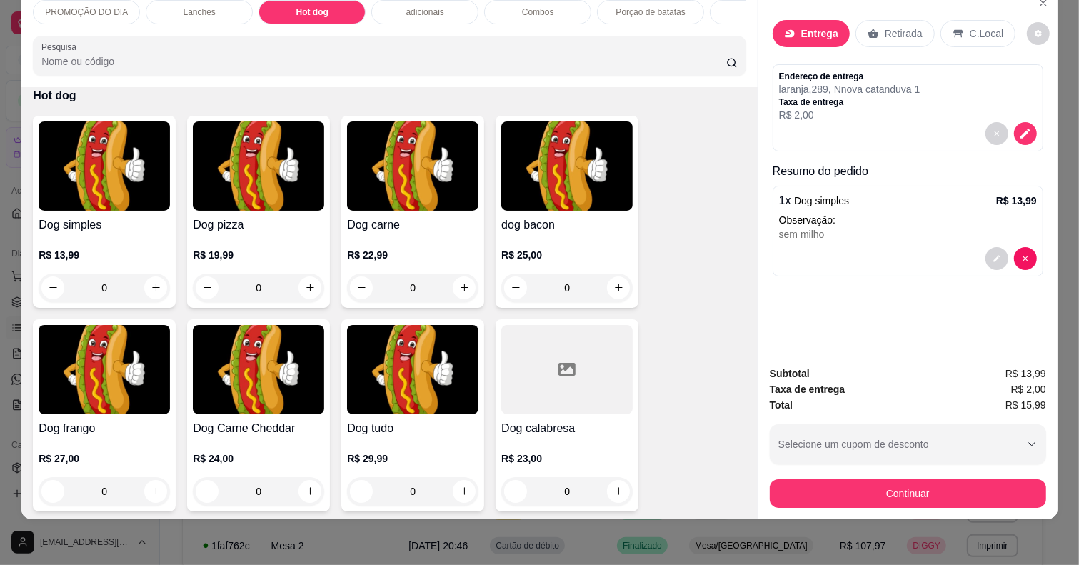
click at [448, 291] on icon at bounding box center [442, 283] width 19 height 19
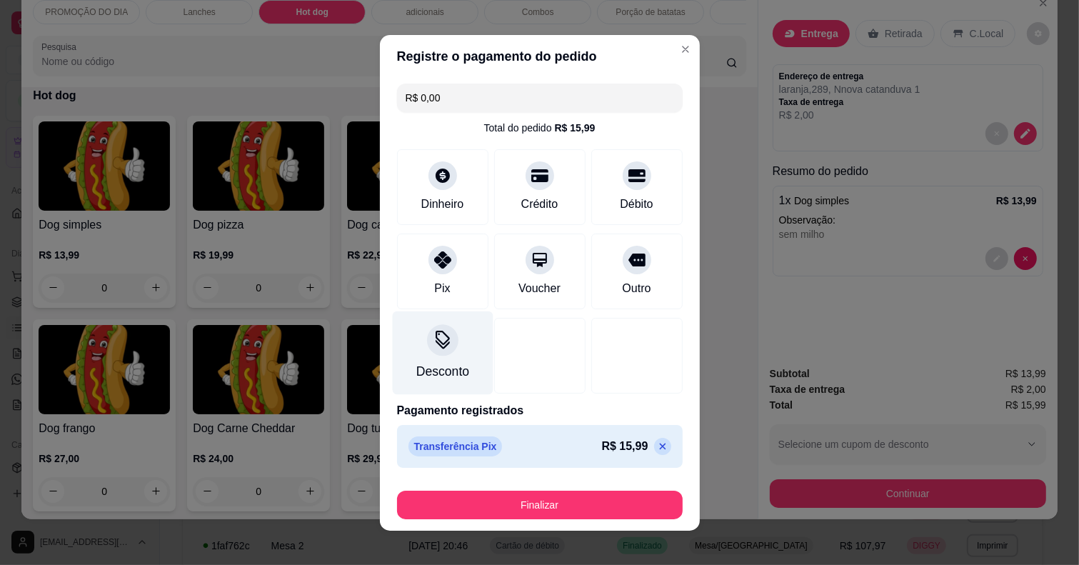
type input "R$ 0,00"
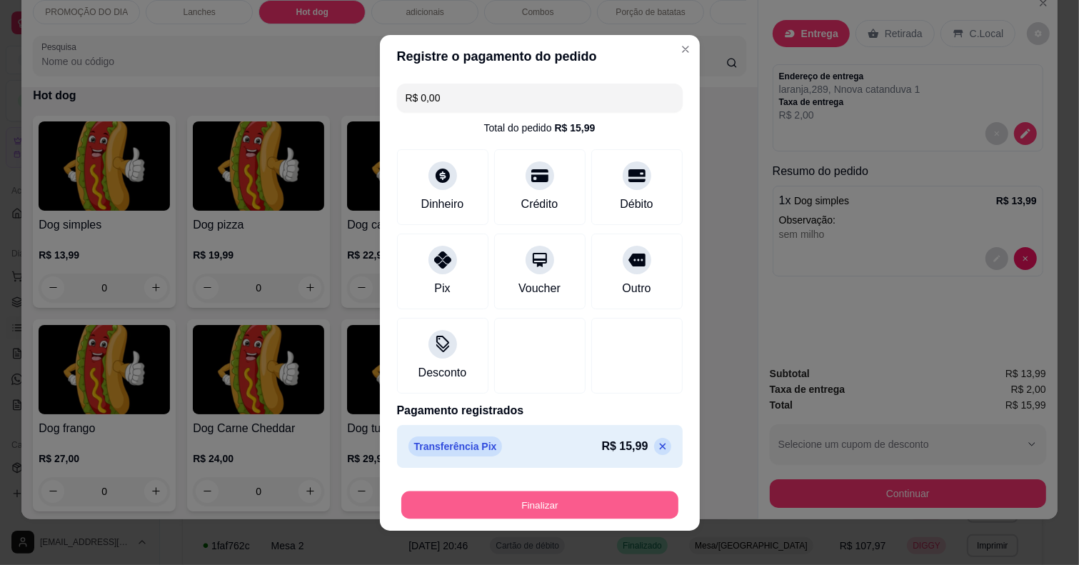
click at [504, 498] on button "Finalizar" at bounding box center [539, 505] width 277 height 28
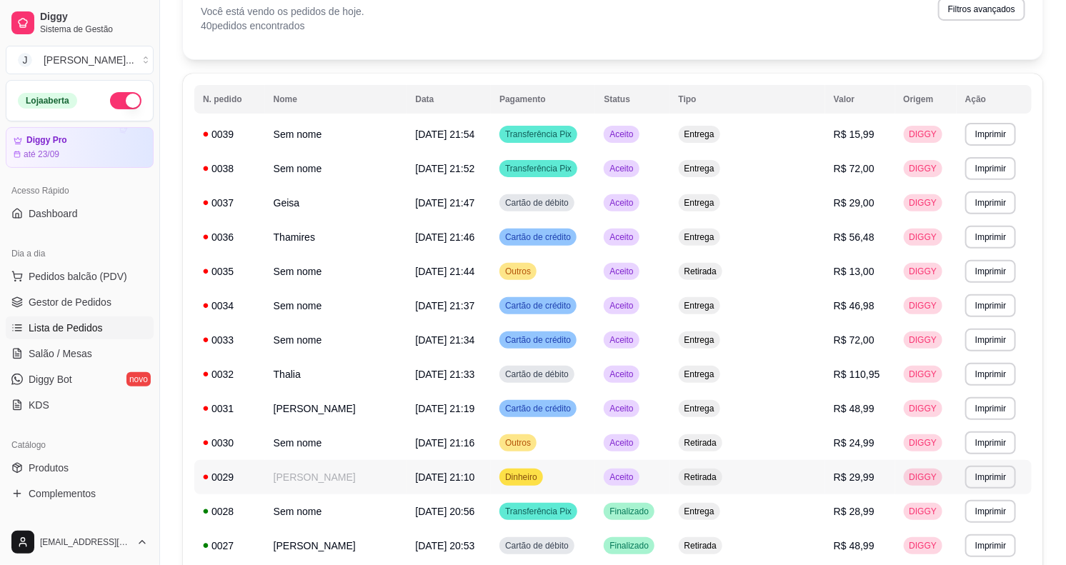
click at [669, 483] on td "Aceito" at bounding box center [632, 477] width 74 height 34
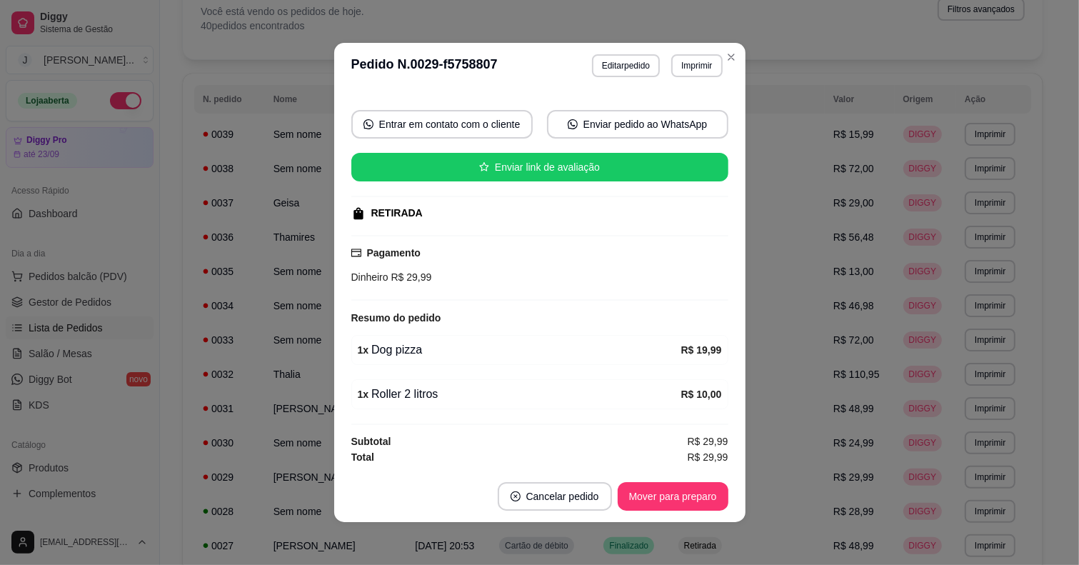
scroll to position [121, 0]
click at [627, 491] on button "Mover para preparo" at bounding box center [672, 497] width 107 height 28
click at [643, 493] on button "Mover para retirada disponível" at bounding box center [649, 496] width 158 height 29
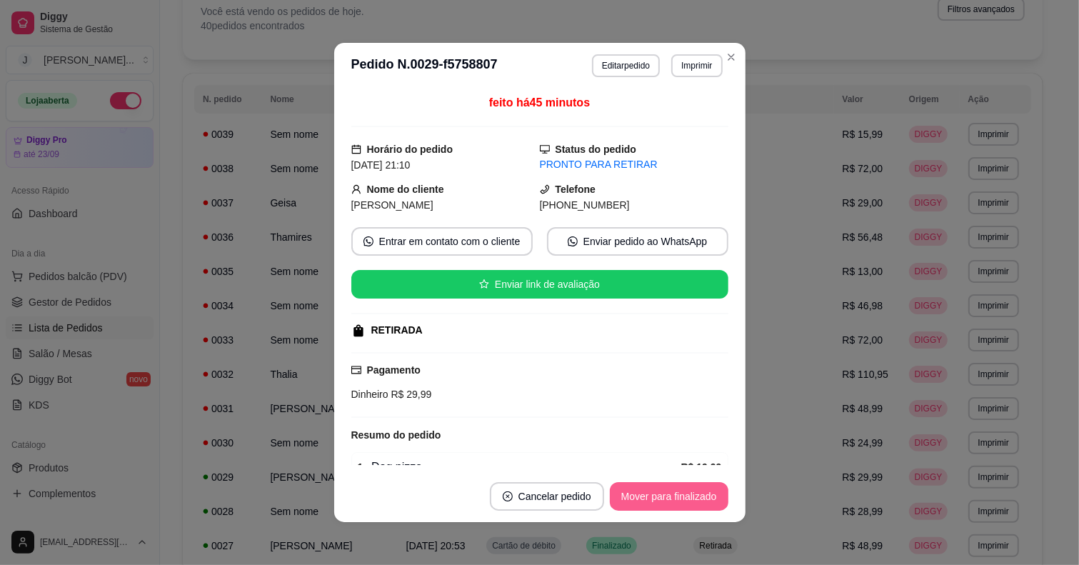
click at [636, 486] on button "Mover para finalizado" at bounding box center [669, 496] width 119 height 29
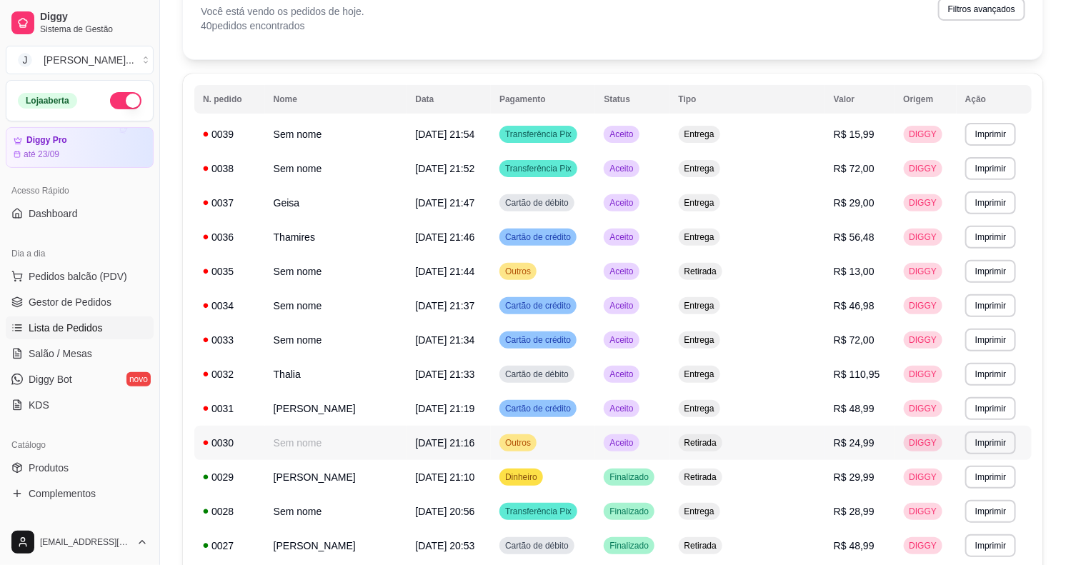
click at [669, 443] on td "Aceito" at bounding box center [632, 443] width 74 height 34
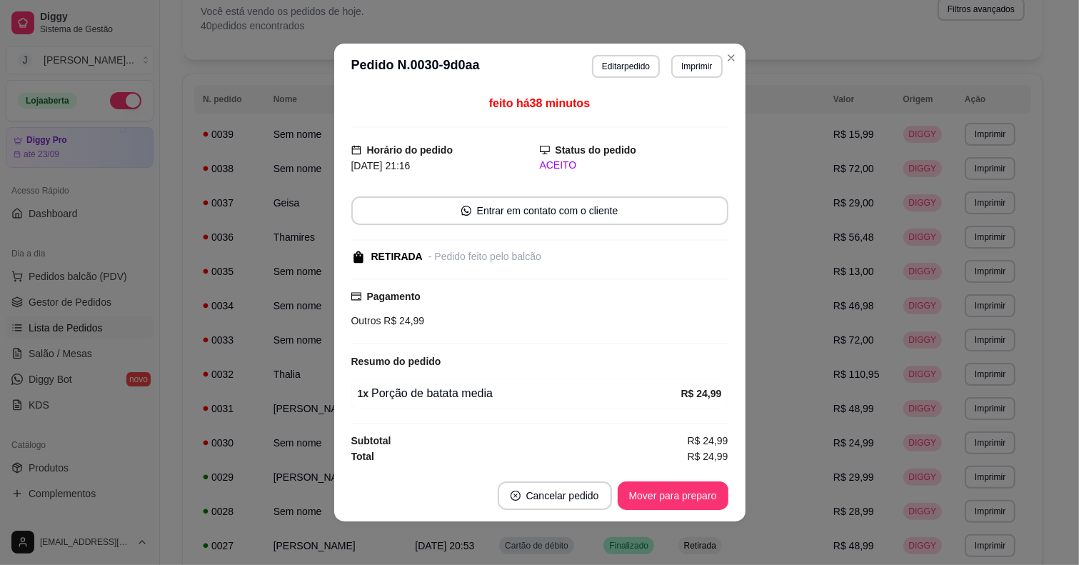
scroll to position [1, 0]
click at [650, 498] on button "Mover para preparo" at bounding box center [672, 496] width 107 height 28
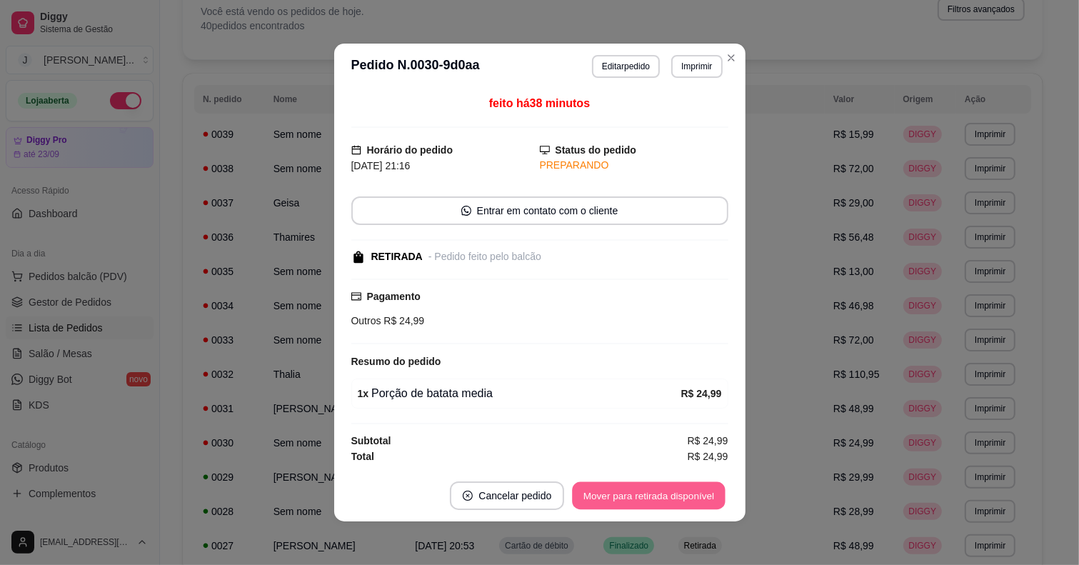
click at [650, 498] on button "Mover para retirada disponível" at bounding box center [649, 496] width 153 height 28
click at [650, 498] on button "Mover para finalizado" at bounding box center [668, 496] width 115 height 28
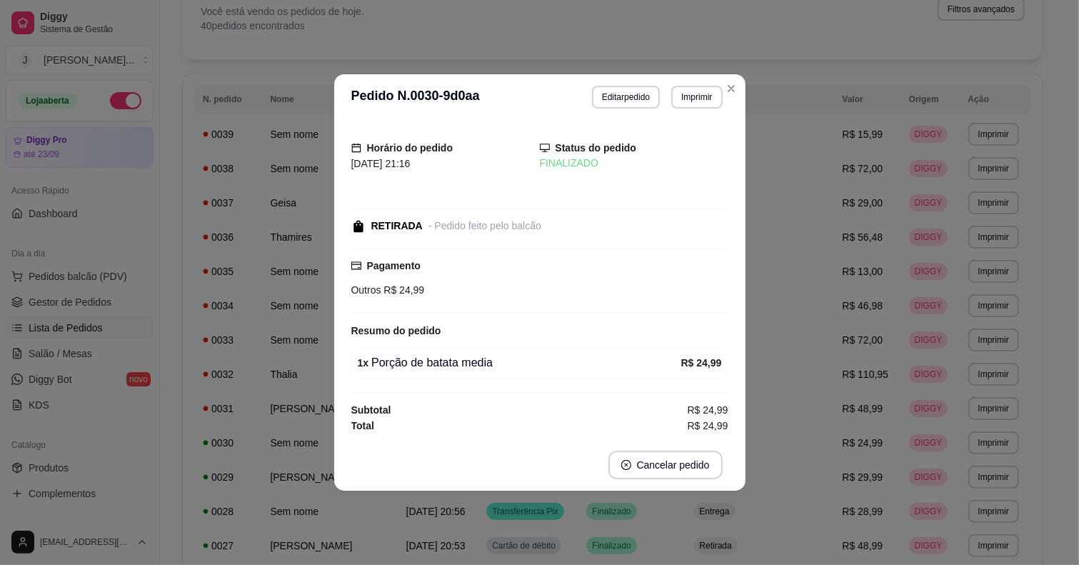
scroll to position [0, 0]
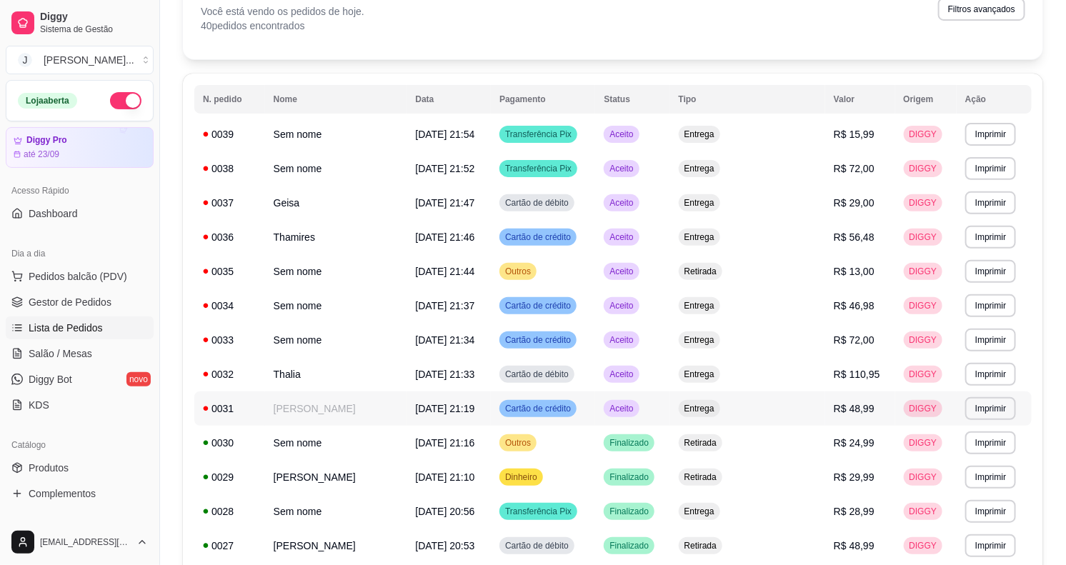
click at [669, 407] on td "Aceito" at bounding box center [632, 408] width 74 height 34
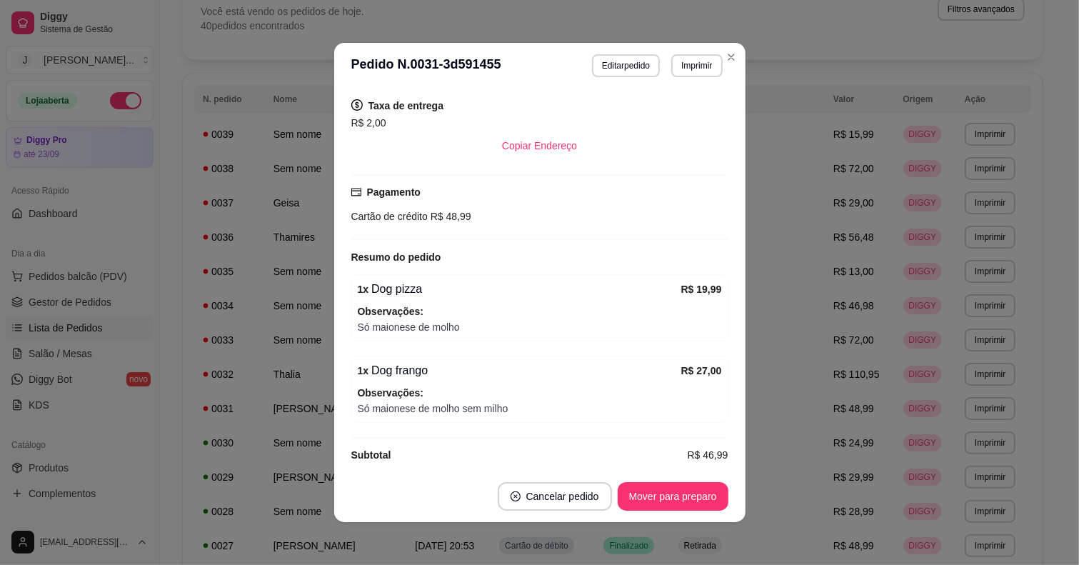
scroll to position [309, 0]
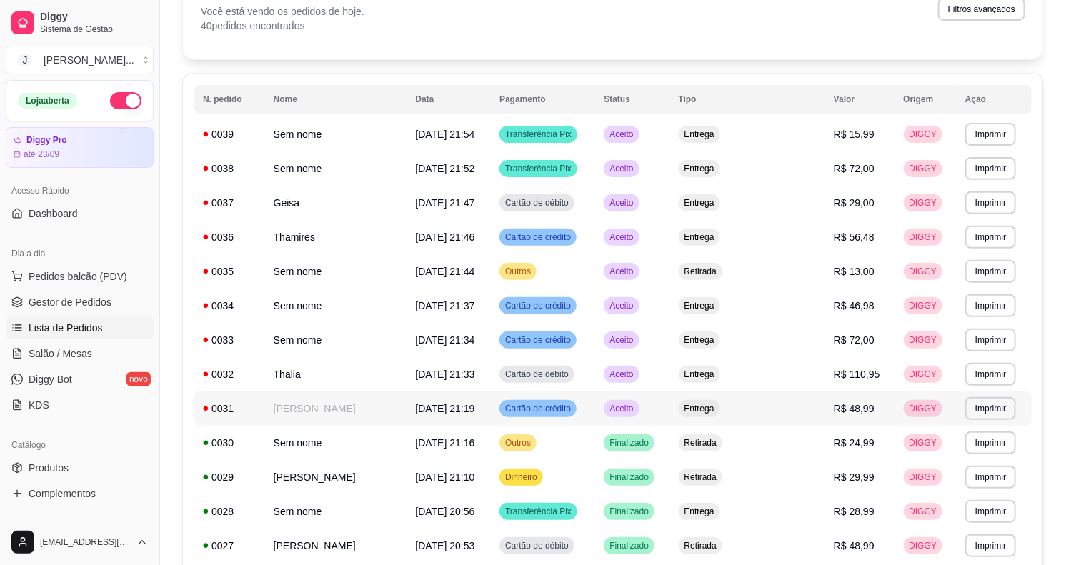
click at [636, 407] on span "Aceito" at bounding box center [620, 408] width 29 height 11
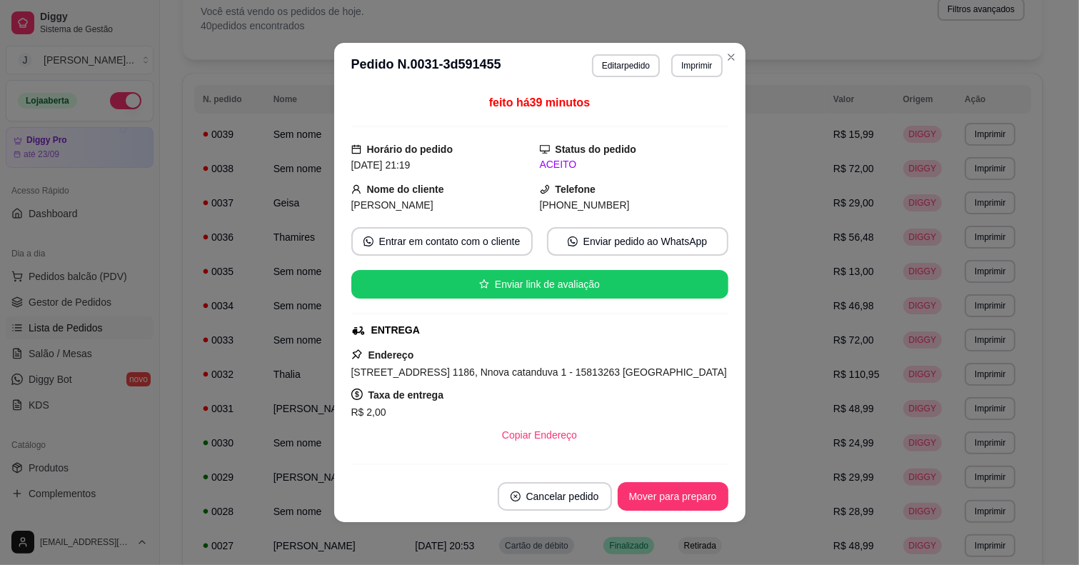
scroll to position [268, 0]
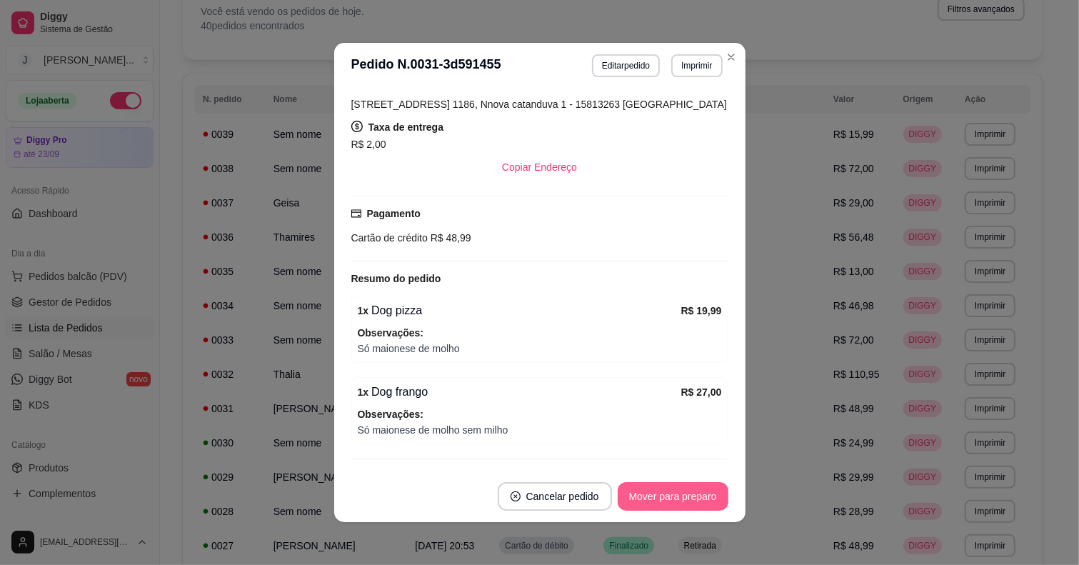
click at [652, 489] on button "Mover para preparo" at bounding box center [673, 496] width 111 height 29
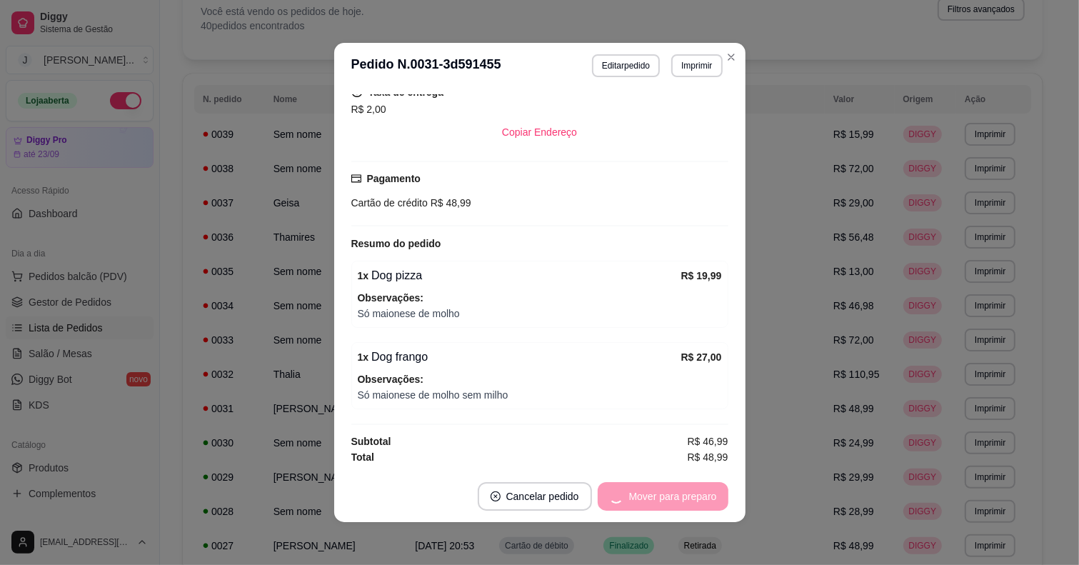
scroll to position [309, 0]
click at [643, 498] on div "Mover para preparo" at bounding box center [663, 496] width 131 height 29
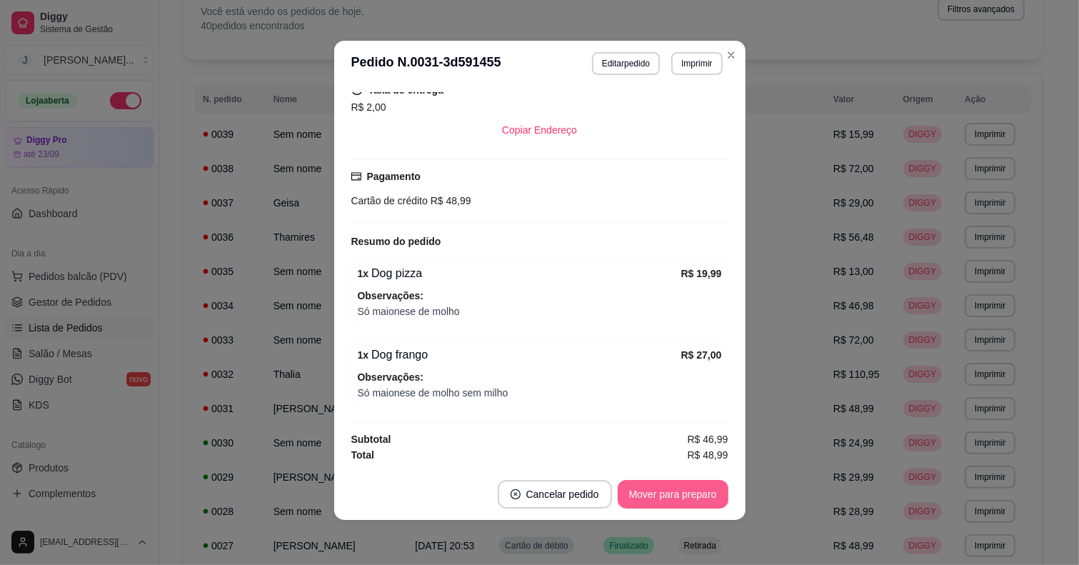
click at [650, 493] on button "Mover para preparo" at bounding box center [673, 494] width 111 height 29
click at [640, 488] on button "Mover para entrega" at bounding box center [673, 495] width 107 height 28
click at [655, 484] on button "Mover para finalizado" at bounding box center [669, 494] width 119 height 29
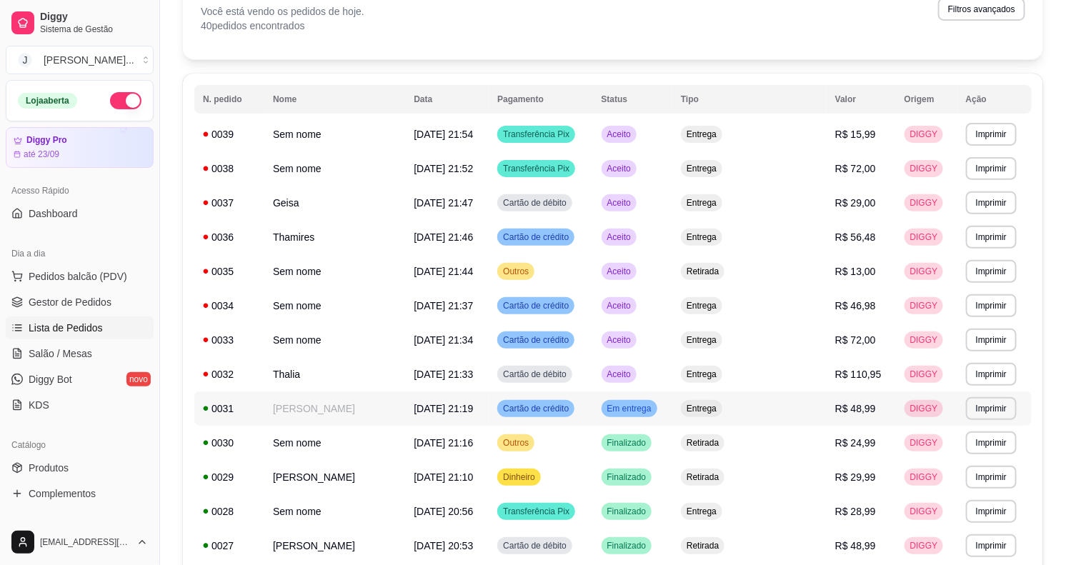
click at [654, 412] on span "Em entrega" at bounding box center [629, 408] width 50 height 11
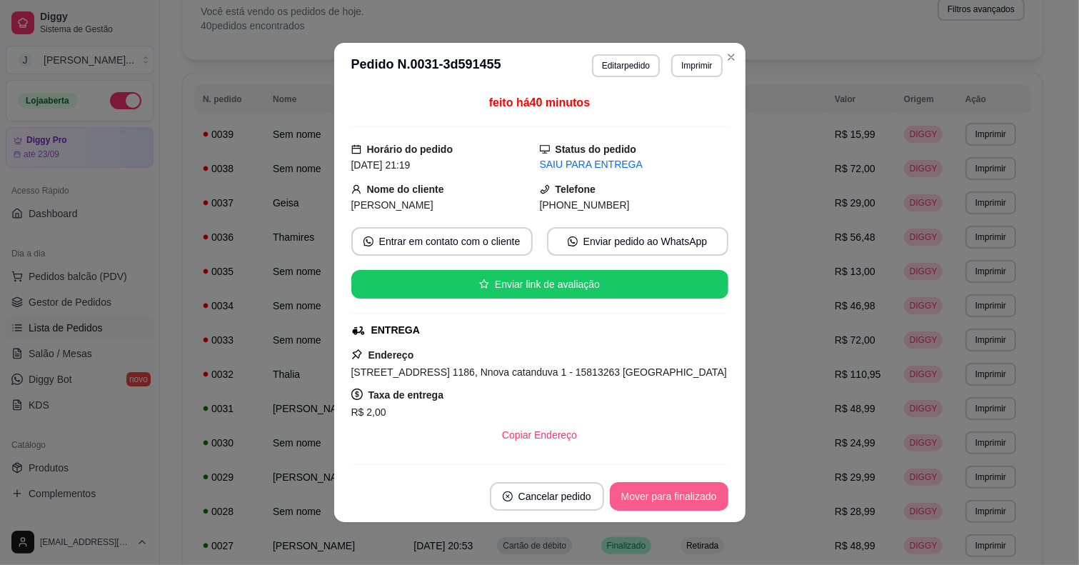
click at [651, 491] on button "Mover para finalizado" at bounding box center [669, 496] width 119 height 29
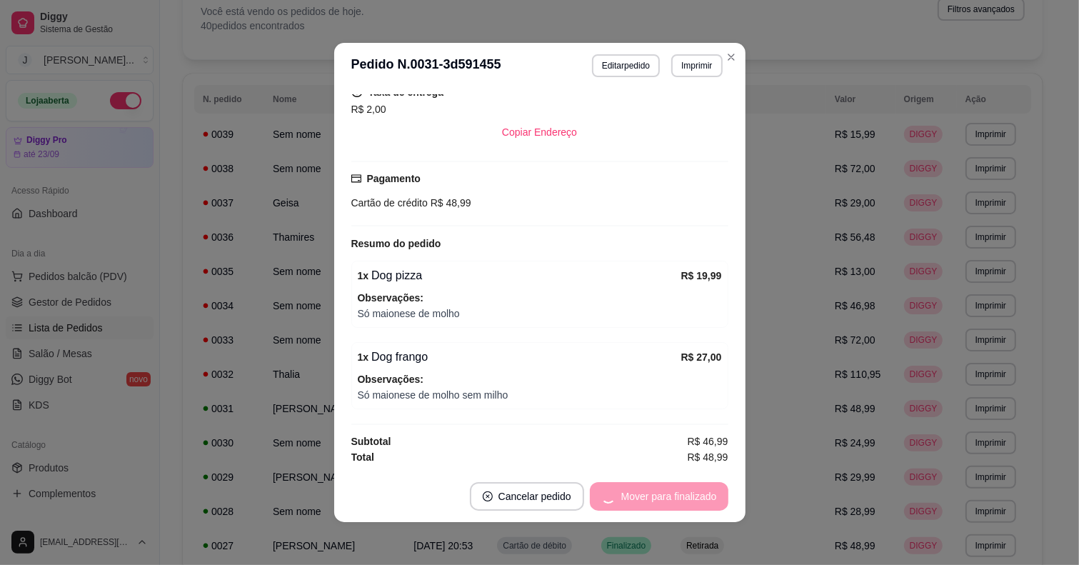
scroll to position [309, 0]
click at [686, 493] on button "Mover para finalizado" at bounding box center [669, 496] width 119 height 29
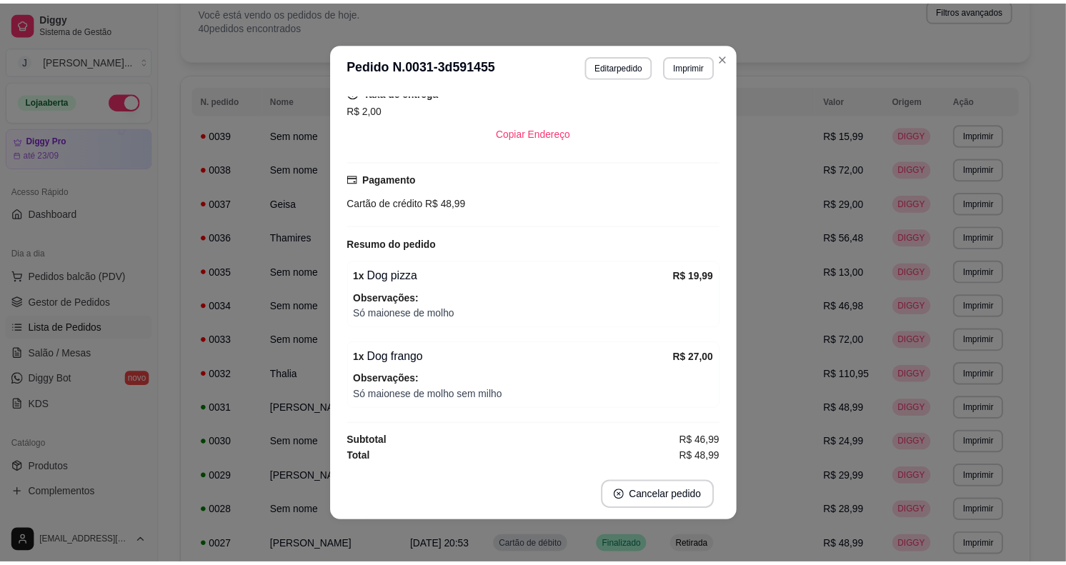
scroll to position [276, 0]
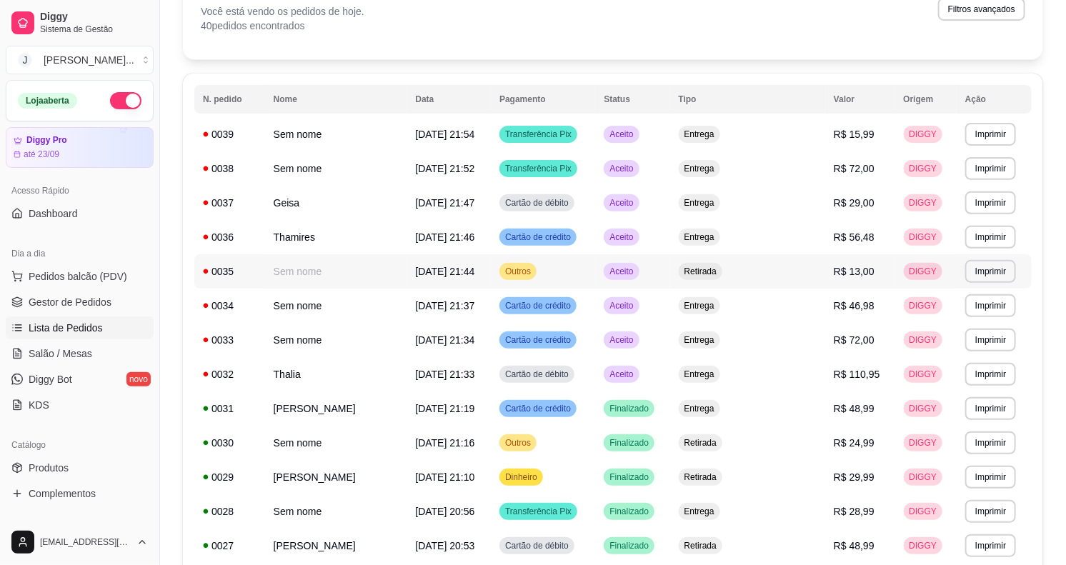
click at [782, 276] on td "Retirada" at bounding box center [747, 271] width 155 height 34
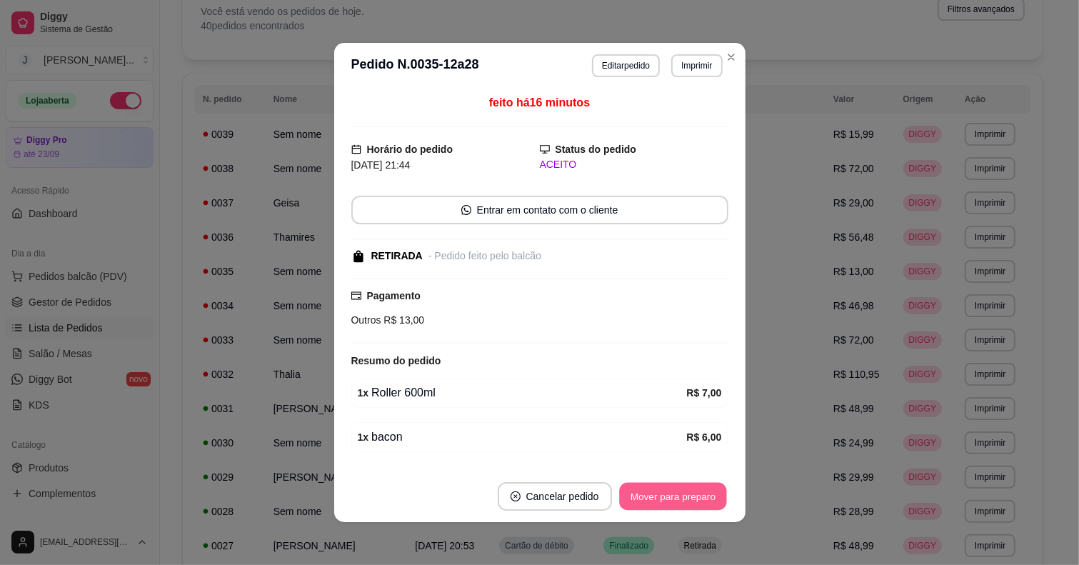
click at [695, 486] on button "Mover para preparo" at bounding box center [672, 497] width 107 height 28
click at [669, 500] on button "Mover para retirada disponível" at bounding box center [649, 496] width 158 height 29
click at [663, 484] on button "Mover para finalizado" at bounding box center [668, 497] width 115 height 28
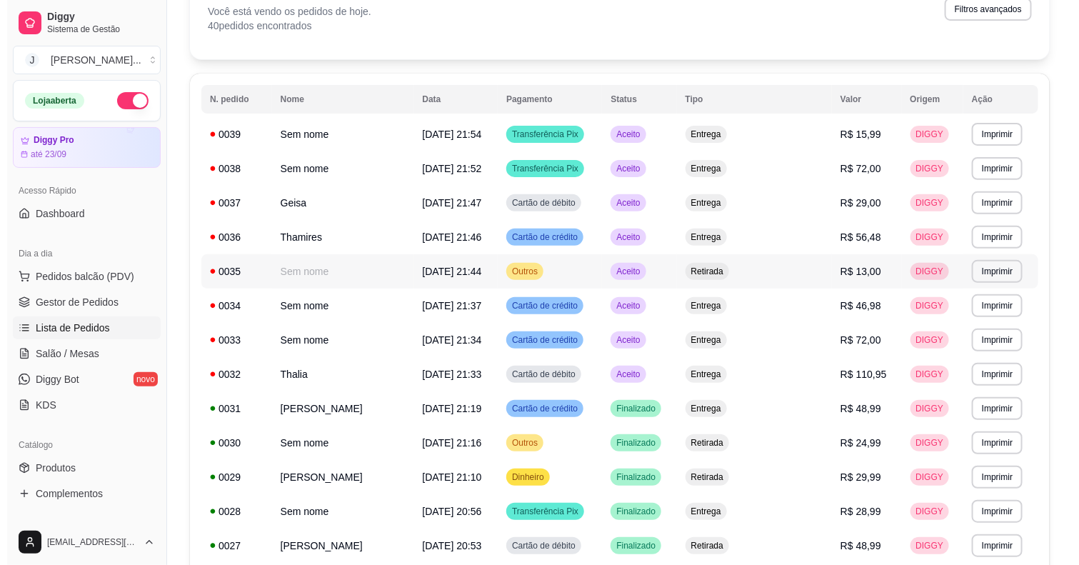
scroll to position [179, 0]
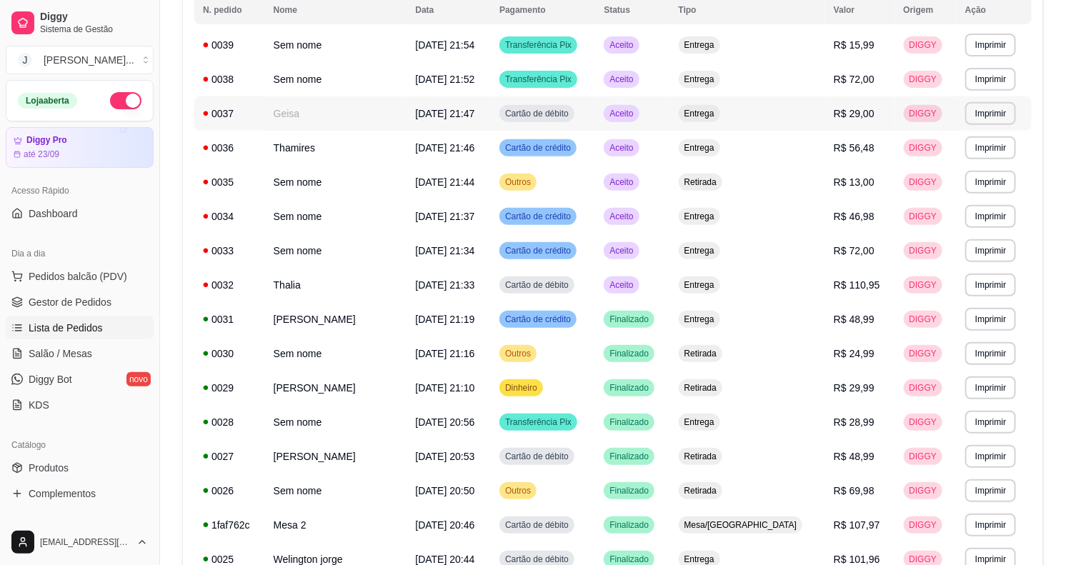
click at [669, 112] on td "Aceito" at bounding box center [632, 113] width 74 height 34
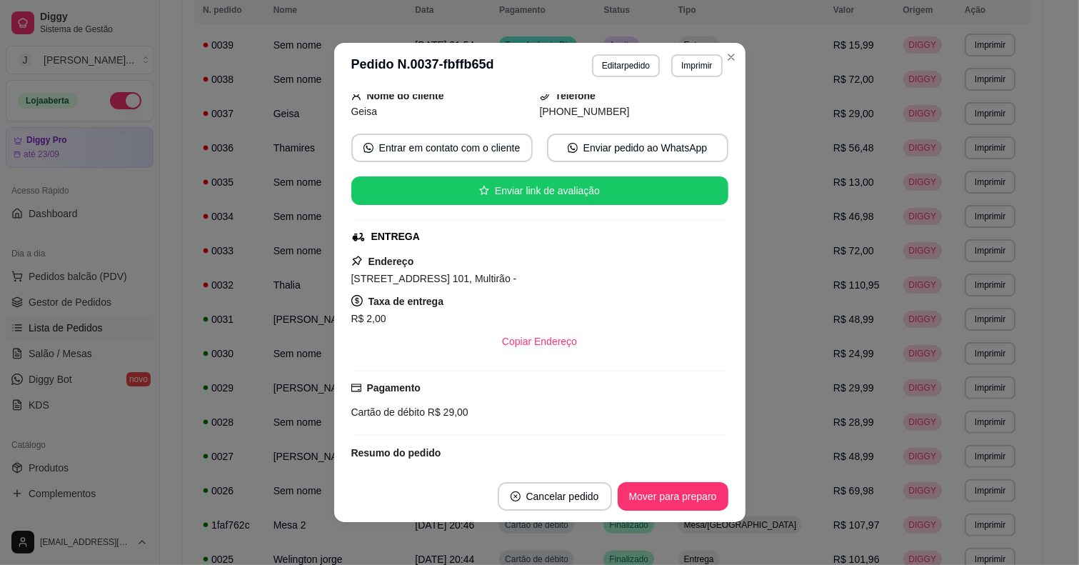
scroll to position [189, 0]
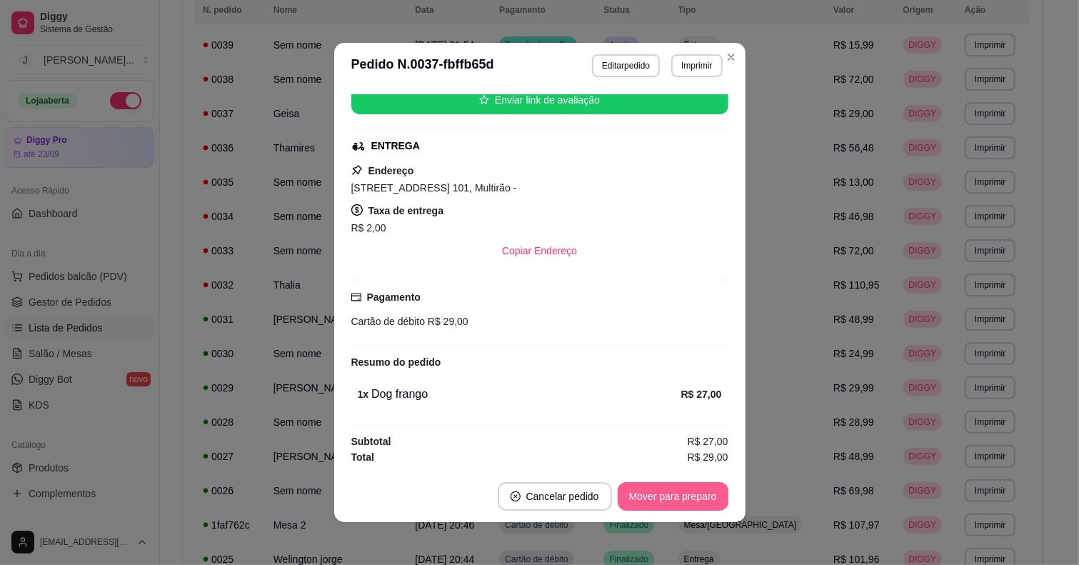
click at [686, 500] on button "Mover para preparo" at bounding box center [673, 496] width 111 height 29
click at [680, 494] on div "Mover para preparo" at bounding box center [663, 496] width 131 height 29
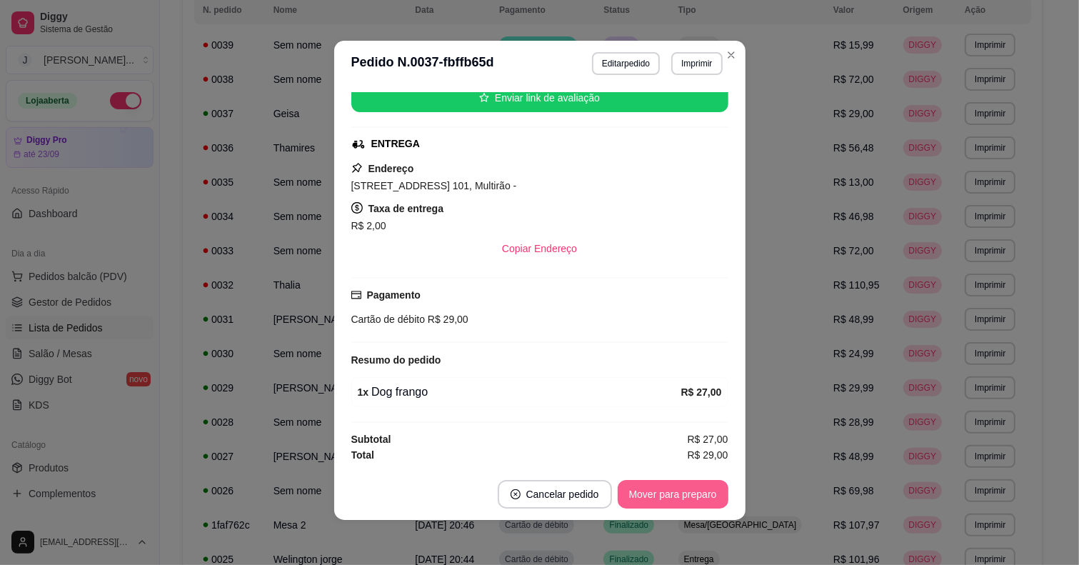
click at [628, 484] on button "Mover para preparo" at bounding box center [673, 494] width 111 height 29
click at [662, 491] on button "Mover para entrega" at bounding box center [673, 495] width 107 height 28
click at [698, 493] on button "Mover para finalizado" at bounding box center [669, 494] width 119 height 29
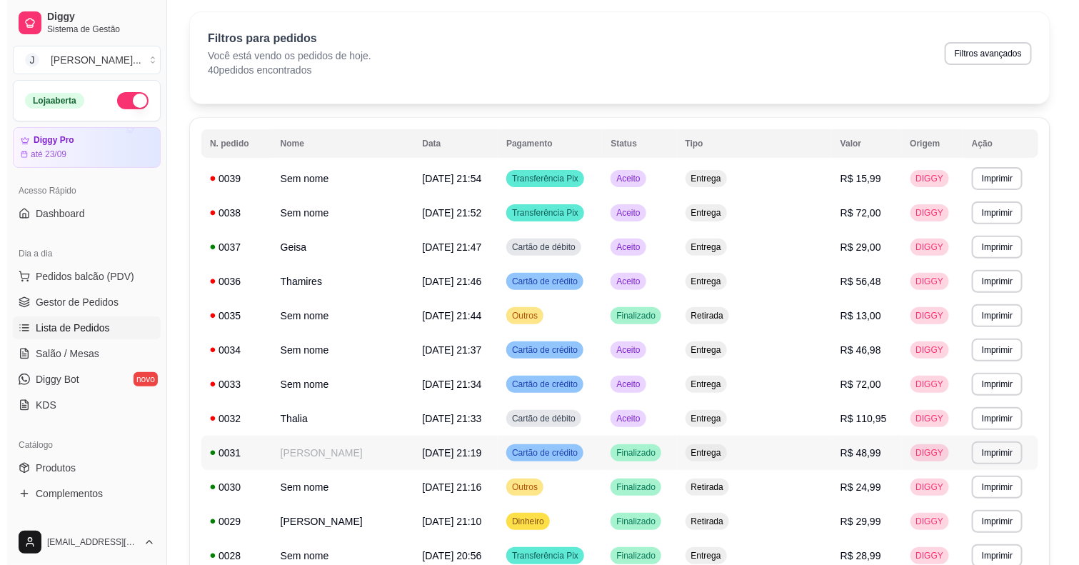
scroll to position [89, 0]
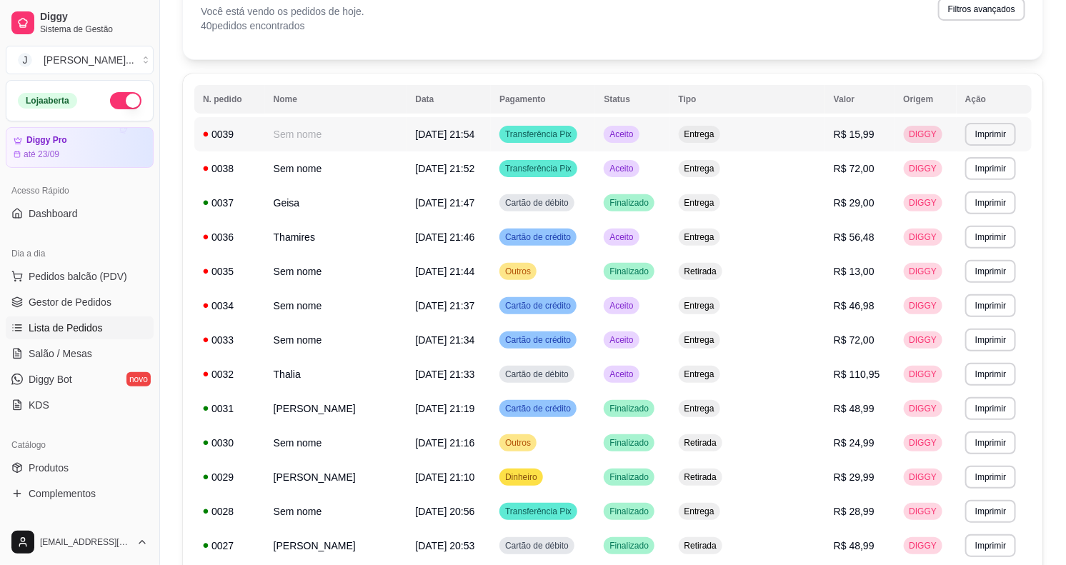
click at [669, 134] on td "Aceito" at bounding box center [632, 134] width 74 height 34
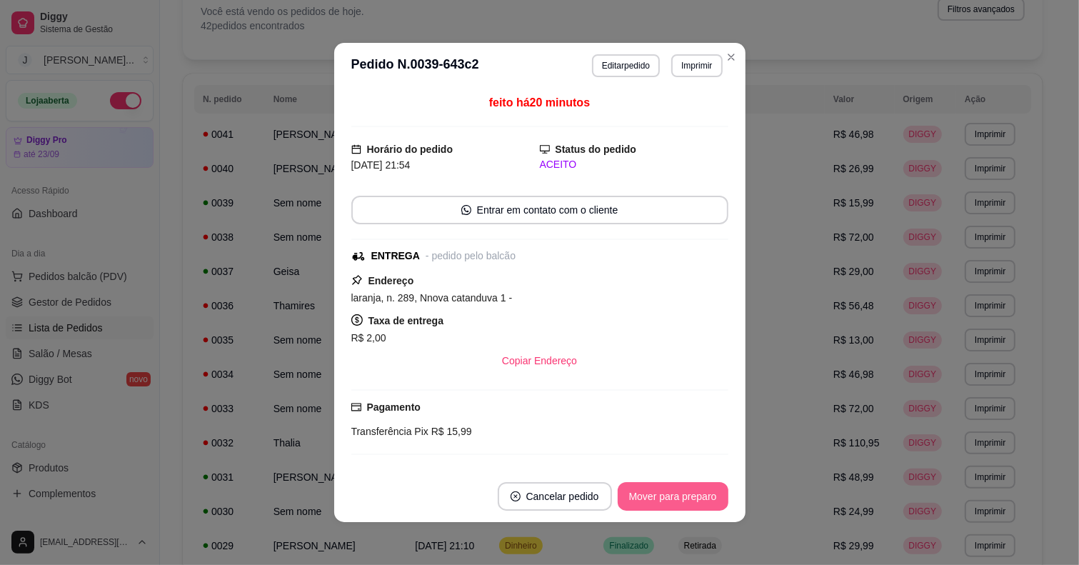
click at [702, 487] on button "Mover para preparo" at bounding box center [673, 496] width 111 height 29
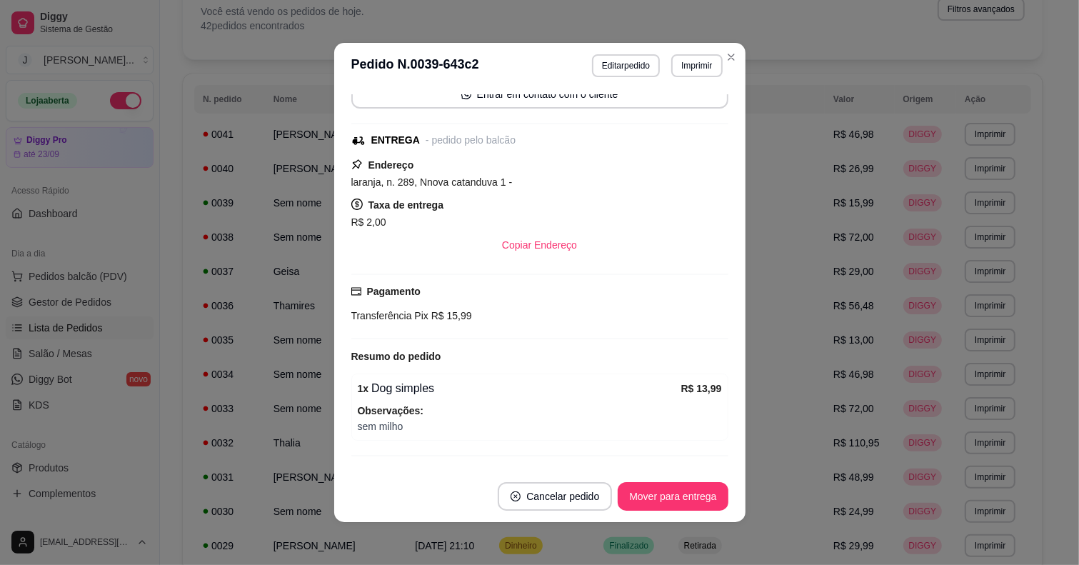
scroll to position [151, 0]
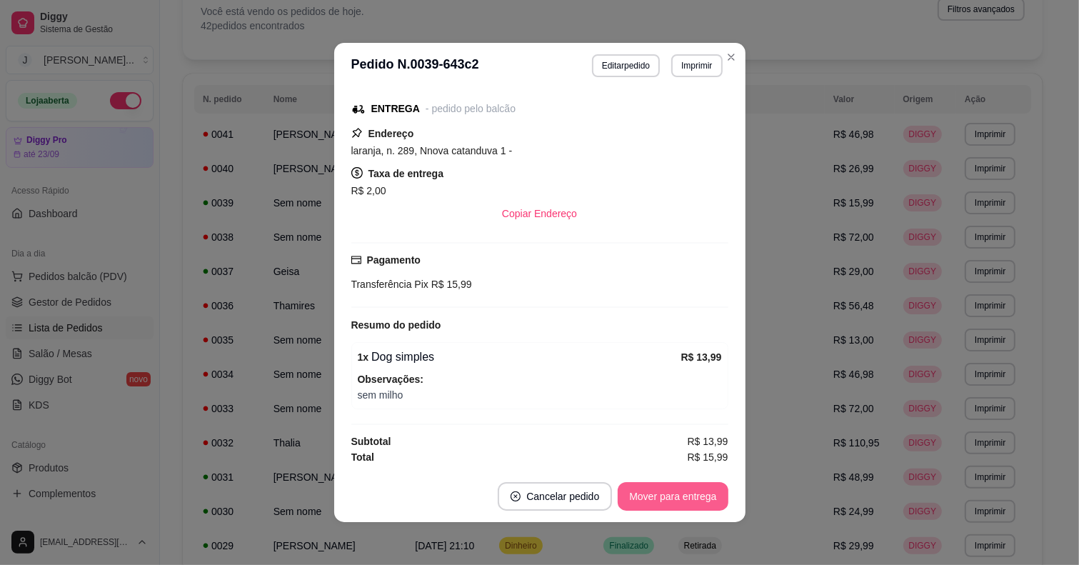
click at [641, 504] on button "Mover para entrega" at bounding box center [673, 496] width 110 height 29
click at [658, 490] on button "Mover para finalizado" at bounding box center [669, 496] width 119 height 29
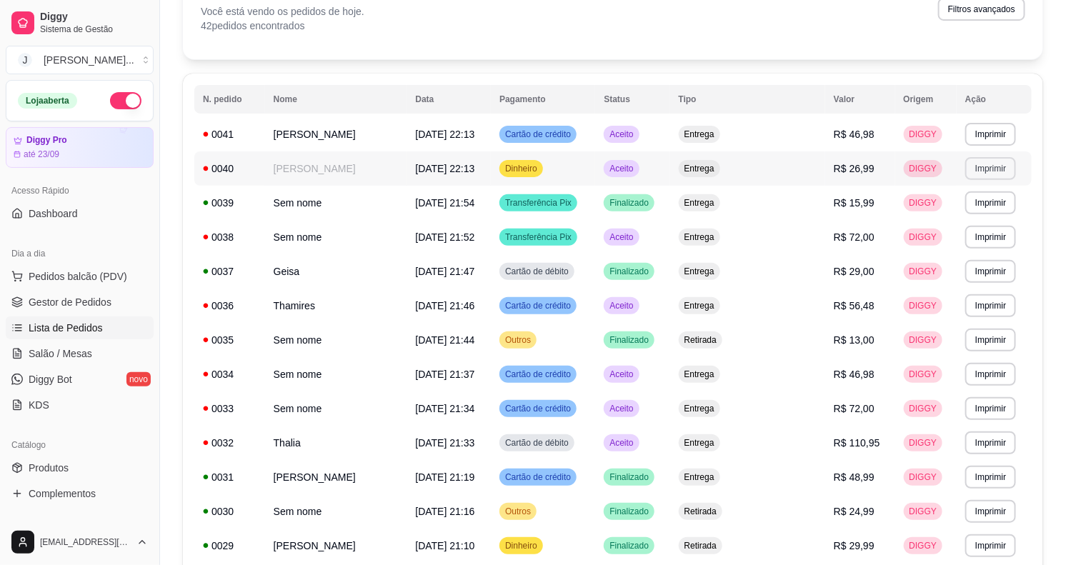
click at [965, 169] on button "Imprimir" at bounding box center [990, 168] width 51 height 23
click at [955, 225] on button "Impressora" at bounding box center [958, 219] width 100 height 22
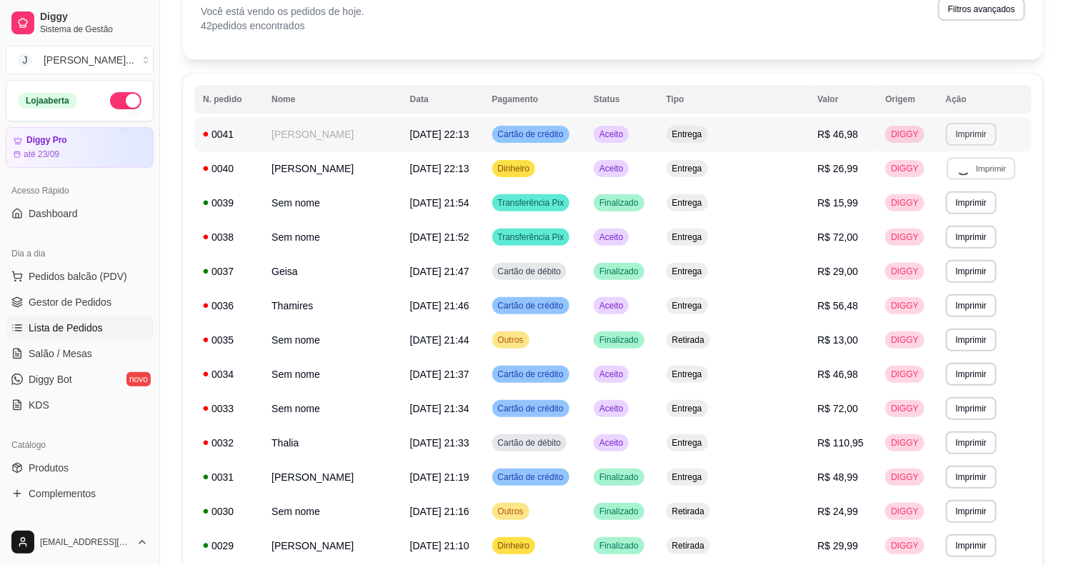
click at [976, 136] on button "Imprimir" at bounding box center [971, 134] width 51 height 23
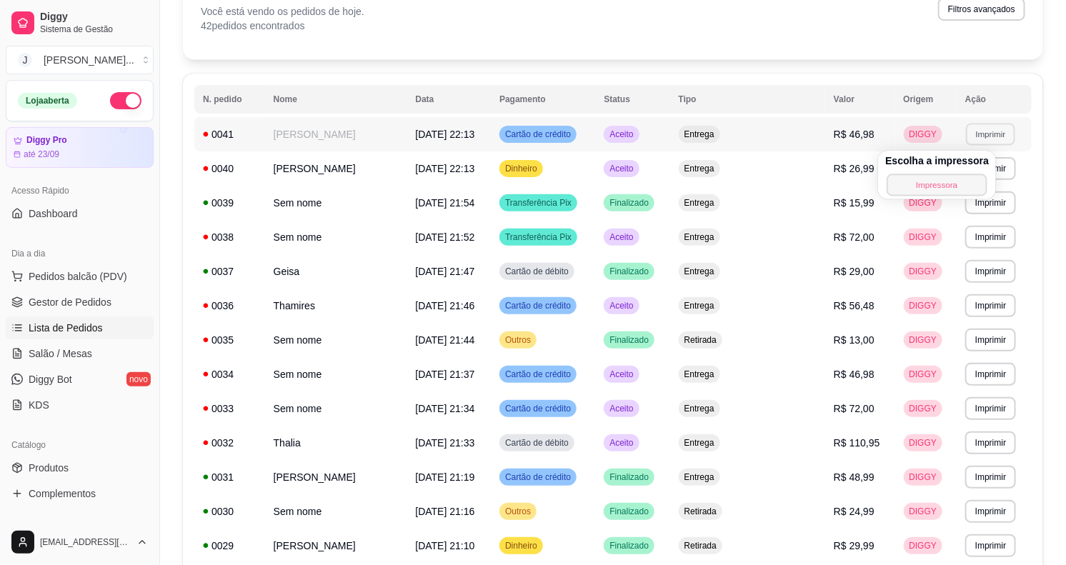
click at [959, 184] on button "Impressora" at bounding box center [937, 185] width 100 height 22
click at [669, 440] on td "Aceito" at bounding box center [632, 443] width 74 height 34
click at [666, 440] on td "Aceito" at bounding box center [632, 443] width 74 height 34
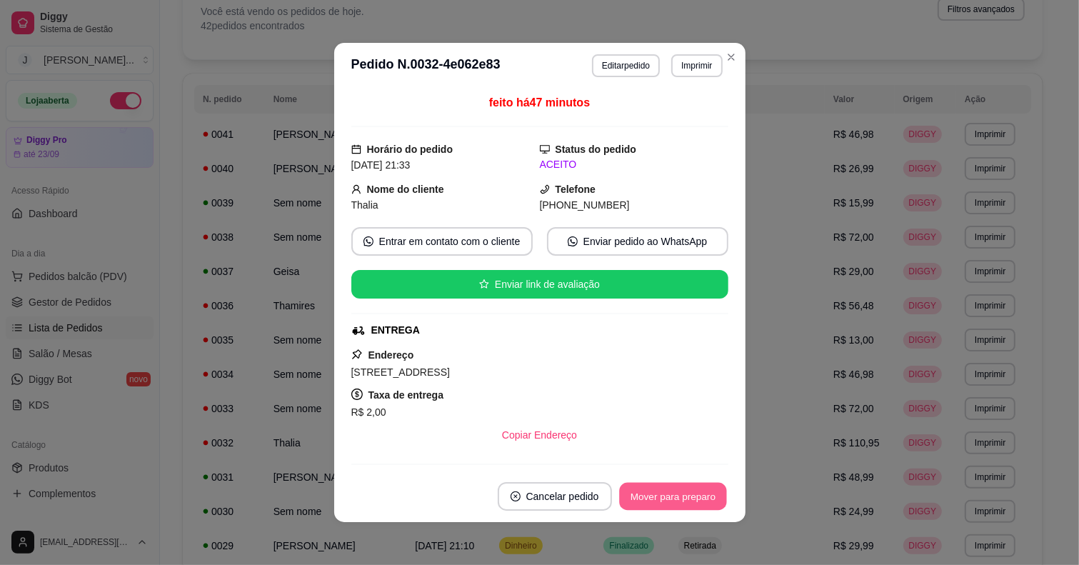
click at [666, 496] on button "Mover para preparo" at bounding box center [672, 497] width 107 height 28
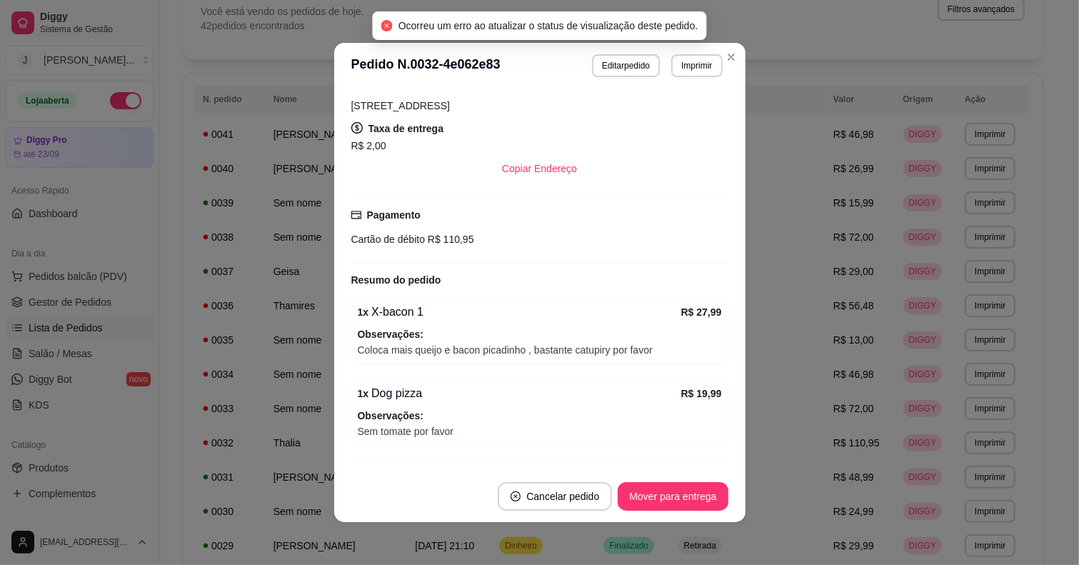
scroll to position [268, 0]
click at [665, 497] on button "Mover para entrega" at bounding box center [673, 497] width 107 height 28
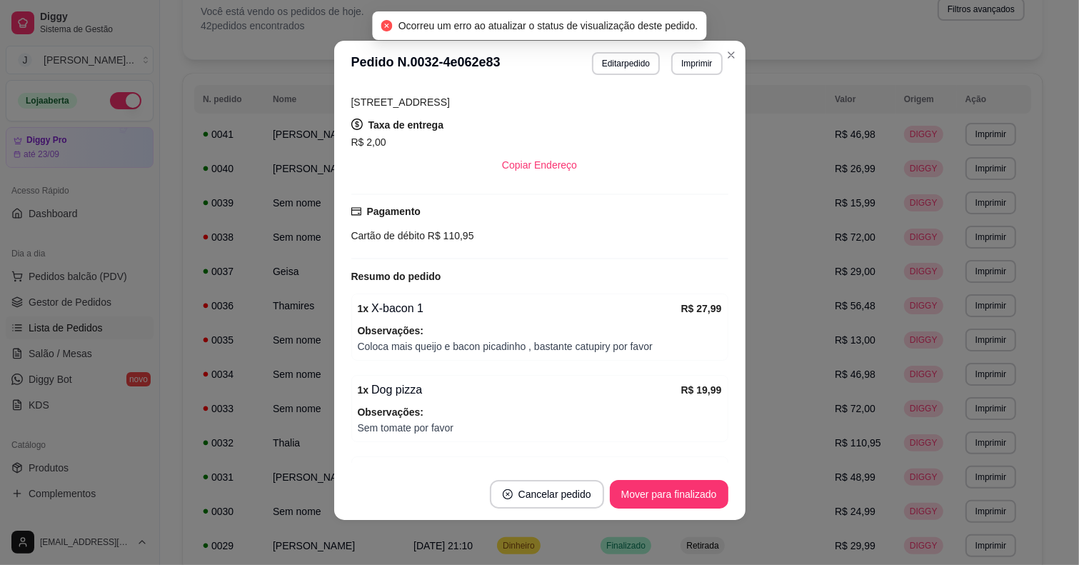
click at [673, 496] on button "Mover para finalizado" at bounding box center [669, 494] width 119 height 29
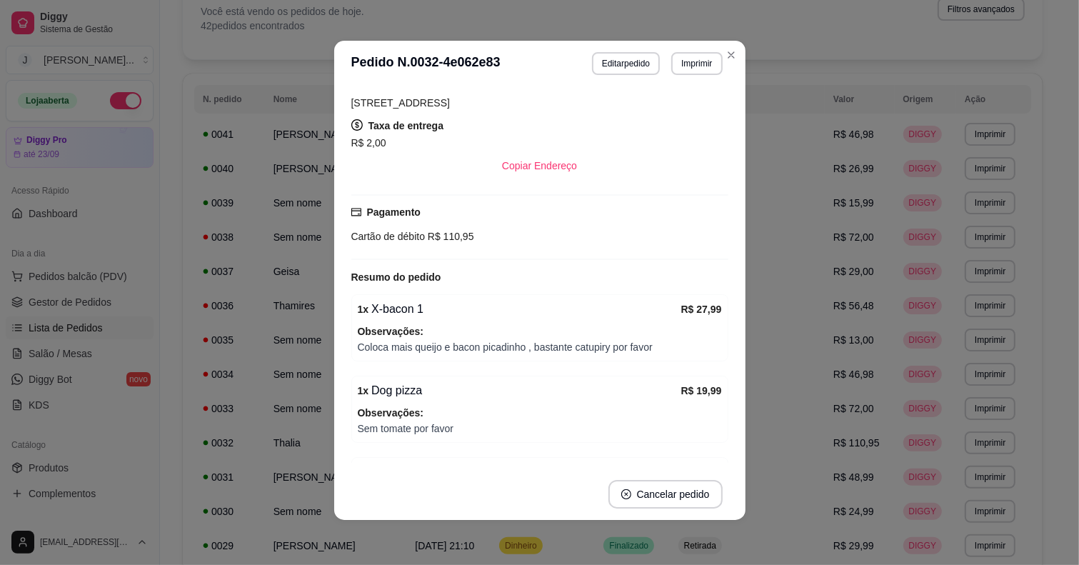
scroll to position [501, 0]
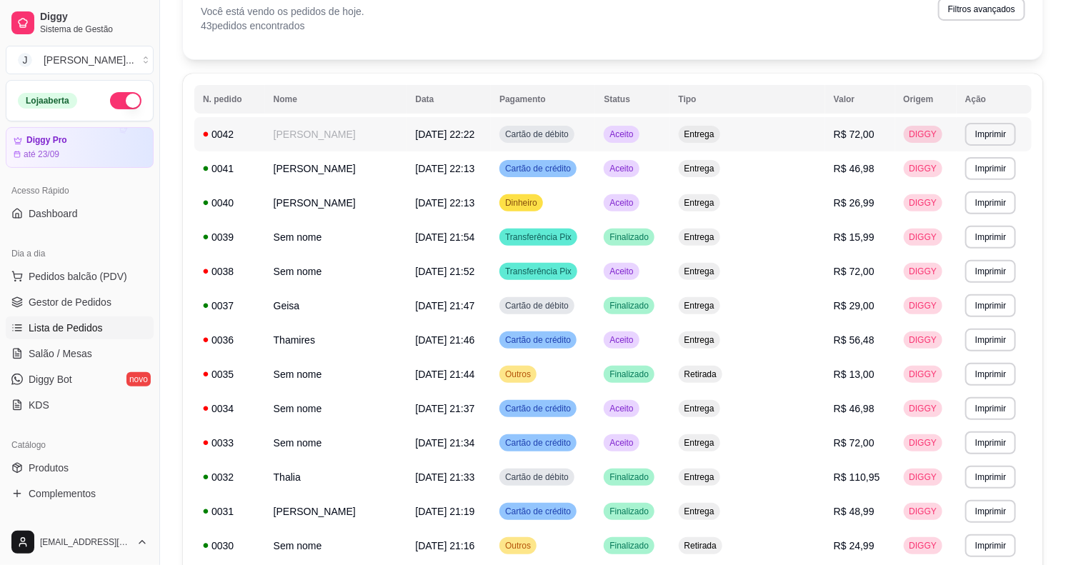
click at [791, 134] on td "Entrega" at bounding box center [747, 134] width 155 height 34
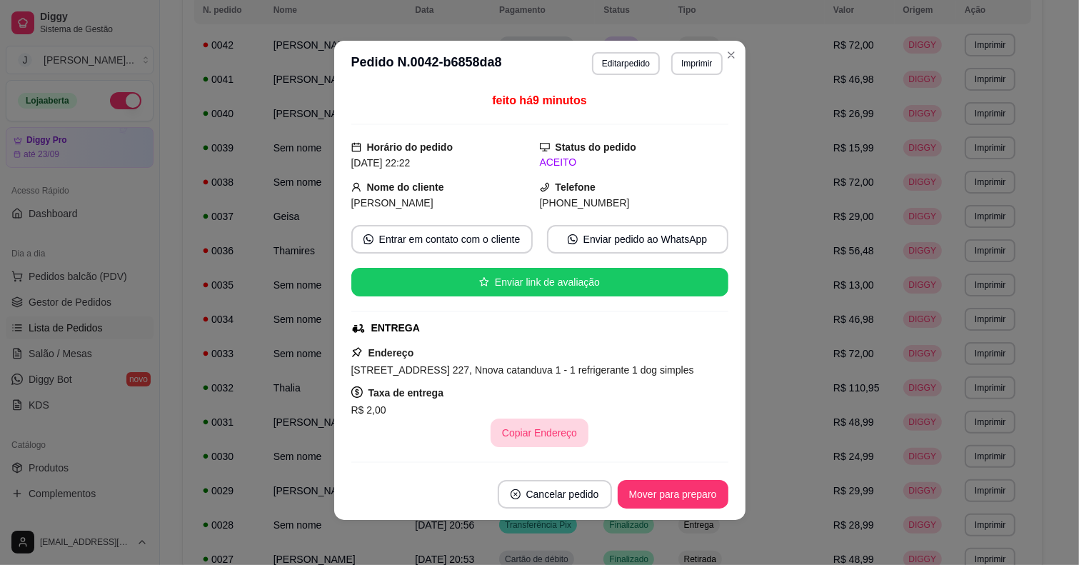
scroll to position [189, 0]
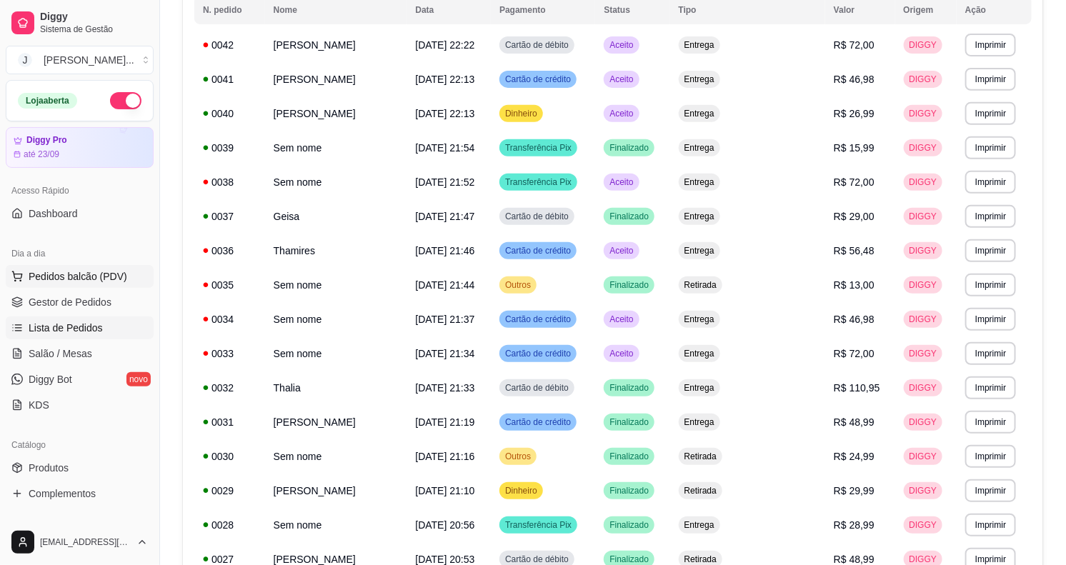
click at [106, 270] on span "Pedidos balcão (PDV)" at bounding box center [78, 276] width 99 height 14
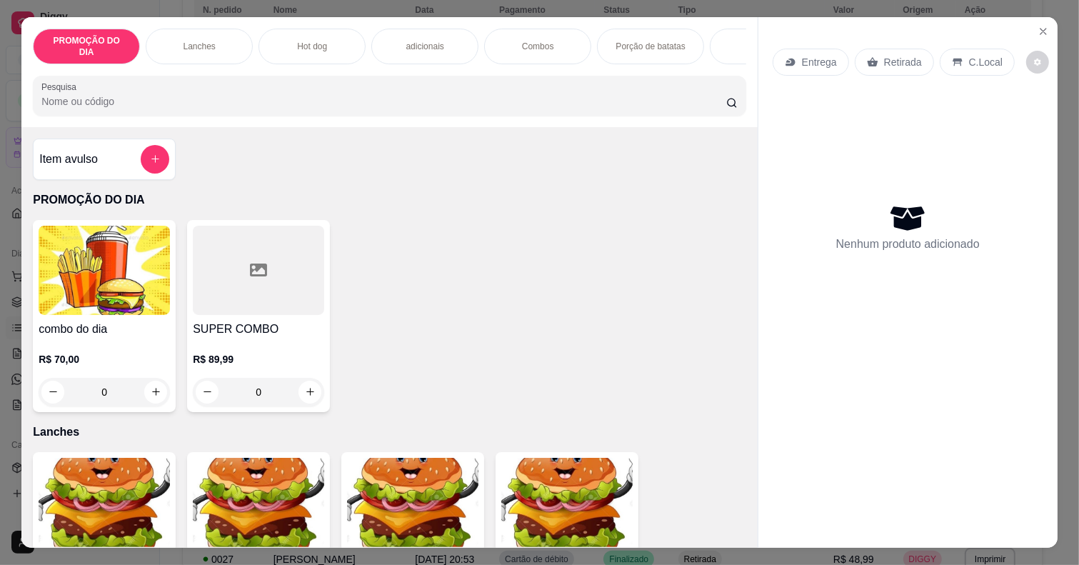
click at [302, 41] on p "Hot dog" at bounding box center [312, 46] width 30 height 11
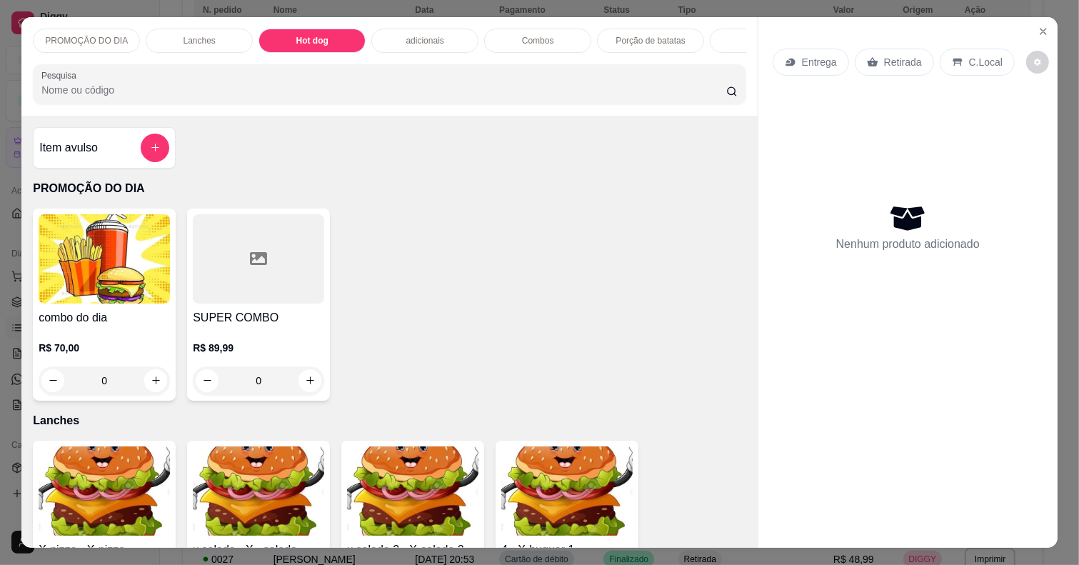
scroll to position [36, 0]
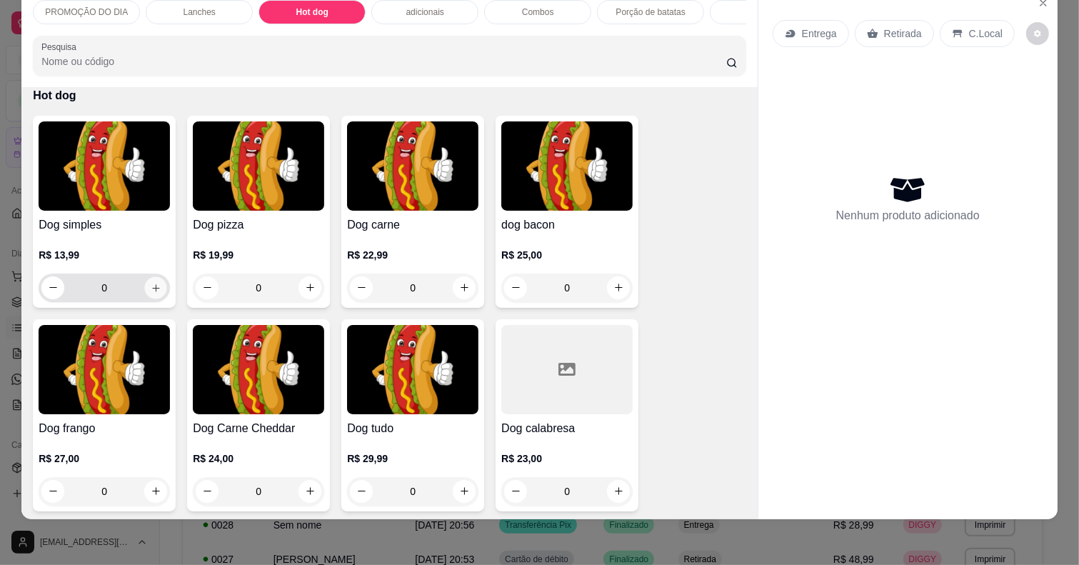
click at [145, 277] on button "increase-product-quantity" at bounding box center [156, 287] width 22 height 22
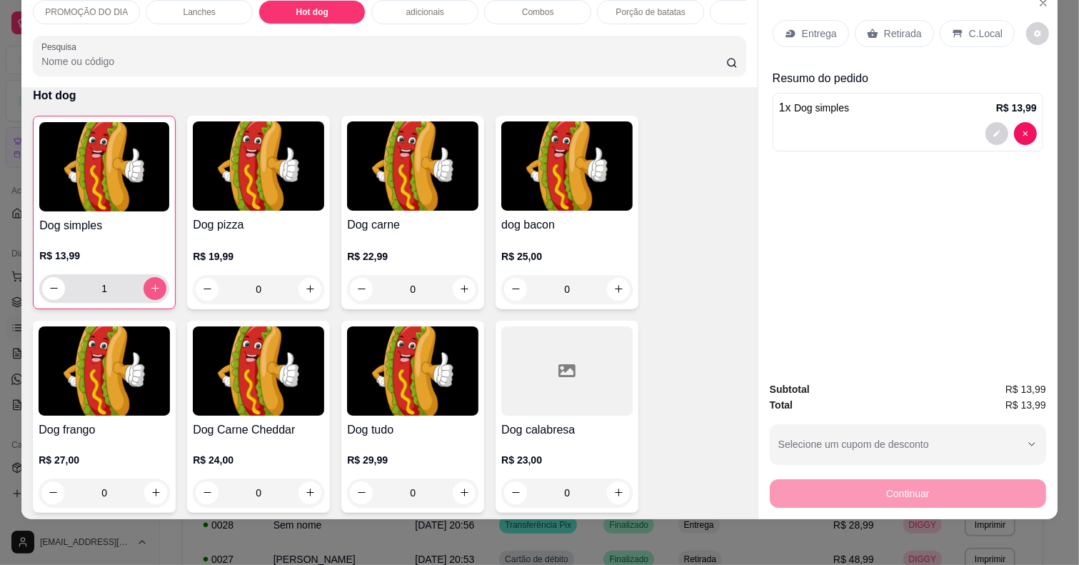
type input "1"
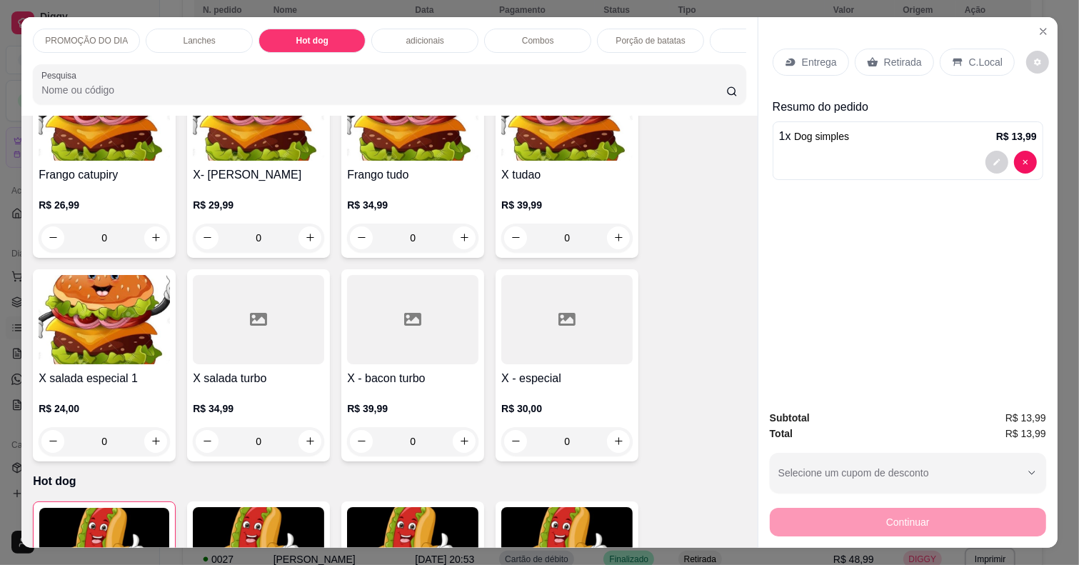
scroll to position [0, 173]
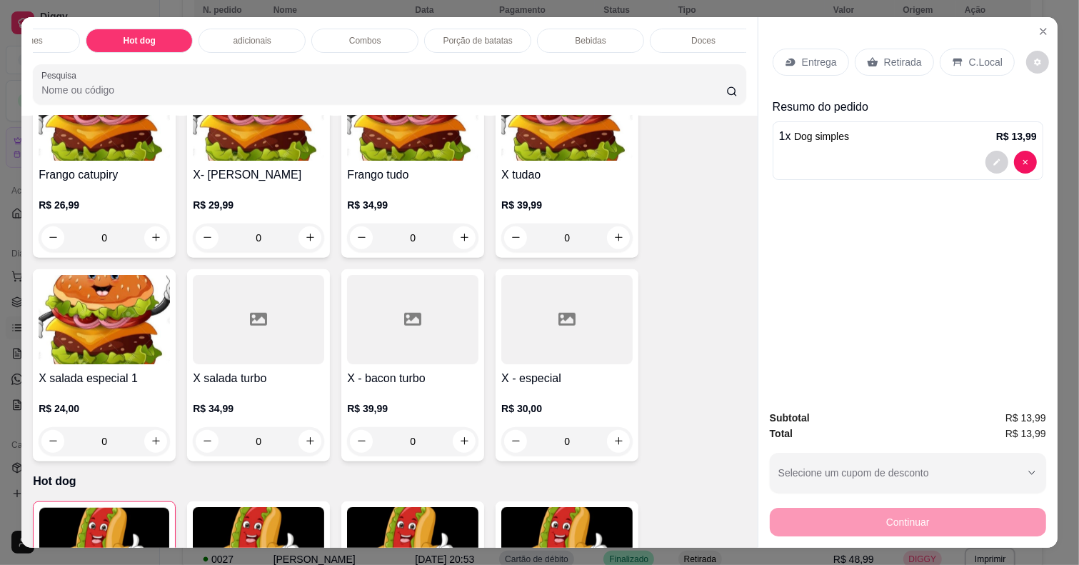
click at [561, 40] on div "Bebidas" at bounding box center [590, 41] width 107 height 24
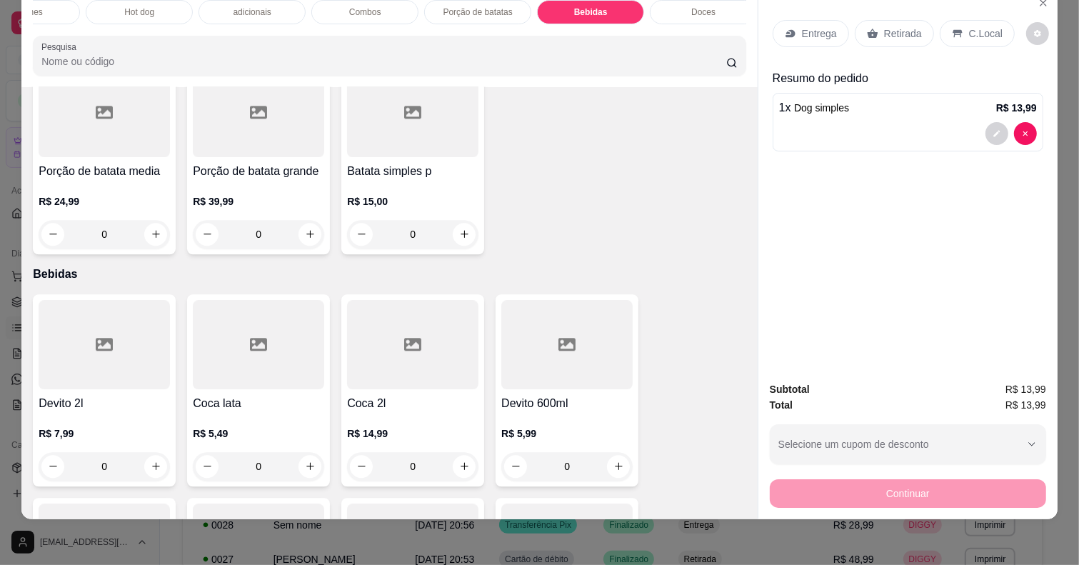
scroll to position [2997, 0]
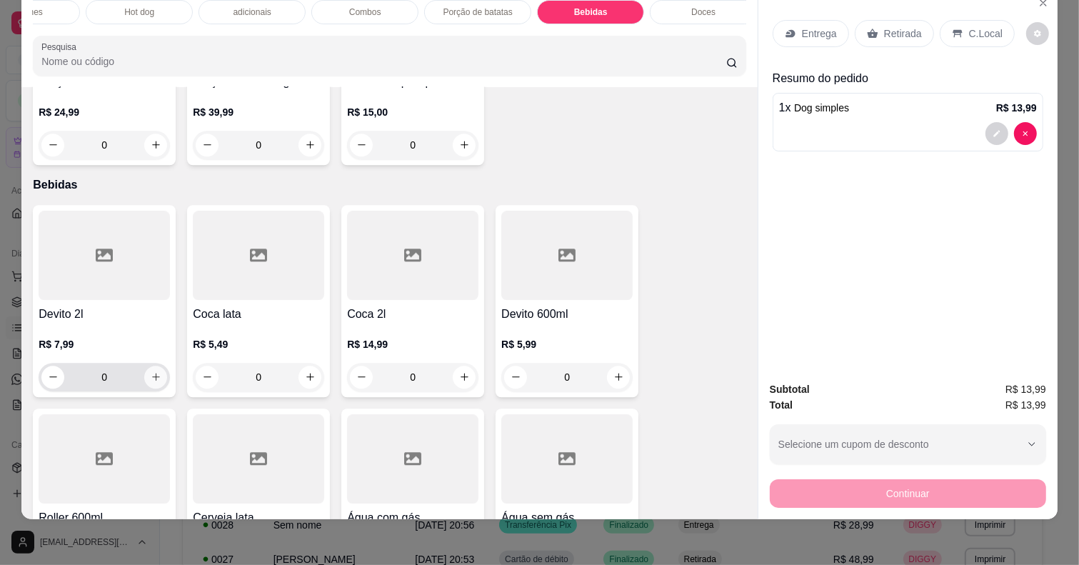
click at [144, 369] on button "increase-product-quantity" at bounding box center [155, 377] width 23 height 23
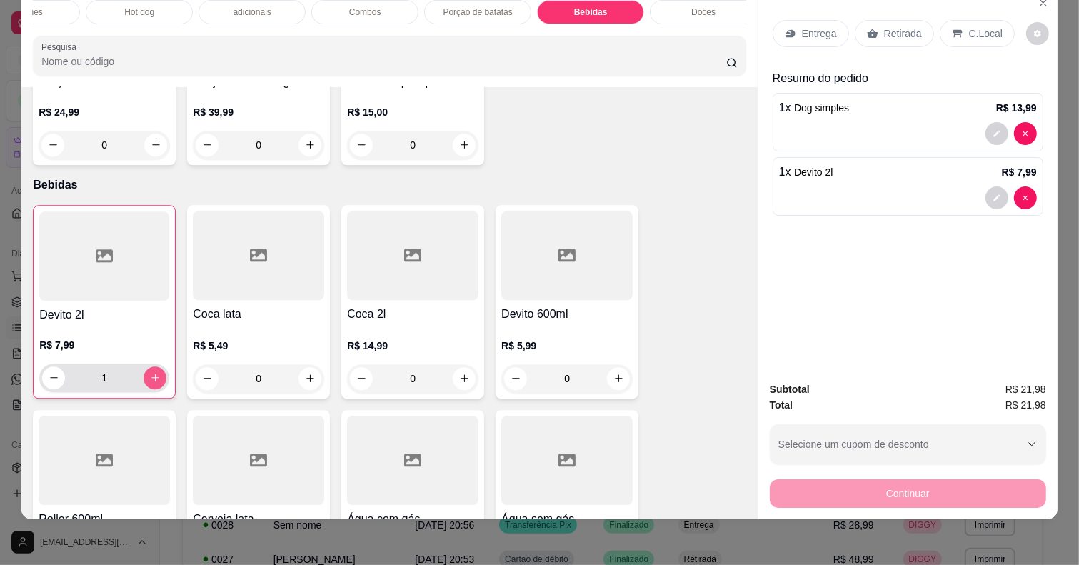
type input "1"
click at [884, 26] on p "Retirada" at bounding box center [903, 33] width 38 height 14
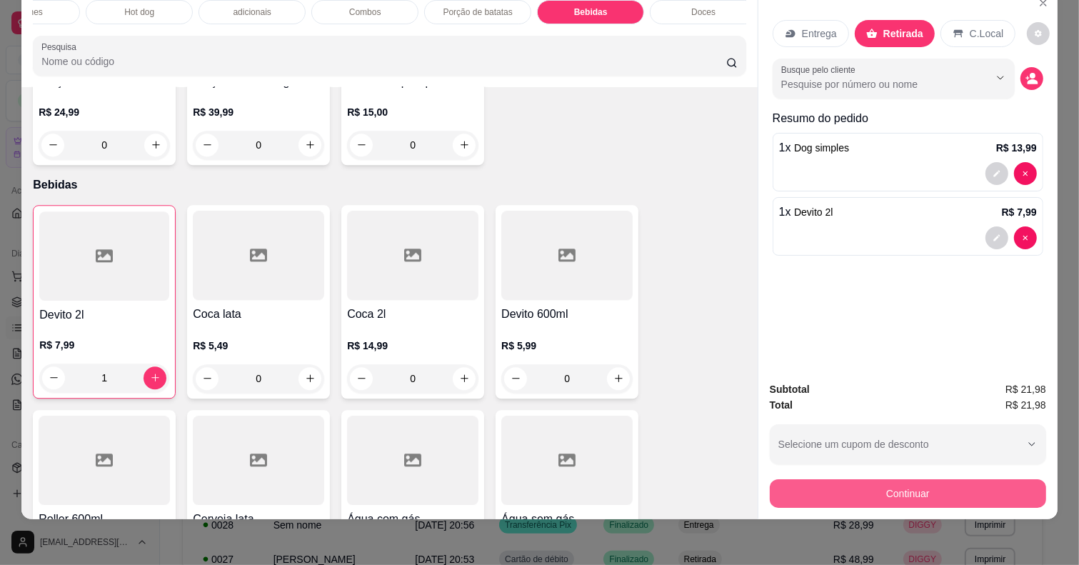
click at [826, 479] on button "Continuar" at bounding box center [908, 493] width 276 height 29
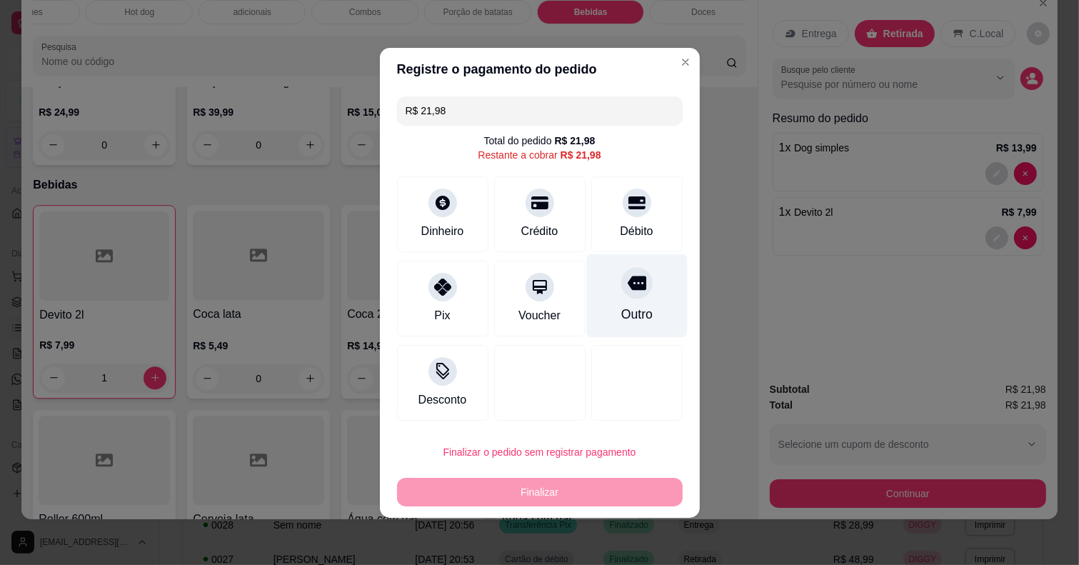
click at [621, 294] on div at bounding box center [636, 282] width 31 height 31
type input "R$ 0,00"
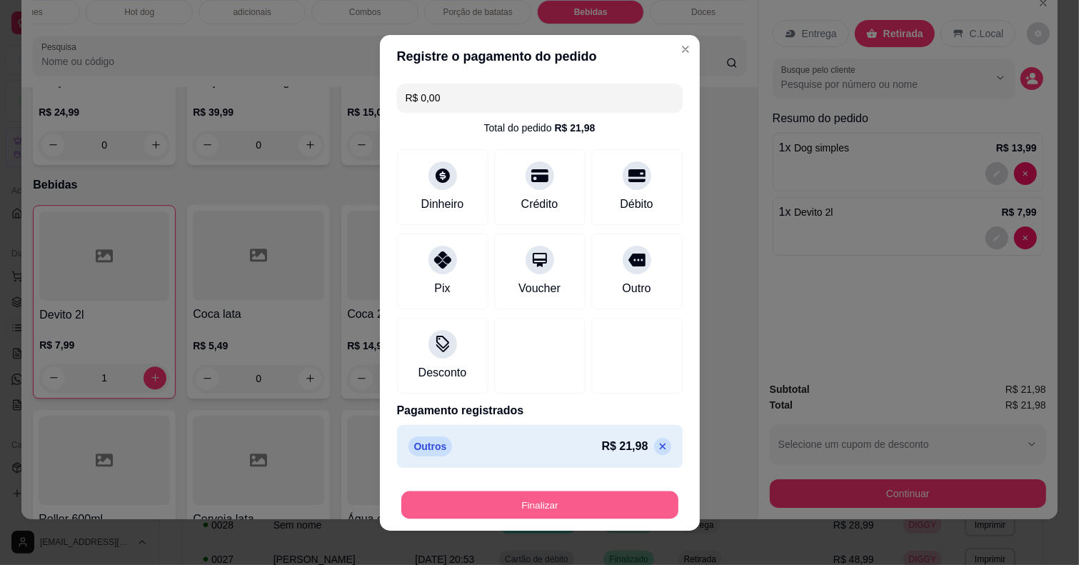
click at [593, 496] on button "Finalizar" at bounding box center [539, 505] width 277 height 28
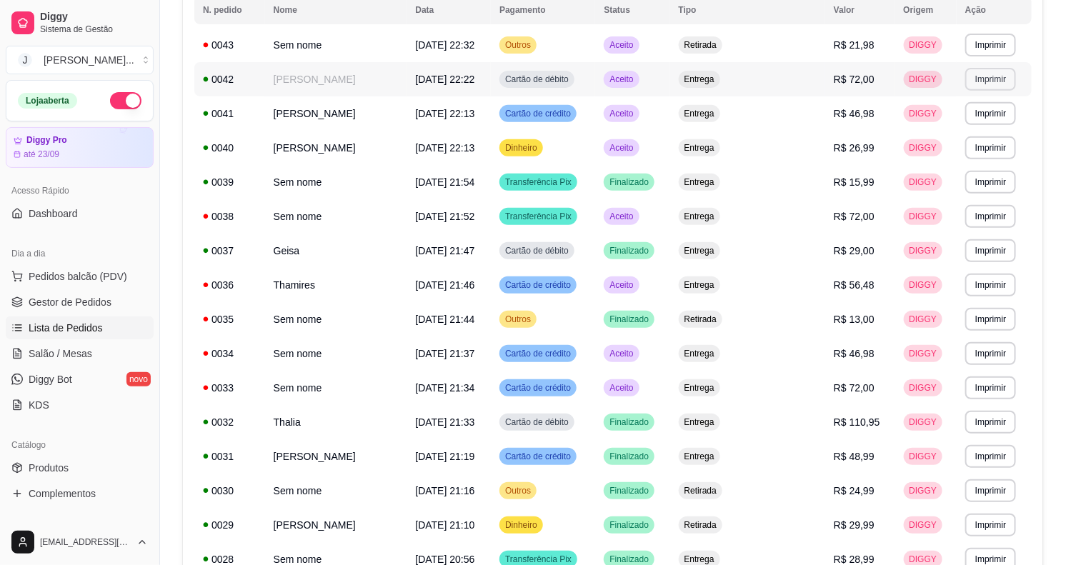
click at [983, 75] on button "Imprimir" at bounding box center [990, 79] width 51 height 23
click at [931, 121] on button "Impressora" at bounding box center [958, 130] width 100 height 22
click at [669, 393] on td "Aceito" at bounding box center [632, 388] width 74 height 34
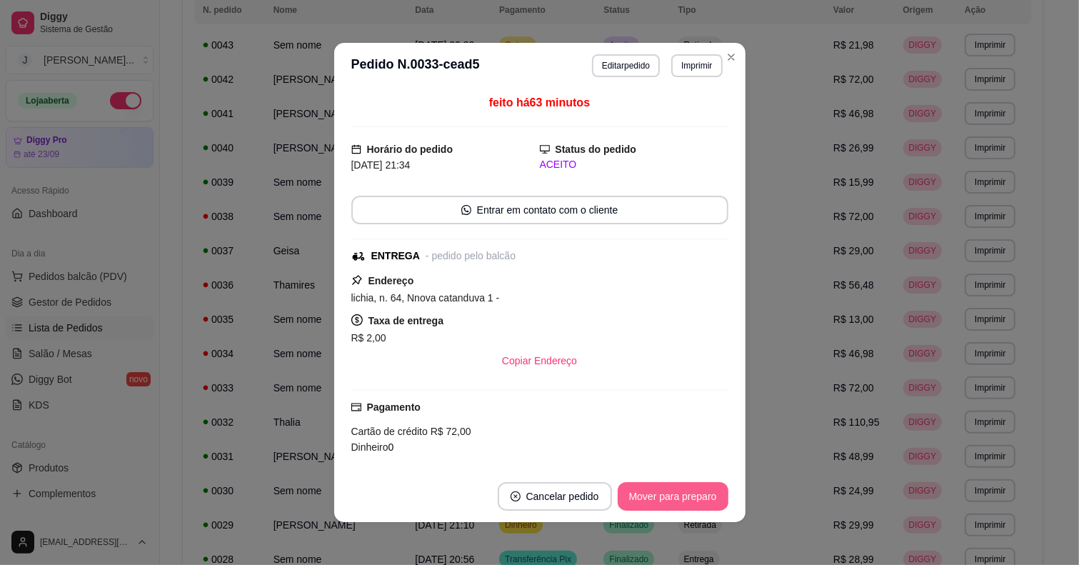
click at [662, 493] on button "Mover para preparo" at bounding box center [673, 496] width 111 height 29
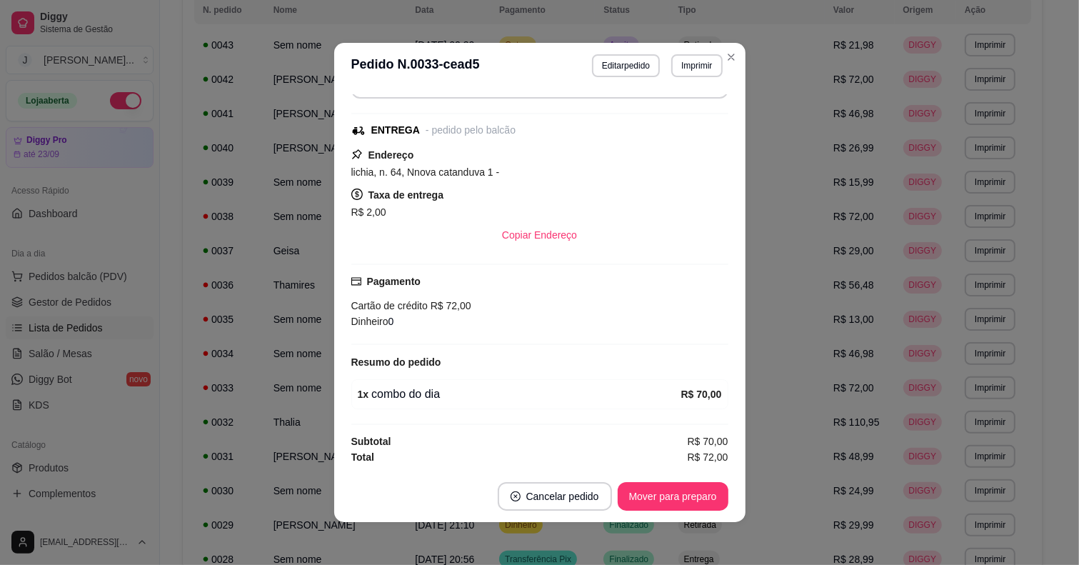
scroll to position [2, 0]
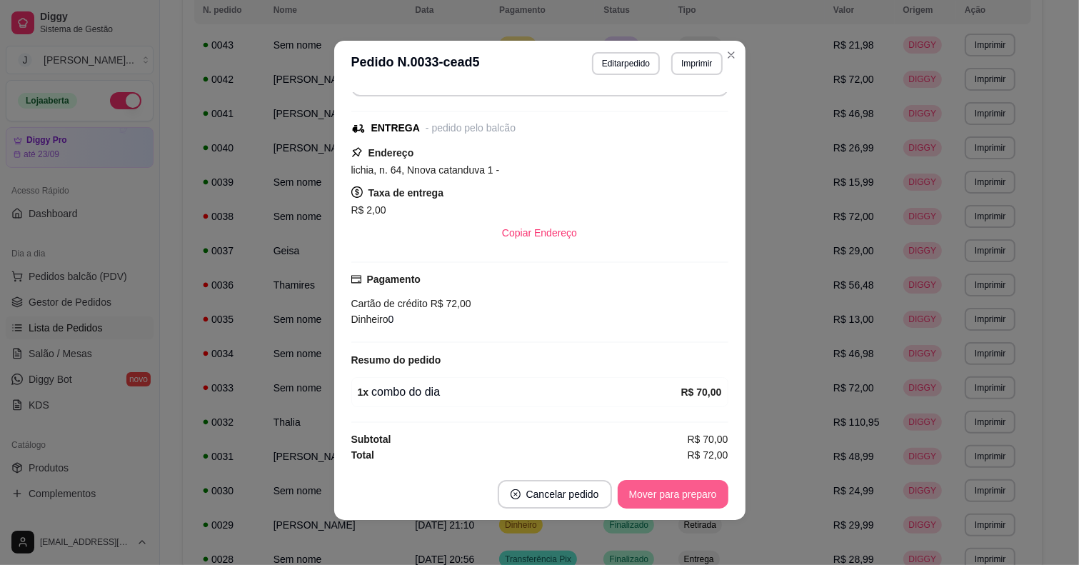
click at [689, 501] on button "Mover para preparo" at bounding box center [673, 494] width 111 height 29
click at [688, 493] on div "Mover para preparo" at bounding box center [673, 494] width 111 height 29
click at [686, 501] on button "Mover para entrega" at bounding box center [673, 494] width 110 height 29
click at [688, 497] on div "Mover para entrega" at bounding box center [663, 494] width 130 height 29
click at [688, 453] on span "R$ 72,00" at bounding box center [708, 455] width 41 height 16
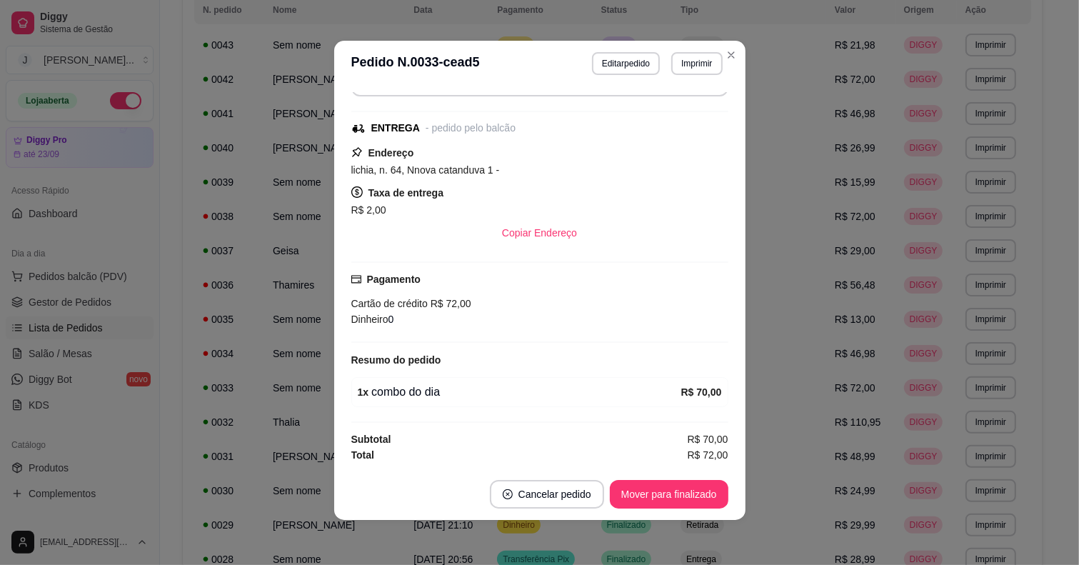
click at [641, 518] on footer "Cancelar pedido Mover para finalizado" at bounding box center [539, 493] width 411 height 51
click at [645, 495] on button "Mover para finalizado" at bounding box center [668, 495] width 115 height 28
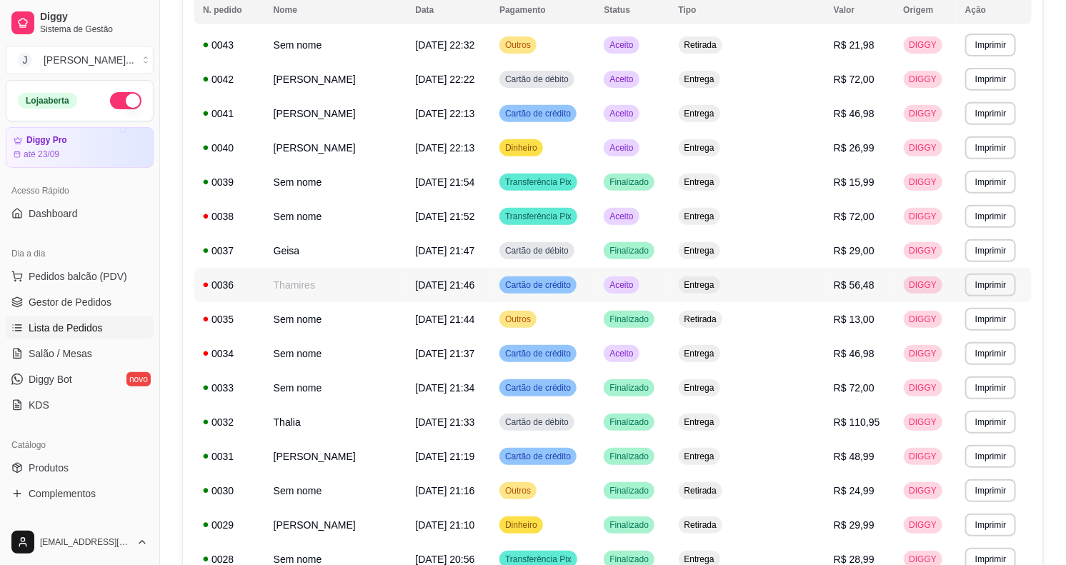
click at [630, 288] on div "Aceito" at bounding box center [620, 284] width 35 height 17
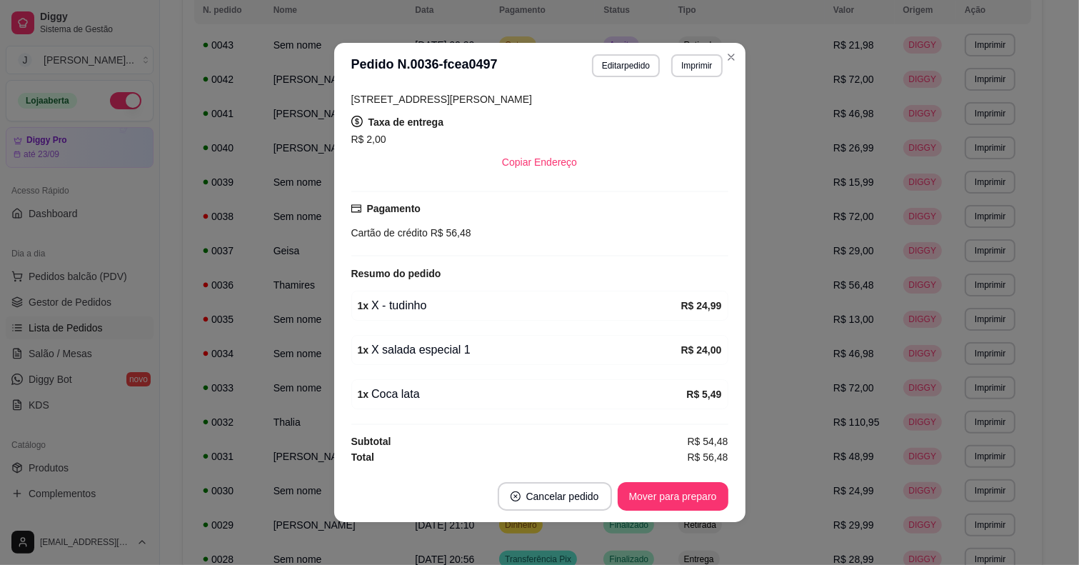
scroll to position [279, 0]
click at [636, 486] on button "Mover para preparo" at bounding box center [673, 496] width 111 height 29
click at [639, 498] on div "Mover para preparo" at bounding box center [663, 496] width 131 height 29
click at [639, 498] on button "Mover para preparo" at bounding box center [673, 496] width 111 height 29
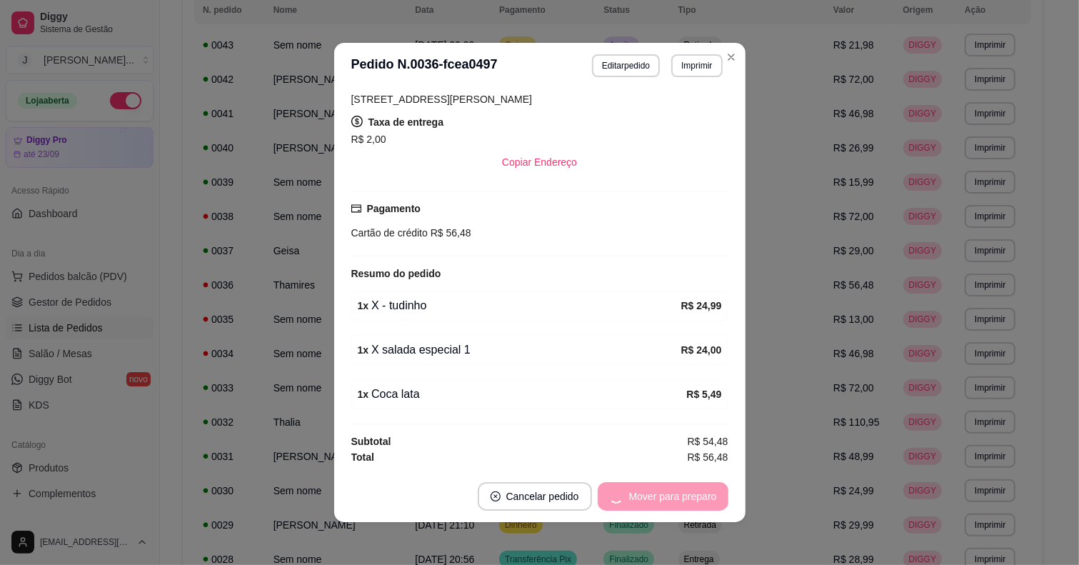
click at [639, 498] on div "Mover para preparo" at bounding box center [663, 496] width 131 height 29
click at [640, 498] on button "Mover para entrega" at bounding box center [673, 497] width 107 height 28
click at [663, 494] on button "Mover para finalizado" at bounding box center [668, 497] width 115 height 28
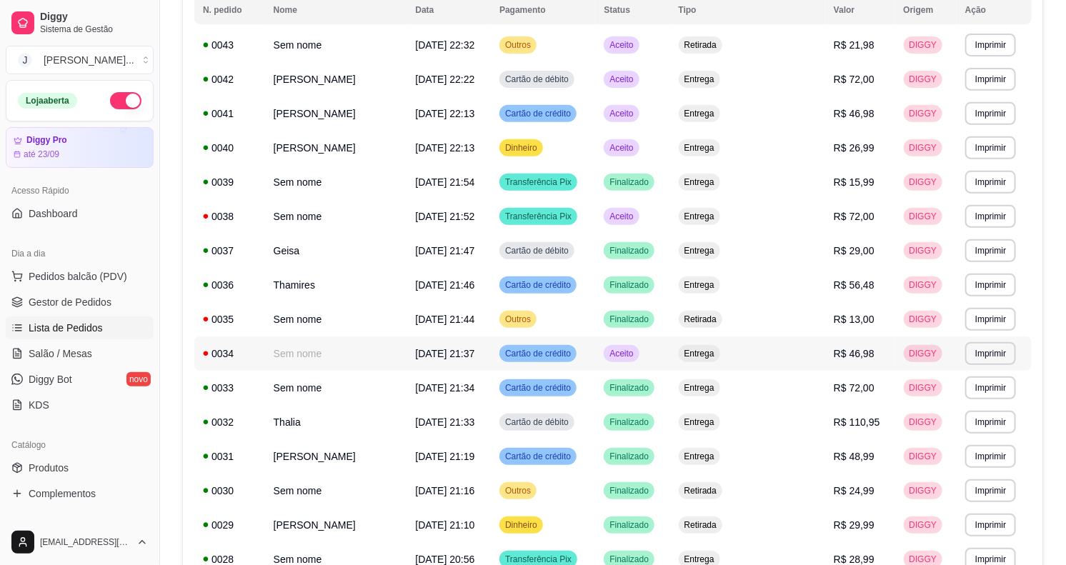
click at [669, 348] on td "Aceito" at bounding box center [632, 353] width 74 height 34
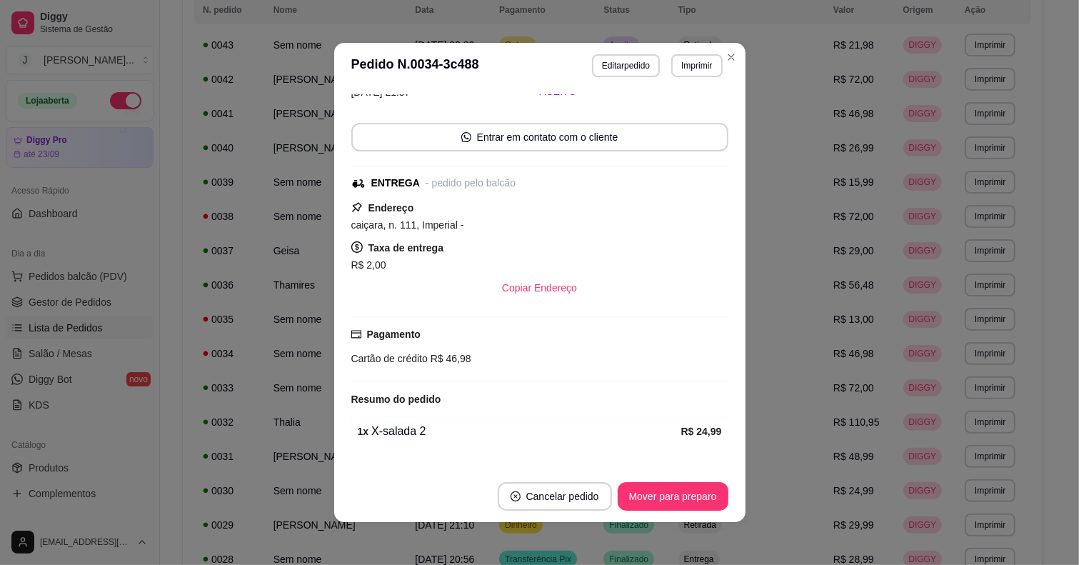
scroll to position [159, 0]
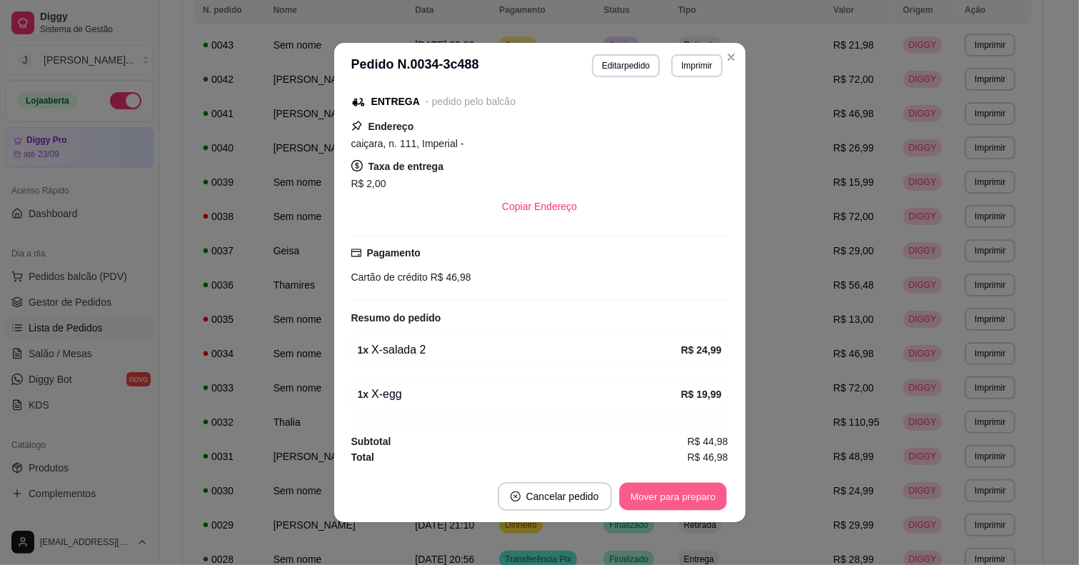
click at [658, 495] on button "Mover para preparo" at bounding box center [672, 497] width 107 height 28
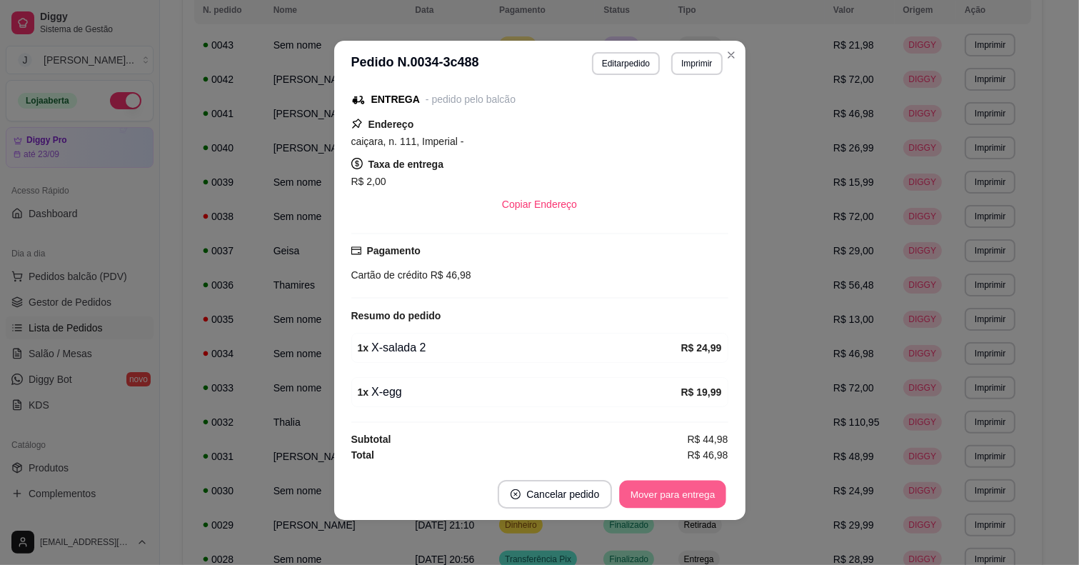
click at [665, 493] on button "Mover para entrega" at bounding box center [673, 495] width 107 height 28
click at [643, 482] on button "Mover para finalizado" at bounding box center [668, 495] width 115 height 28
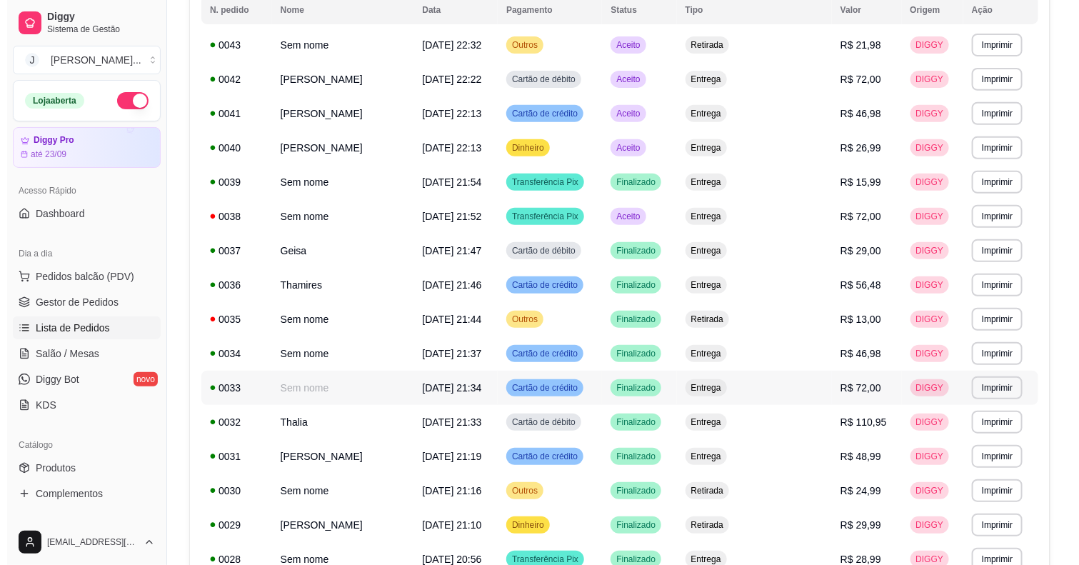
scroll to position [0, 0]
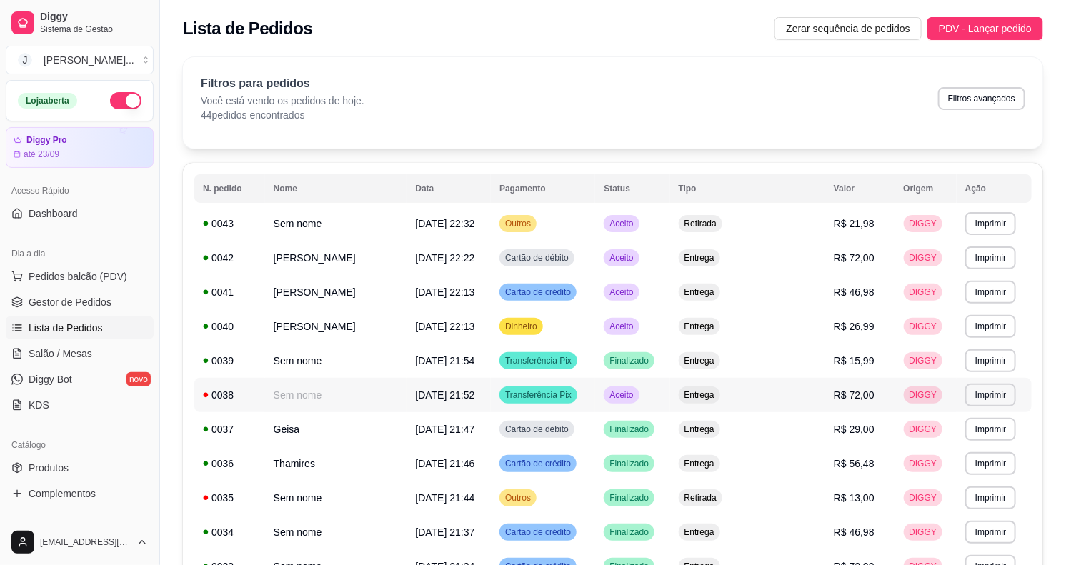
click at [669, 397] on td "Aceito" at bounding box center [632, 395] width 74 height 34
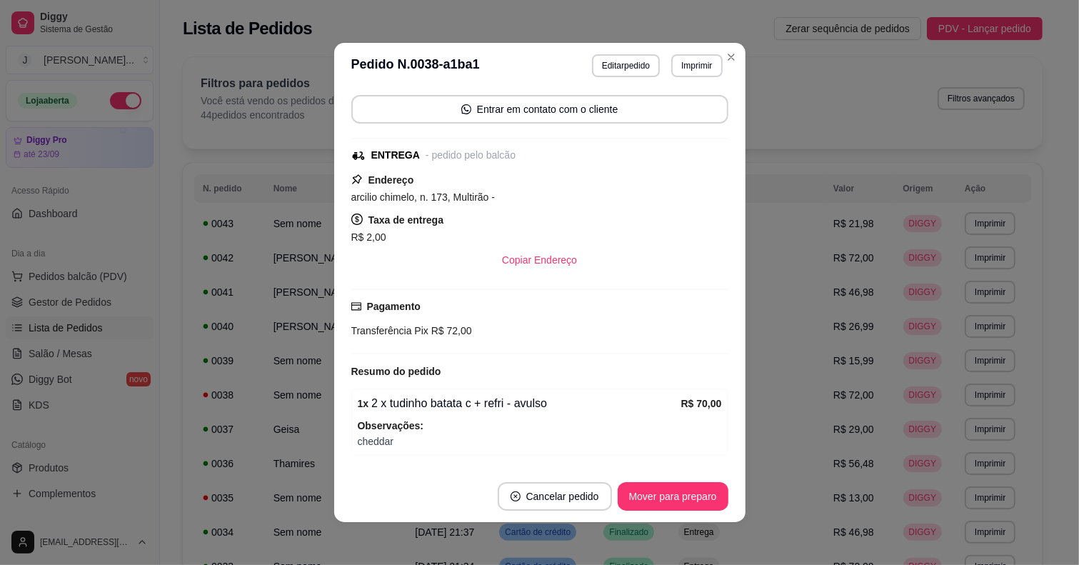
scroll to position [151, 0]
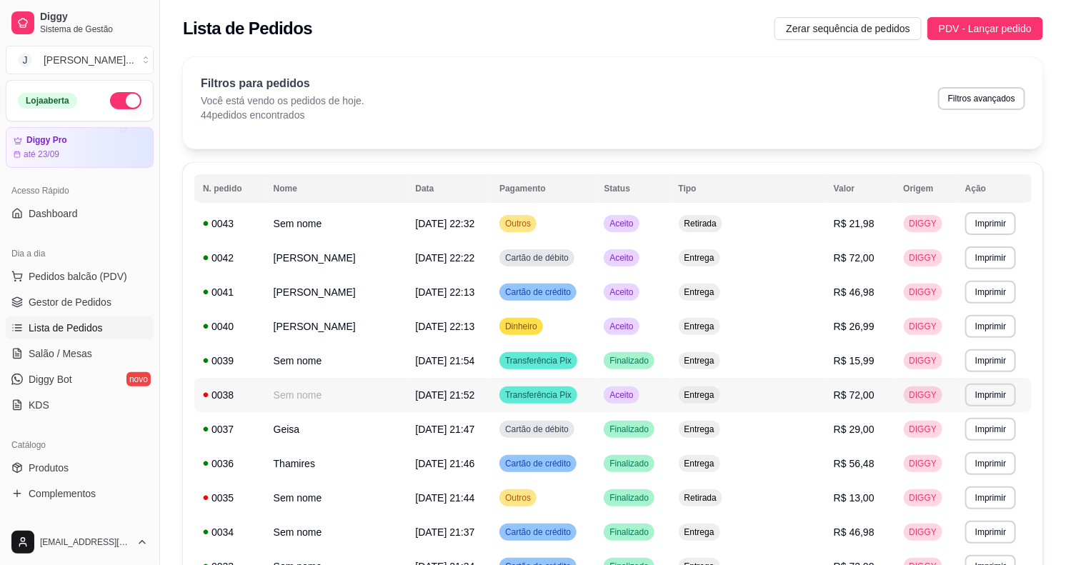
click at [706, 402] on td "Entrega" at bounding box center [747, 395] width 155 height 34
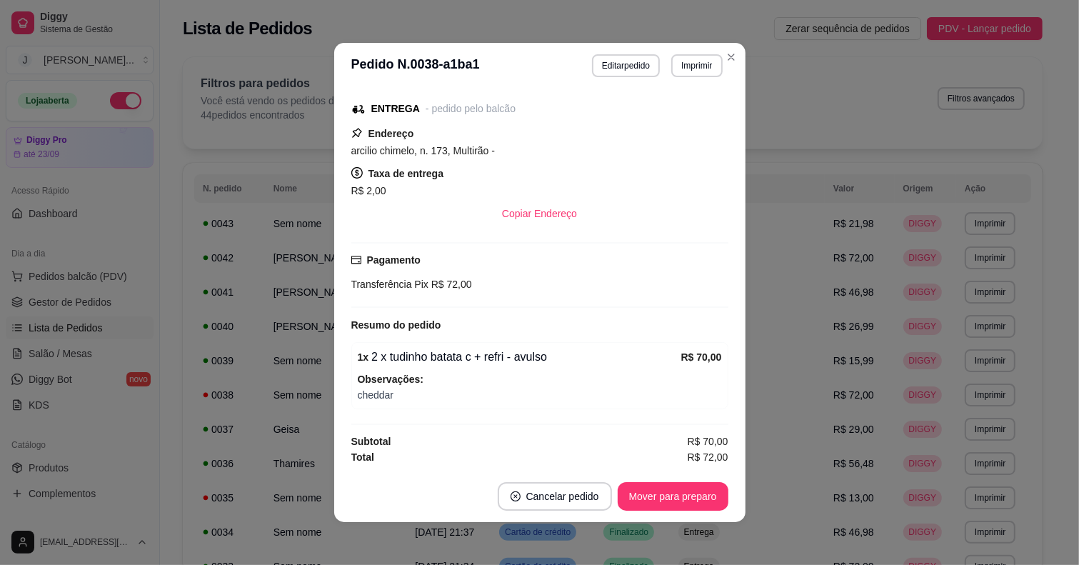
click at [687, 54] on div "**********" at bounding box center [657, 65] width 131 height 23
click at [688, 59] on button "Imprimir" at bounding box center [696, 65] width 51 height 23
click at [688, 123] on button "Impressora" at bounding box center [665, 116] width 104 height 23
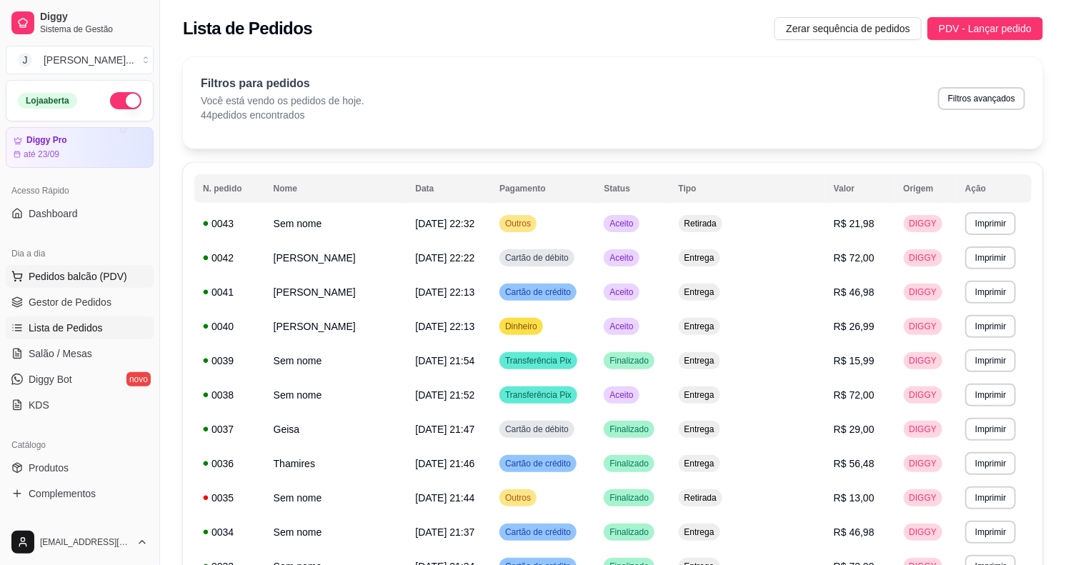
click at [84, 284] on span "Pedidos balcão (PDV)" at bounding box center [78, 276] width 99 height 14
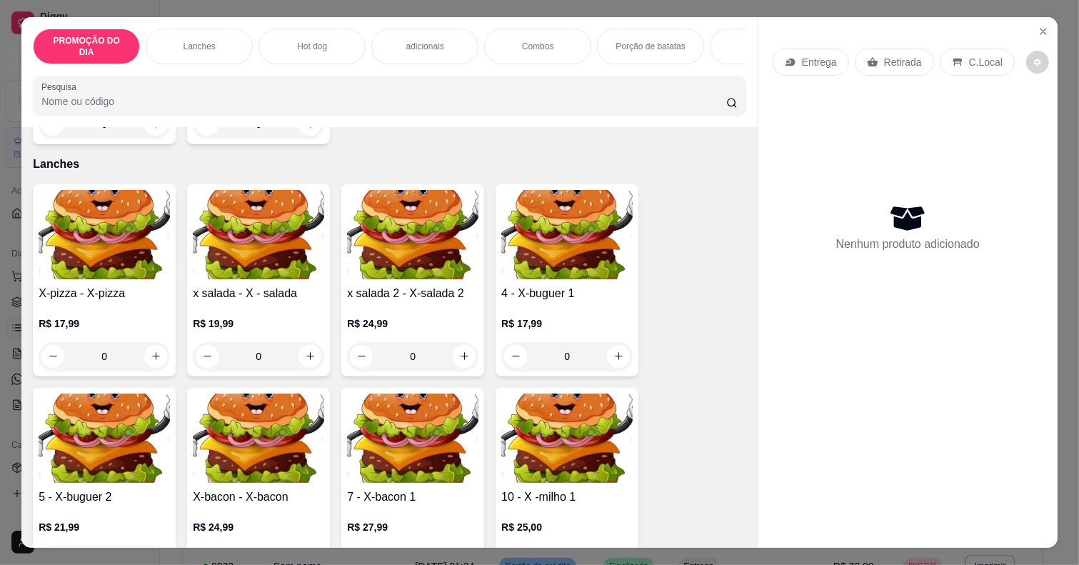
scroll to position [357, 0]
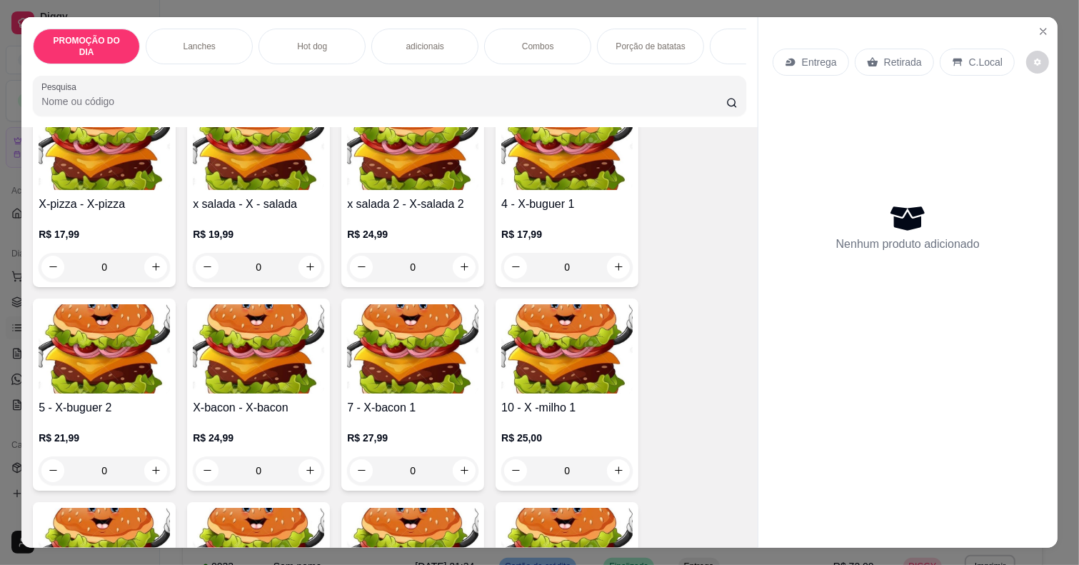
click at [336, 36] on div "Hot dog" at bounding box center [312, 47] width 107 height 36
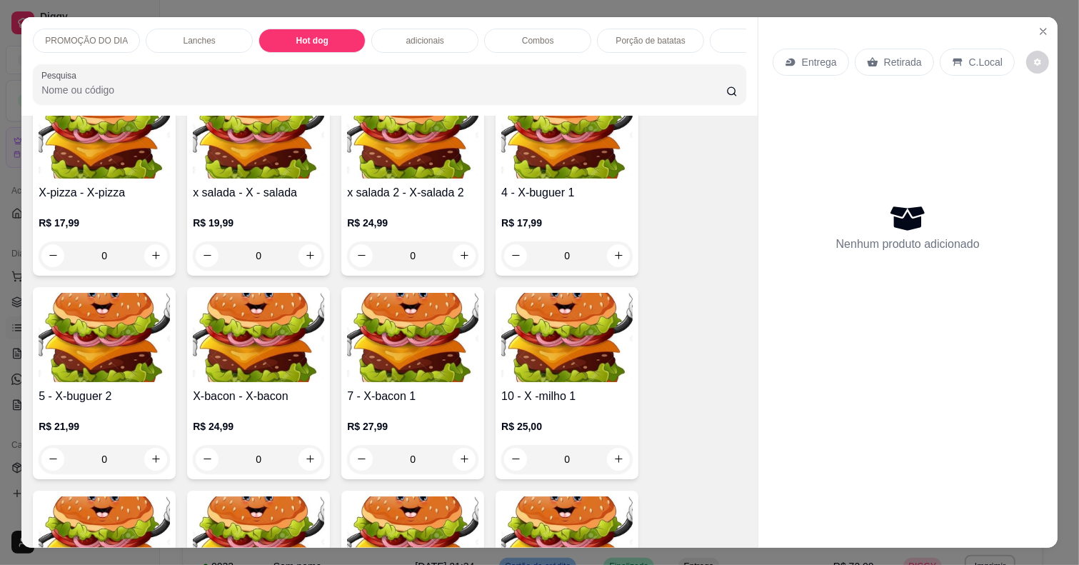
scroll to position [36, 0]
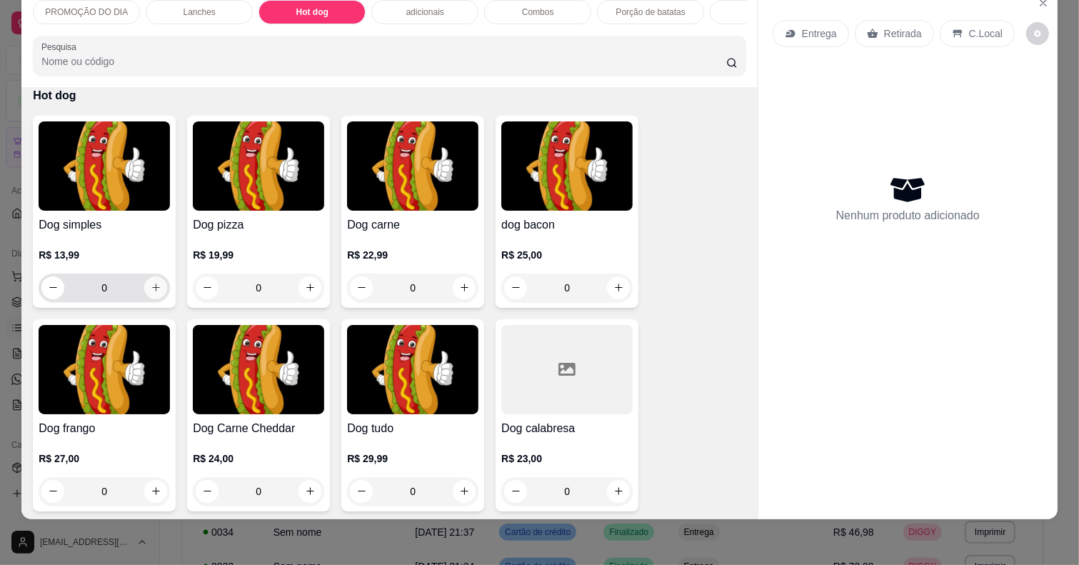
click at [144, 293] on button "increase-product-quantity" at bounding box center [155, 287] width 23 height 23
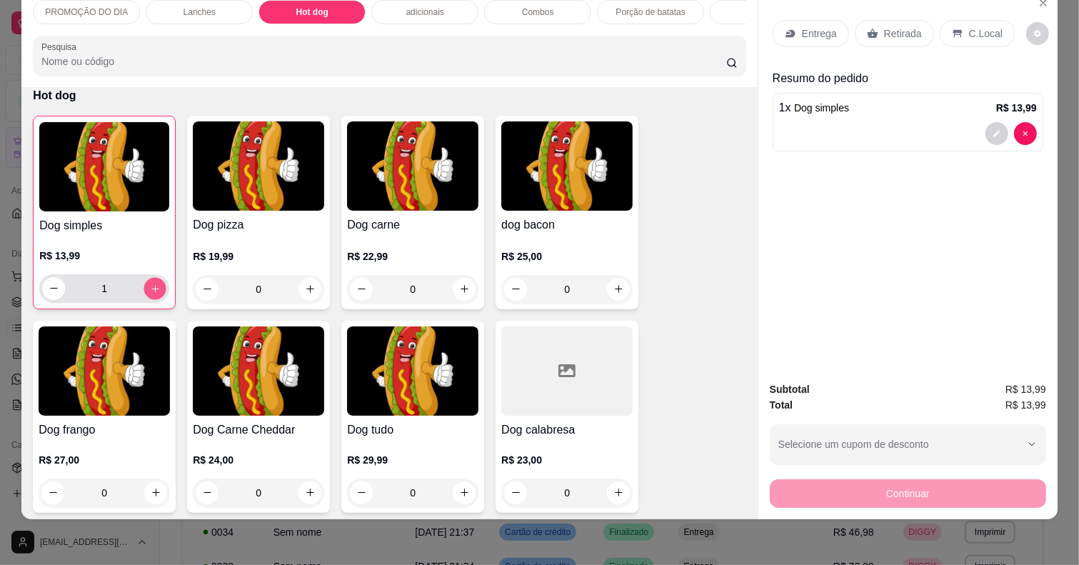
click at [150, 293] on icon "increase-product-quantity" at bounding box center [155, 288] width 11 height 11
type input "5"
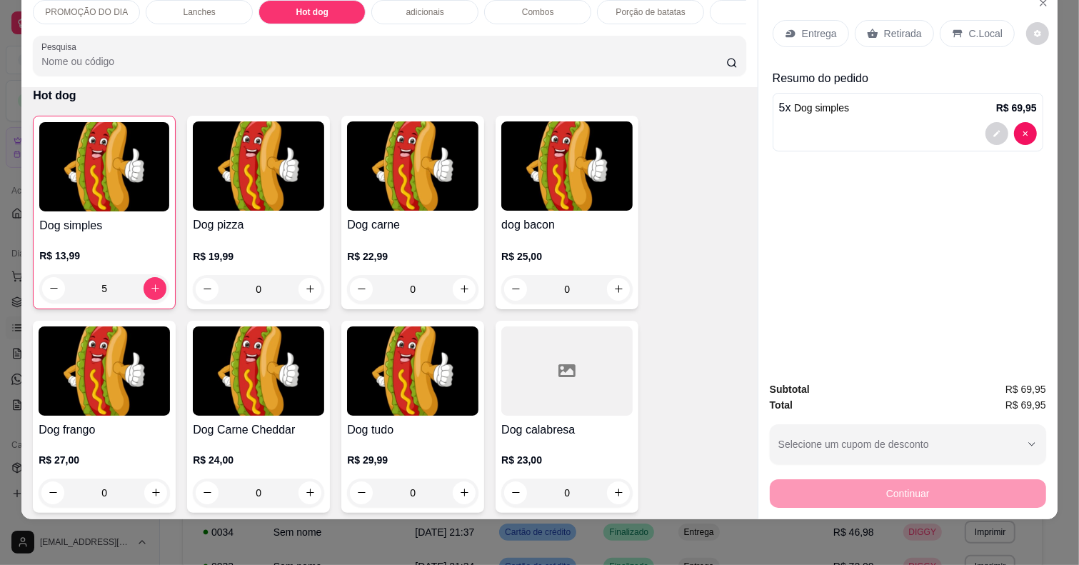
click at [828, 26] on p "Entrega" at bounding box center [819, 33] width 35 height 14
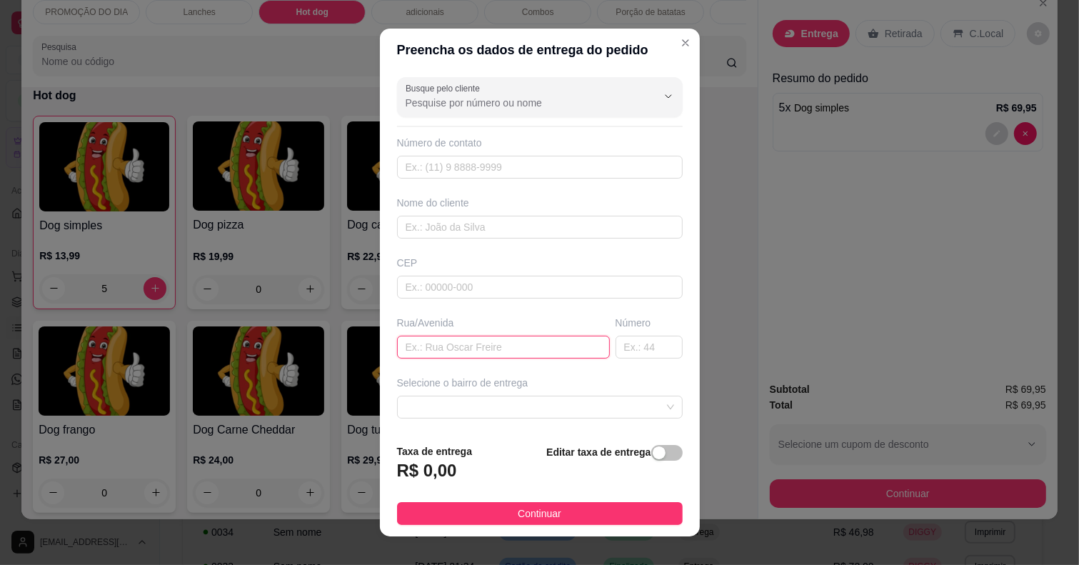
click at [441, 343] on input "text" at bounding box center [503, 347] width 213 height 23
type input "acerolas"
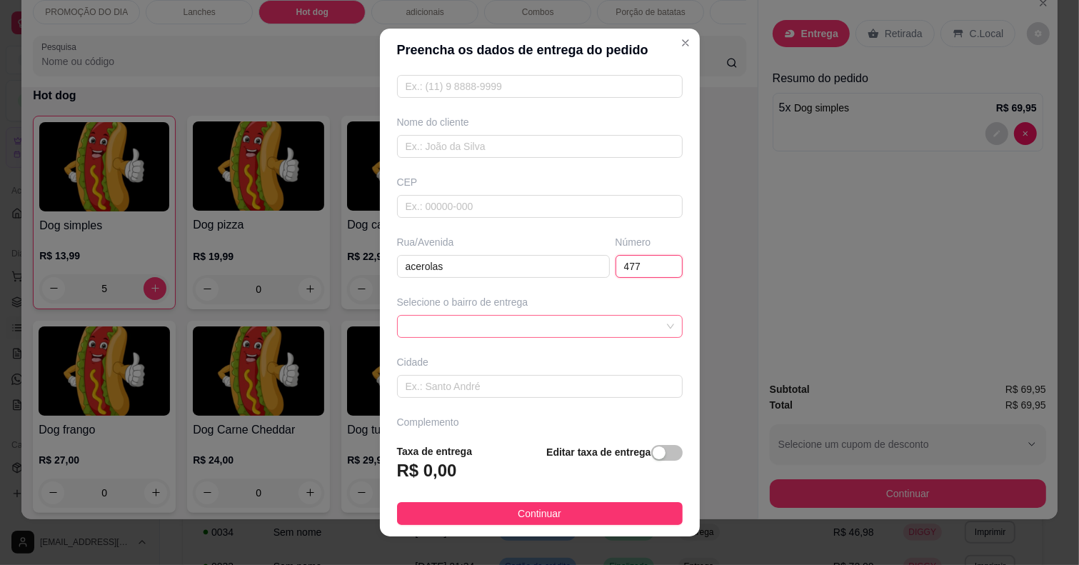
scroll to position [89, 0]
click at [475, 316] on span at bounding box center [540, 317] width 269 height 21
type input "477"
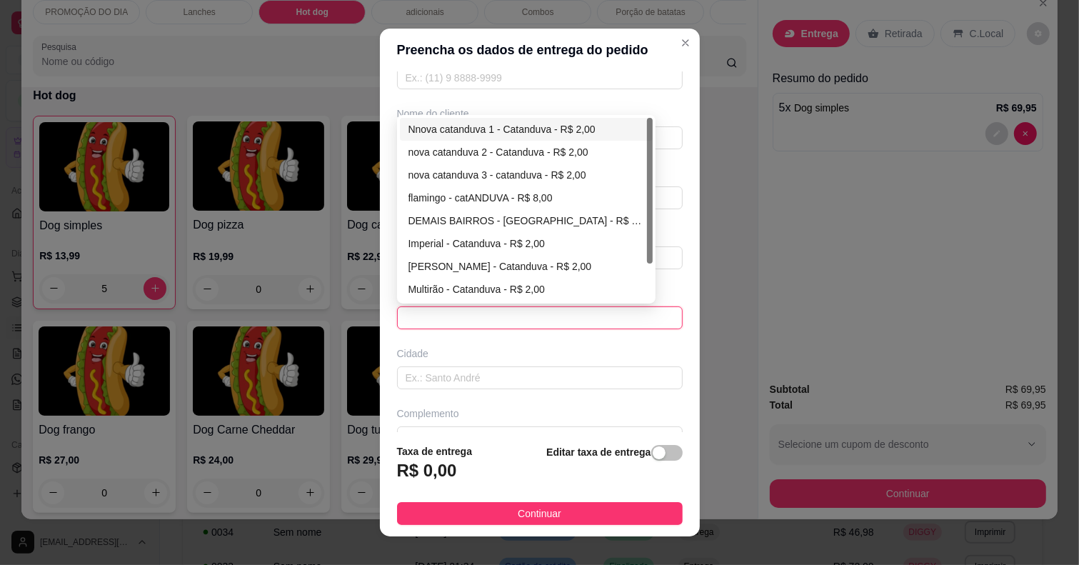
click at [459, 127] on div "Nnova catanduva 1 - Catanduva - R$ 2,00" at bounding box center [526, 129] width 236 height 16
type input "Catanduva"
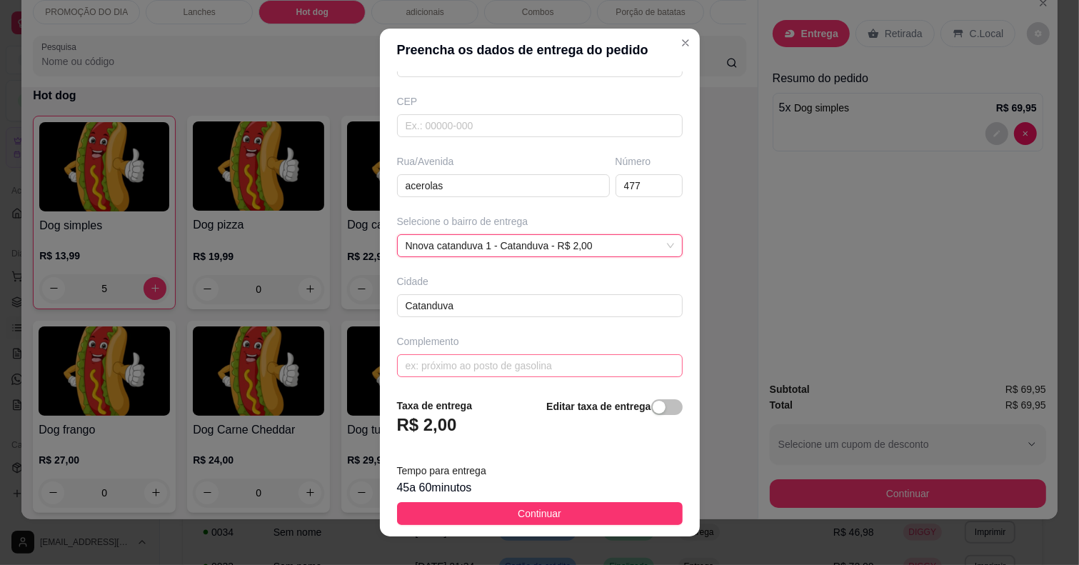
scroll to position [168, 0]
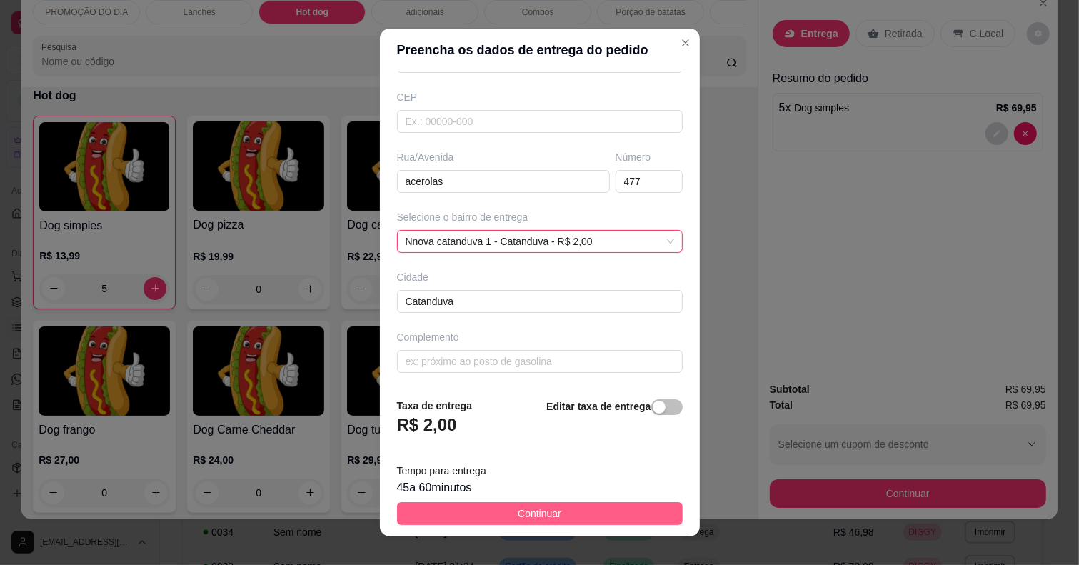
click at [523, 508] on span "Continuar" at bounding box center [540, 514] width 44 height 16
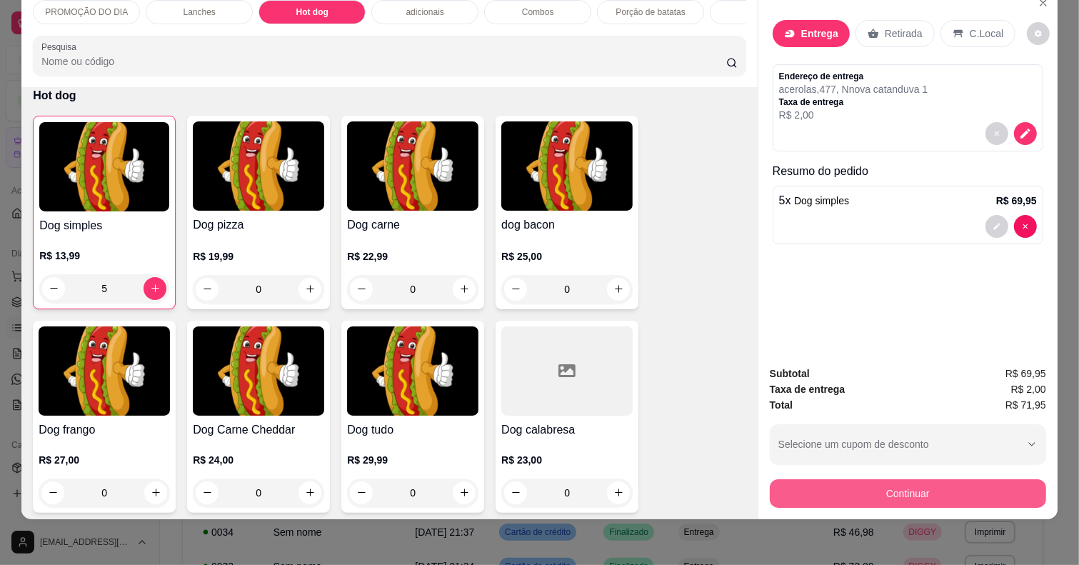
click at [809, 479] on button "Continuar" at bounding box center [908, 493] width 276 height 29
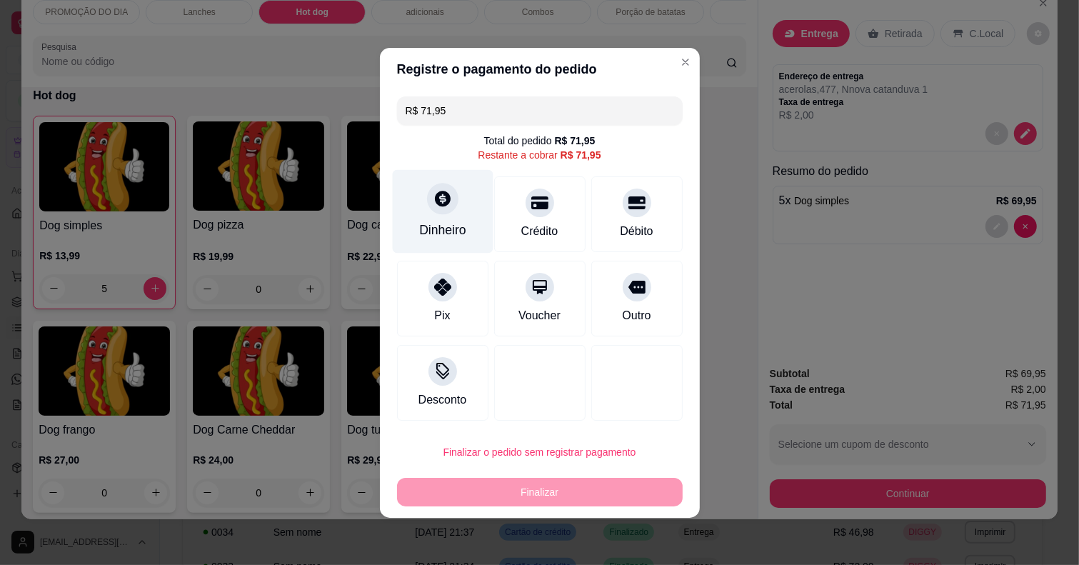
click at [433, 229] on div "Dinheiro" at bounding box center [442, 230] width 47 height 19
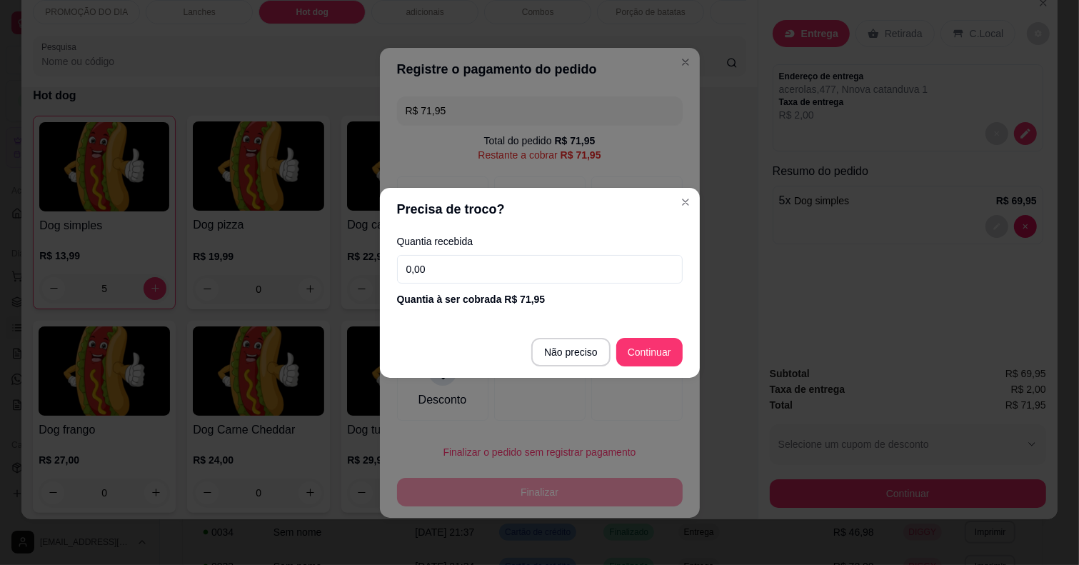
click at [566, 279] on input "0,00" at bounding box center [540, 269] width 286 height 29
type input "100,00"
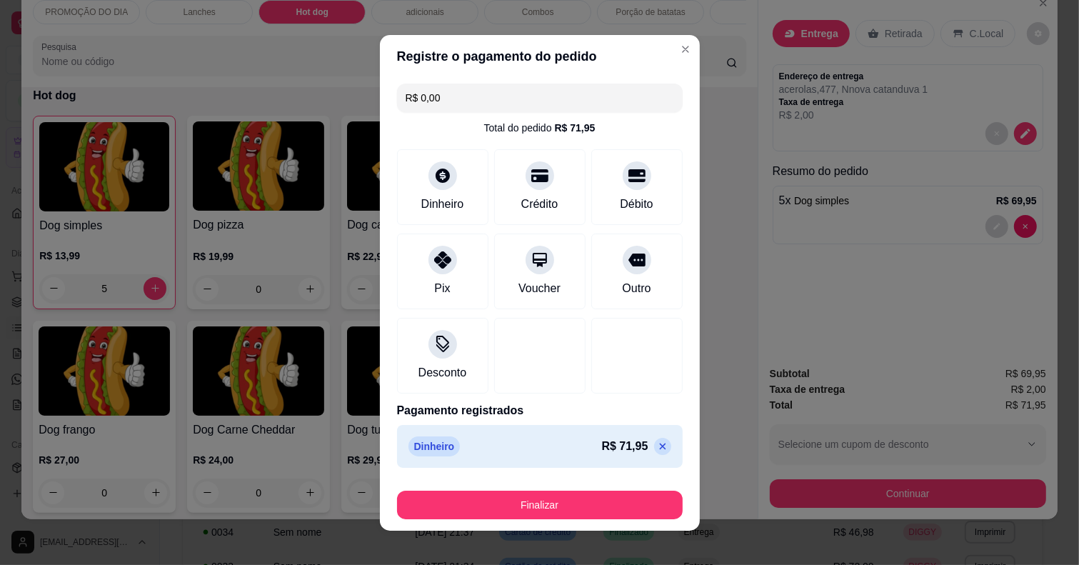
type input "R$ 0,00"
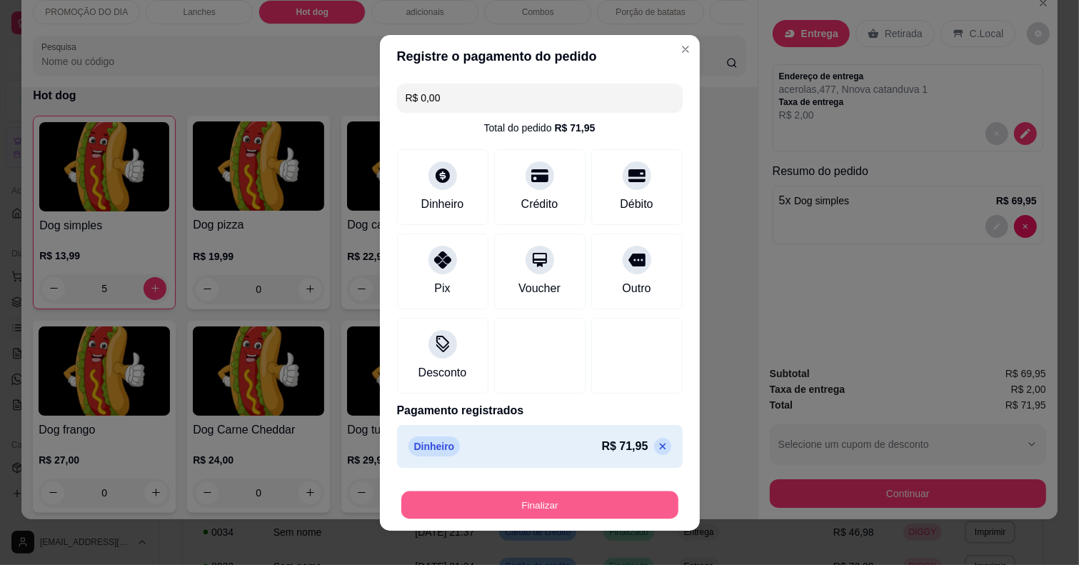
click at [568, 494] on button "Finalizar" at bounding box center [539, 505] width 277 height 28
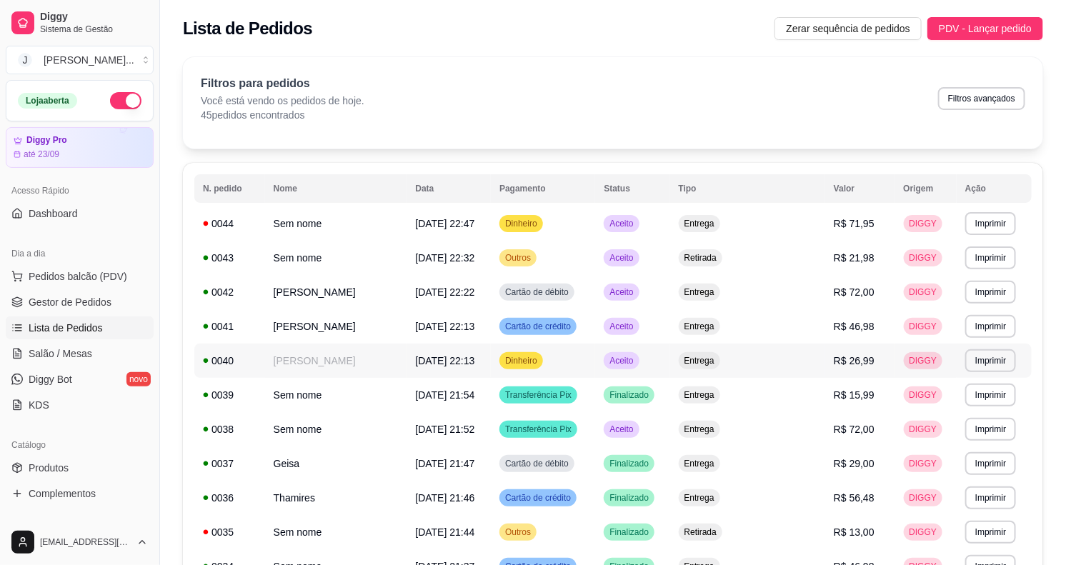
click at [669, 363] on td "Aceito" at bounding box center [632, 361] width 74 height 34
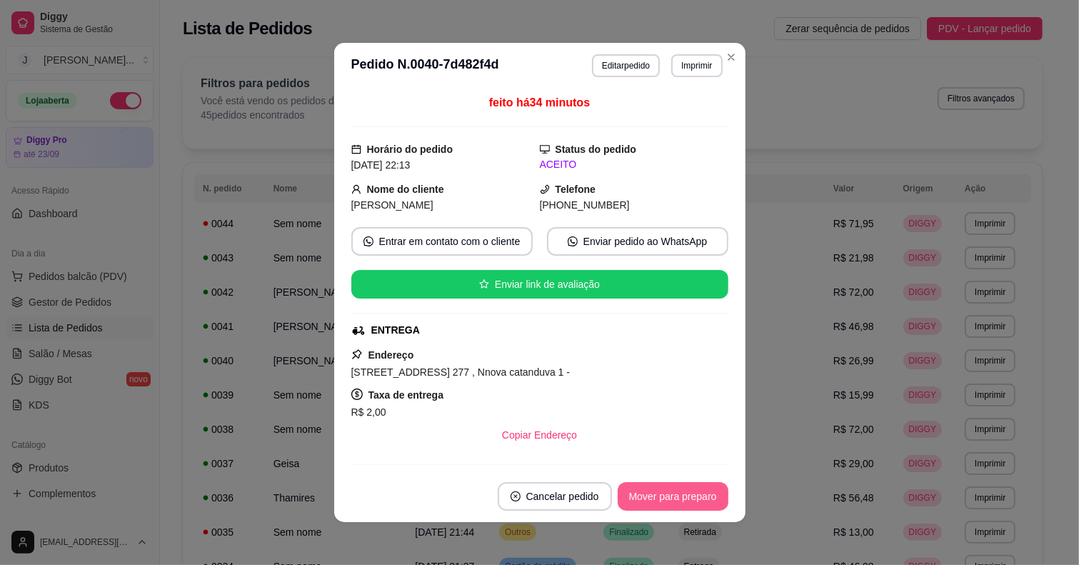
click at [661, 489] on button "Mover para preparo" at bounding box center [673, 496] width 111 height 29
click at [648, 497] on button "Mover para entrega" at bounding box center [673, 496] width 110 height 29
click at [630, 511] on div "Mover para finalizado" at bounding box center [669, 496] width 119 height 29
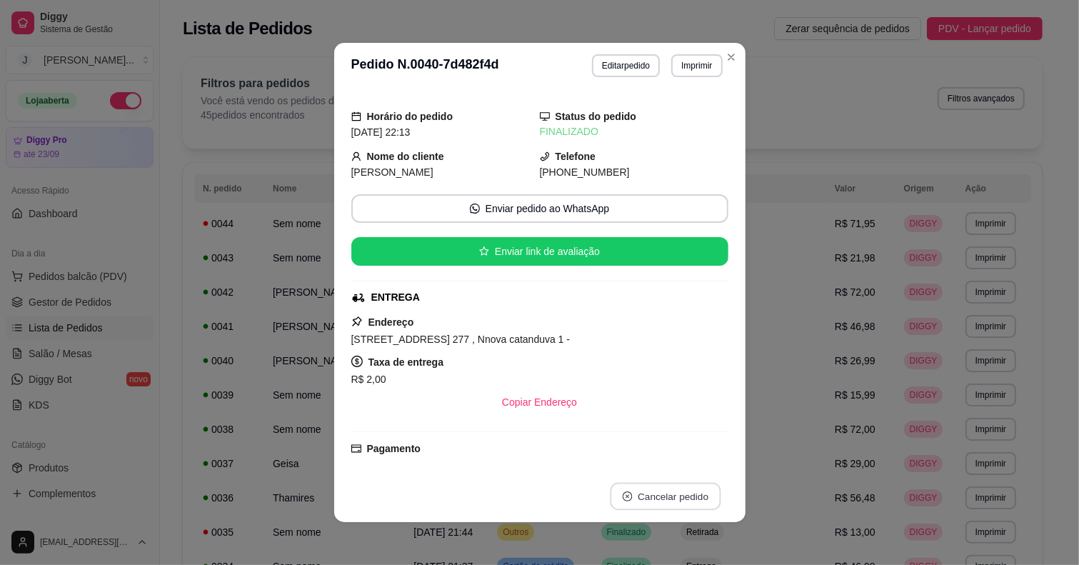
click at [631, 498] on button "Cancelar pedido" at bounding box center [665, 497] width 111 height 28
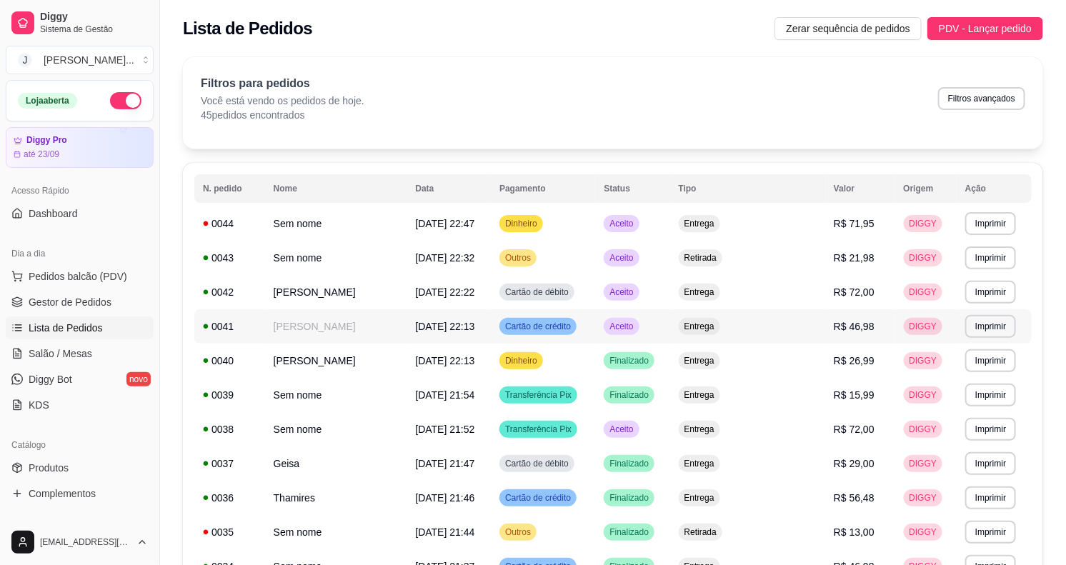
click at [669, 326] on td "Aceito" at bounding box center [632, 326] width 74 height 34
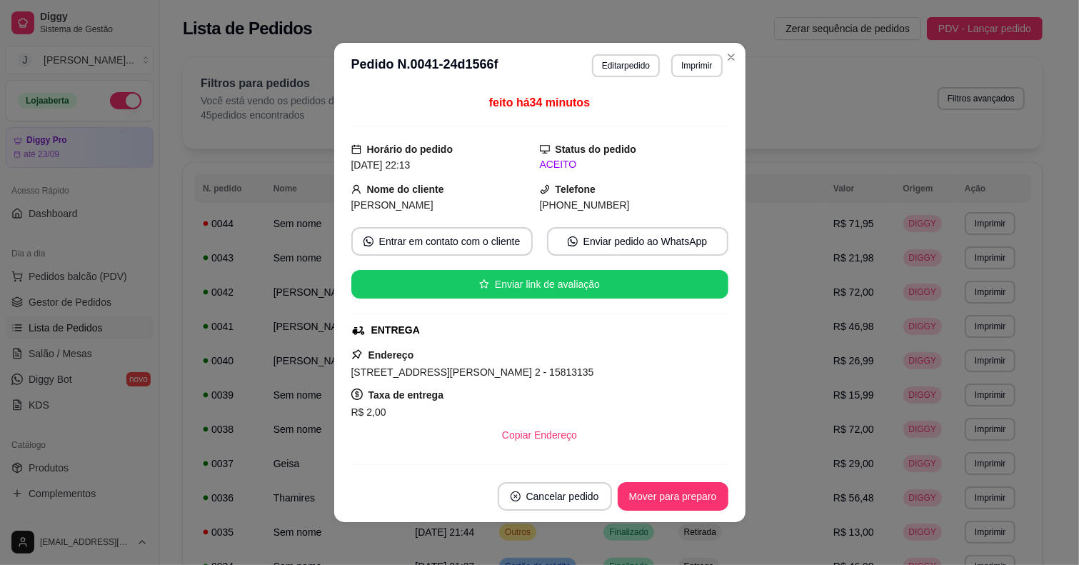
scroll to position [234, 0]
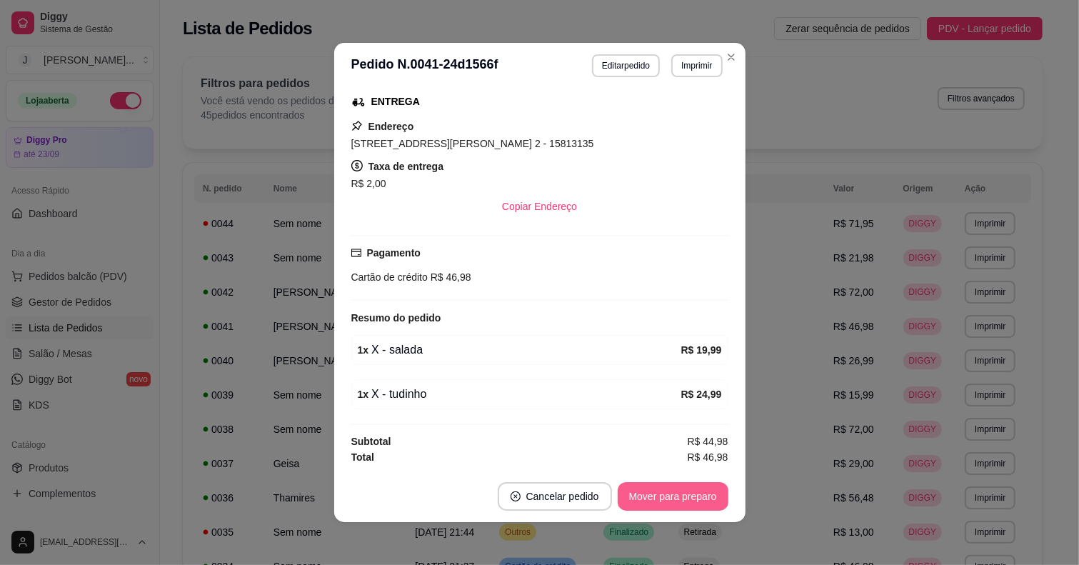
click at [653, 490] on button "Mover para preparo" at bounding box center [673, 496] width 111 height 29
click at [653, 490] on button "Mover para entrega" at bounding box center [673, 496] width 110 height 29
click at [673, 486] on button "Mover para finalizado" at bounding box center [668, 497] width 115 height 28
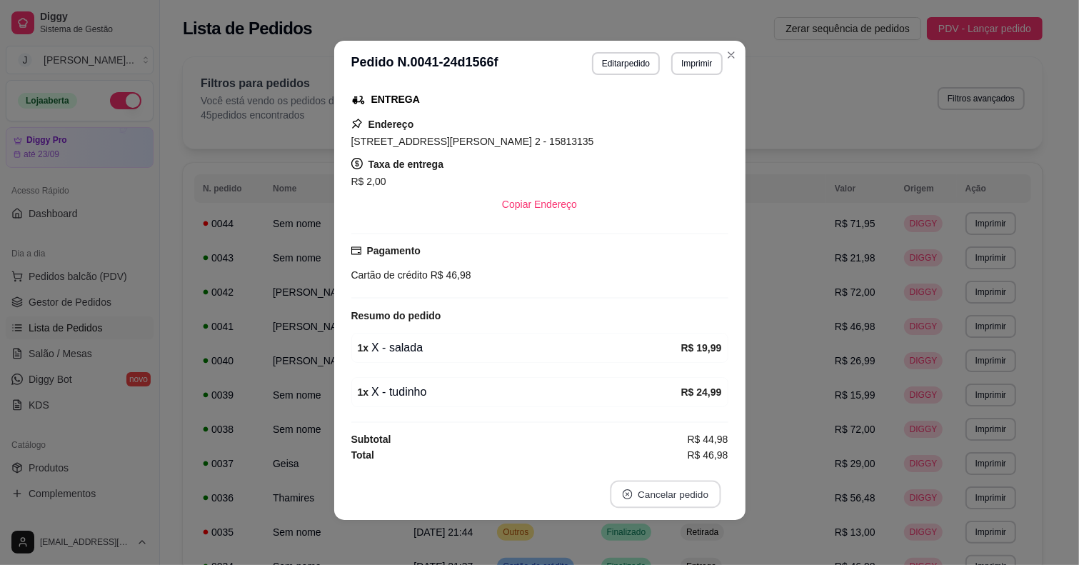
click at [638, 491] on button "Cancelar pedido" at bounding box center [665, 495] width 111 height 28
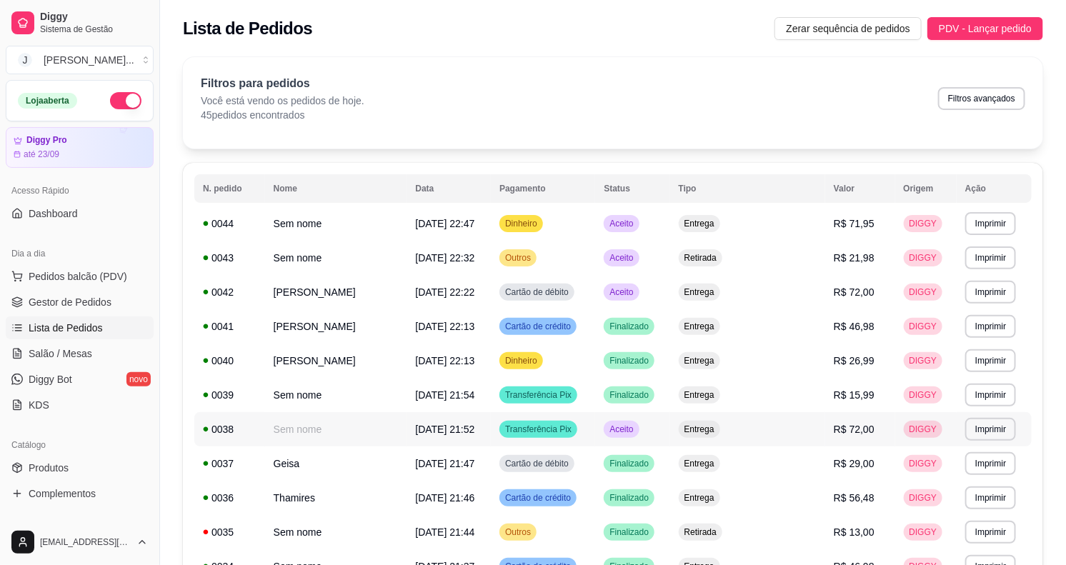
click at [636, 427] on span "Aceito" at bounding box center [620, 428] width 29 height 11
click at [669, 297] on td "Aceito" at bounding box center [632, 292] width 74 height 34
click at [669, 439] on td "Aceito" at bounding box center [632, 429] width 74 height 34
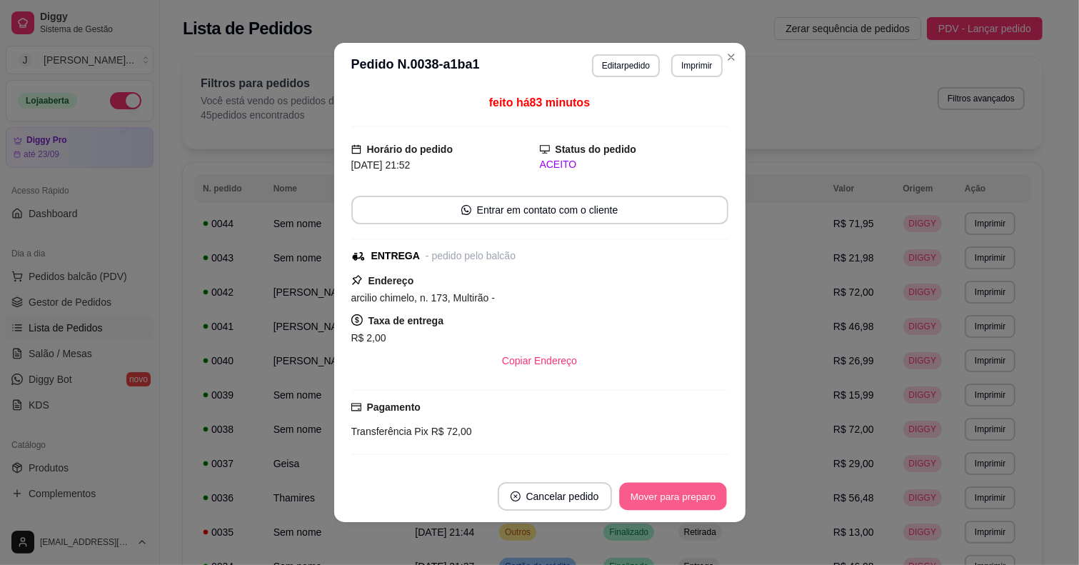
click at [655, 489] on button "Mover para preparo" at bounding box center [672, 497] width 107 height 28
click at [655, 493] on div "Mover para preparo" at bounding box center [663, 496] width 131 height 29
click at [643, 487] on button "Mover para entrega" at bounding box center [673, 496] width 110 height 29
click at [643, 489] on button "Mover para finalizado" at bounding box center [669, 496] width 119 height 29
click at [647, 489] on div "Mover para finalizado" at bounding box center [659, 496] width 139 height 29
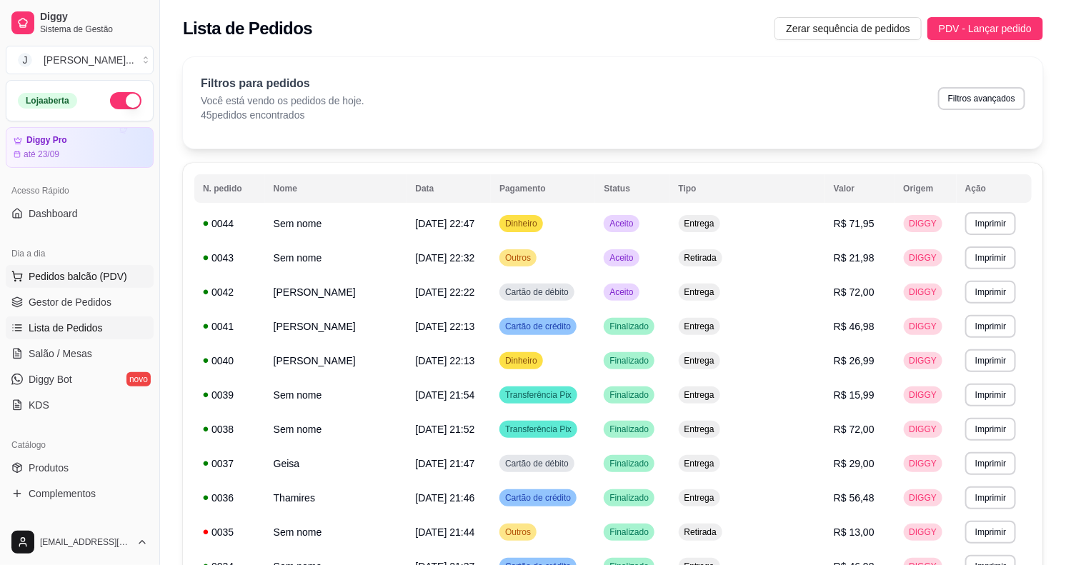
click at [45, 269] on span "Pedidos balcão (PDV)" at bounding box center [78, 276] width 99 height 14
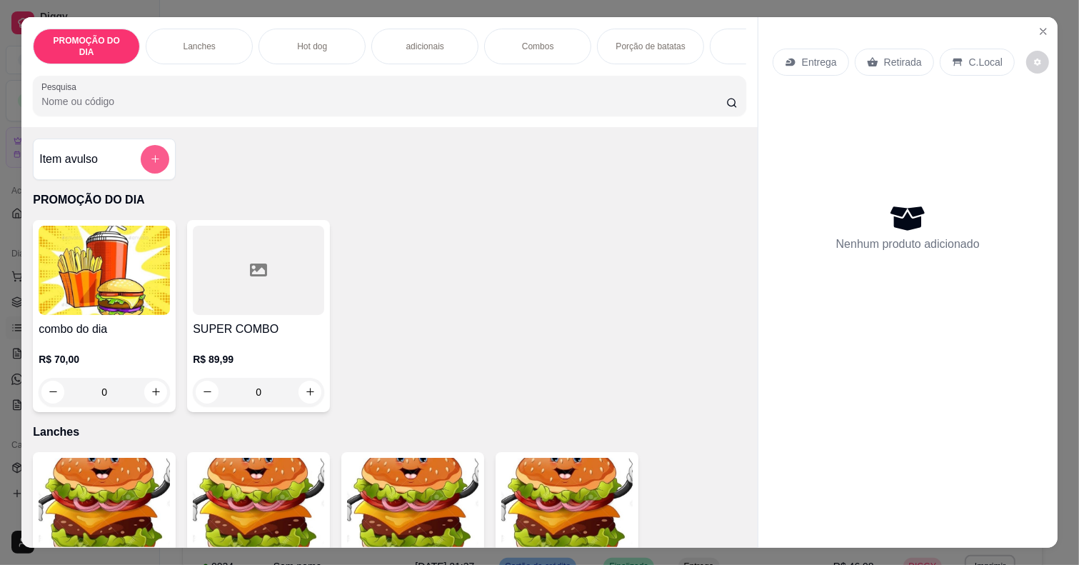
click at [145, 147] on button "add-separate-item" at bounding box center [155, 159] width 29 height 29
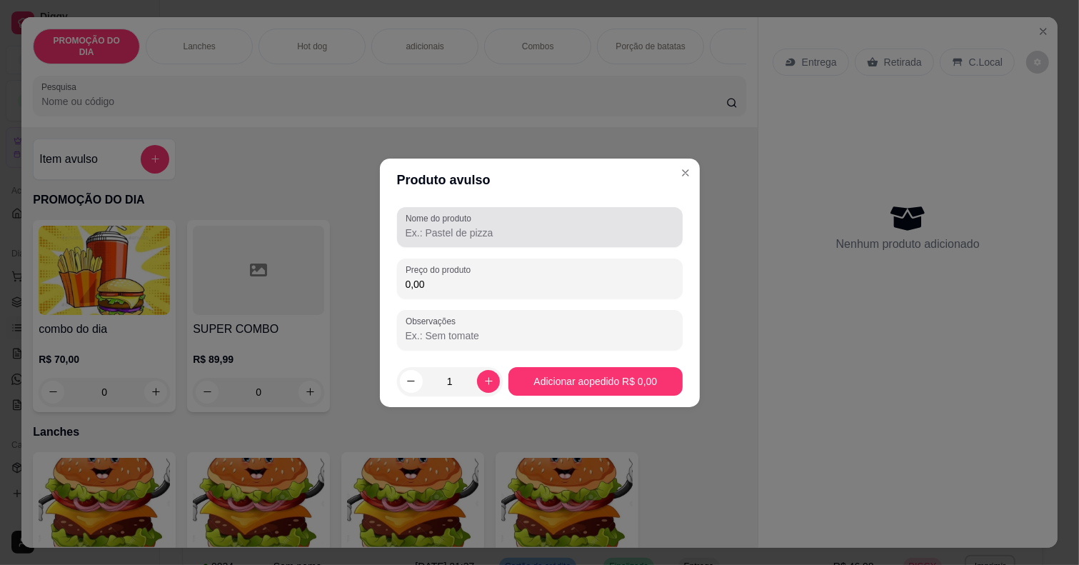
click at [468, 244] on div "Nome do produto" at bounding box center [540, 227] width 286 height 40
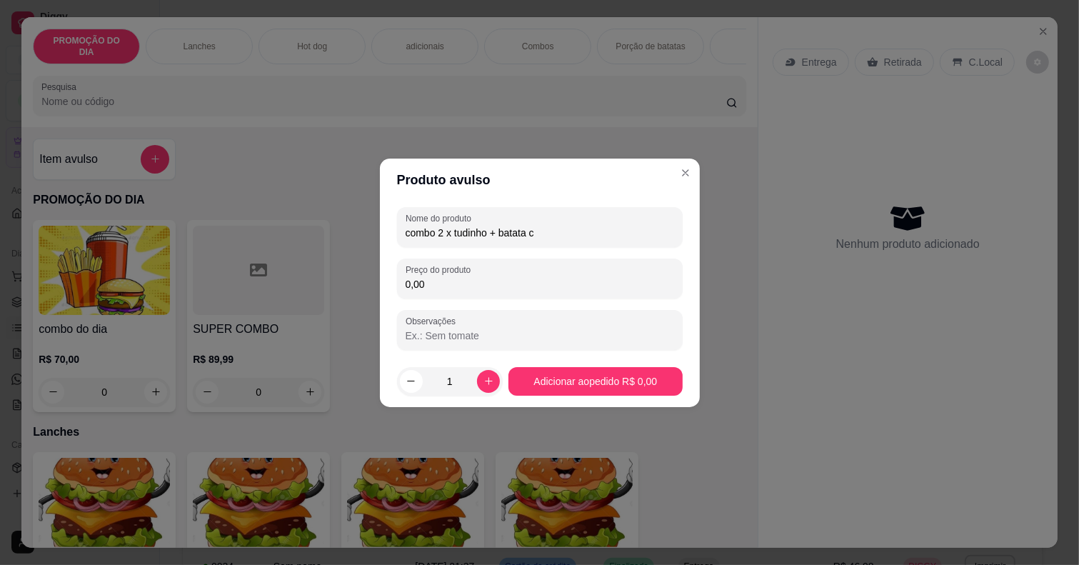
type input "combo 2 x tudinho + batata c"
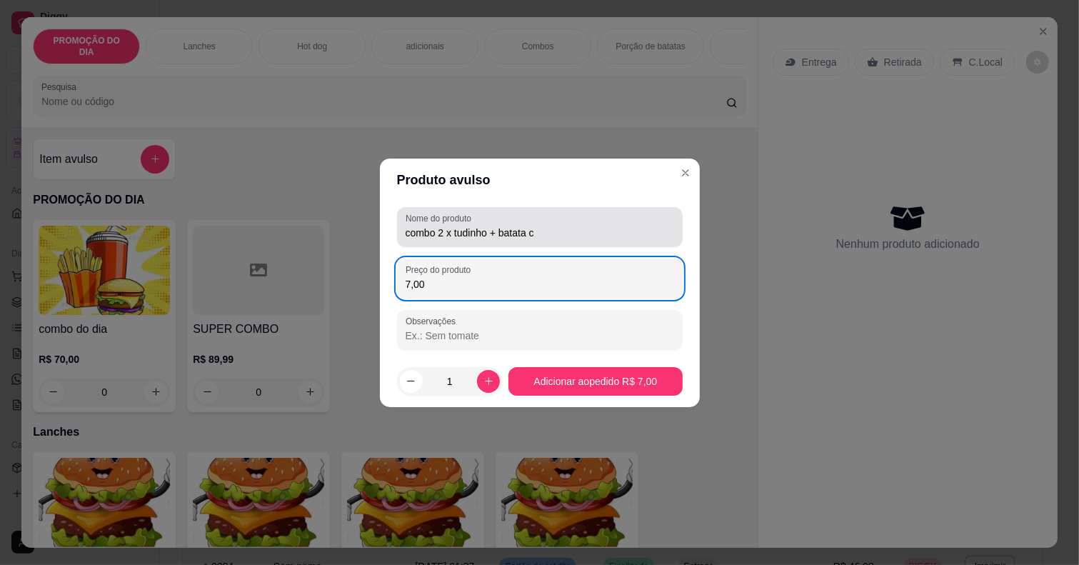
type input "70,00"
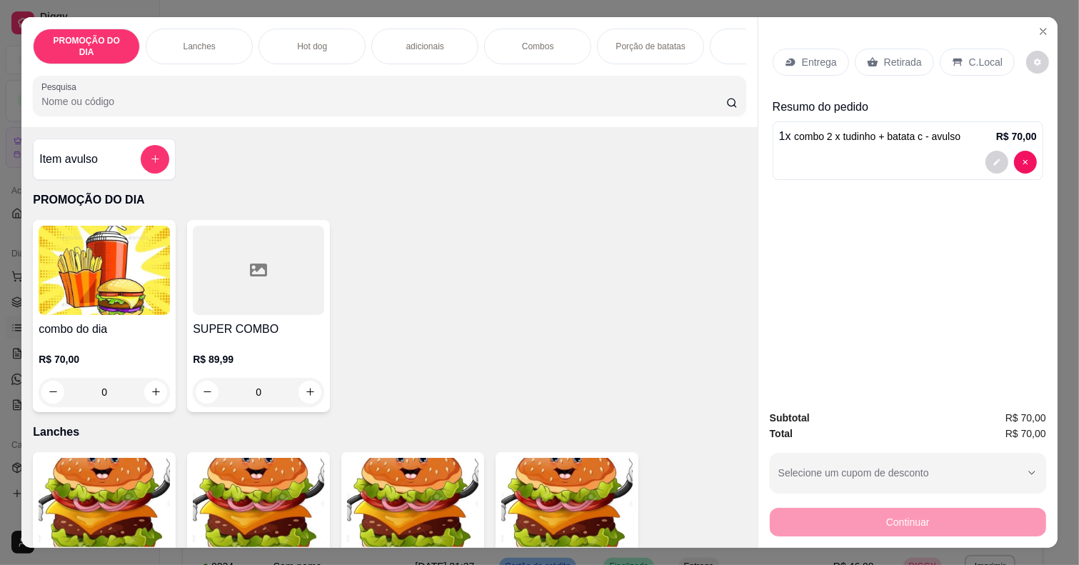
click at [802, 55] on p "Entrega" at bounding box center [819, 62] width 35 height 14
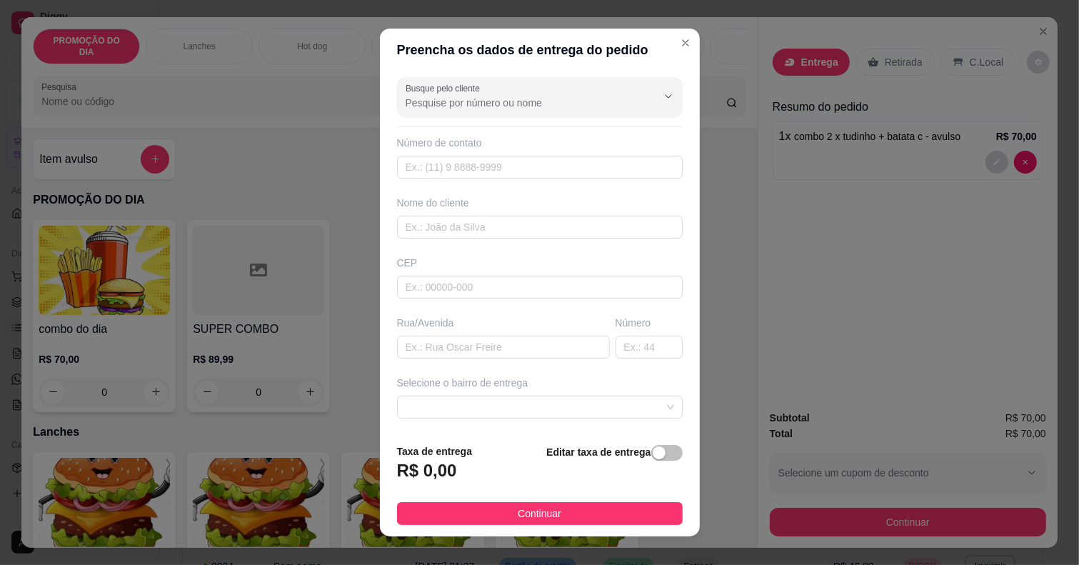
click at [423, 333] on div "Rua/Avenida" at bounding box center [503, 337] width 219 height 43
click at [425, 361] on div "Busque pelo cliente Número de contato Nome do cliente CEP Rua/[GEOGRAPHIC_DATA]…" at bounding box center [540, 251] width 320 height 361
click at [422, 336] on div "Rua/Avenida" at bounding box center [503, 337] width 219 height 43
click at [422, 338] on input "text" at bounding box center [503, 347] width 213 height 23
type input "[PERSON_NAME]"
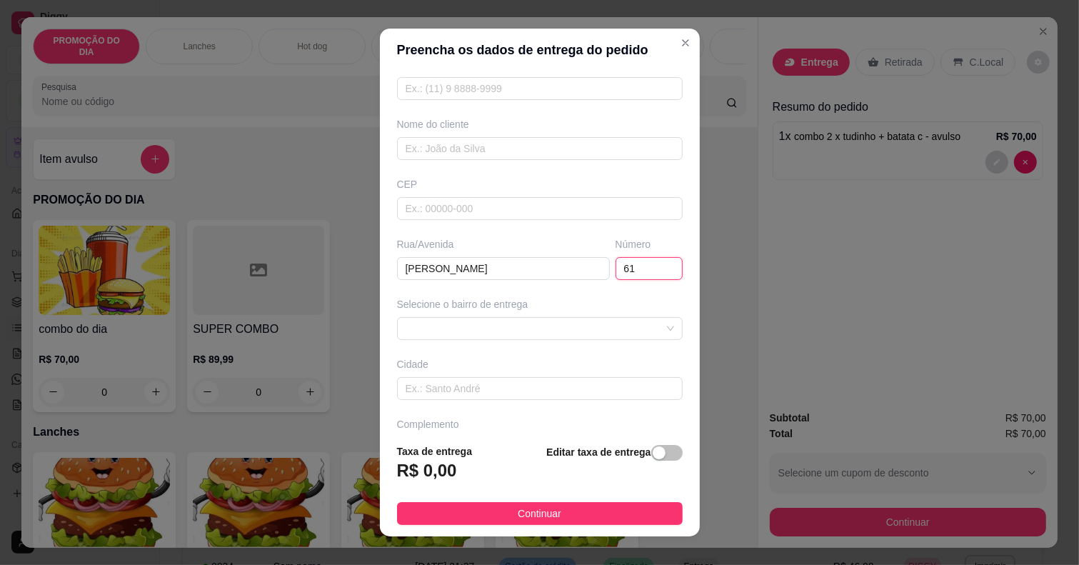
scroll to position [89, 0]
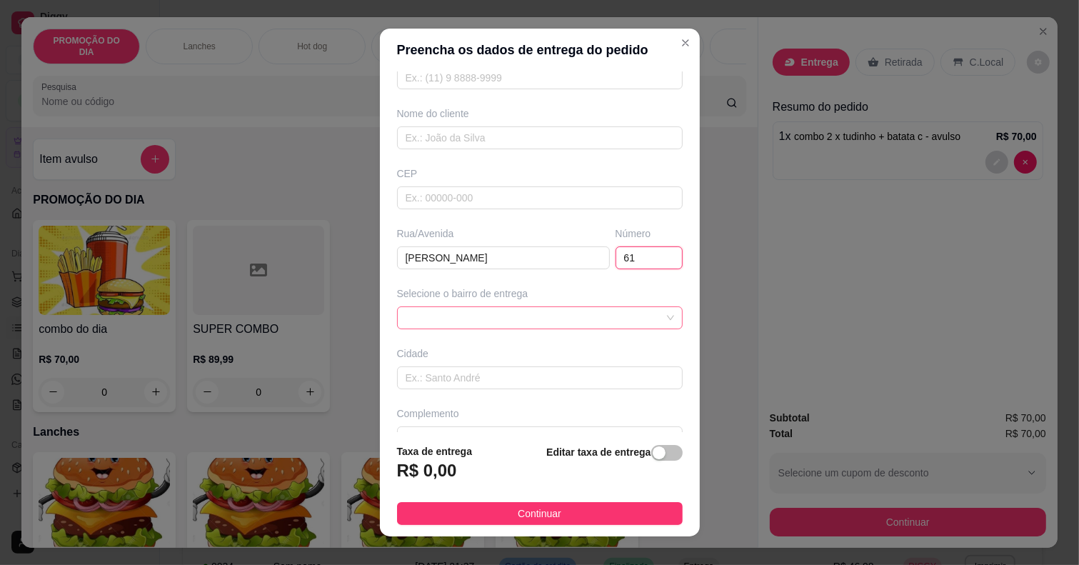
click at [461, 315] on span at bounding box center [540, 317] width 269 height 21
type input "61"
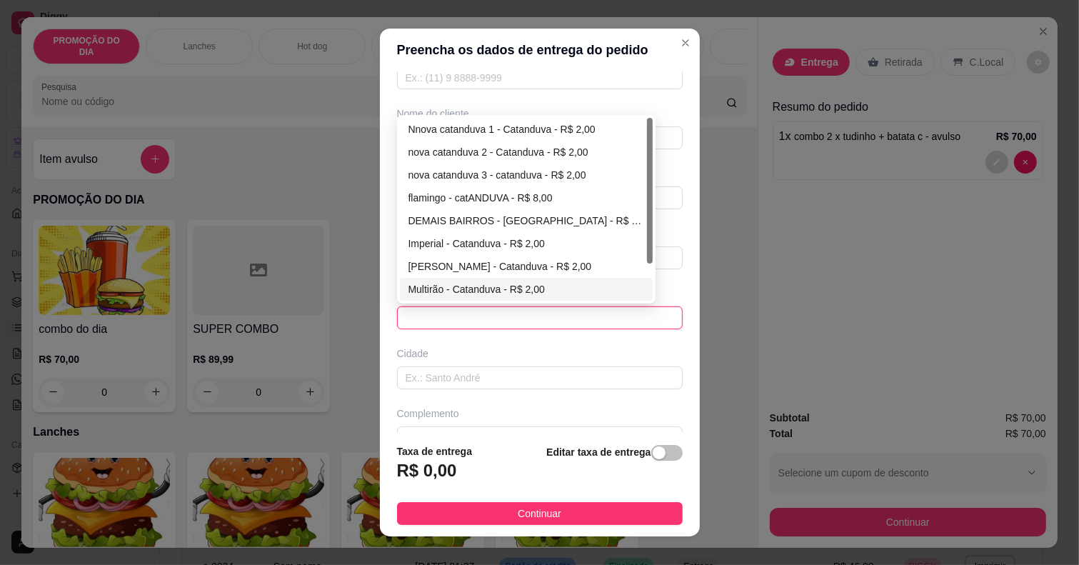
click at [476, 291] on div "Multirão - Catanduva - R$ 2,00" at bounding box center [526, 289] width 236 height 16
type input "Catanduva"
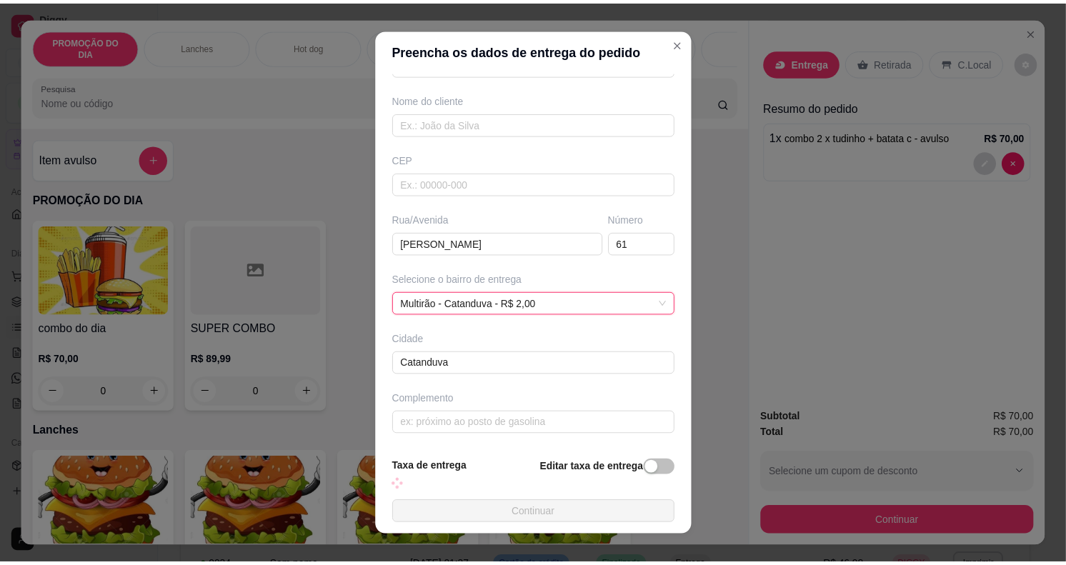
scroll to position [106, 0]
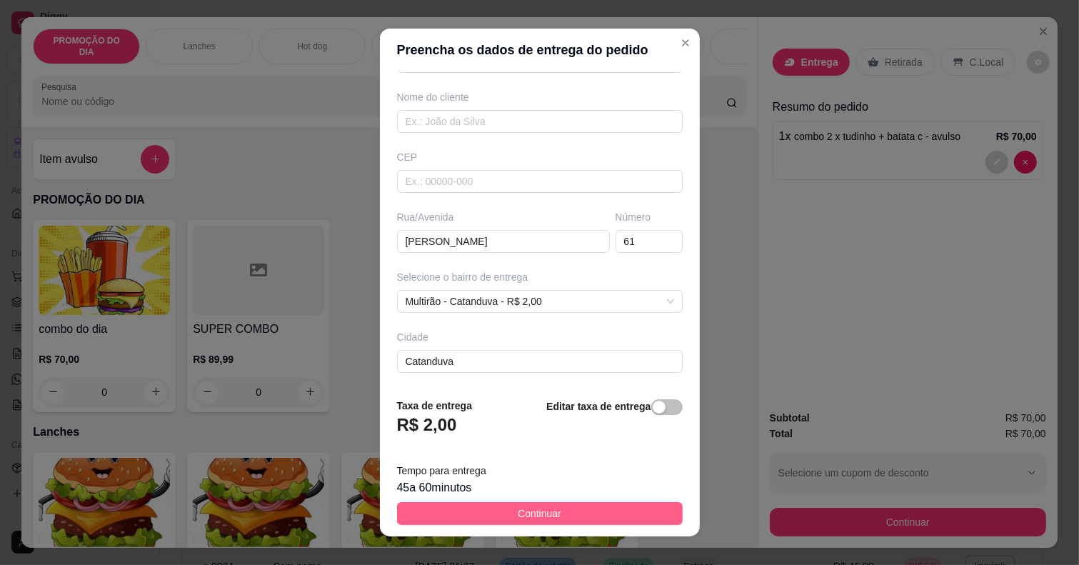
click at [519, 518] on span "Continuar" at bounding box center [540, 514] width 44 height 16
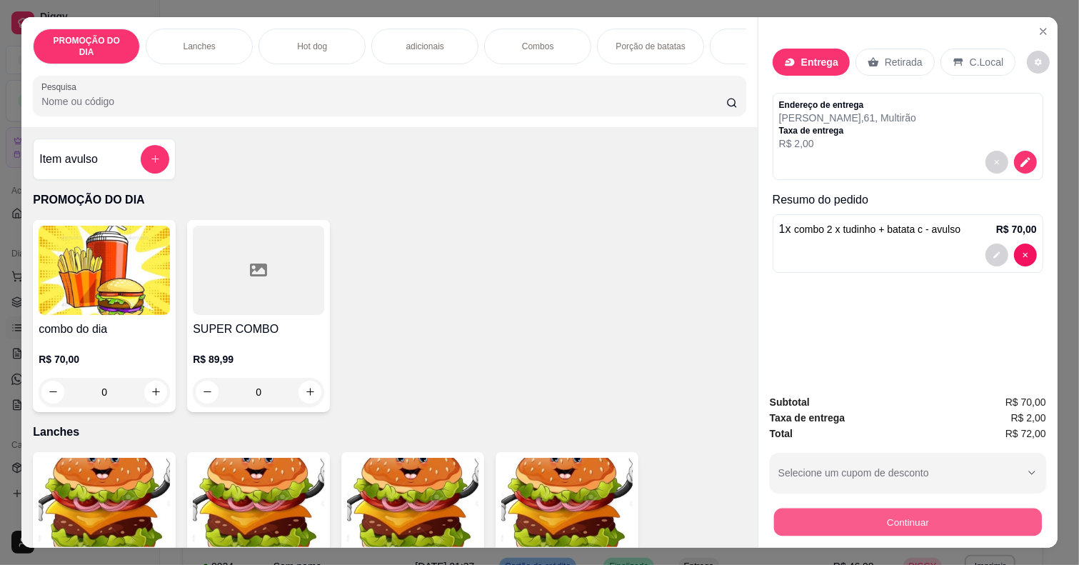
click at [803, 509] on button "Continuar" at bounding box center [908, 522] width 268 height 28
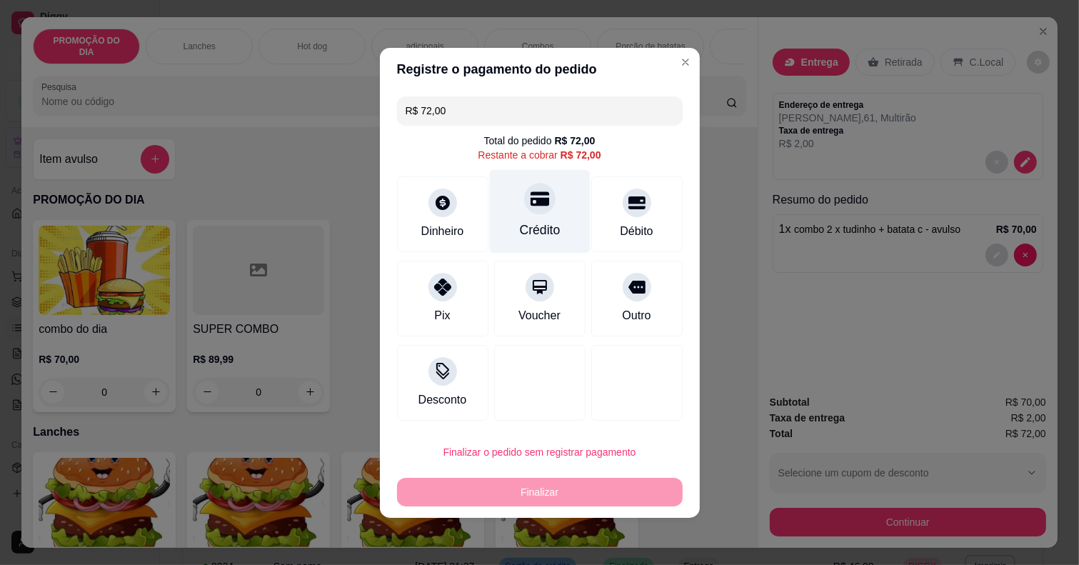
click at [540, 218] on div "Crédito" at bounding box center [539, 211] width 101 height 84
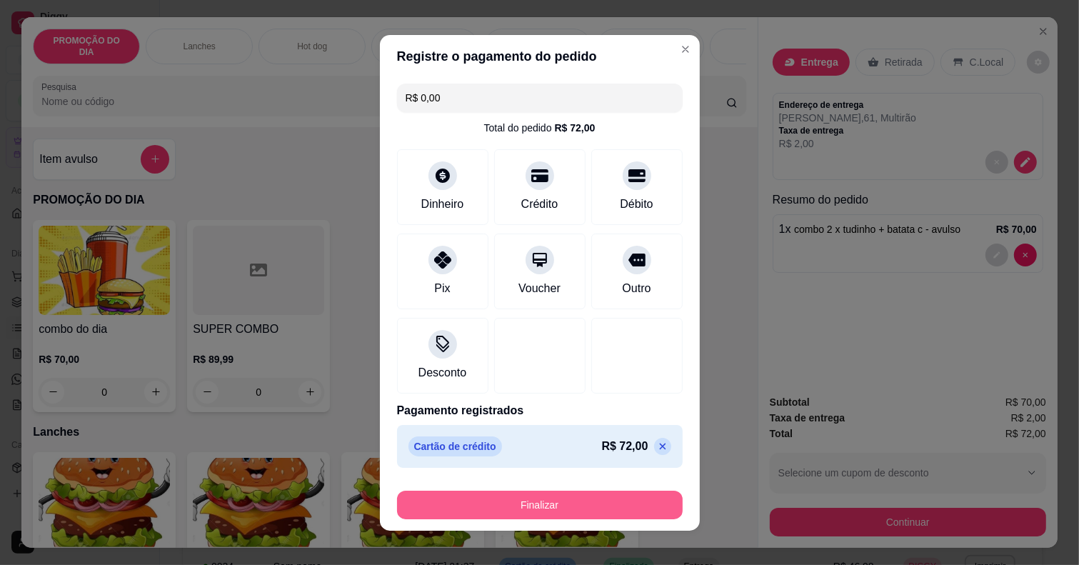
click at [559, 512] on button "Finalizar" at bounding box center [540, 505] width 286 height 29
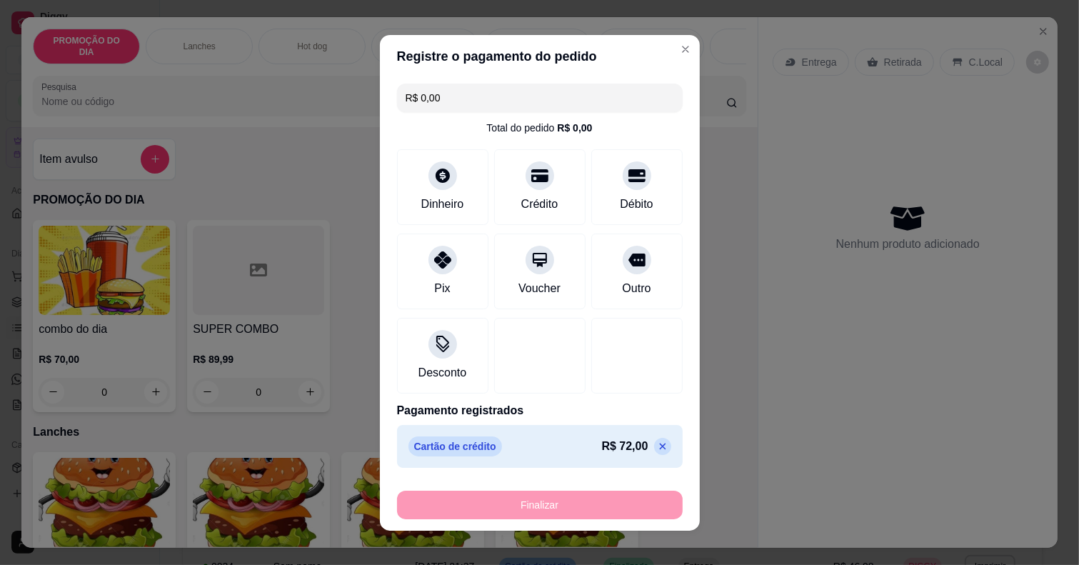
type input "-R$ 72,00"
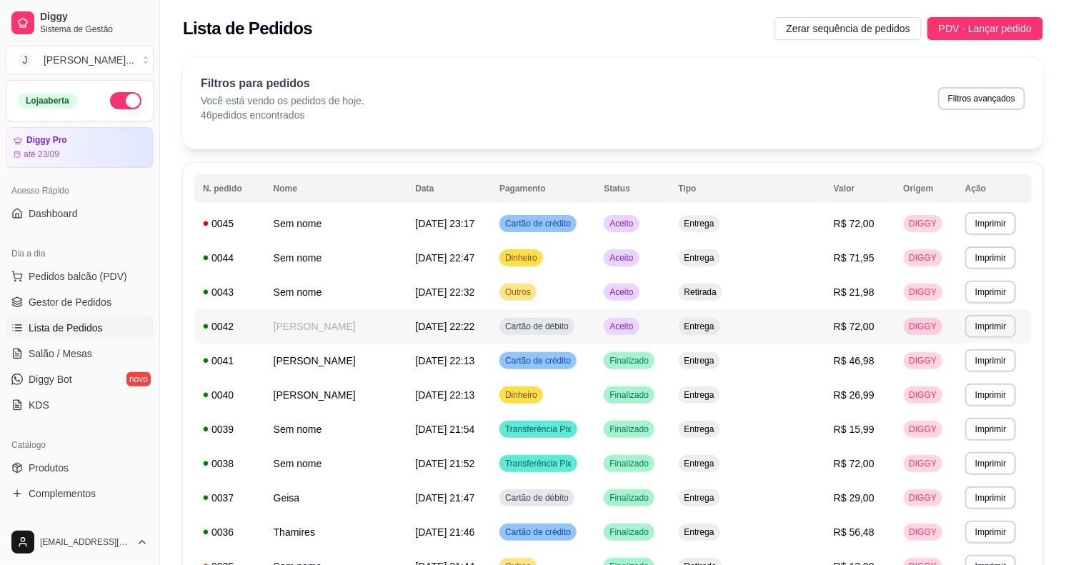
click at [669, 325] on td "Aceito" at bounding box center [632, 326] width 74 height 34
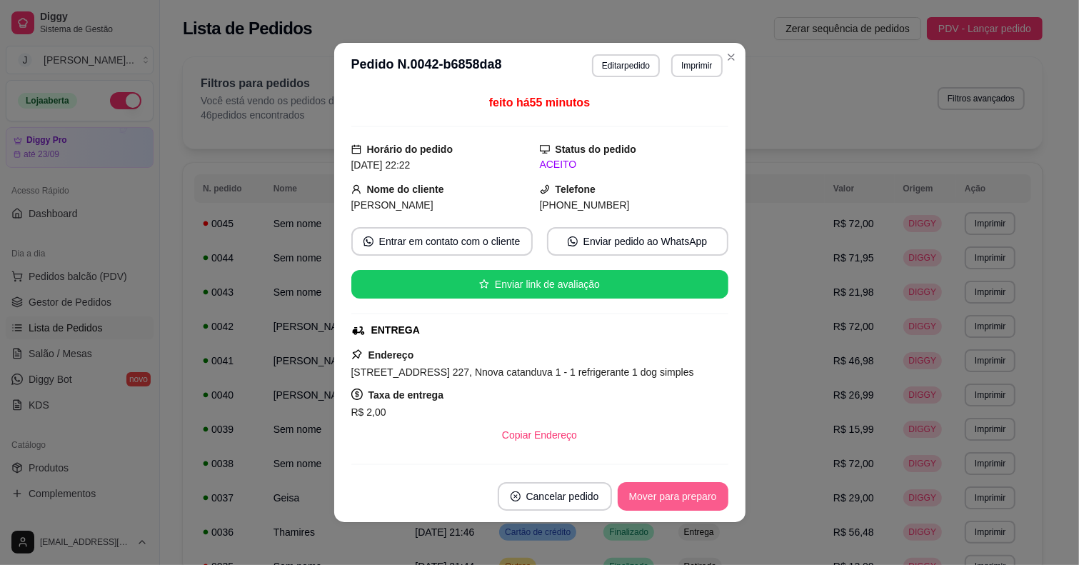
click at [652, 482] on button "Mover para preparo" at bounding box center [673, 496] width 111 height 29
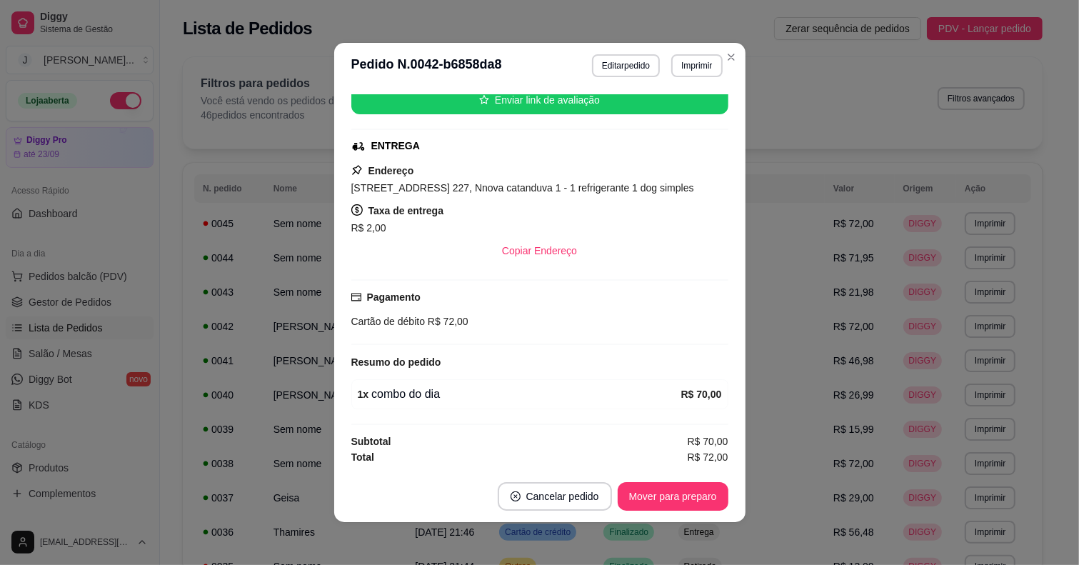
scroll to position [189, 0]
click at [652, 498] on button "Mover para preparo" at bounding box center [672, 497] width 107 height 28
click at [658, 491] on button "Mover para entrega" at bounding box center [673, 496] width 110 height 29
click at [658, 491] on button "Mover para finalizado" at bounding box center [668, 497] width 115 height 28
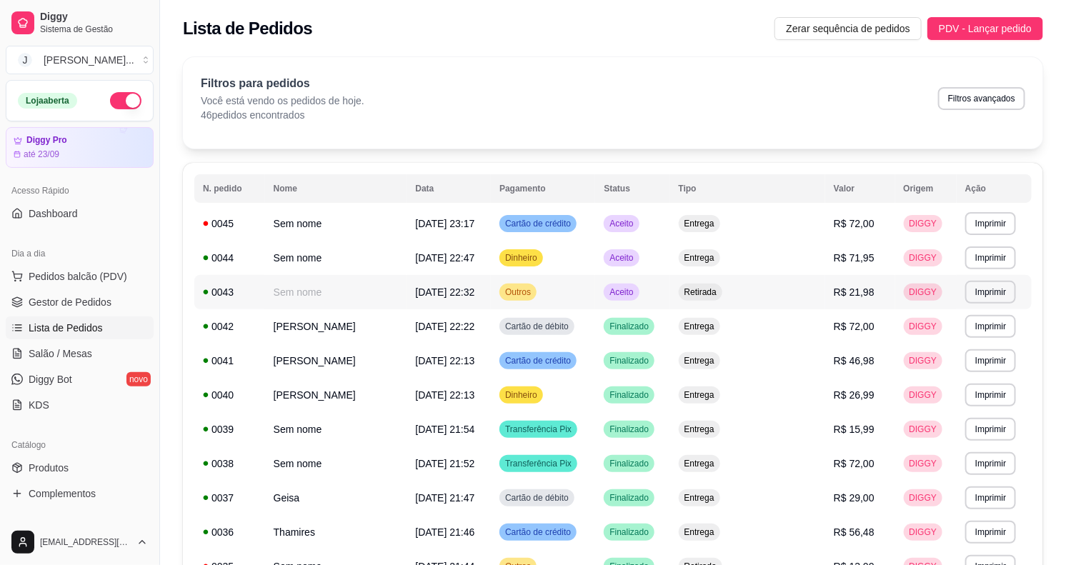
click at [669, 291] on td "Aceito" at bounding box center [632, 292] width 74 height 34
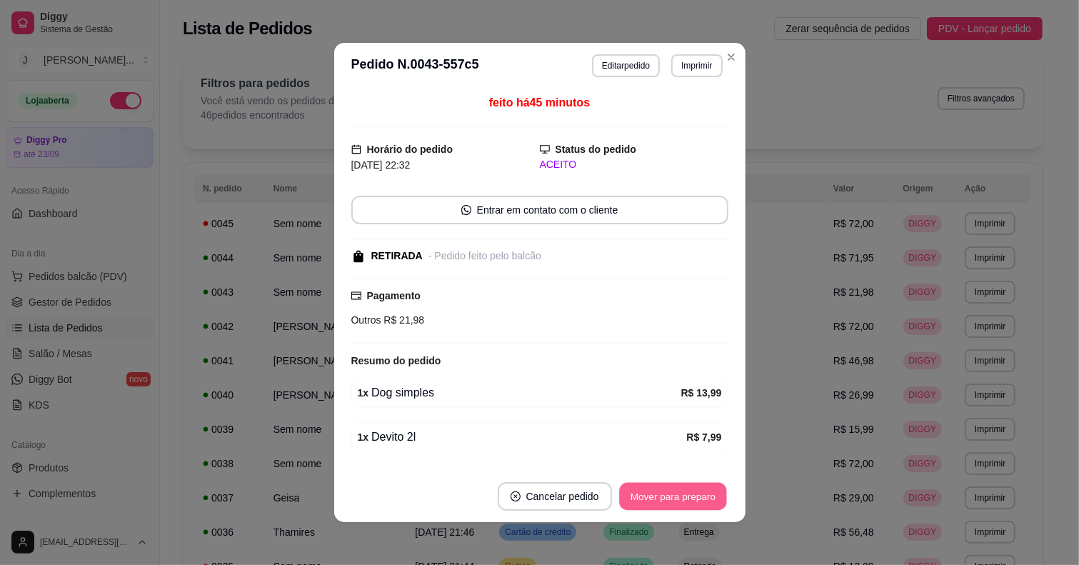
click at [703, 493] on button "Mover para preparo" at bounding box center [672, 497] width 107 height 28
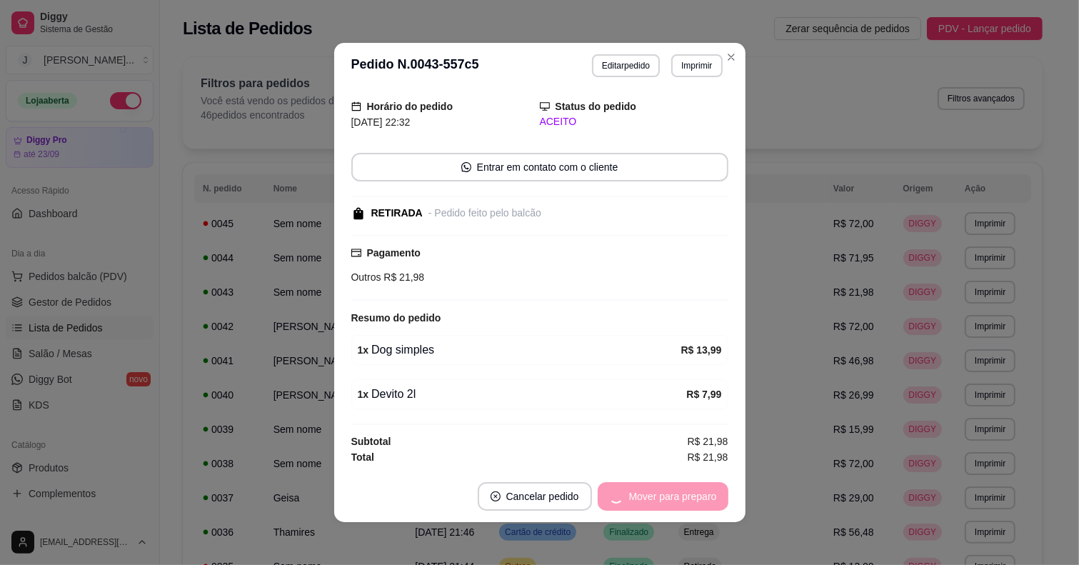
scroll to position [47, 0]
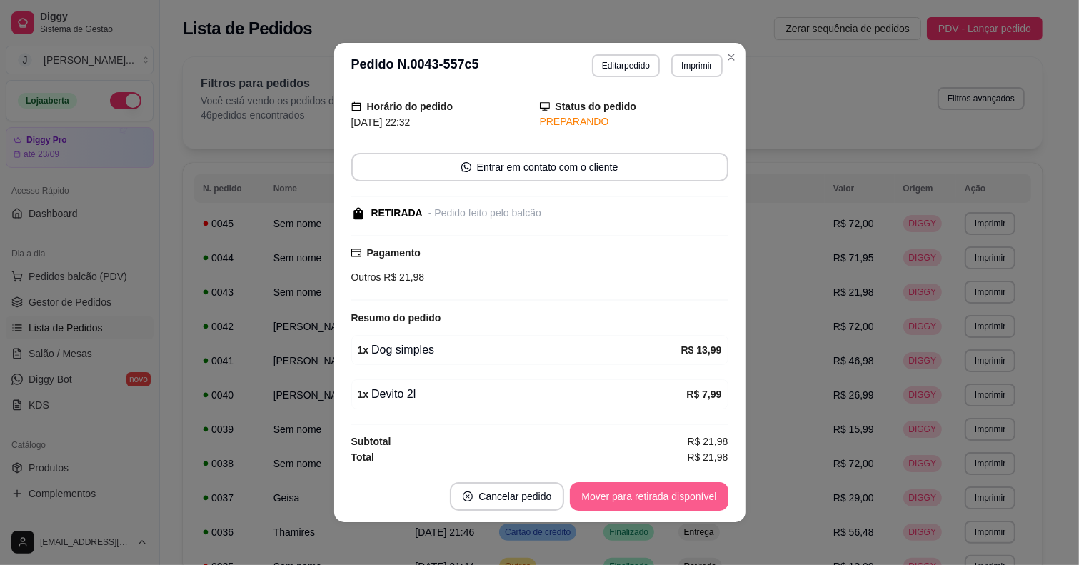
click at [650, 496] on button "Mover para retirada disponível" at bounding box center [649, 496] width 158 height 29
click at [656, 498] on button "Mover para finalizado" at bounding box center [669, 496] width 119 height 29
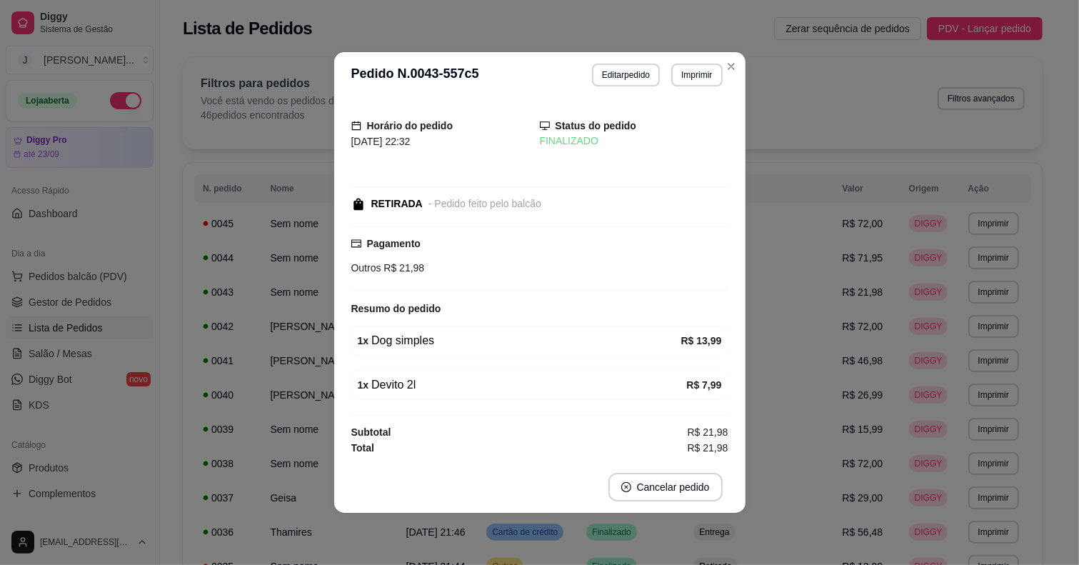
scroll to position [0, 0]
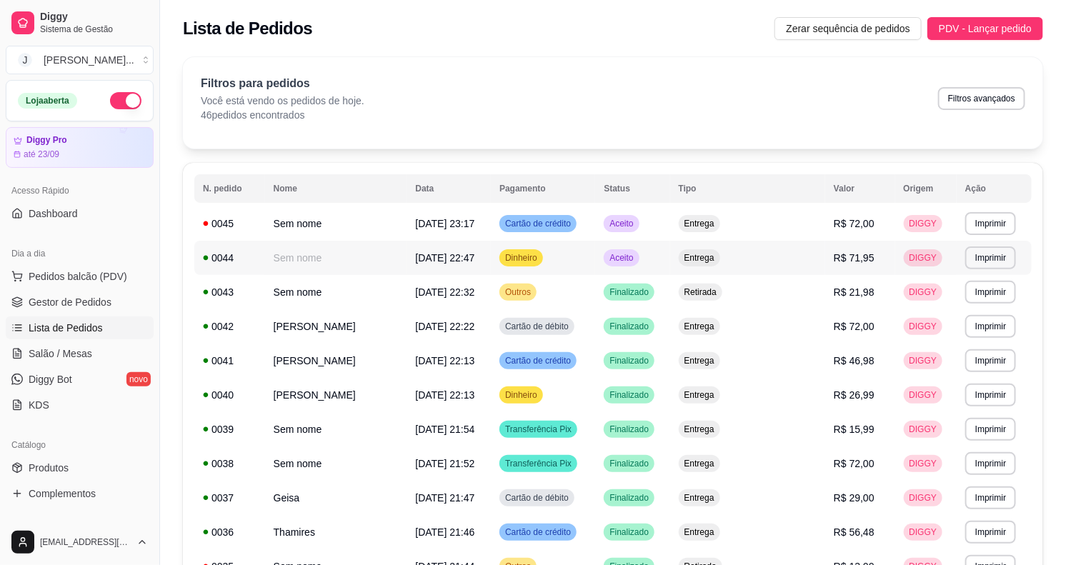
click at [702, 264] on td "Entrega" at bounding box center [747, 258] width 155 height 34
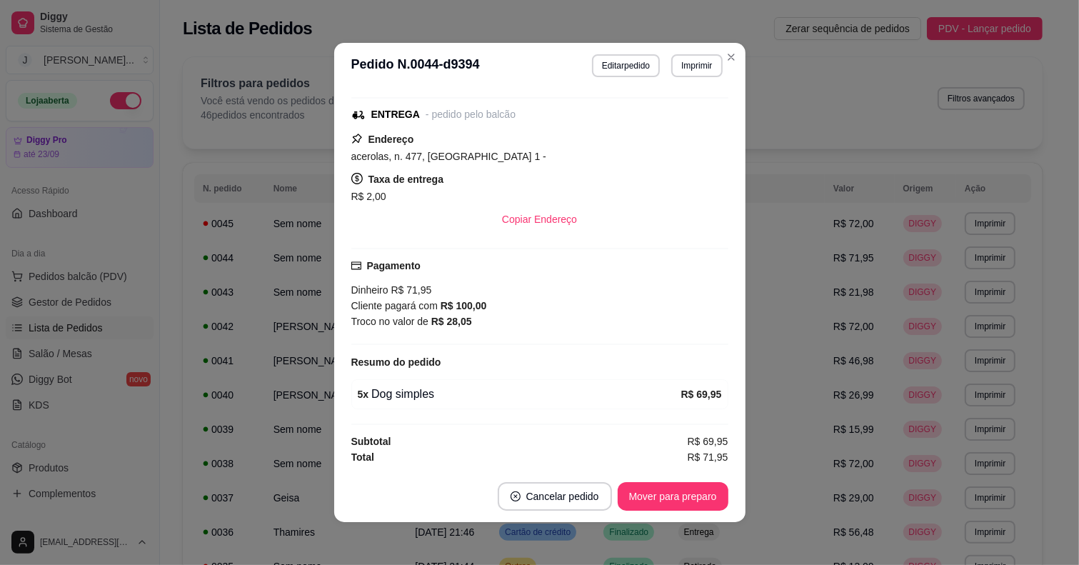
scroll to position [146, 0]
click at [650, 489] on button "Mover para preparo" at bounding box center [672, 497] width 107 height 28
click at [651, 502] on div "Mover para preparo" at bounding box center [663, 496] width 131 height 29
click at [652, 503] on button "Mover para entrega" at bounding box center [673, 496] width 110 height 29
click at [652, 503] on button "Mover para finalizado" at bounding box center [668, 497] width 115 height 28
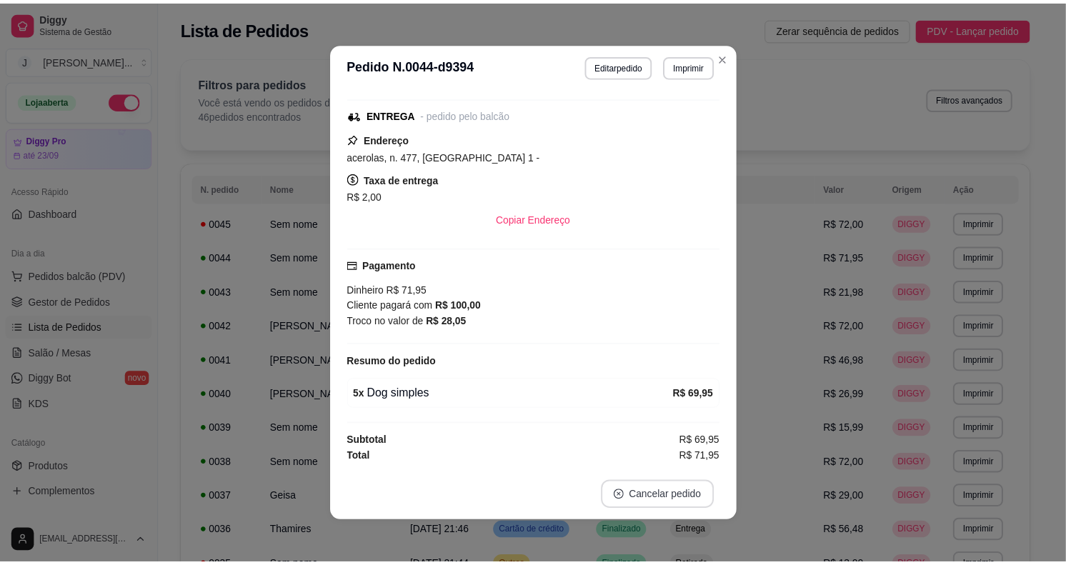
scroll to position [84, 0]
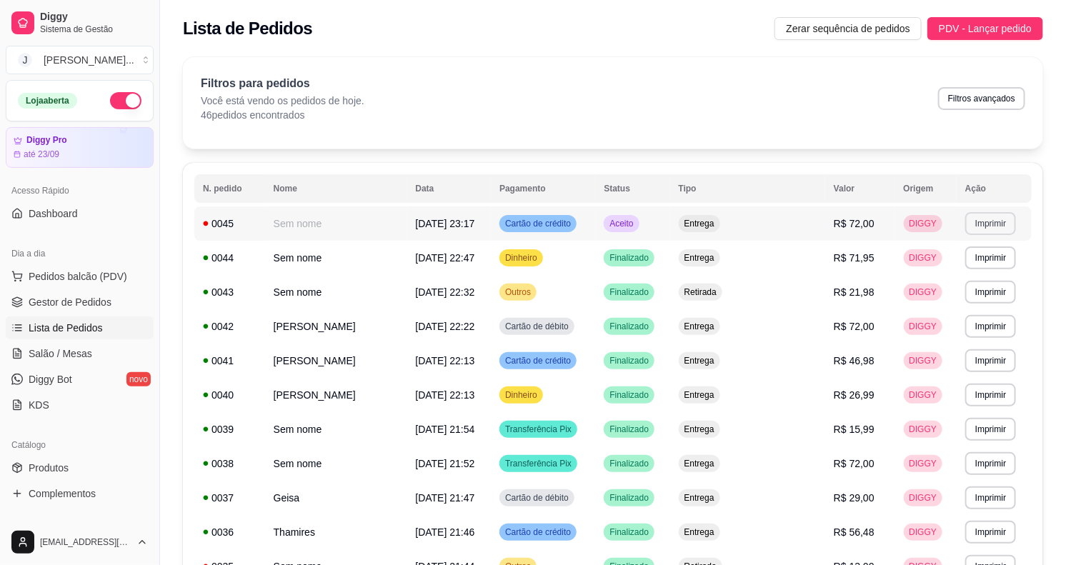
click at [976, 229] on button "Imprimir" at bounding box center [990, 223] width 51 height 23
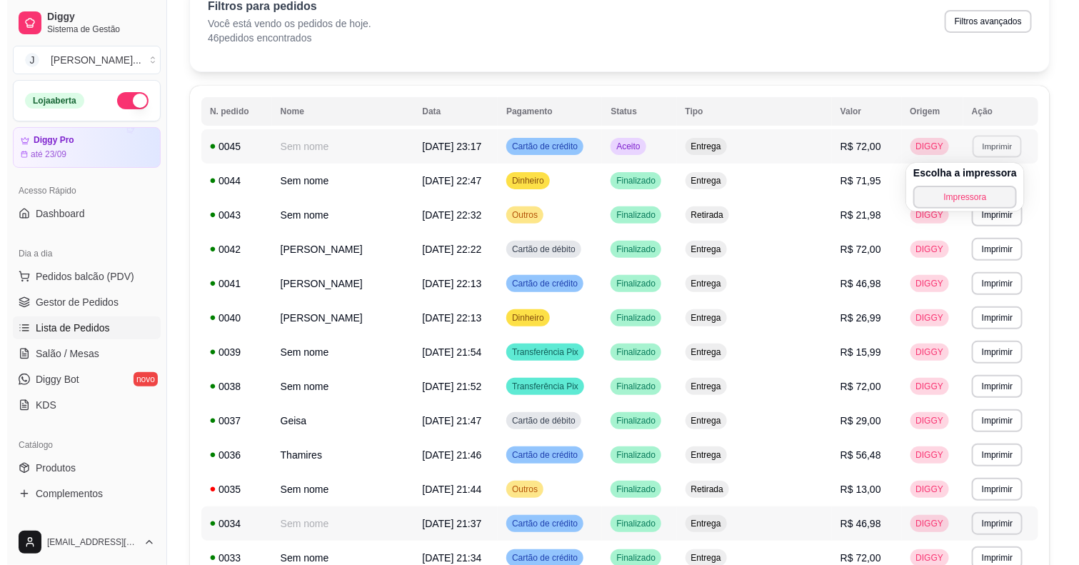
scroll to position [0, 0]
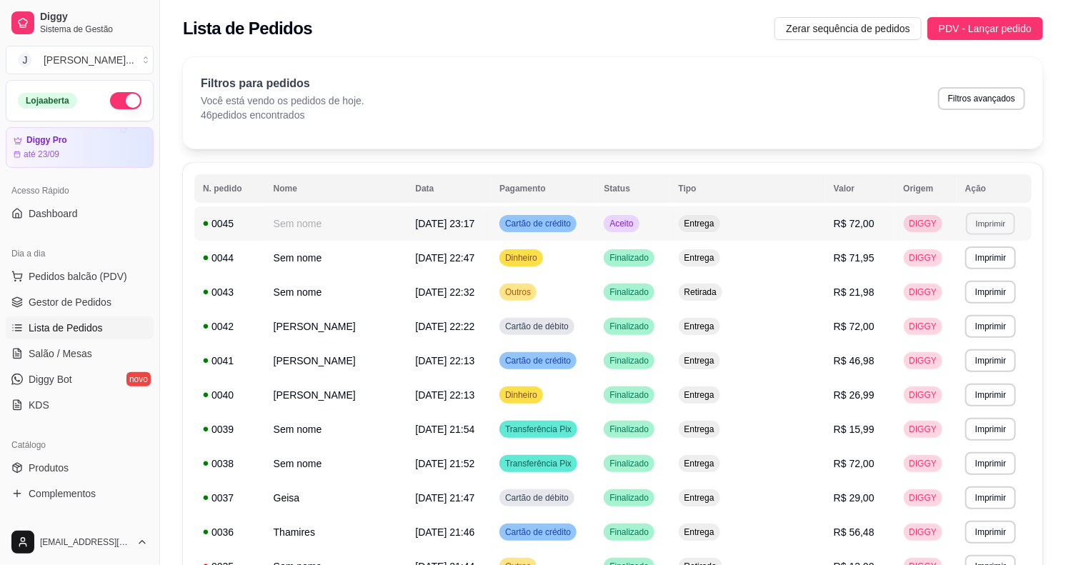
click at [595, 226] on td "Cartão de crédito" at bounding box center [543, 223] width 104 height 34
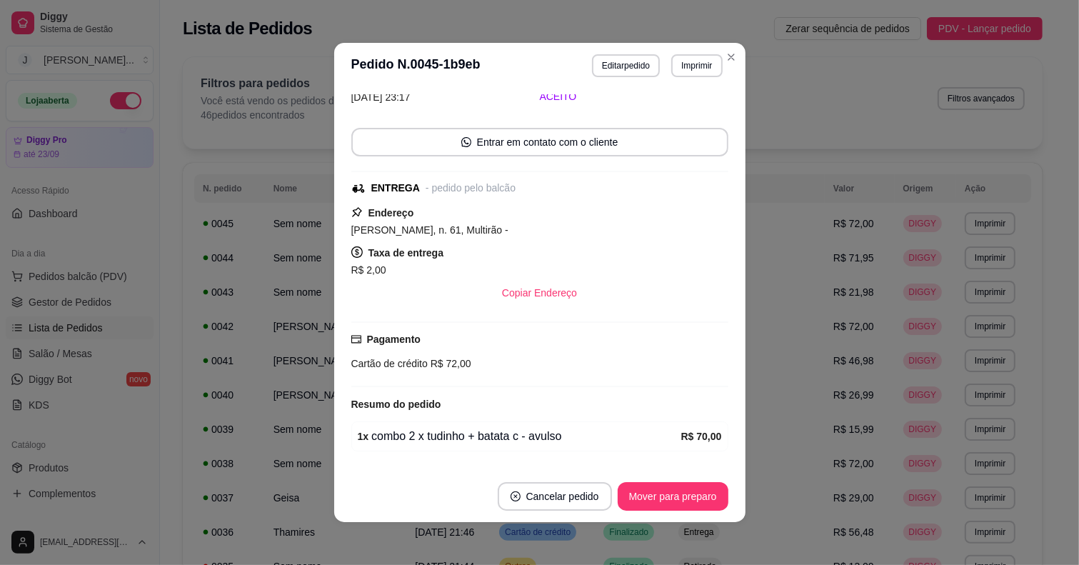
scroll to position [115, 0]
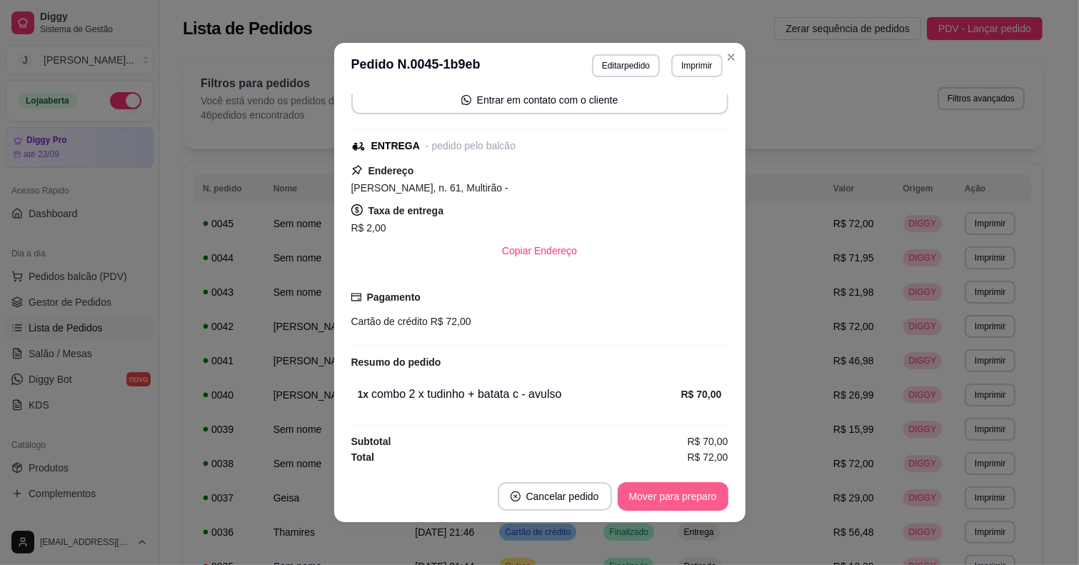
click at [665, 490] on button "Mover para preparo" at bounding box center [673, 496] width 111 height 29
click at [716, 500] on button "Mover para entrega" at bounding box center [673, 496] width 110 height 29
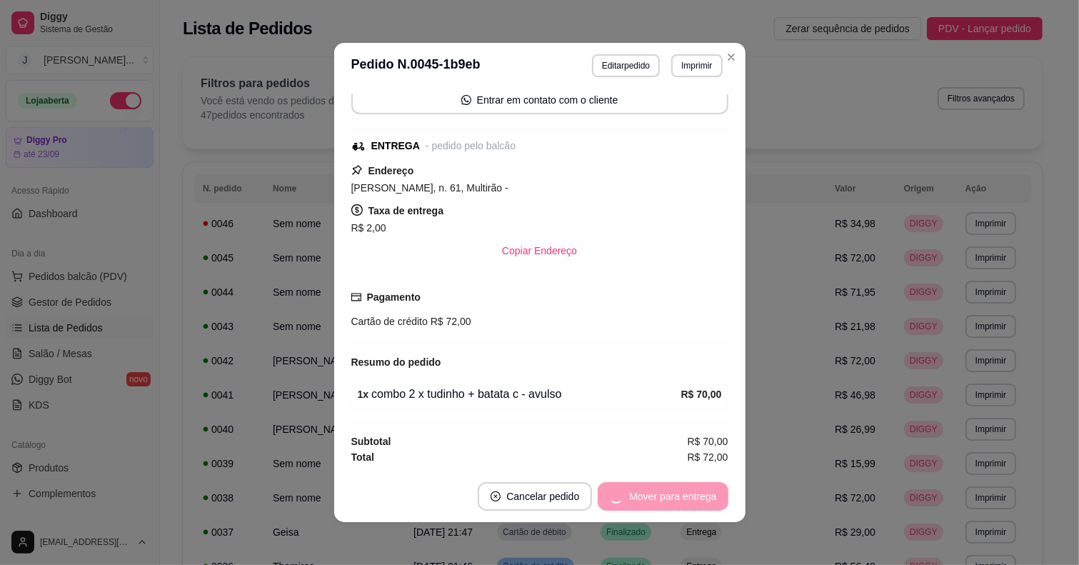
click at [689, 498] on div "Mover para entrega" at bounding box center [663, 496] width 130 height 29
click at [689, 498] on button "Mover para finalizado" at bounding box center [668, 497] width 115 height 28
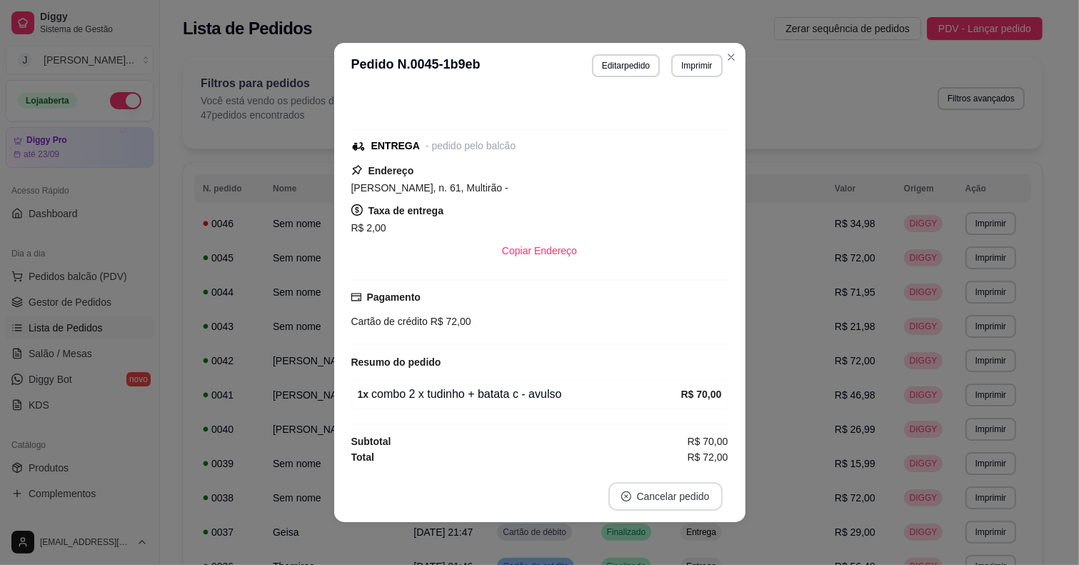
scroll to position [54, 0]
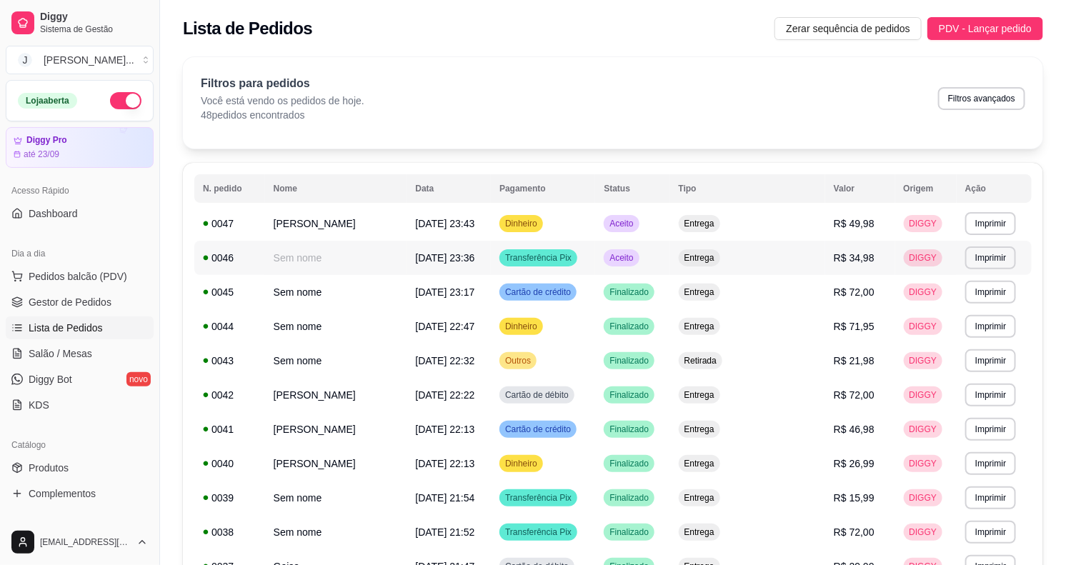
click at [669, 255] on td "Aceito" at bounding box center [632, 258] width 74 height 34
click at [75, 276] on span "Pedidos balcão (PDV)" at bounding box center [78, 276] width 99 height 14
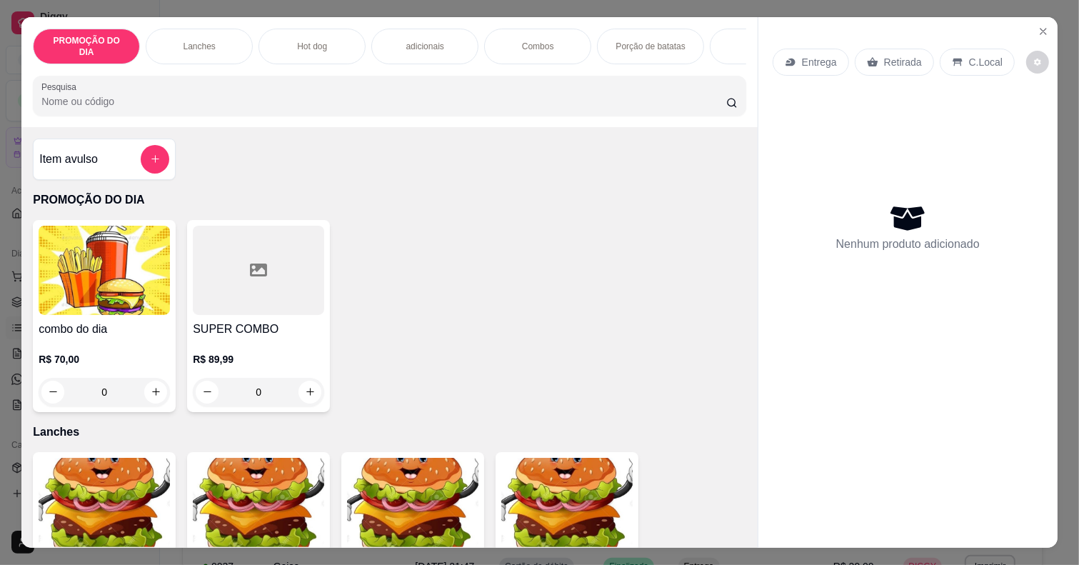
click at [280, 38] on div "Hot dog" at bounding box center [312, 47] width 107 height 36
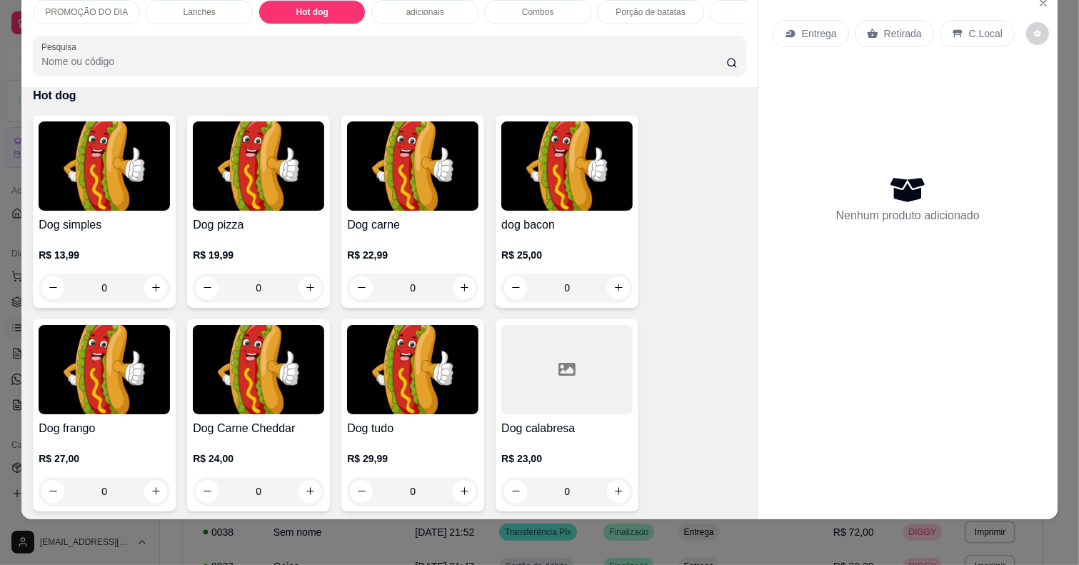
scroll to position [1635, 0]
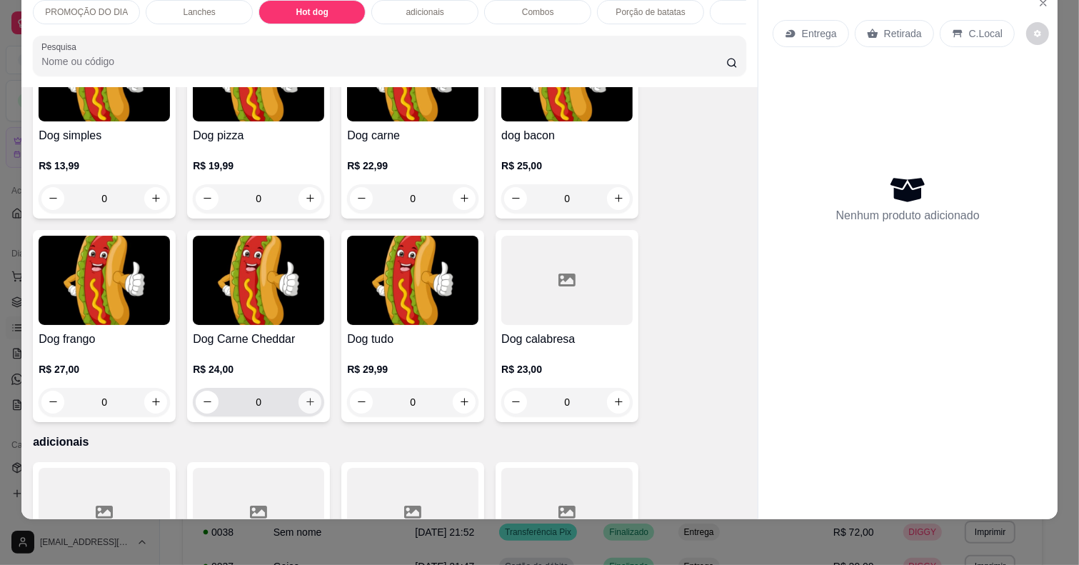
click at [299, 395] on button "increase-product-quantity" at bounding box center [310, 402] width 23 height 23
click at [868, 28] on icon at bounding box center [872, 33] width 11 height 11
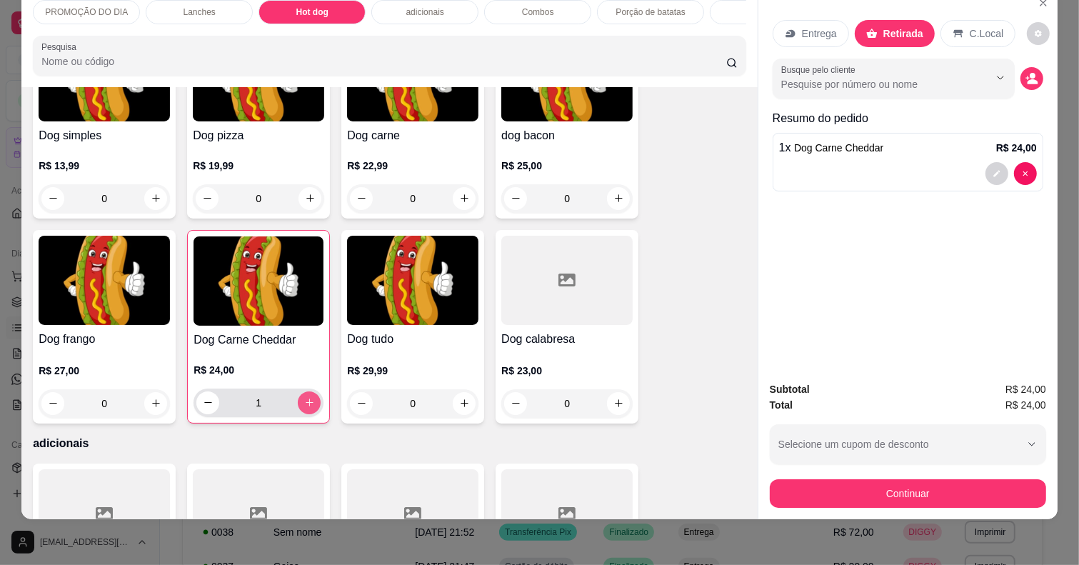
type input "1"
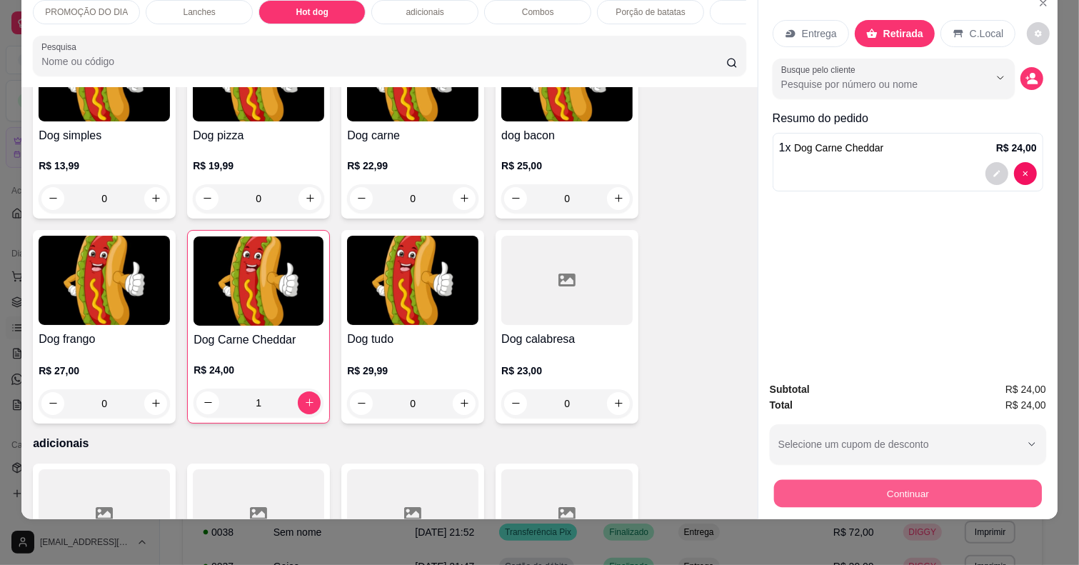
click at [928, 480] on button "Continuar" at bounding box center [908, 494] width 268 height 28
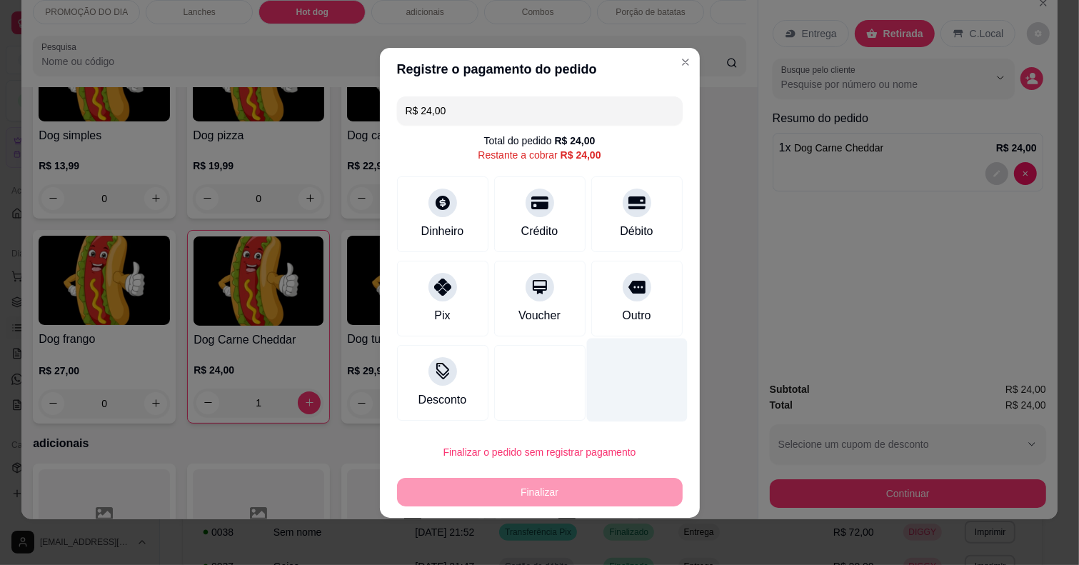
click at [641, 296] on div "Outro" at bounding box center [636, 299] width 91 height 76
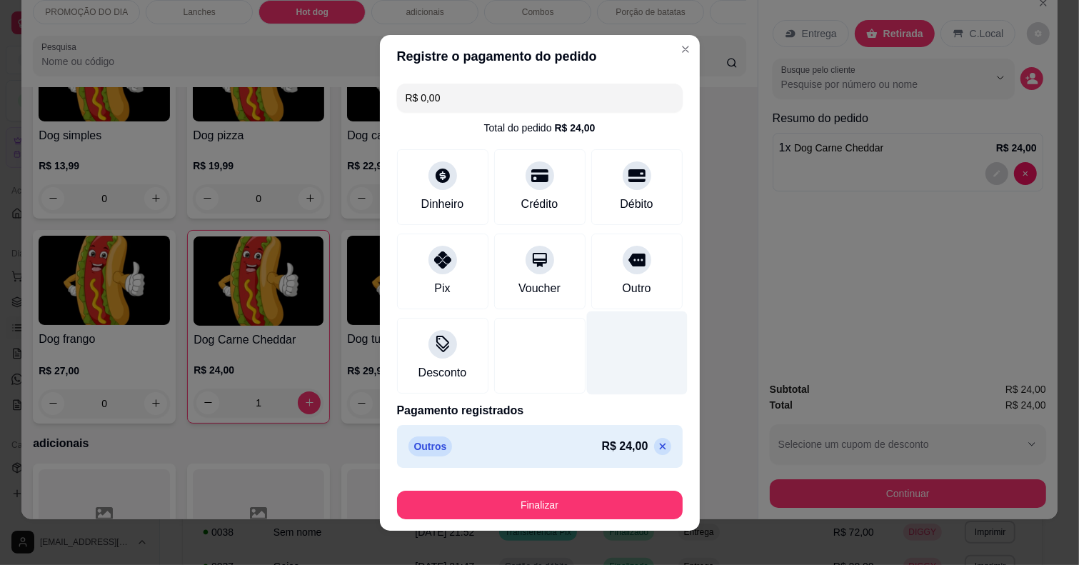
type input "R$ 0,00"
click at [600, 489] on div "Finalizar" at bounding box center [540, 502] width 286 height 34
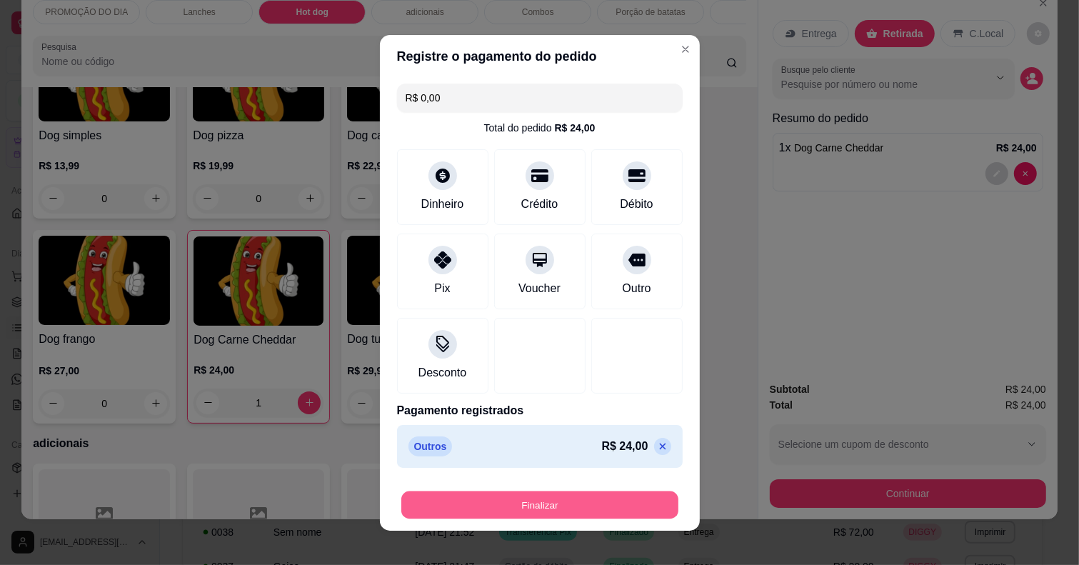
click at [601, 503] on button "Finalizar" at bounding box center [539, 505] width 277 height 28
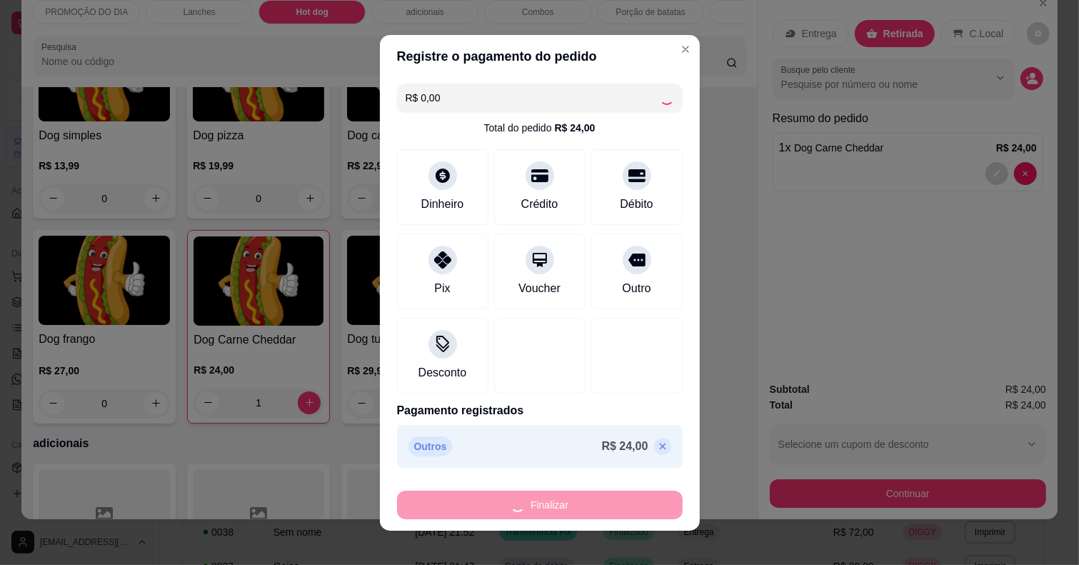
type input "0"
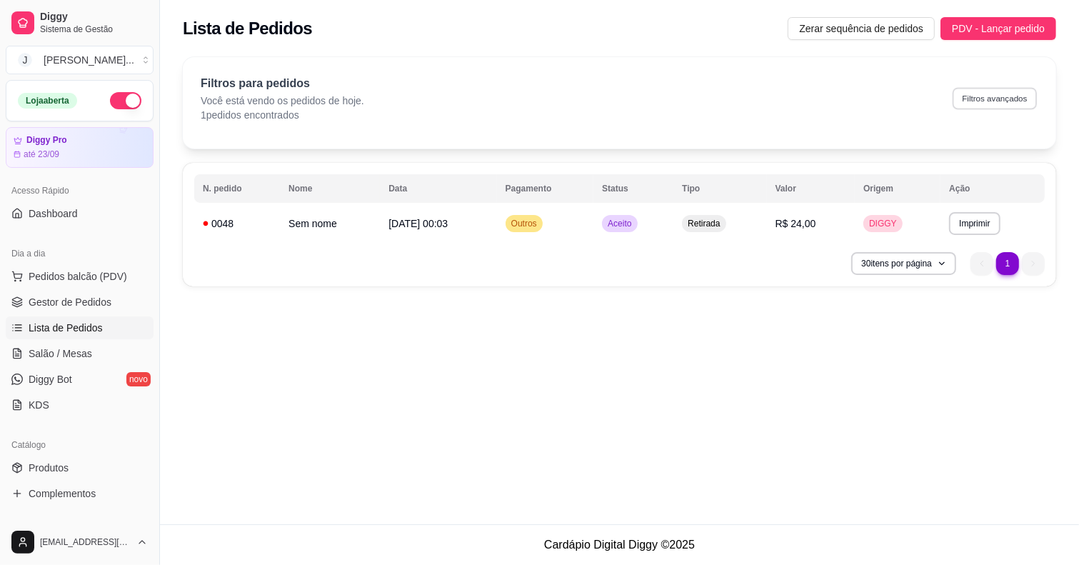
click at [998, 88] on button "Filtros avançados" at bounding box center [995, 98] width 84 height 22
select select "0"
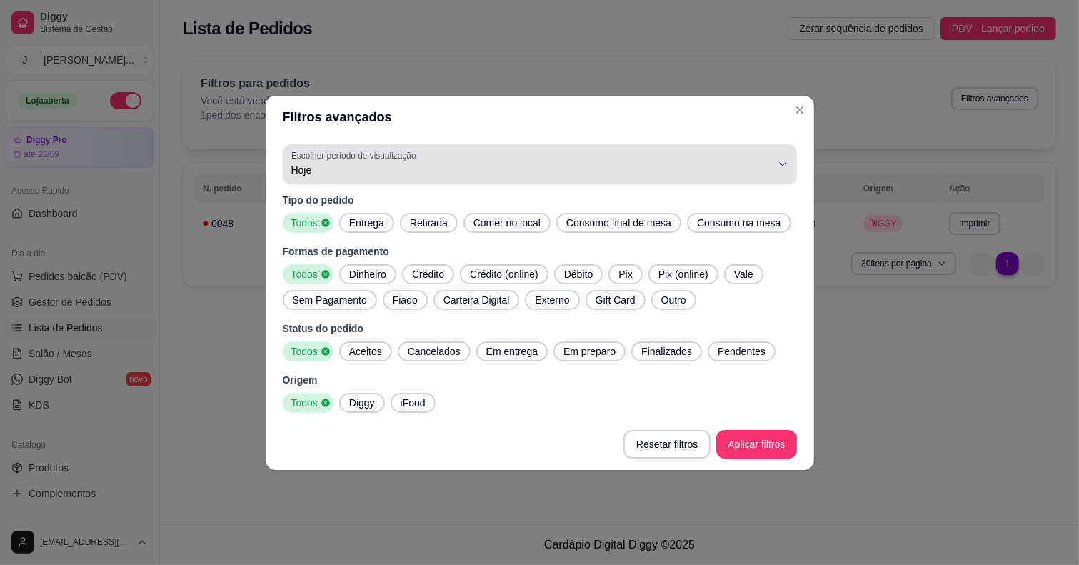
click at [311, 166] on span "Hoje" at bounding box center [531, 170] width 480 height 14
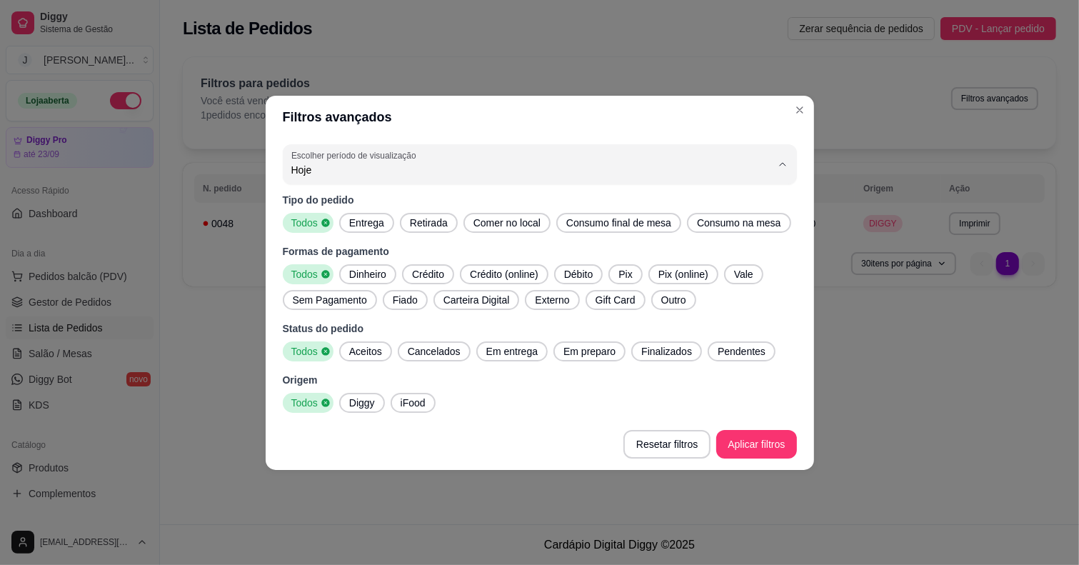
click at [379, 229] on span "Ontem" at bounding box center [533, 227] width 458 height 14
type input "1"
select select "1"
click at [751, 458] on footer "Resetar filtros Aplicar filtros" at bounding box center [540, 443] width 548 height 51
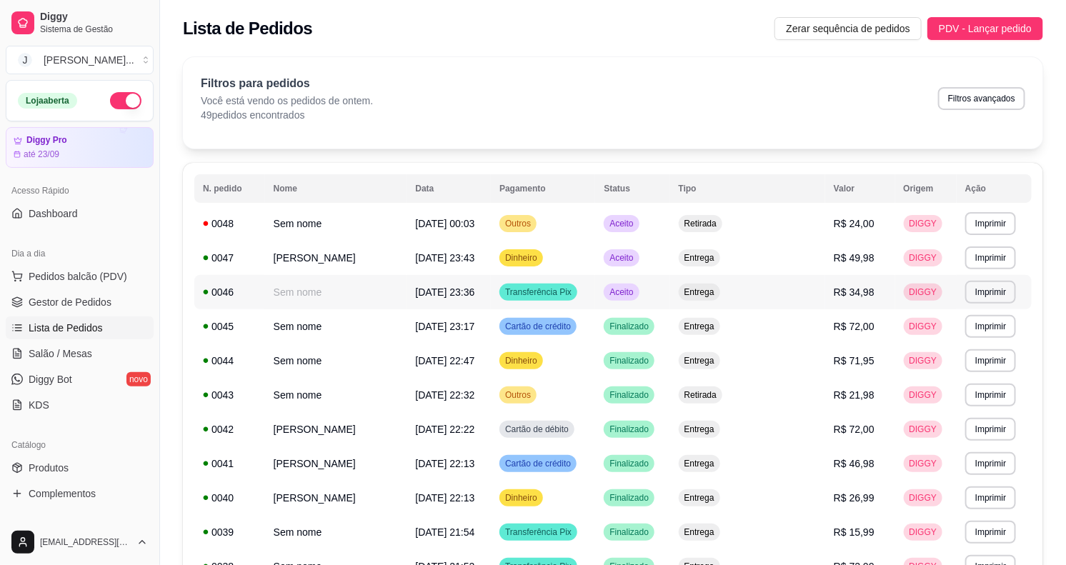
click at [595, 296] on td "Transferência Pix" at bounding box center [543, 292] width 104 height 34
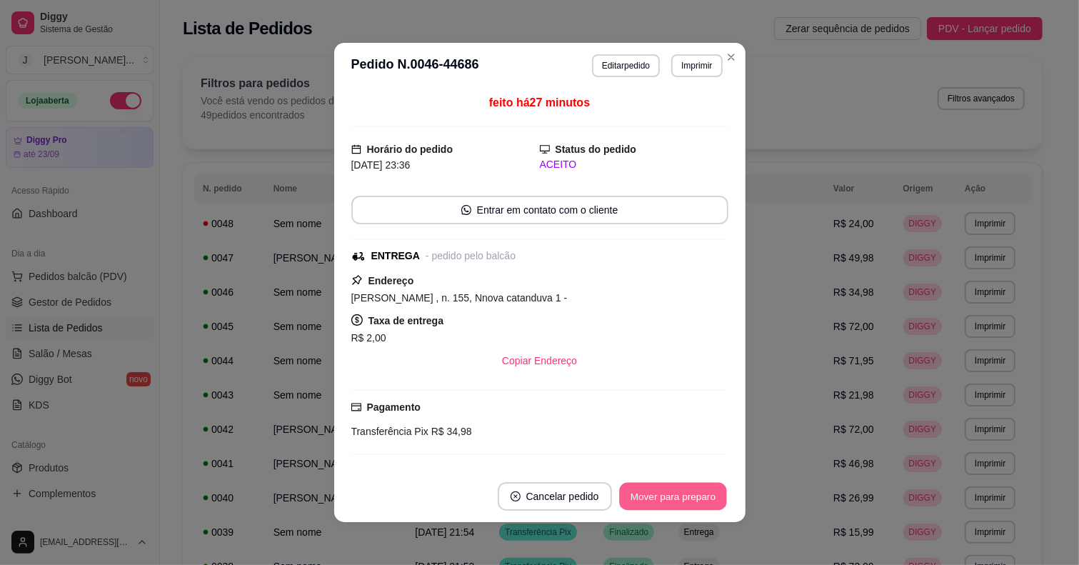
click at [636, 496] on button "Mover para preparo" at bounding box center [672, 497] width 107 height 28
click at [643, 500] on div "Mover para preparo" at bounding box center [663, 496] width 131 height 29
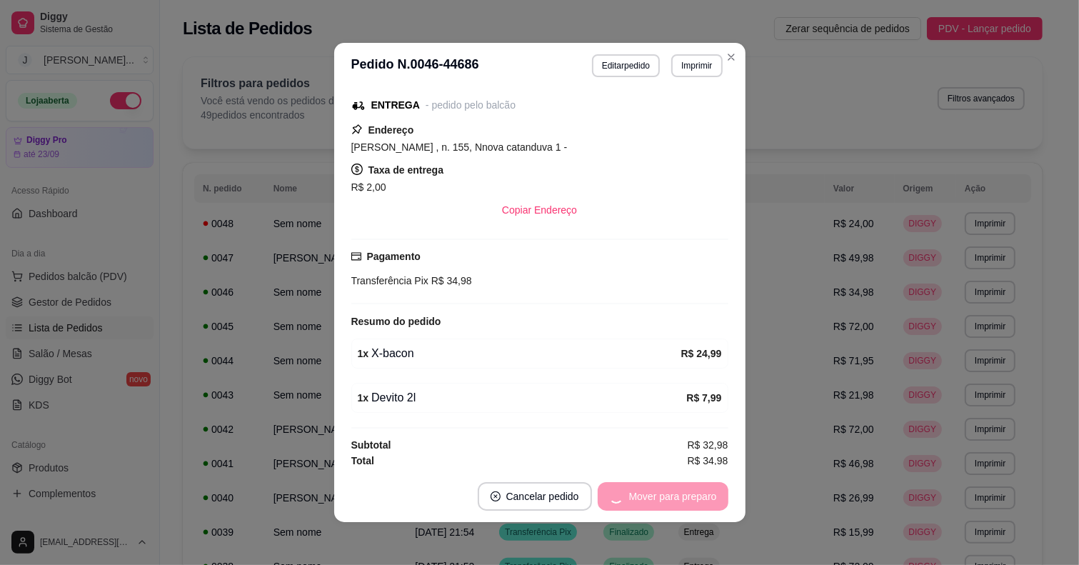
scroll to position [159, 0]
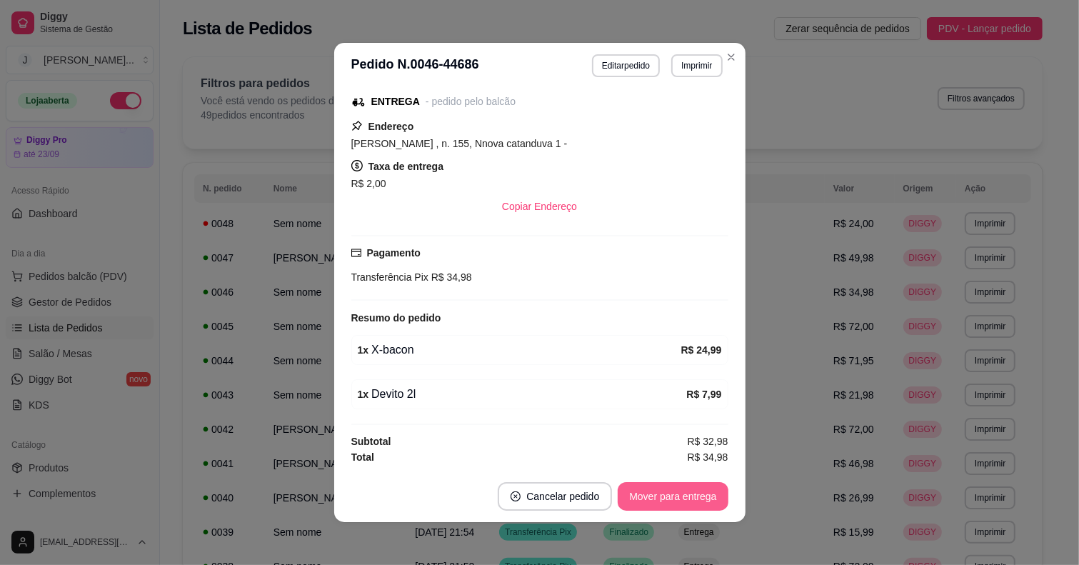
click at [683, 490] on button "Mover para entrega" at bounding box center [673, 496] width 110 height 29
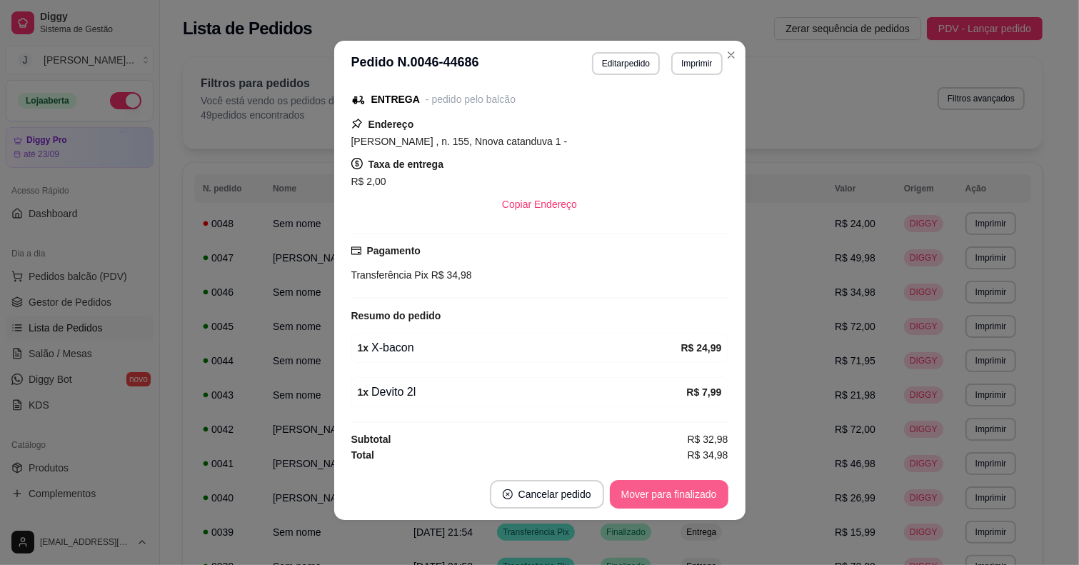
click at [693, 496] on button "Mover para finalizado" at bounding box center [669, 494] width 119 height 29
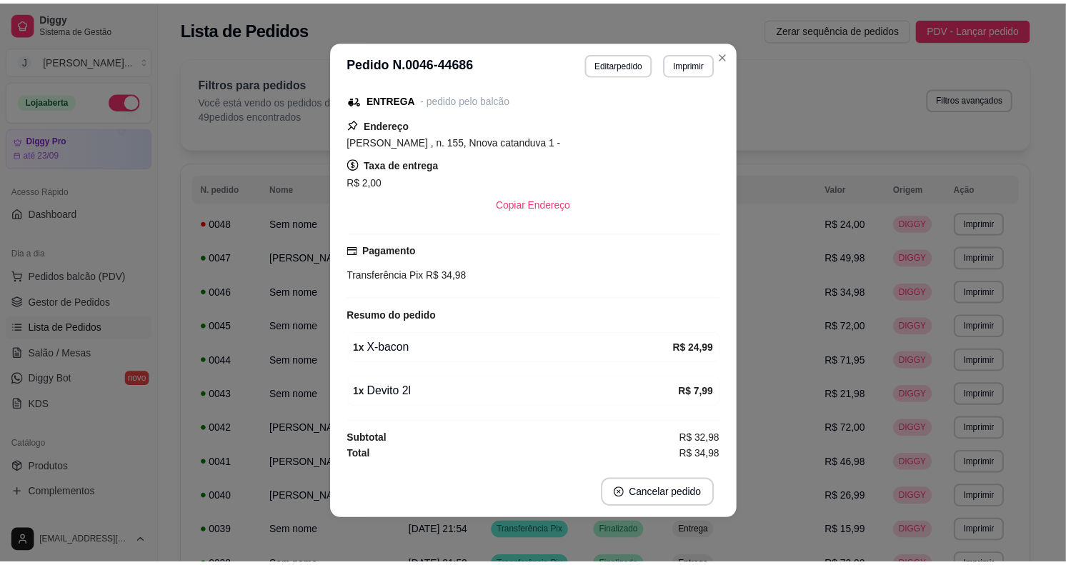
scroll to position [98, 0]
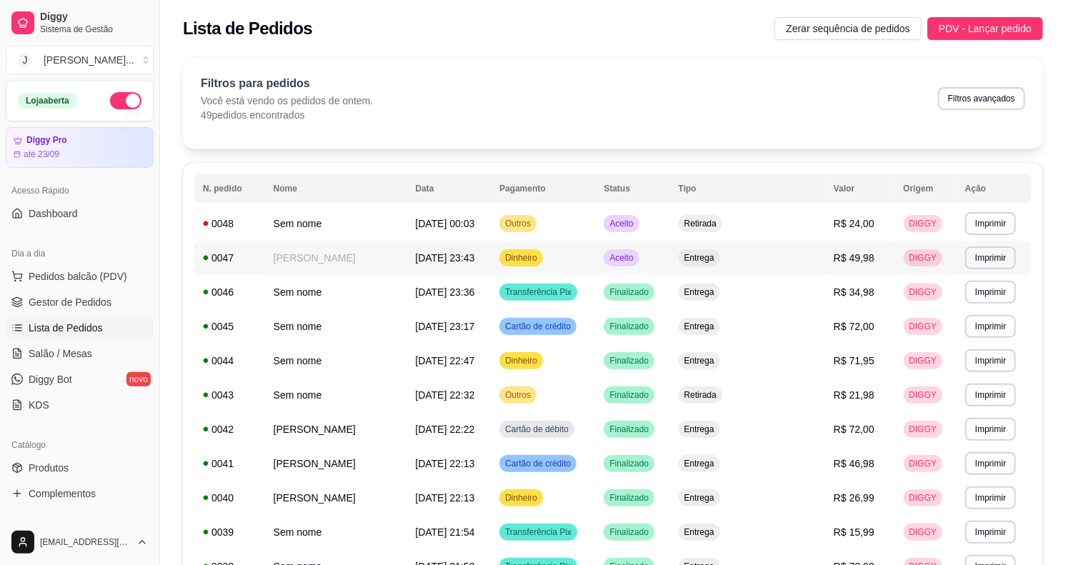
click at [805, 255] on td "Entrega" at bounding box center [747, 258] width 155 height 34
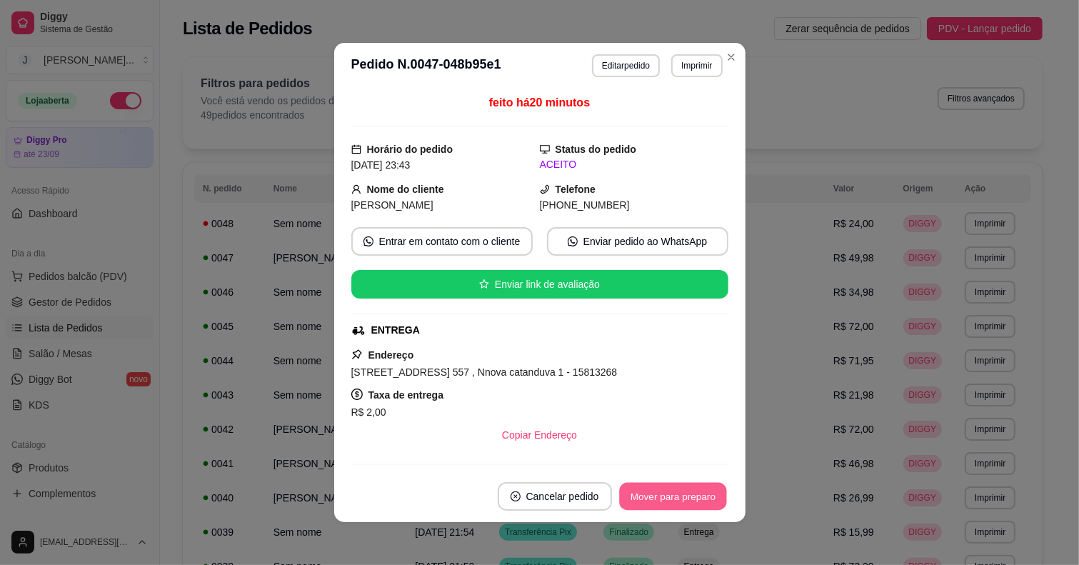
click at [693, 496] on button "Mover para preparo" at bounding box center [672, 497] width 107 height 28
click at [684, 487] on button "Mover para entrega" at bounding box center [673, 496] width 110 height 29
click at [698, 506] on button "Mover para finalizado" at bounding box center [669, 496] width 119 height 29
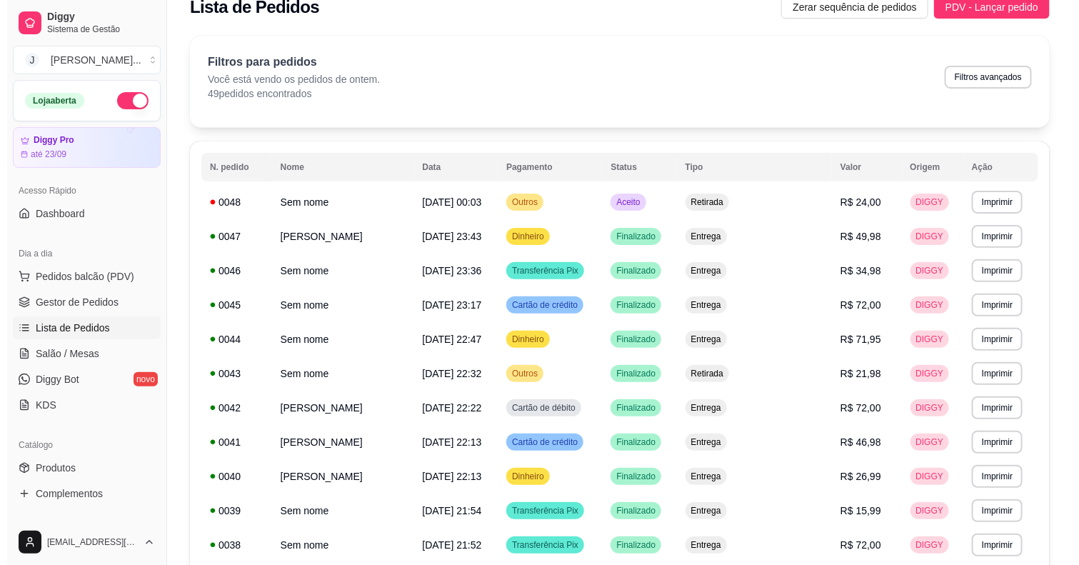
scroll to position [0, 0]
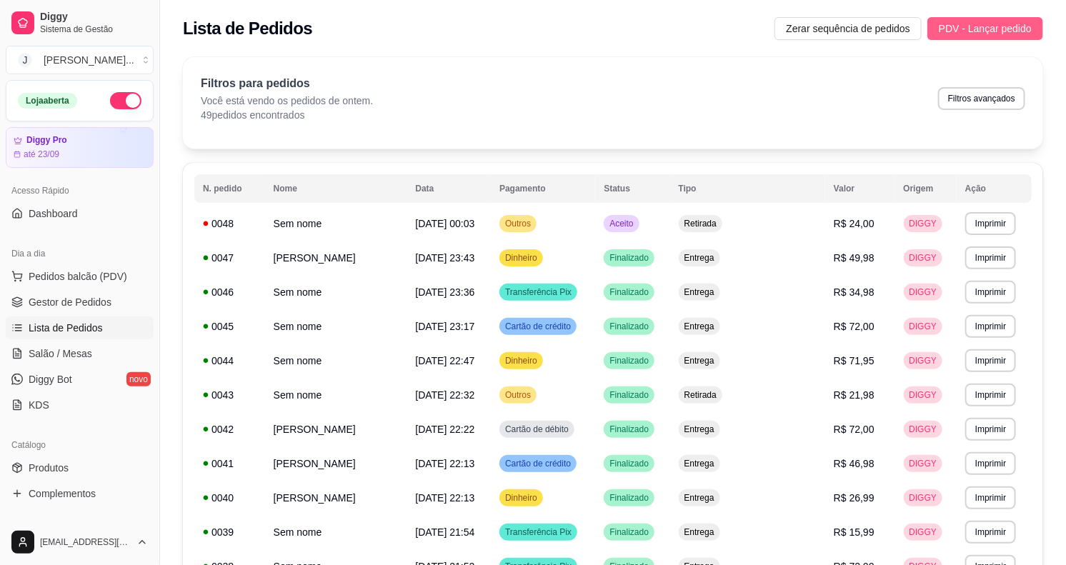
click at [968, 27] on span "PDV - Lançar pedido" at bounding box center [984, 29] width 93 height 16
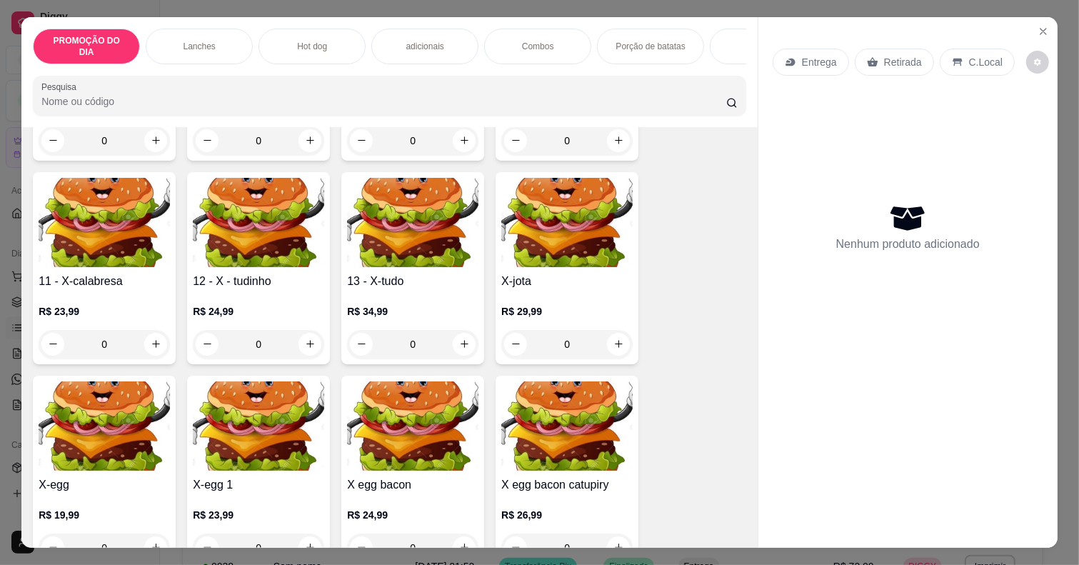
scroll to position [714, 0]
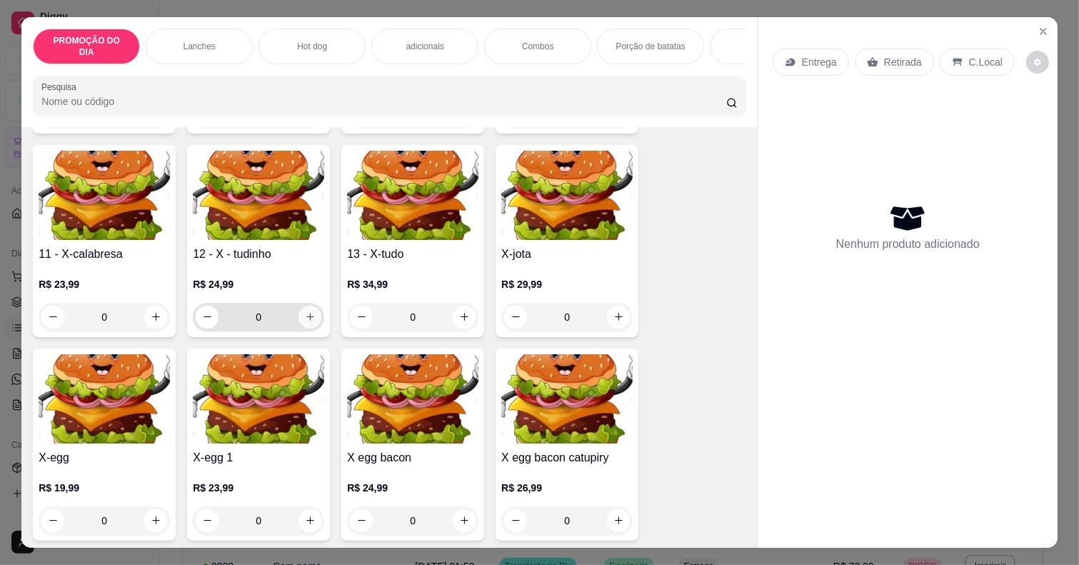
click at [305, 311] on icon "increase-product-quantity" at bounding box center [310, 316] width 11 height 11
type input "1"
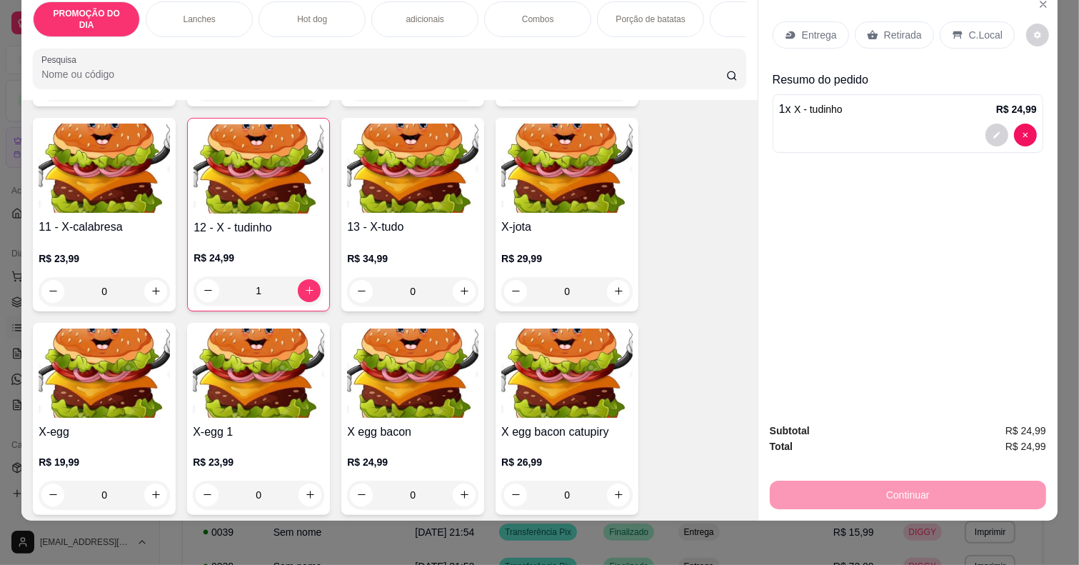
scroll to position [36, 0]
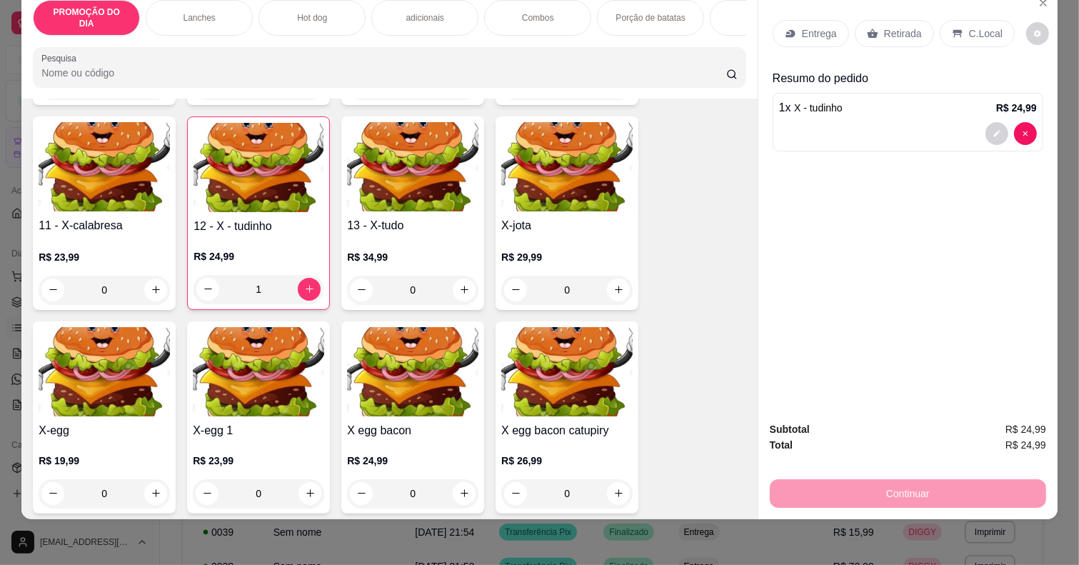
click at [812, 26] on p "Entrega" at bounding box center [819, 33] width 35 height 14
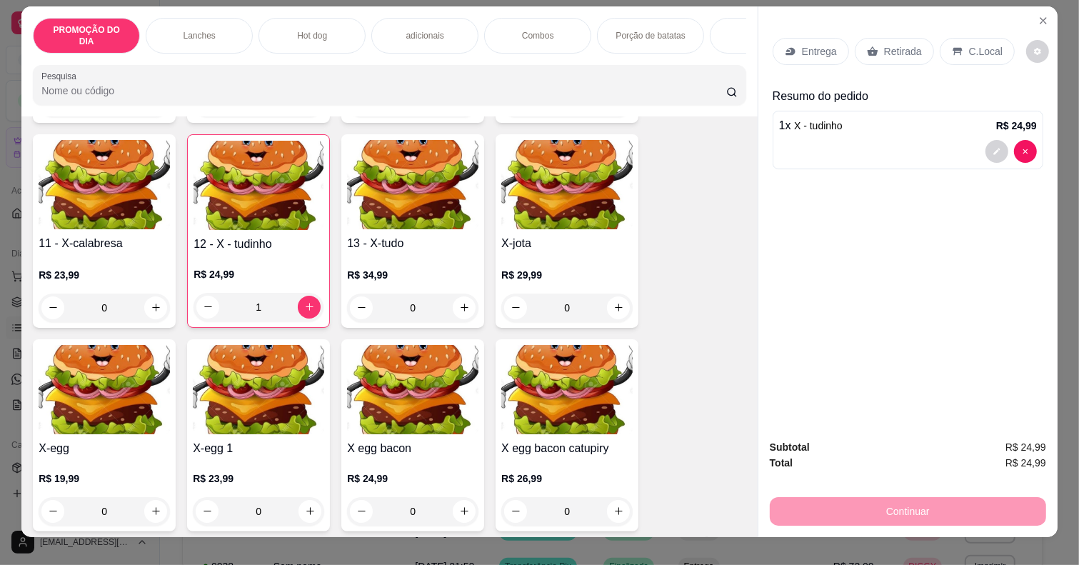
click at [897, 44] on p "Retirada" at bounding box center [903, 51] width 38 height 14
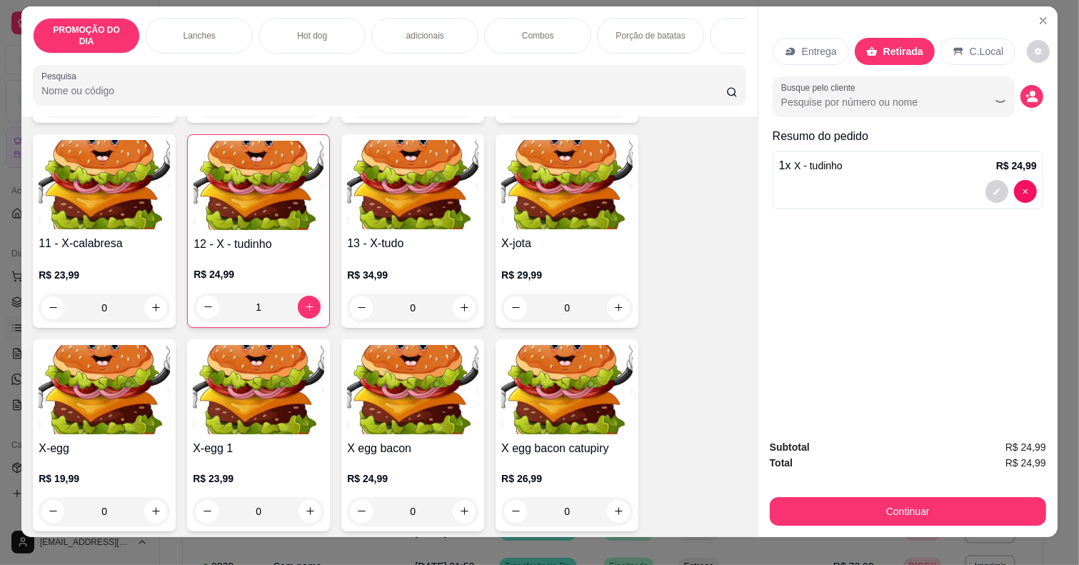
scroll to position [36, 0]
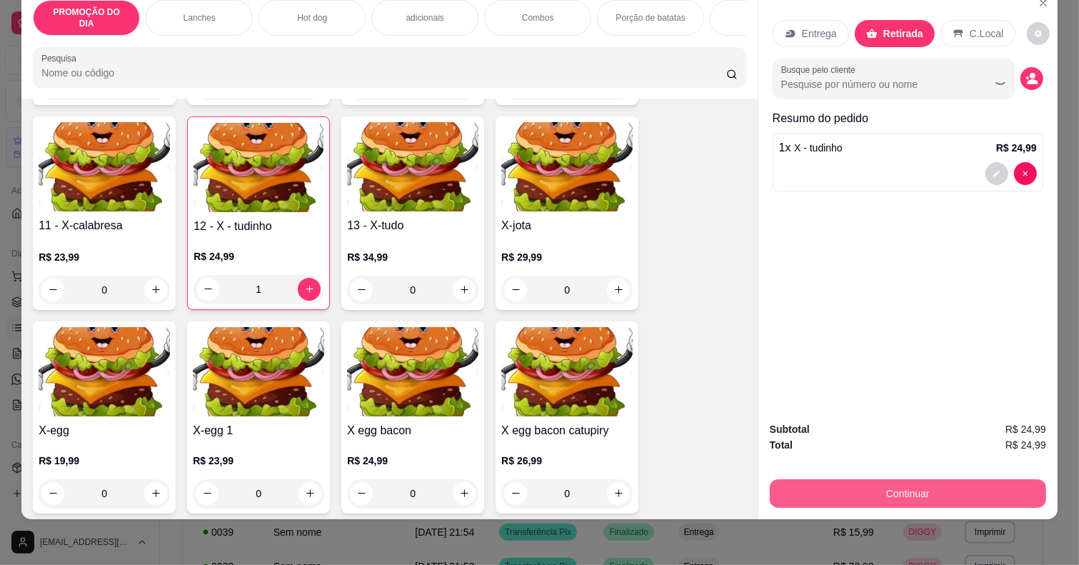
click at [900, 482] on button "Continuar" at bounding box center [908, 493] width 276 height 29
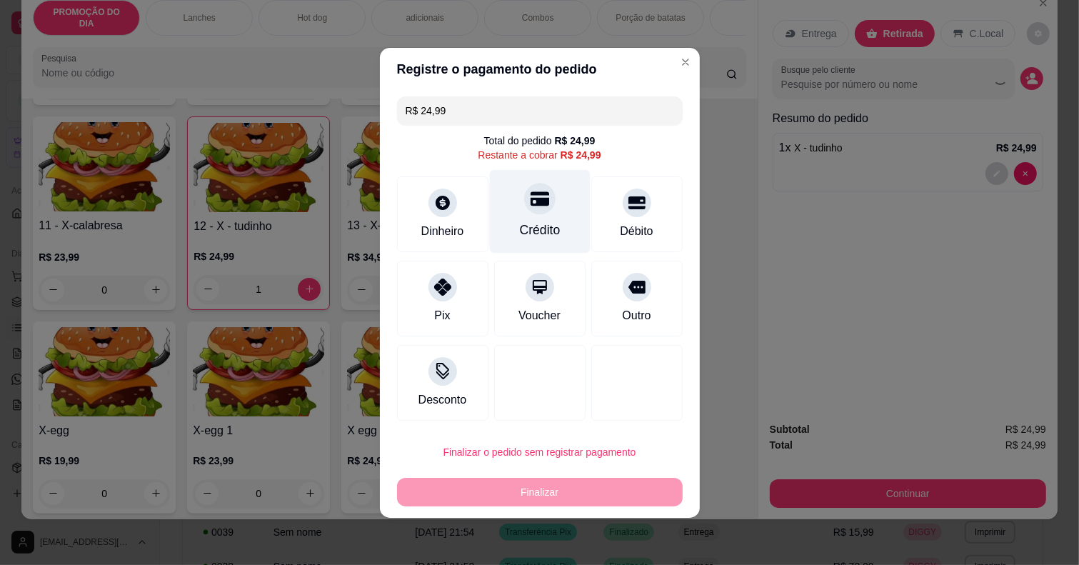
click at [533, 209] on div at bounding box center [539, 198] width 31 height 31
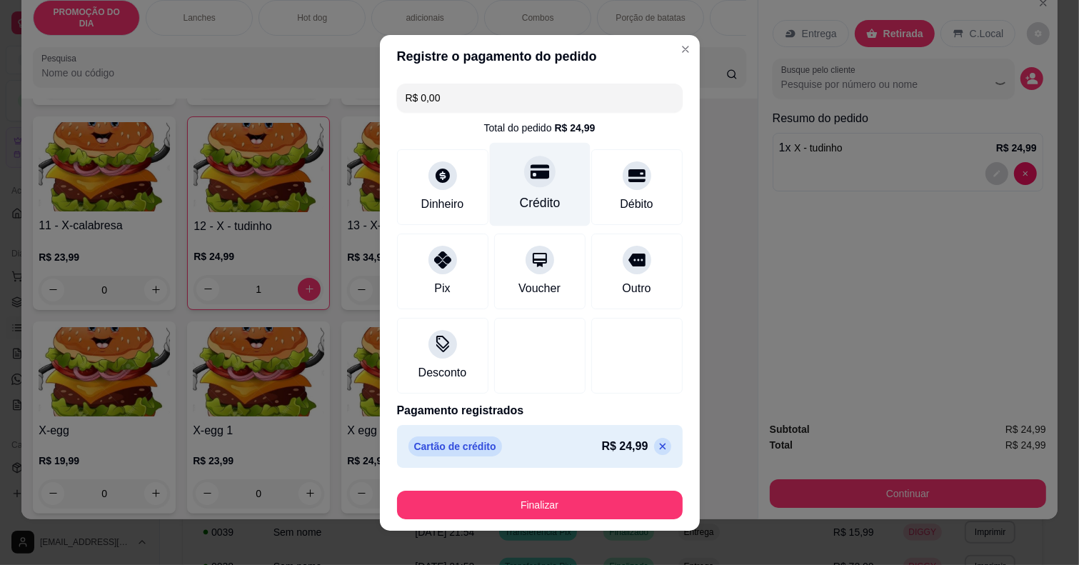
type input "R$ 0,00"
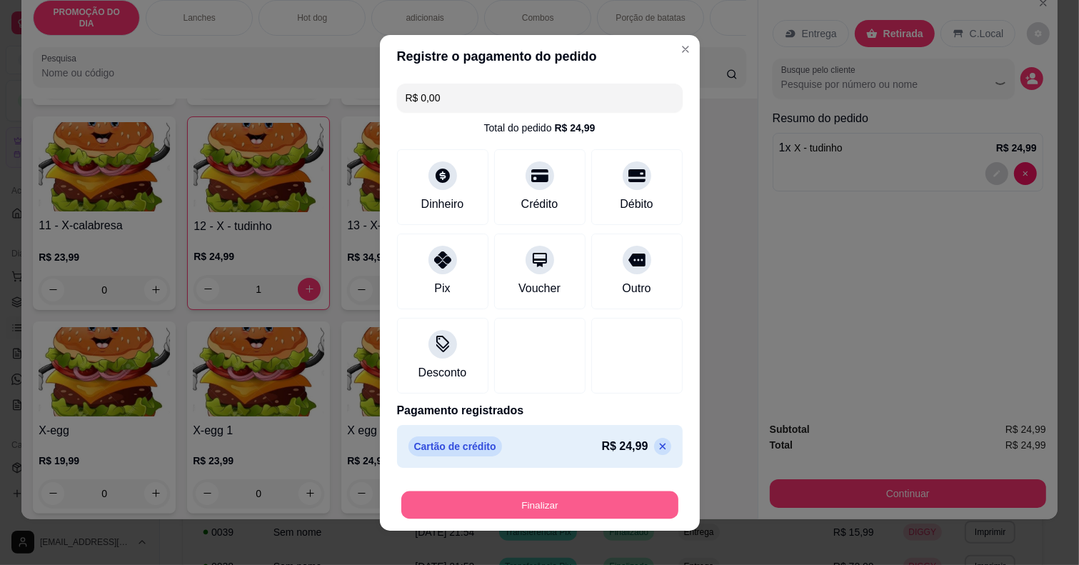
click at [543, 498] on button "Finalizar" at bounding box center [539, 505] width 277 height 28
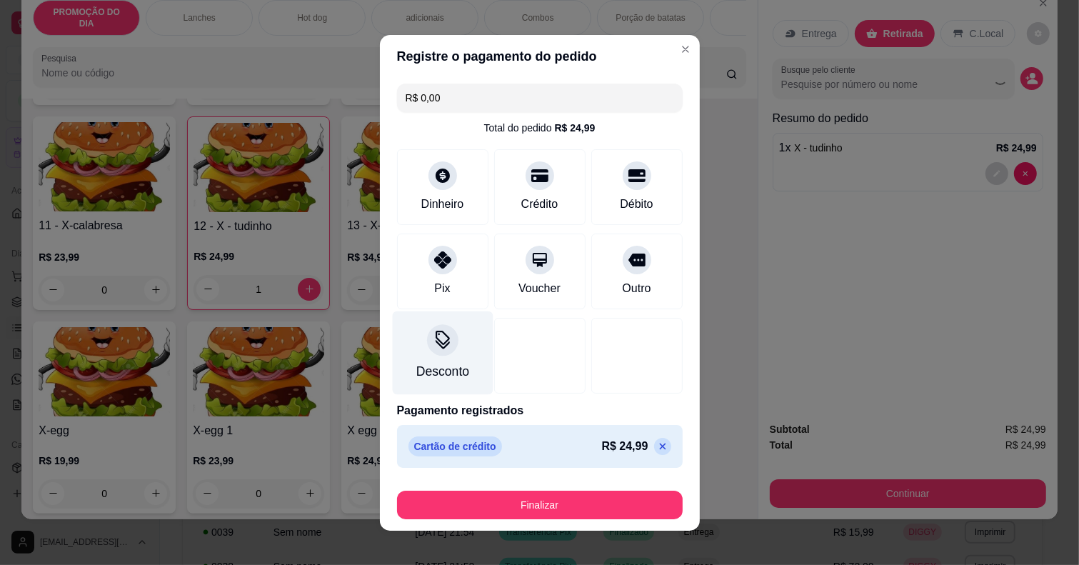
click at [581, 512] on button "Finalizar" at bounding box center [540, 505] width 286 height 29
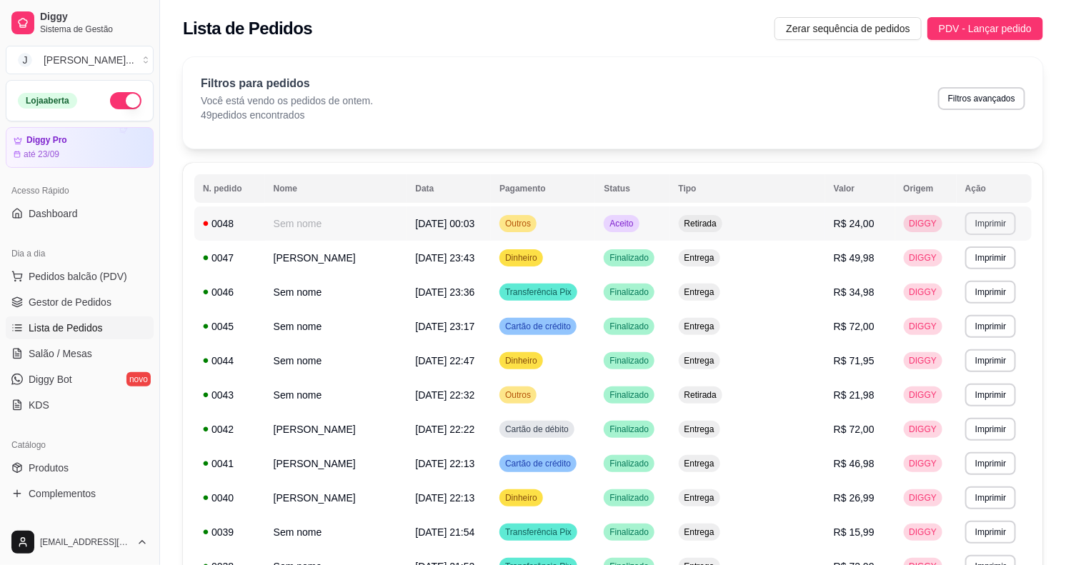
click at [983, 219] on button "Imprimir" at bounding box center [990, 223] width 51 height 23
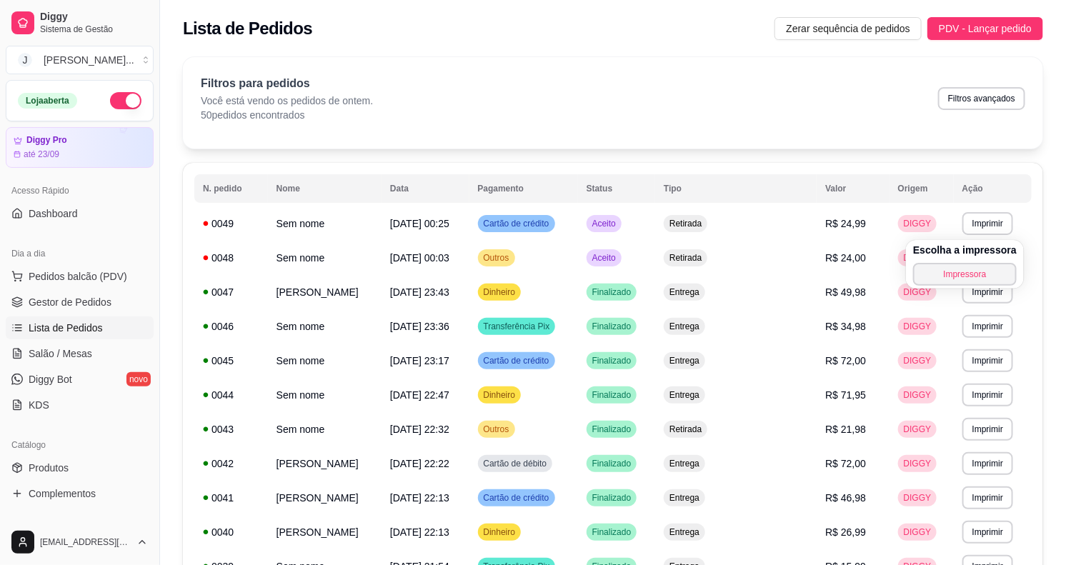
click at [965, 251] on h4 "Escolha a impressora" at bounding box center [965, 250] width 104 height 14
click at [552, 226] on span "Cartão de crédito" at bounding box center [516, 223] width 71 height 11
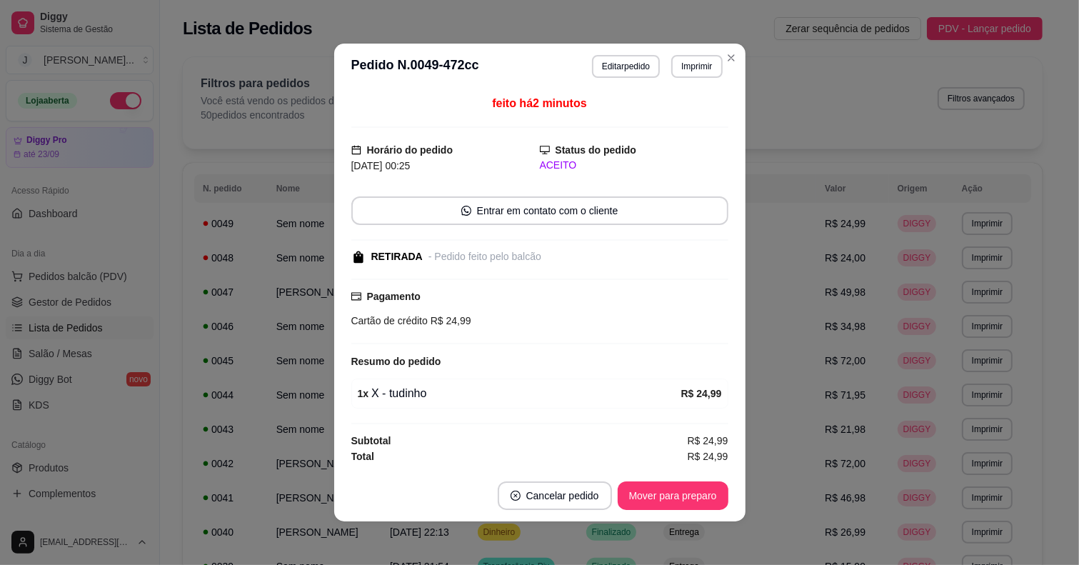
drag, startPoint x: 573, startPoint y: 226, endPoint x: 656, endPoint y: 99, distance: 151.3
click at [656, 99] on div "feito há 2 minutos" at bounding box center [539, 111] width 377 height 33
click at [687, 62] on button "Imprimir" at bounding box center [696, 66] width 51 height 23
click at [664, 114] on button "Impressora" at bounding box center [665, 116] width 100 height 22
click at [681, 62] on button "Imprimir" at bounding box center [696, 66] width 49 height 22
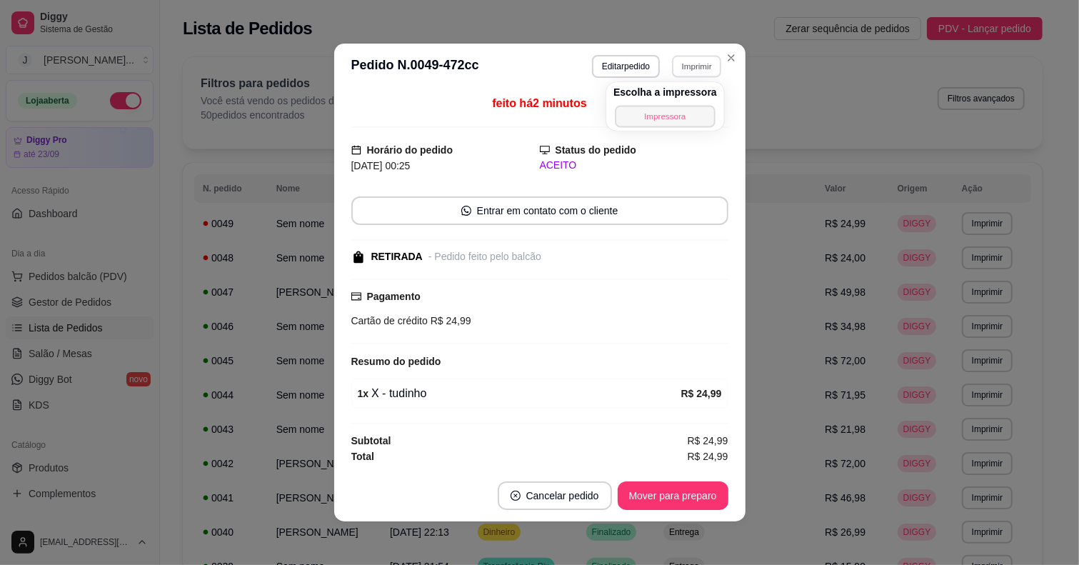
click at [671, 119] on button "Impressora" at bounding box center [665, 116] width 100 height 22
click at [698, 69] on button "Imprimir" at bounding box center [696, 66] width 51 height 23
click at [691, 112] on button "Impressora" at bounding box center [665, 116] width 104 height 23
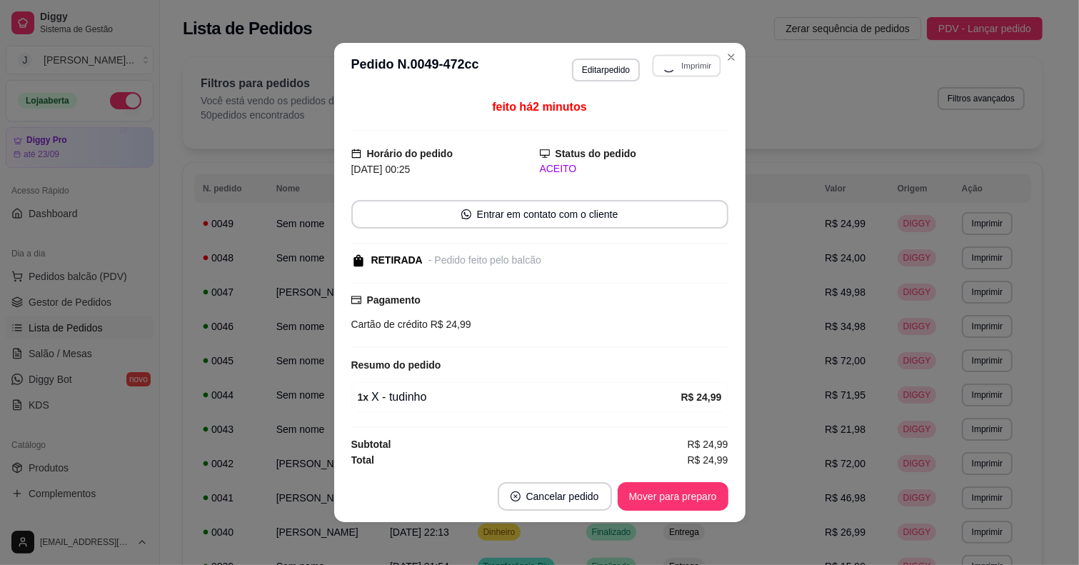
click at [680, 79] on div "**********" at bounding box center [647, 67] width 151 height 27
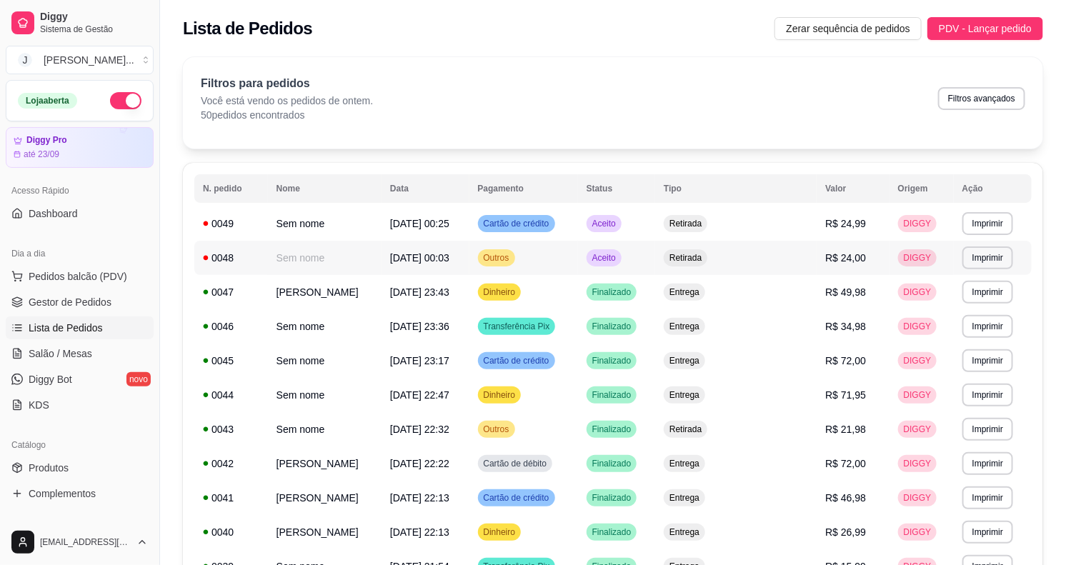
click at [618, 258] on span "Aceito" at bounding box center [603, 257] width 29 height 11
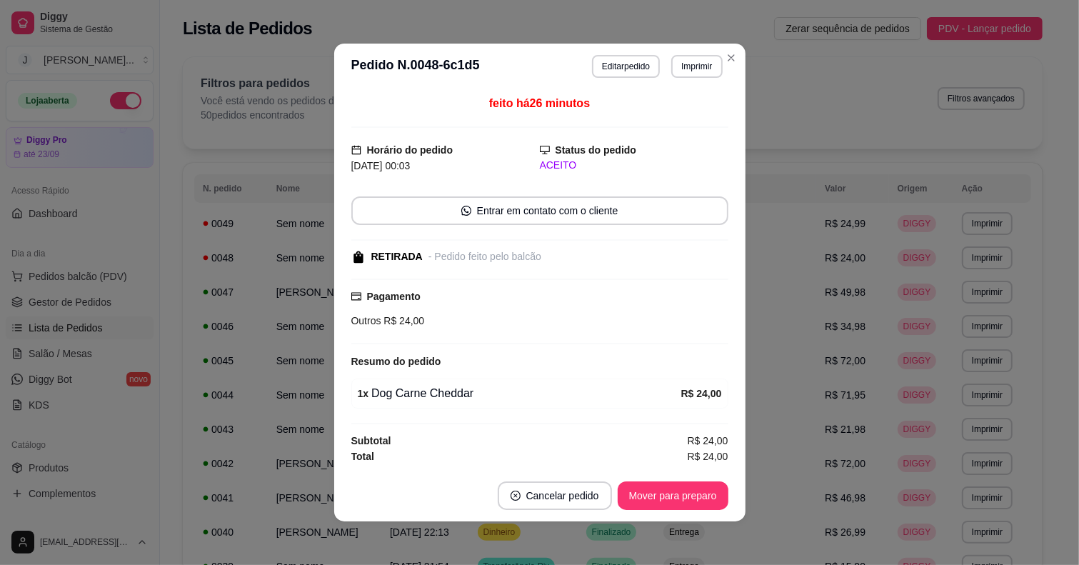
click at [675, 478] on footer "Cancelar pedido Mover para preparo" at bounding box center [539, 495] width 411 height 51
click at [678, 486] on button "Mover para preparo" at bounding box center [673, 495] width 111 height 29
click at [658, 493] on button "Mover para retirada disponível" at bounding box center [649, 495] width 158 height 29
click at [684, 493] on button "Mover para finalizado" at bounding box center [668, 496] width 115 height 28
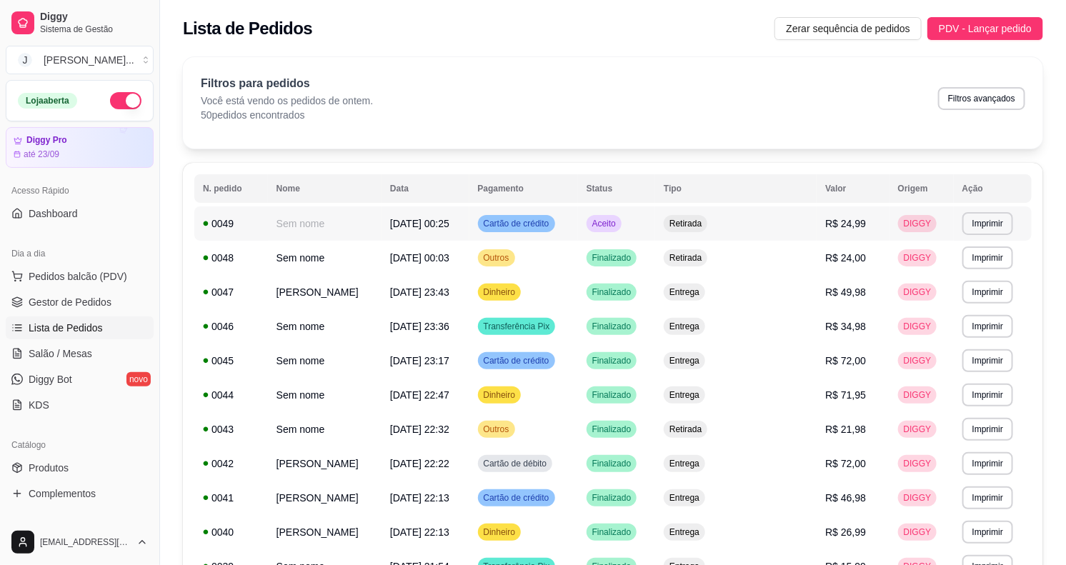
click at [654, 233] on td "Aceito" at bounding box center [616, 223] width 77 height 34
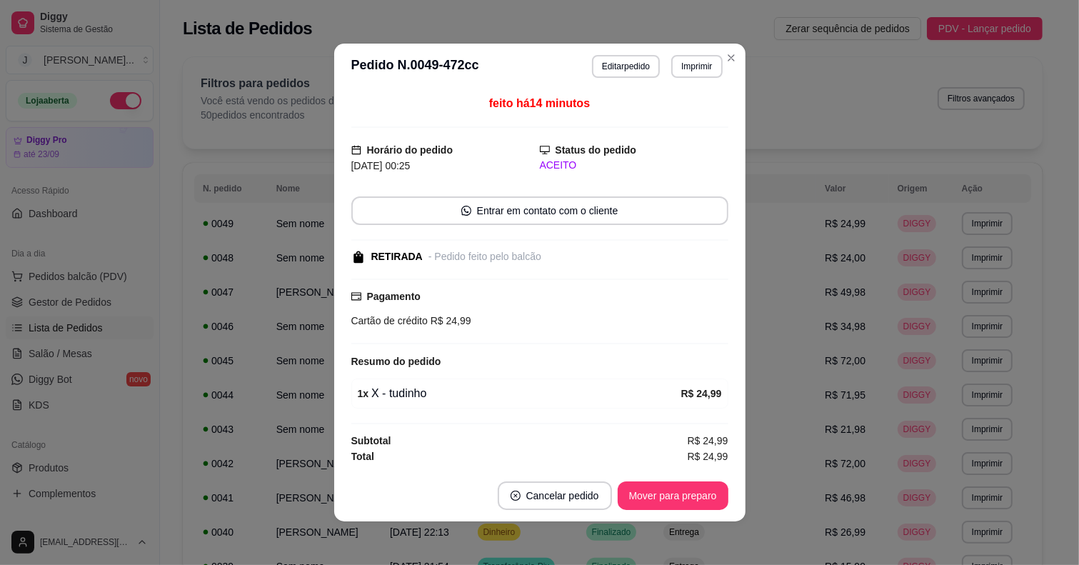
click at [527, 226] on div "feito há 14 minutos Horário do pedido [DATE] 00:25 Status do pedido ACEITO Entr…" at bounding box center [539, 279] width 377 height 369
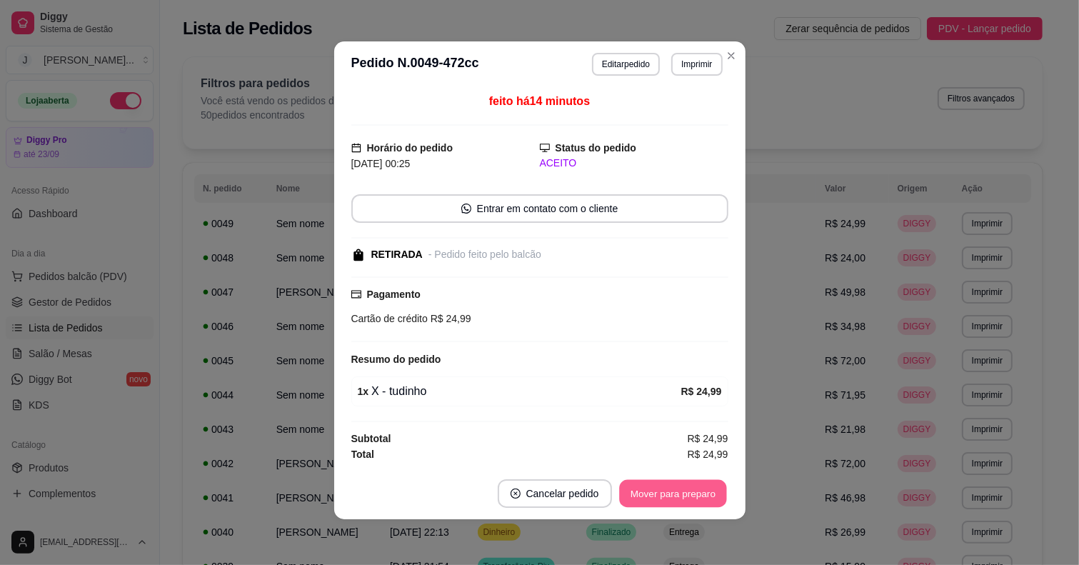
click at [658, 501] on button "Mover para preparo" at bounding box center [672, 494] width 107 height 28
click at [614, 486] on button "Mover para retirada disponível" at bounding box center [649, 493] width 158 height 29
click at [640, 483] on button "Mover para finalizado" at bounding box center [668, 494] width 115 height 28
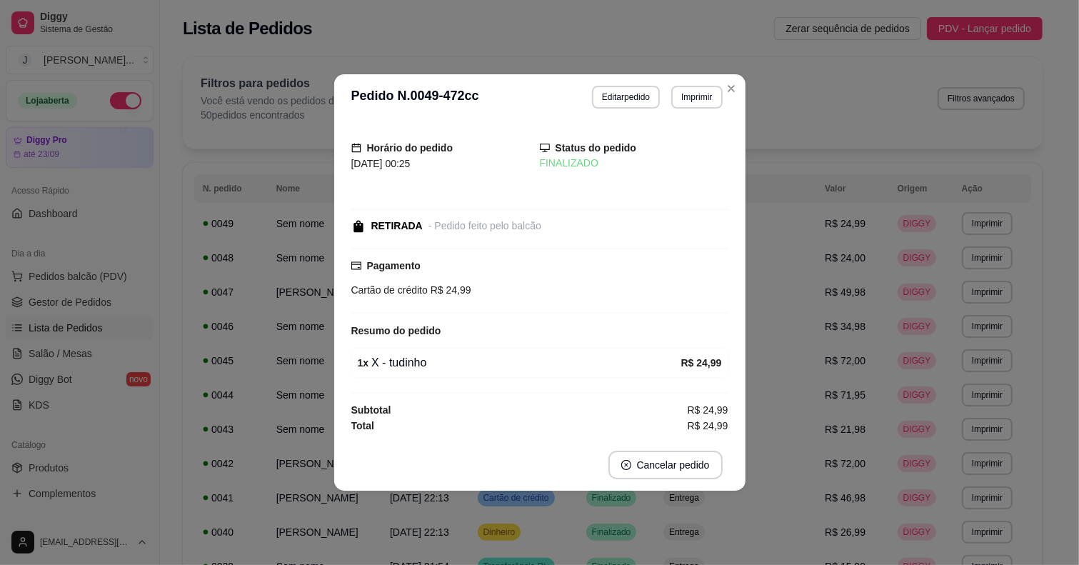
scroll to position [0, 0]
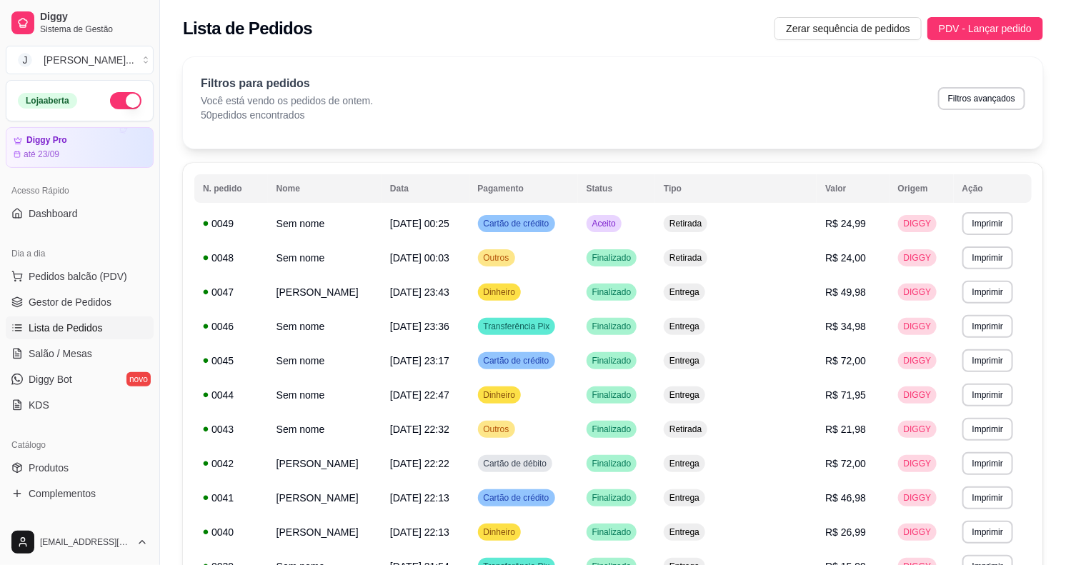
click at [364, 23] on div "Lista de Pedidos Zerar sequência de pedidos PDV - Lançar pedido" at bounding box center [613, 28] width 860 height 23
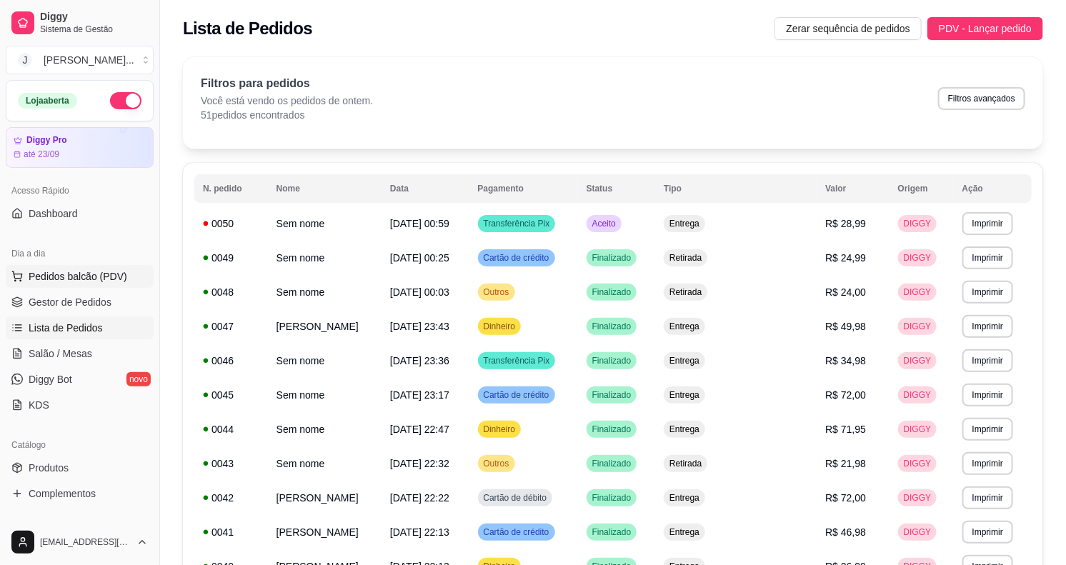
click at [48, 271] on span "Pedidos balcão (PDV)" at bounding box center [78, 276] width 99 height 14
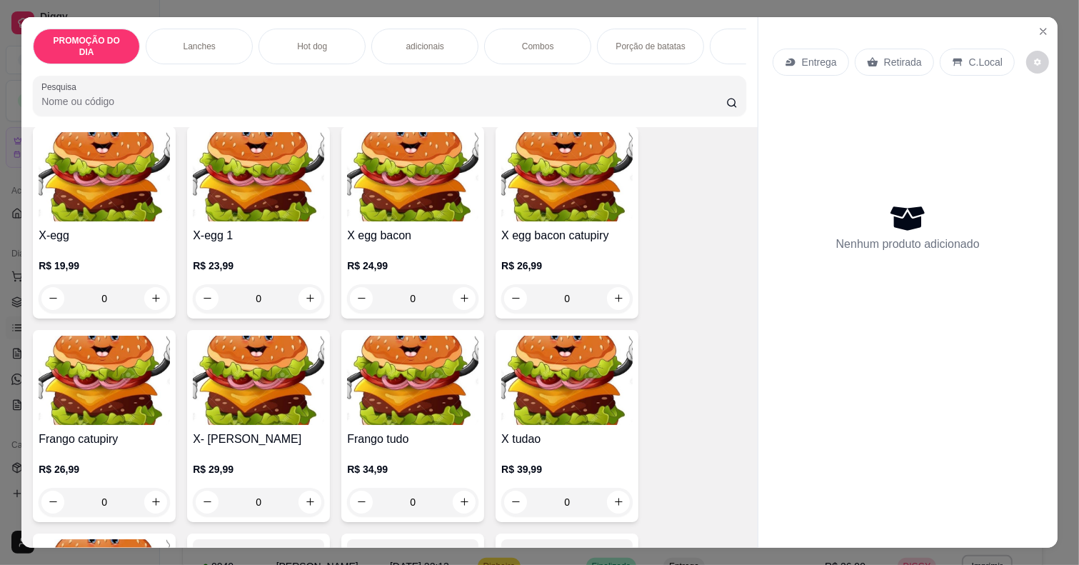
scroll to position [893, 0]
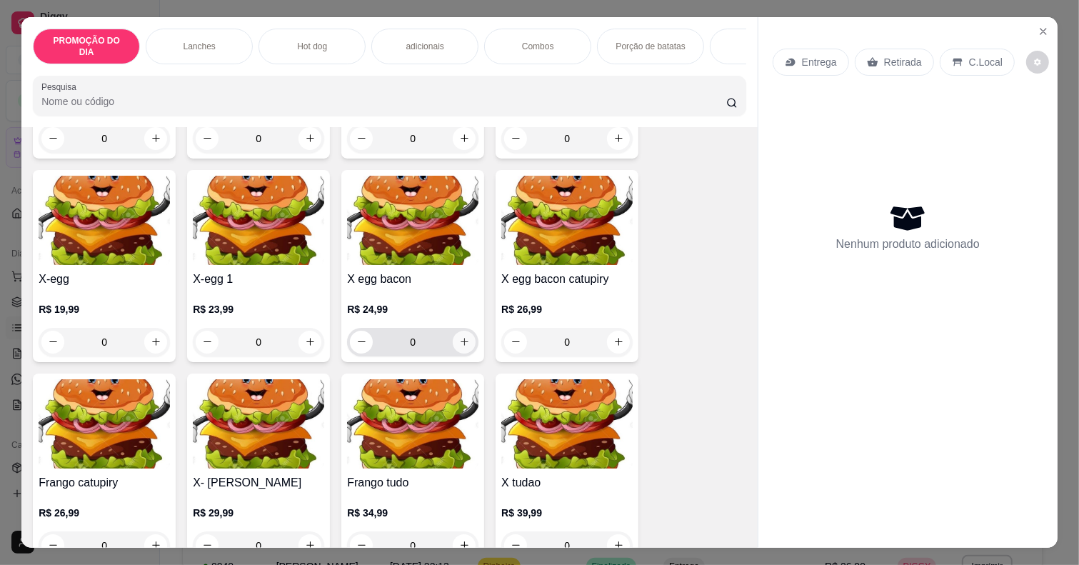
click at [459, 336] on icon "increase-product-quantity" at bounding box center [464, 341] width 11 height 11
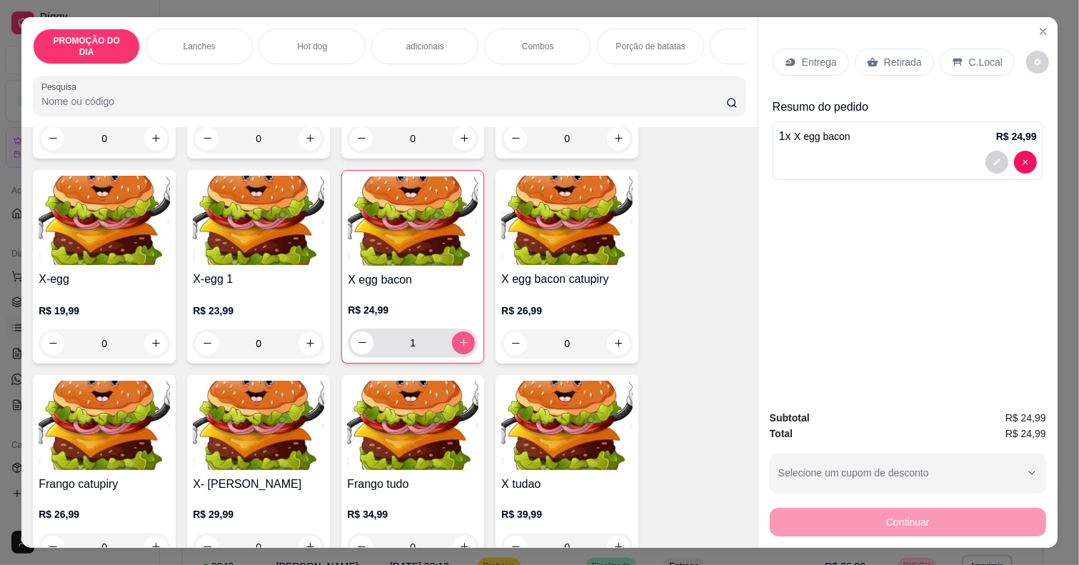
type input "1"
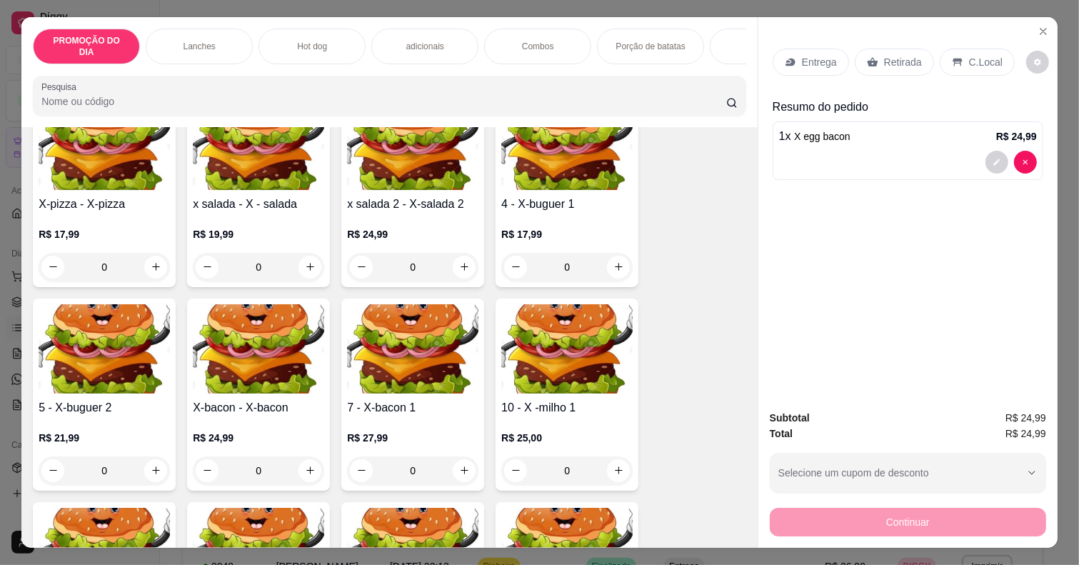
scroll to position [536, 0]
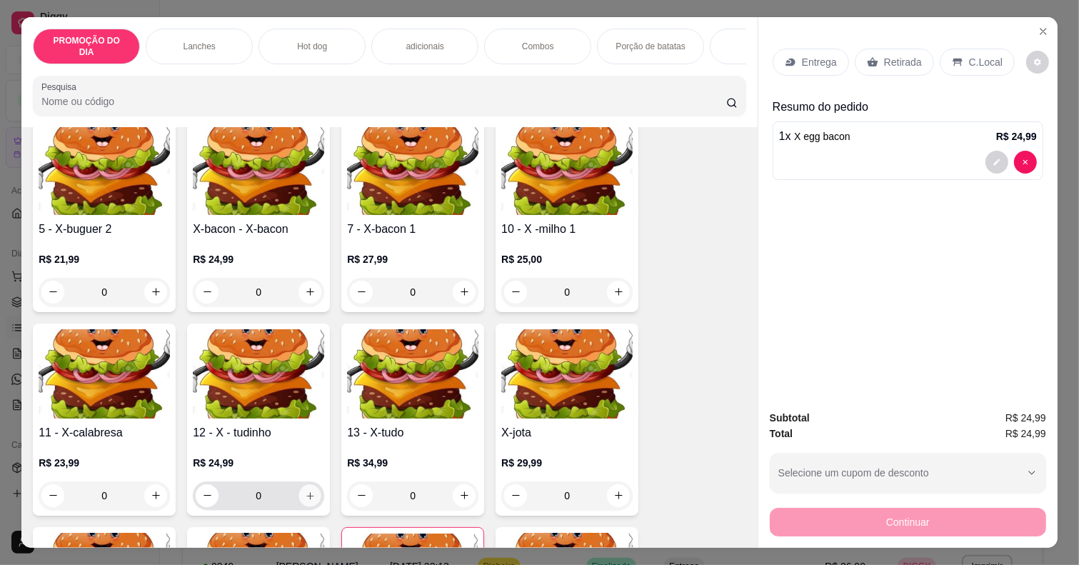
click at [305, 490] on icon "increase-product-quantity" at bounding box center [310, 495] width 11 height 11
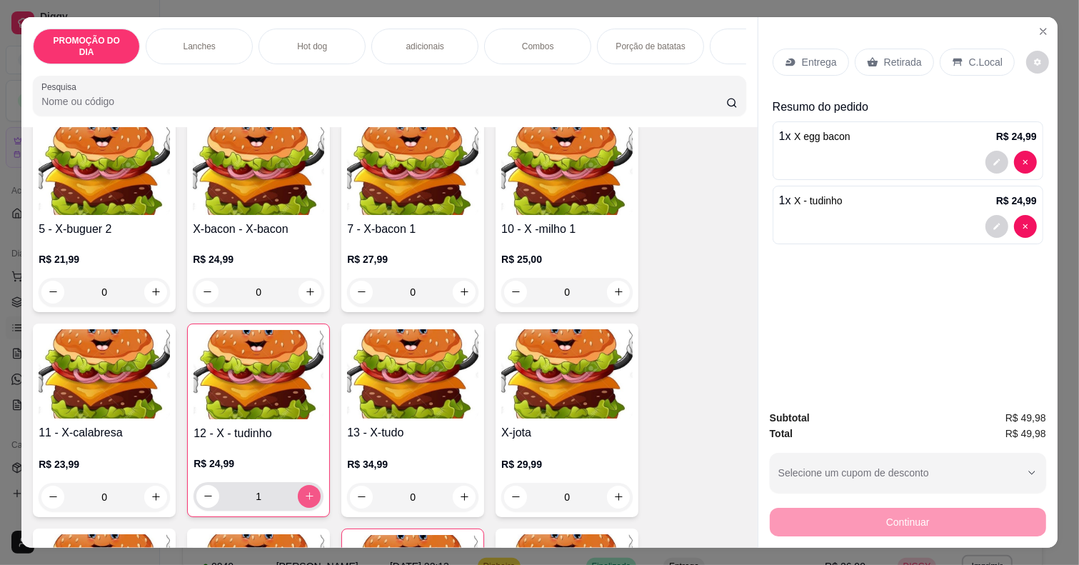
type input "1"
click at [893, 59] on p "Retirada" at bounding box center [903, 62] width 38 height 14
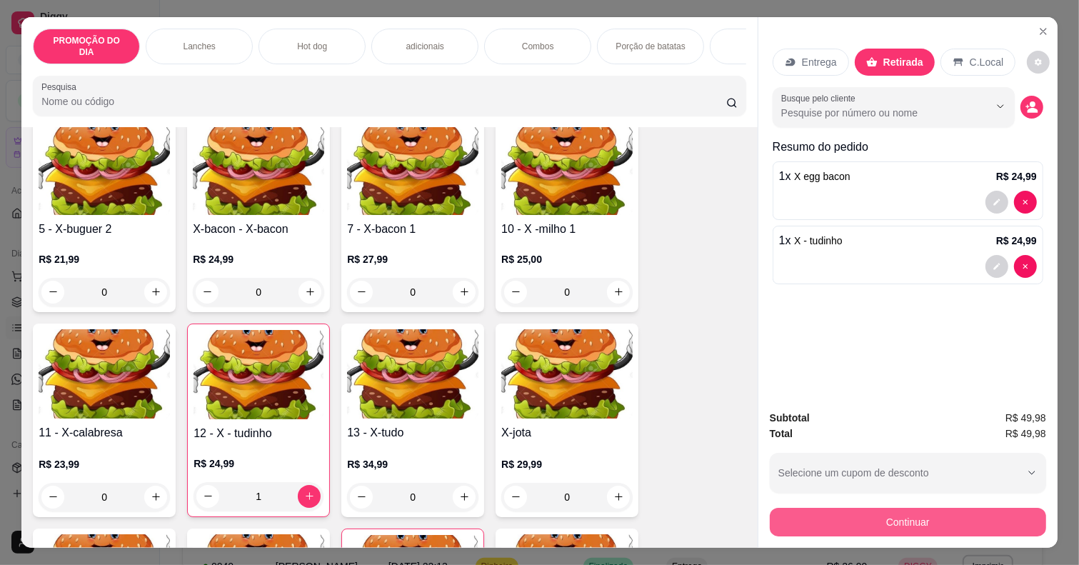
click at [908, 508] on button "Continuar" at bounding box center [908, 522] width 276 height 29
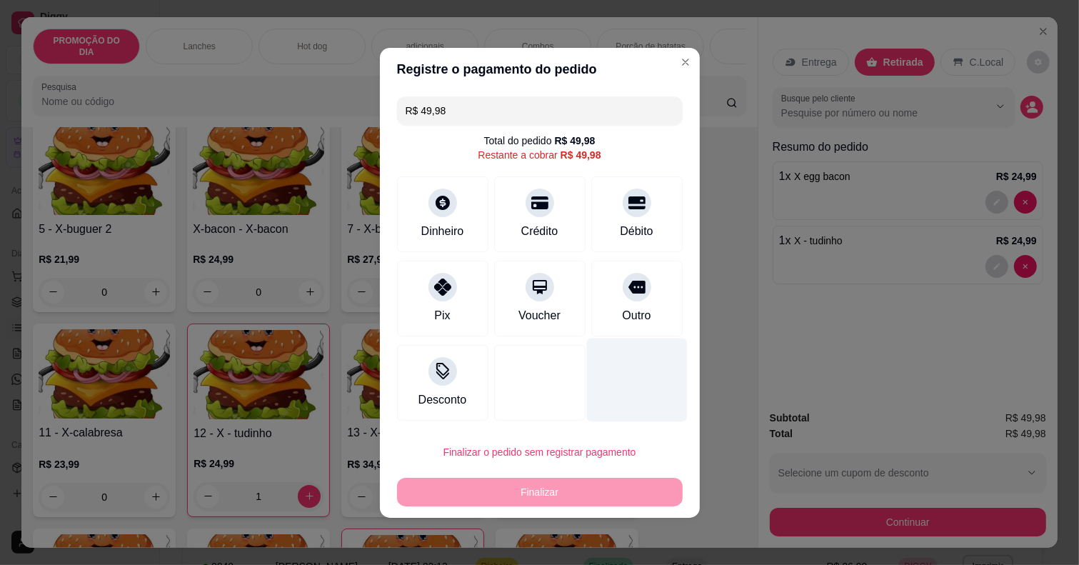
click at [623, 283] on div at bounding box center [637, 287] width 29 height 29
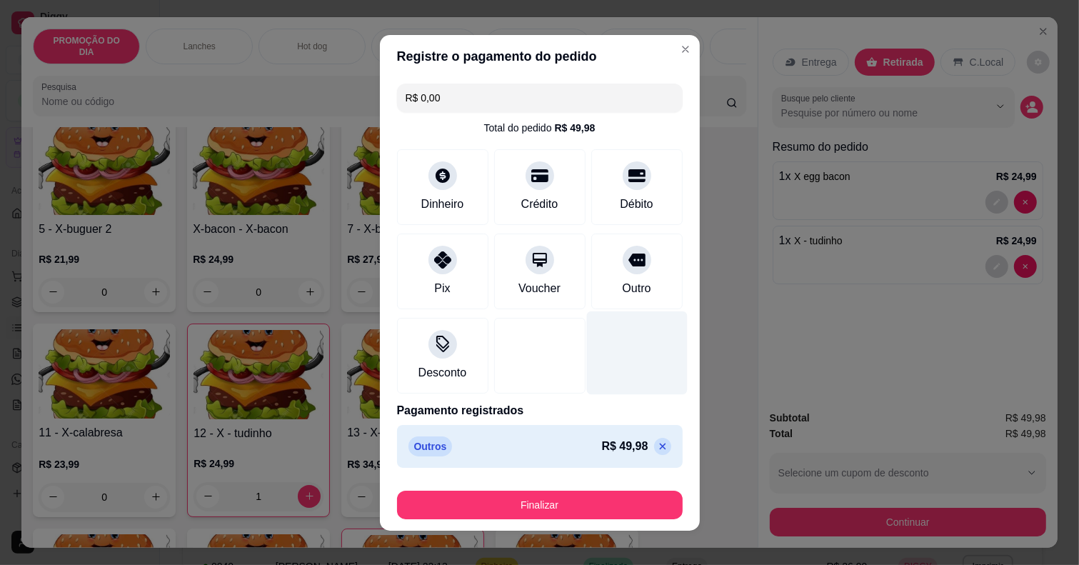
type input "R$ 0,00"
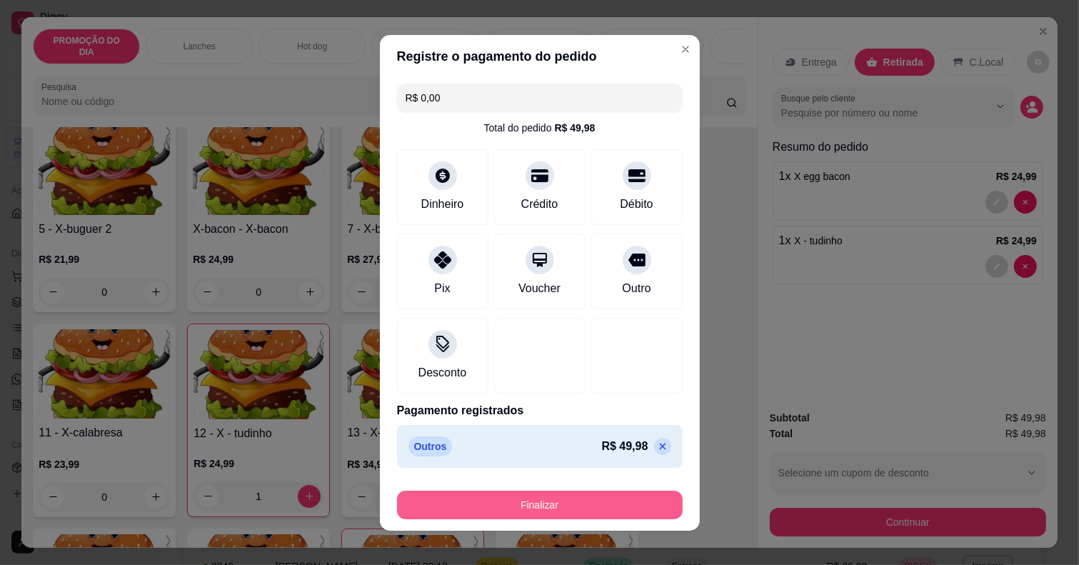
click at [584, 508] on button "Finalizar" at bounding box center [540, 505] width 286 height 29
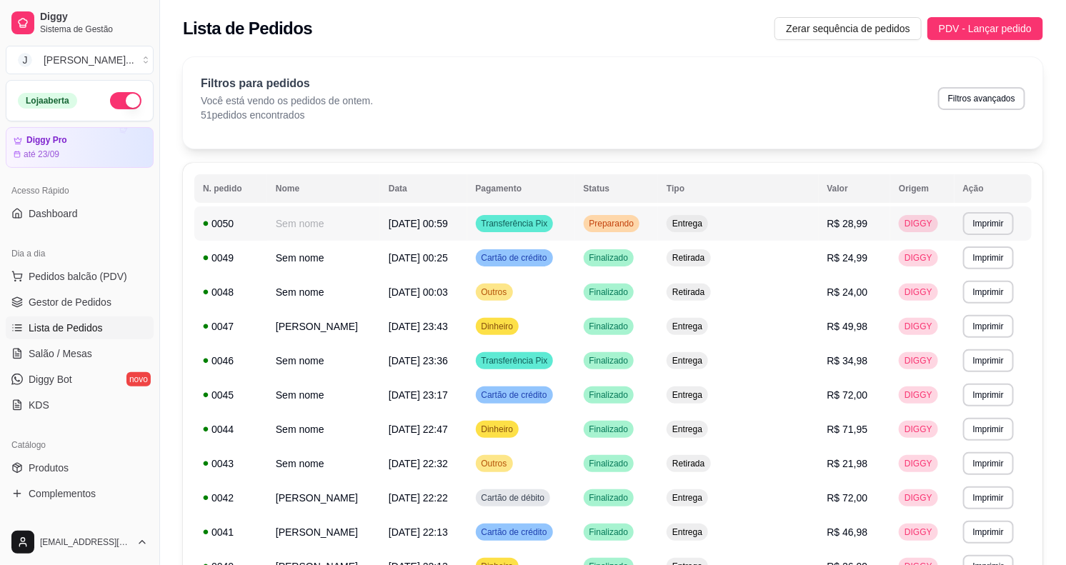
click at [658, 220] on td "Preparando" at bounding box center [617, 223] width 84 height 34
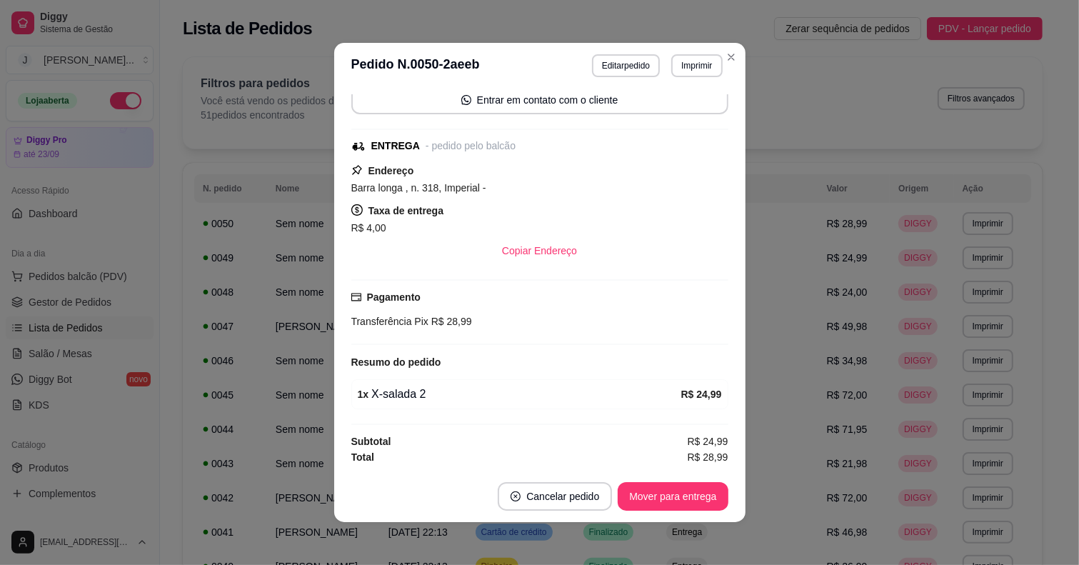
scroll to position [2, 0]
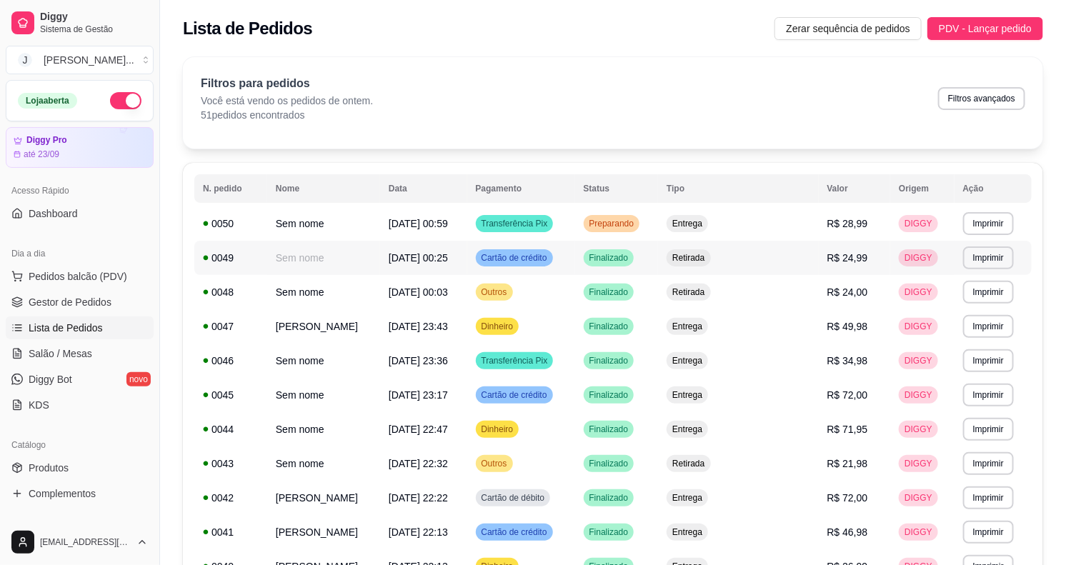
click at [707, 262] on span "Retirada" at bounding box center [688, 257] width 38 height 11
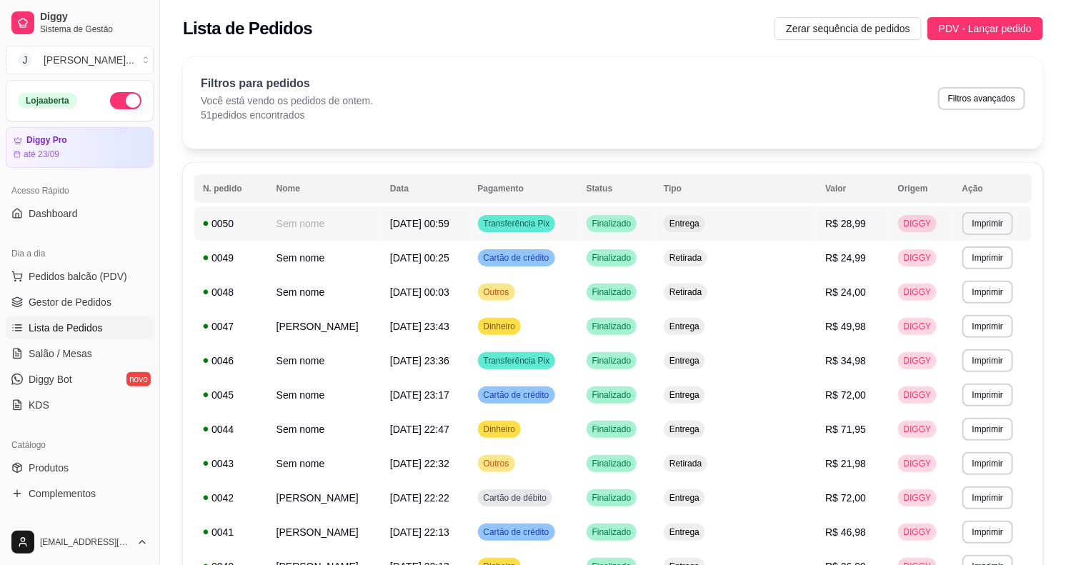
click at [781, 227] on td "Entrega" at bounding box center [735, 223] width 161 height 34
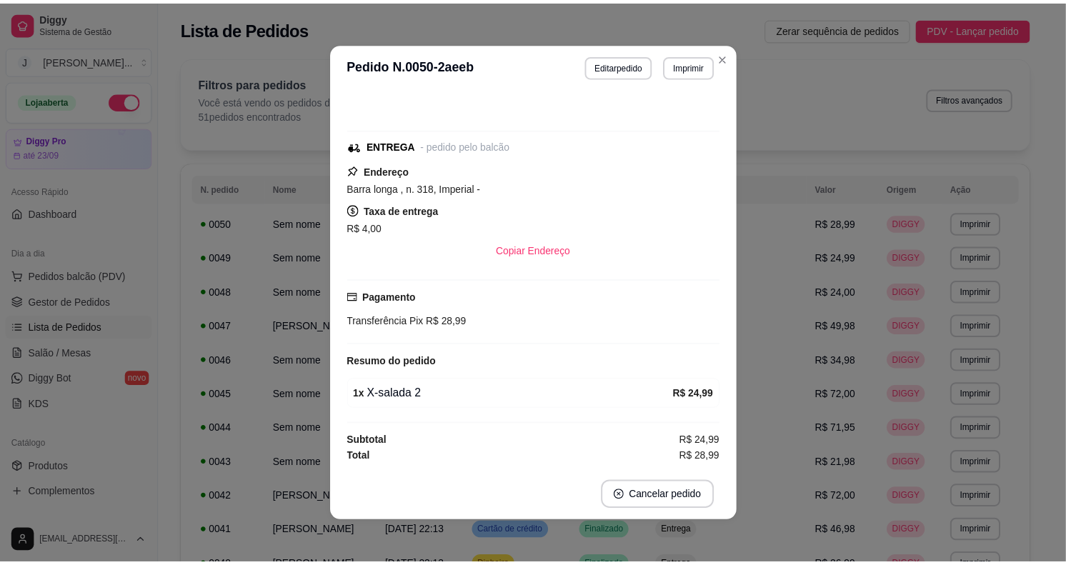
scroll to position [54, 0]
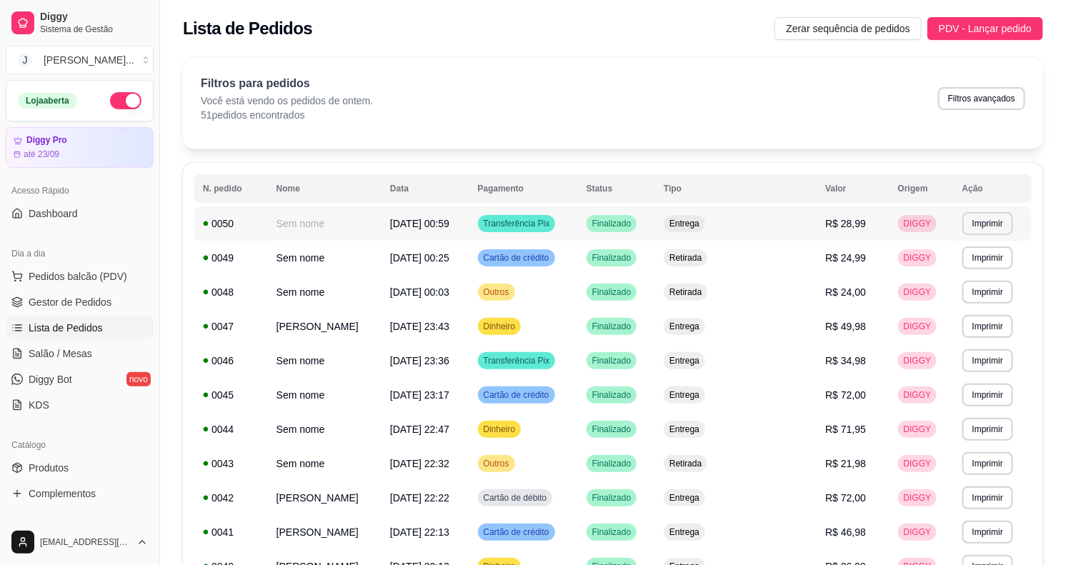
click at [781, 222] on td "Entrega" at bounding box center [735, 223] width 161 height 34
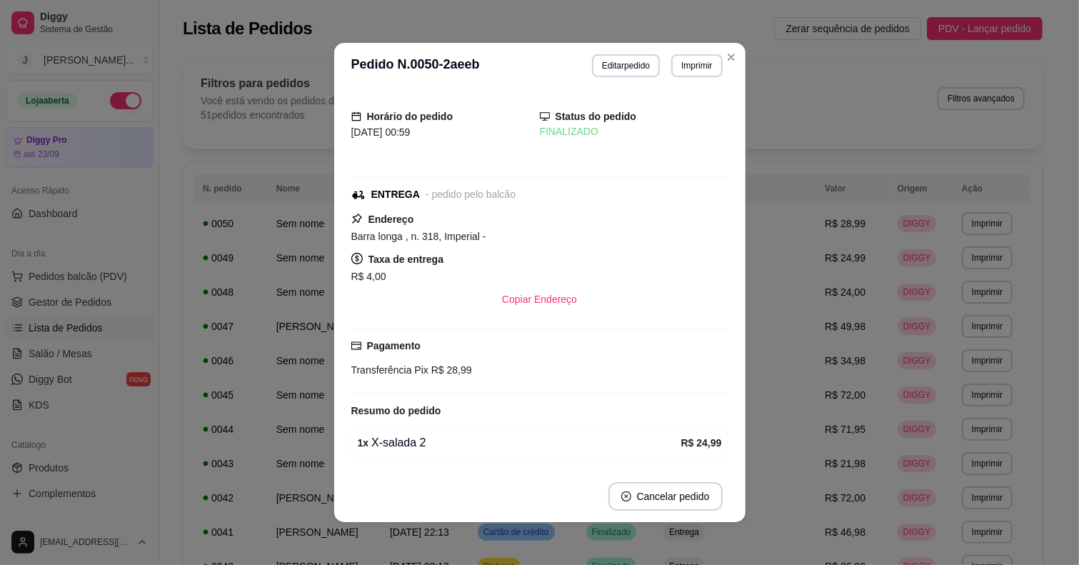
click at [834, 106] on div "Filtros para pedidos Você está vendo os pedidos de ontem. 51 pedidos encontrado…" at bounding box center [613, 98] width 824 height 47
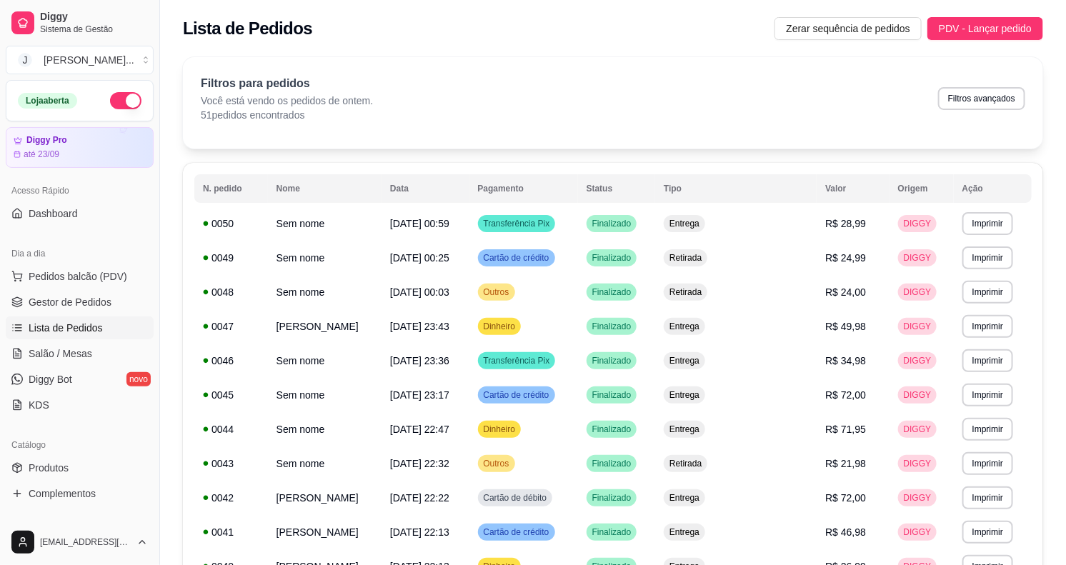
click at [84, 325] on span "Lista de Pedidos" at bounding box center [66, 328] width 74 height 14
